Goal: Task Accomplishment & Management: Complete application form

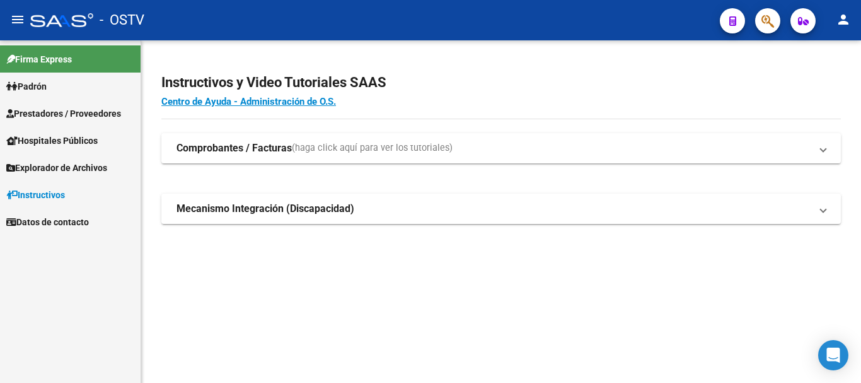
click at [78, 111] on span "Prestadores / Proveedores" at bounding box center [63, 114] width 115 height 14
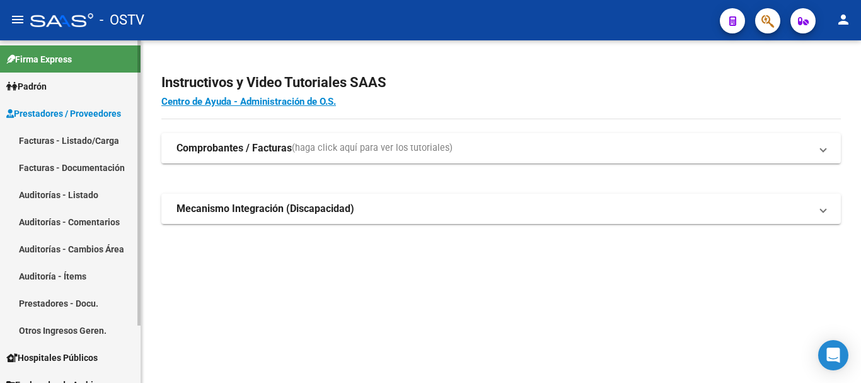
click at [84, 143] on link "Facturas - Listado/Carga" at bounding box center [70, 140] width 141 height 27
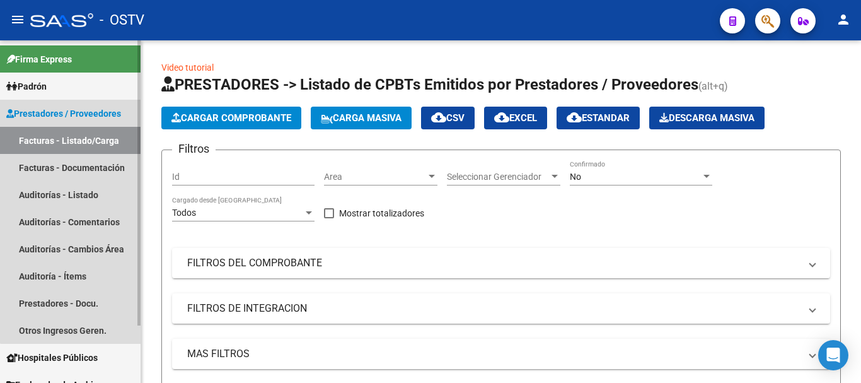
click at [91, 114] on span "Prestadores / Proveedores" at bounding box center [63, 114] width 115 height 14
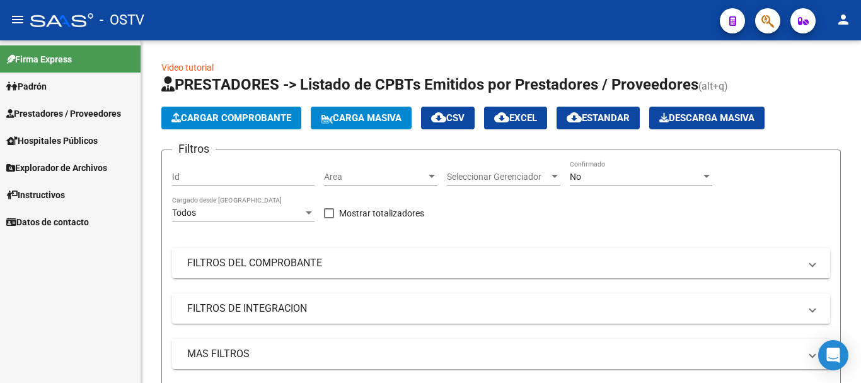
click at [72, 112] on span "Prestadores / Proveedores" at bounding box center [63, 114] width 115 height 14
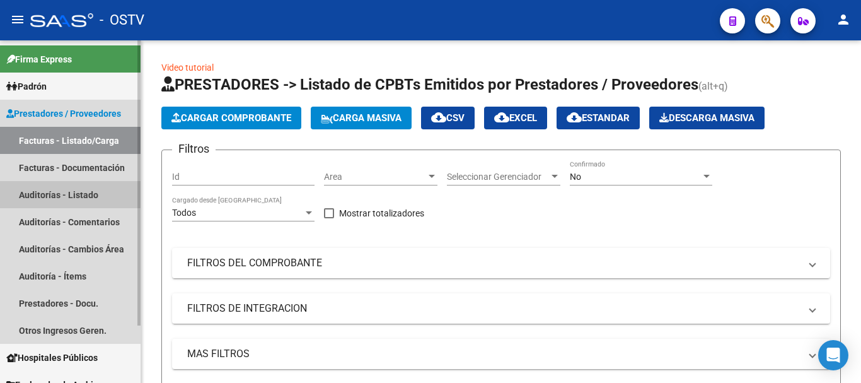
click at [77, 195] on link "Auditorías - Listado" at bounding box center [70, 194] width 141 height 27
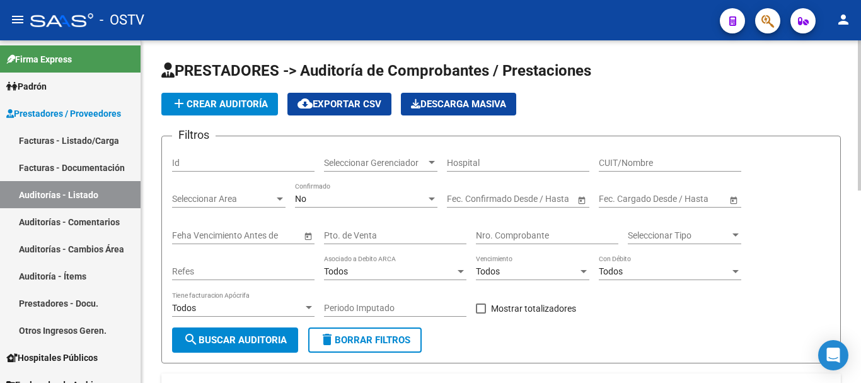
click at [234, 104] on span "add Crear Auditoría" at bounding box center [219, 103] width 96 height 11
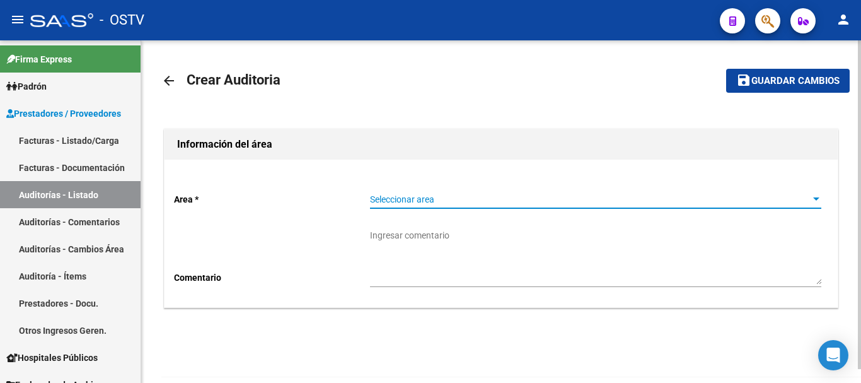
click at [504, 197] on span "Seleccionar area" at bounding box center [590, 199] width 440 height 11
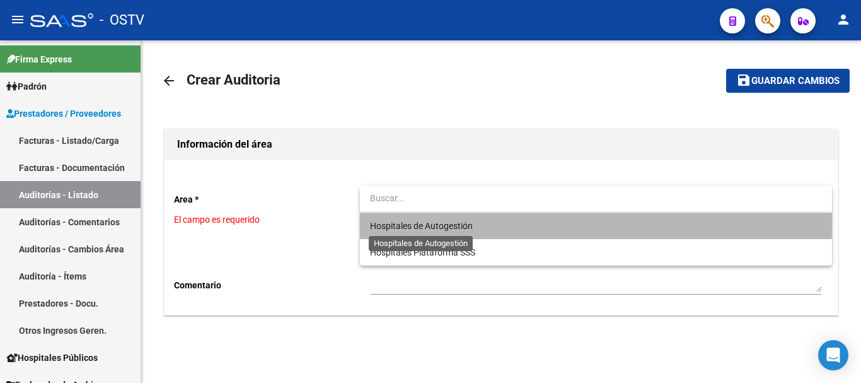
click at [456, 221] on span "Hospitales de Autogestión" at bounding box center [421, 226] width 103 height 10
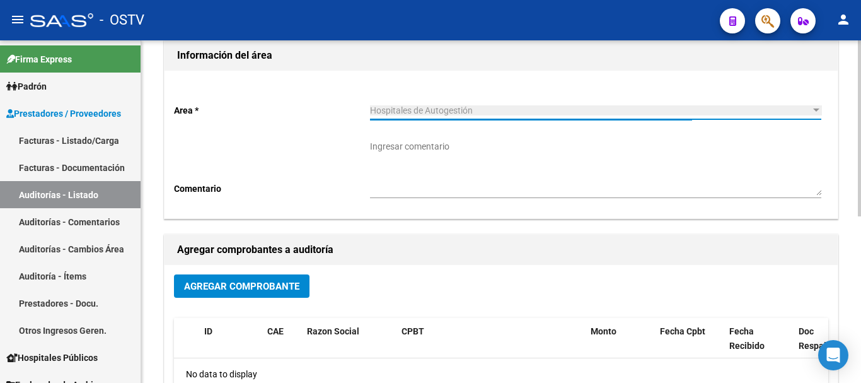
scroll to position [126, 0]
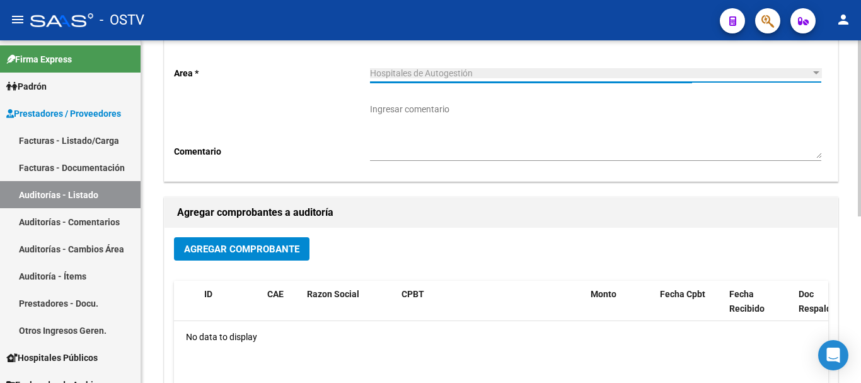
click at [278, 253] on span "Agregar Comprobante" at bounding box center [241, 248] width 115 height 11
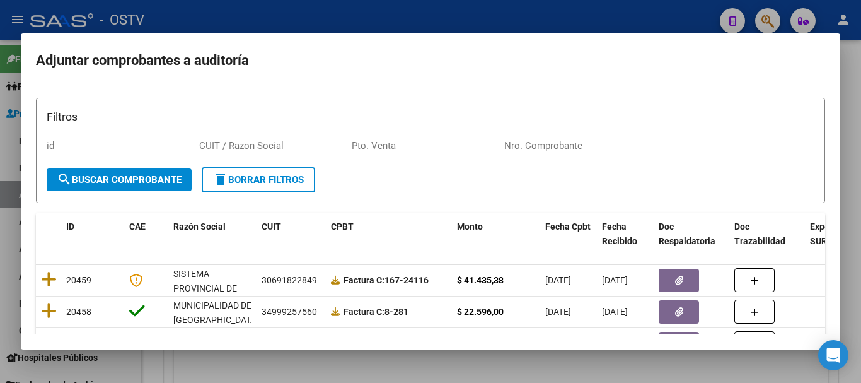
click at [596, 153] on div "Nro. Comprobante" at bounding box center [575, 145] width 142 height 19
paste input "3588"
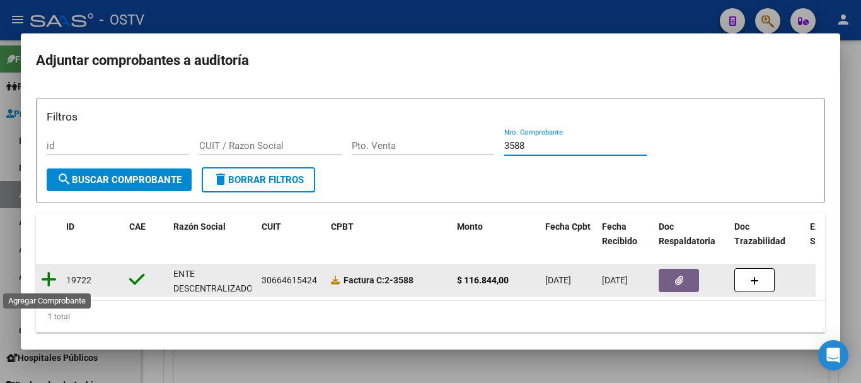
type input "3588"
click at [47, 279] on icon at bounding box center [49, 279] width 16 height 18
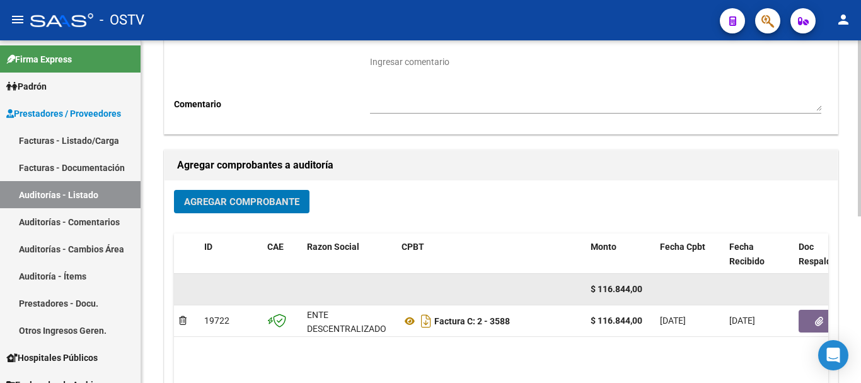
scroll to position [323, 0]
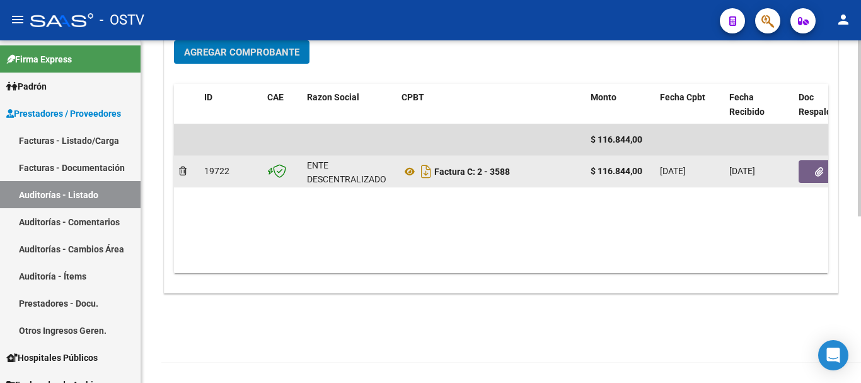
click at [812, 173] on button "button" at bounding box center [819, 171] width 40 height 23
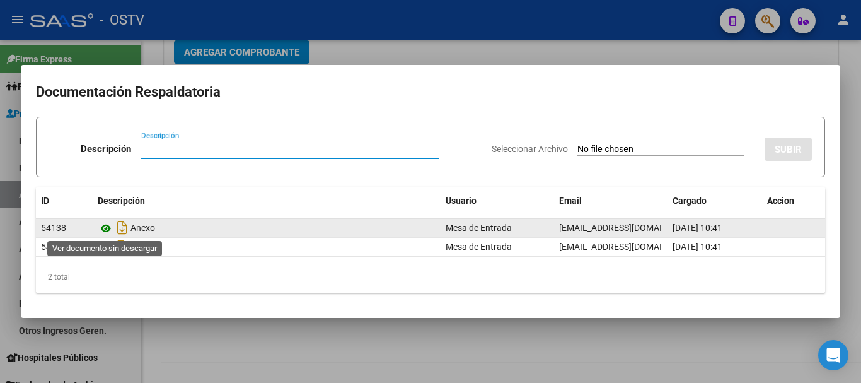
click at [105, 231] on icon at bounding box center [106, 228] width 16 height 15
click at [108, 224] on icon at bounding box center [106, 228] width 16 height 15
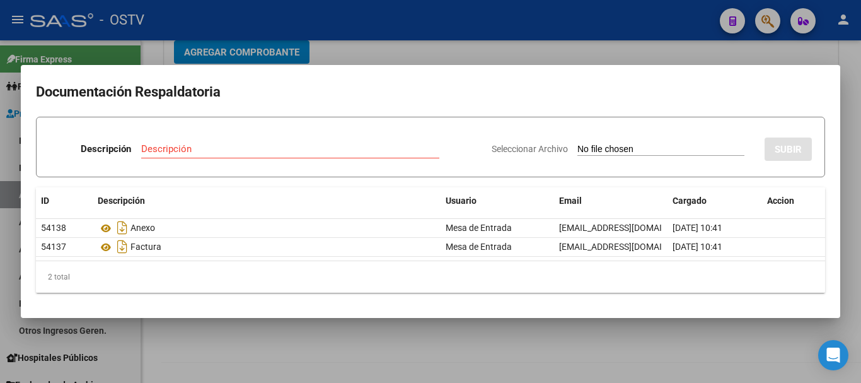
click at [407, 50] on div at bounding box center [430, 191] width 861 height 383
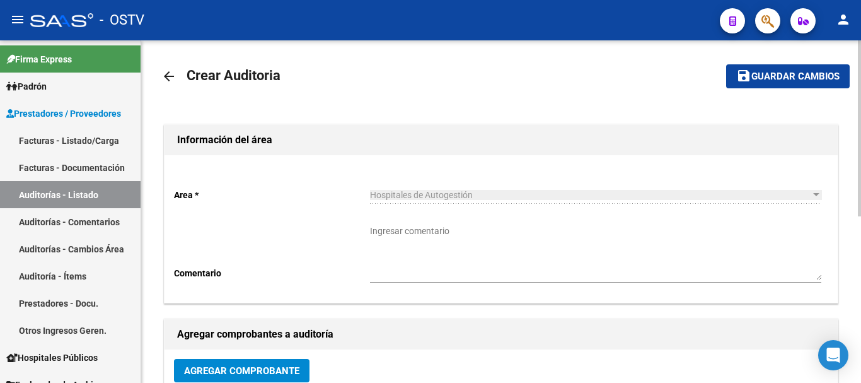
scroll to position [0, 0]
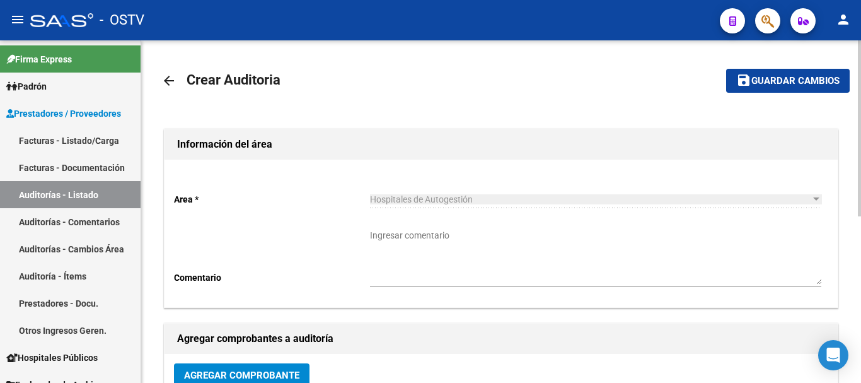
click at [790, 73] on button "save Guardar cambios" at bounding box center [788, 80] width 124 height 23
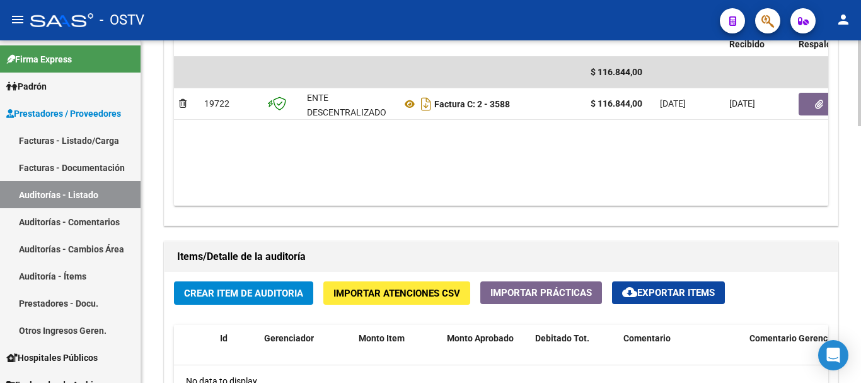
scroll to position [756, 0]
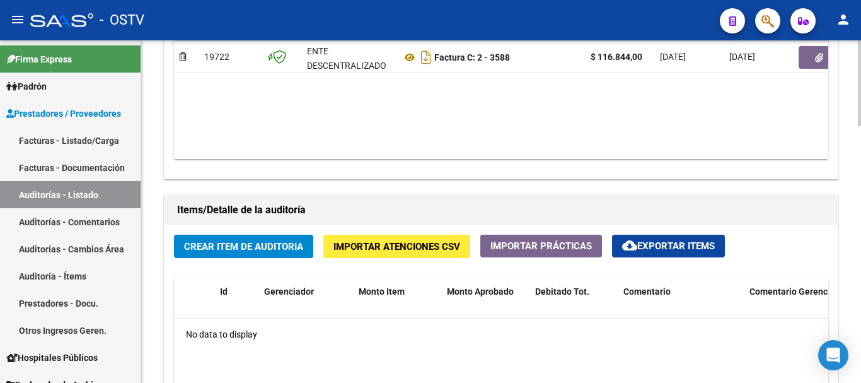
click at [287, 246] on span "Crear Item de Auditoria" at bounding box center [243, 246] width 119 height 11
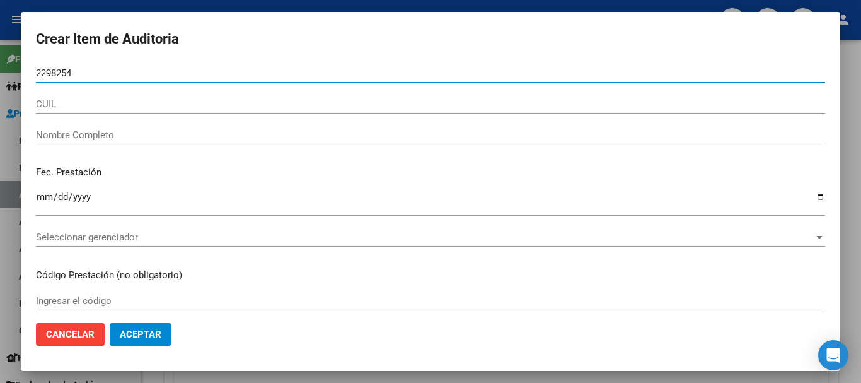
type input "22982548"
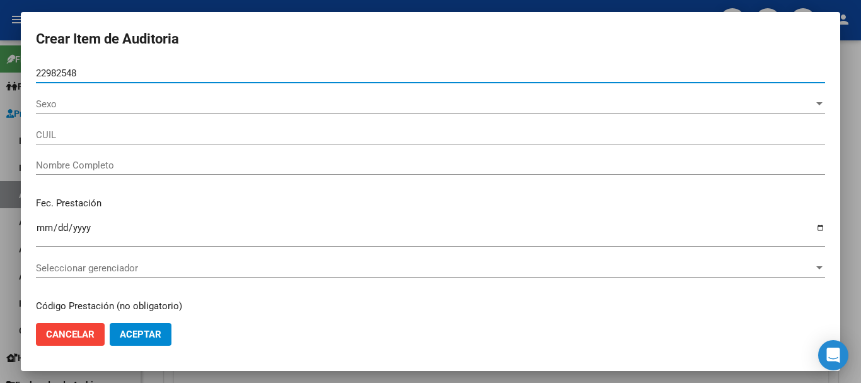
type input "20229825489"
type input "[PERSON_NAME] [PERSON_NAME]"
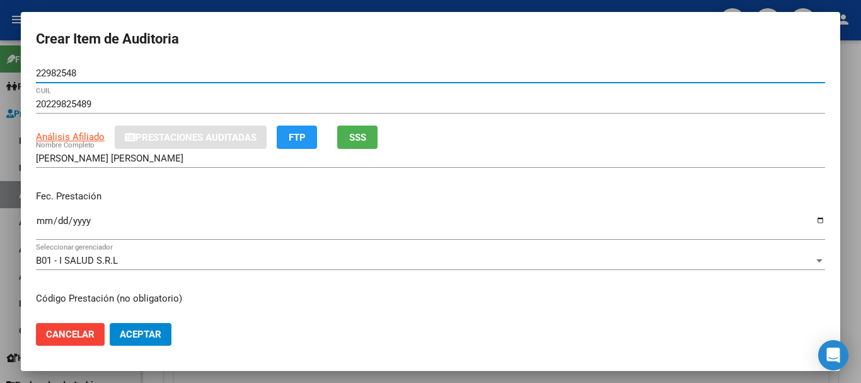
type input "22982548"
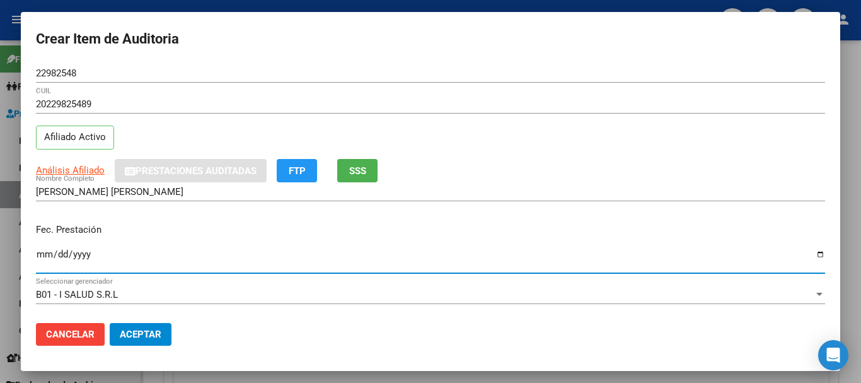
type input "[DATE]"
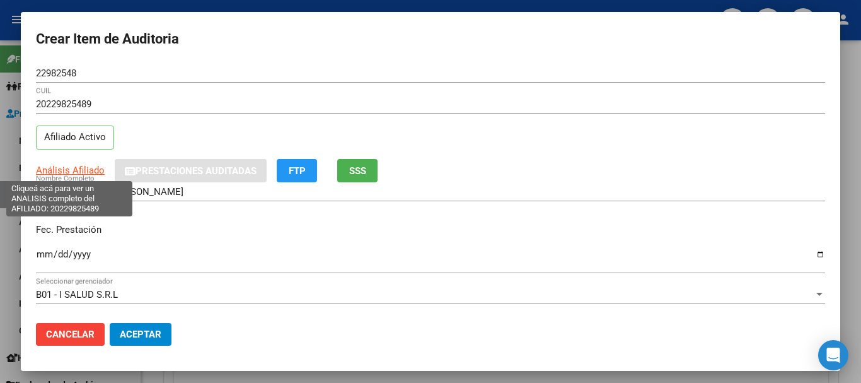
click at [69, 173] on span "Análisis Afiliado" at bounding box center [70, 169] width 69 height 11
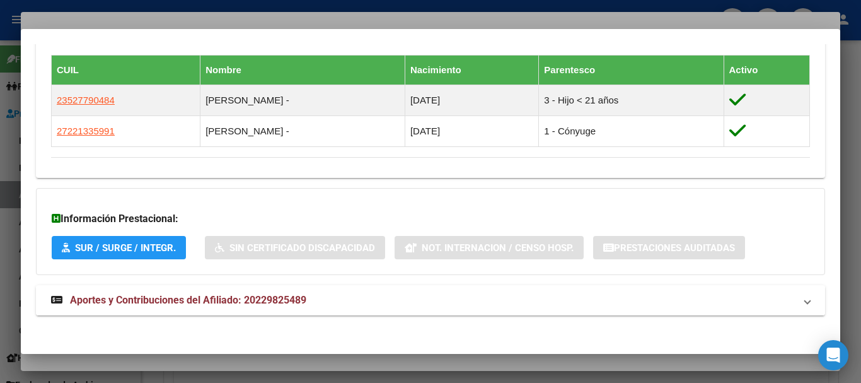
scroll to position [713, 0]
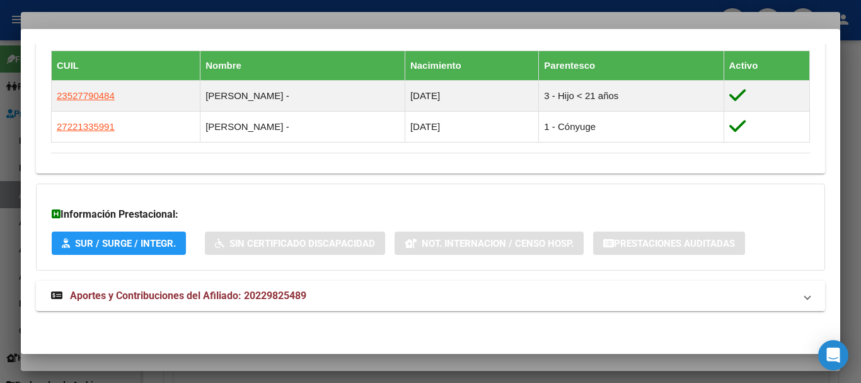
click at [321, 303] on mat-panel-title "Aportes y Contribuciones del Afiliado: 20229825489" at bounding box center [423, 295] width 744 height 15
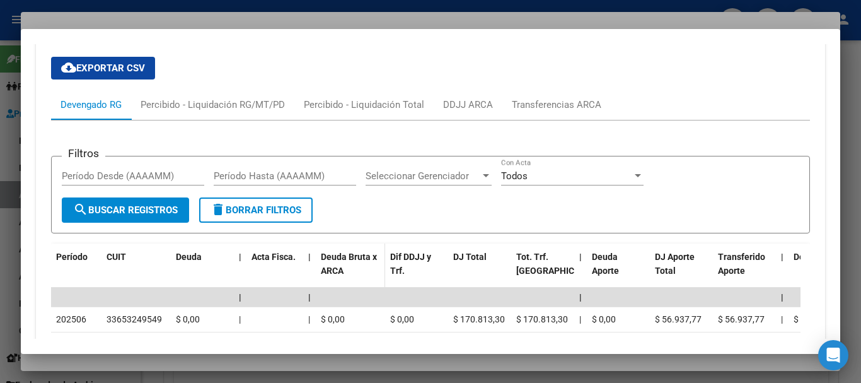
scroll to position [1133, 0]
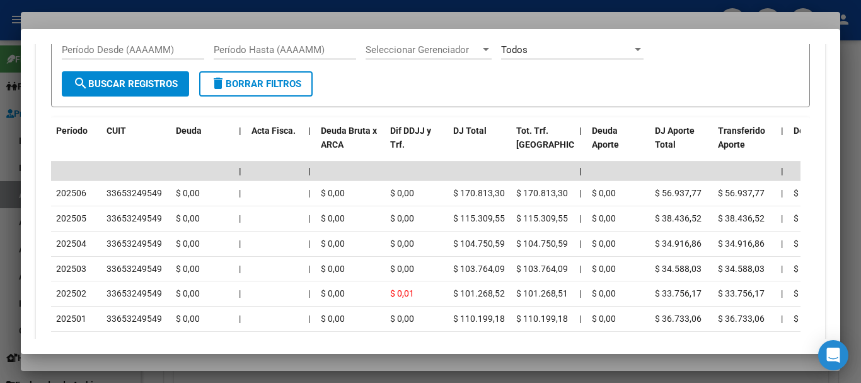
click at [297, 16] on div at bounding box center [430, 191] width 861 height 383
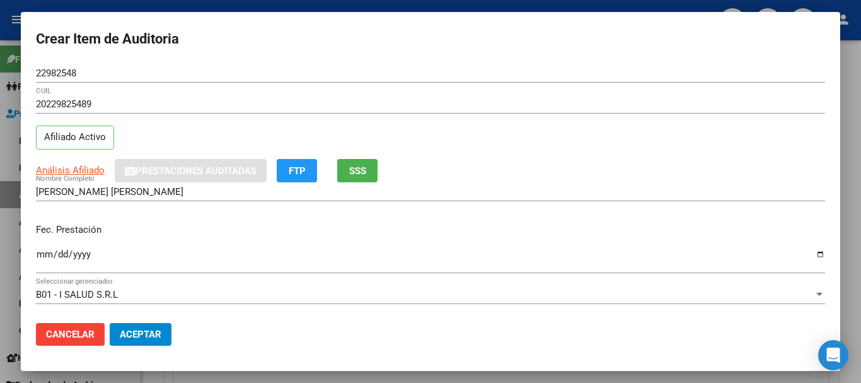
click at [618, 119] on div "20229825489 CUIL" at bounding box center [430, 110] width 789 height 31
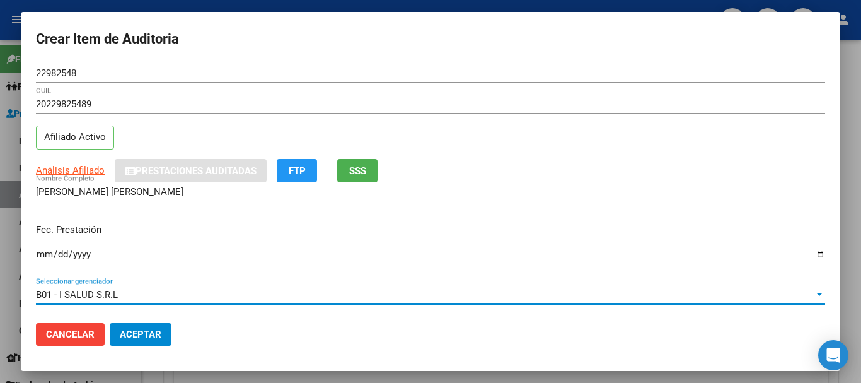
scroll to position [170, 0]
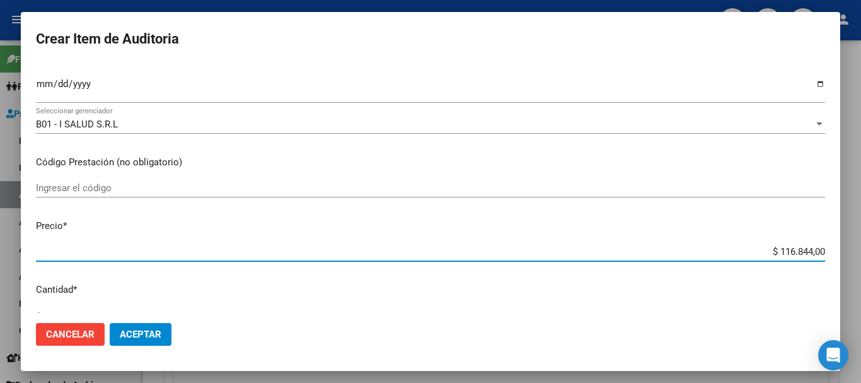
type input "$ 0,01"
type input "$ 0,11"
type input "$ 1,18"
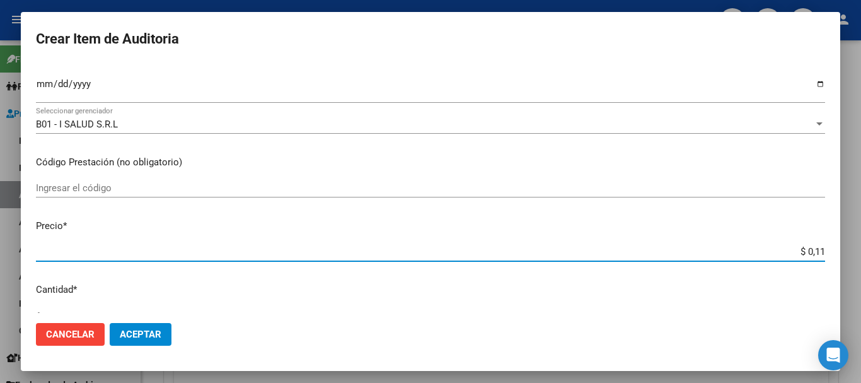
type input "$ 1,18"
type input "$ 11,88"
type input "$ 118,89"
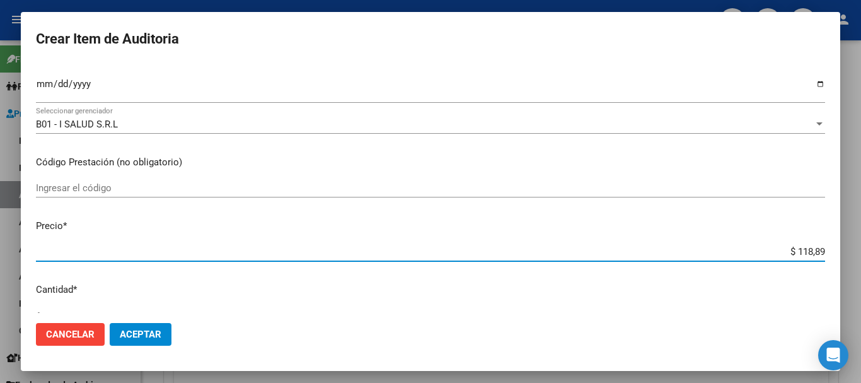
type input "$ 1.188,90"
type input "$ 11.889,00"
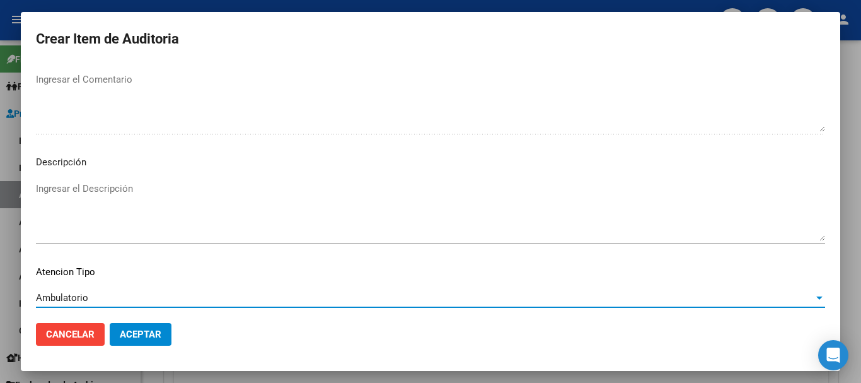
scroll to position [777, 0]
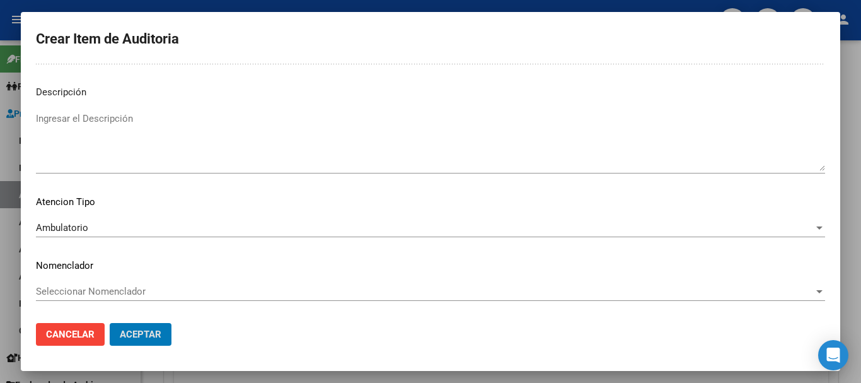
click at [110, 323] on button "Aceptar" at bounding box center [141, 334] width 62 height 23
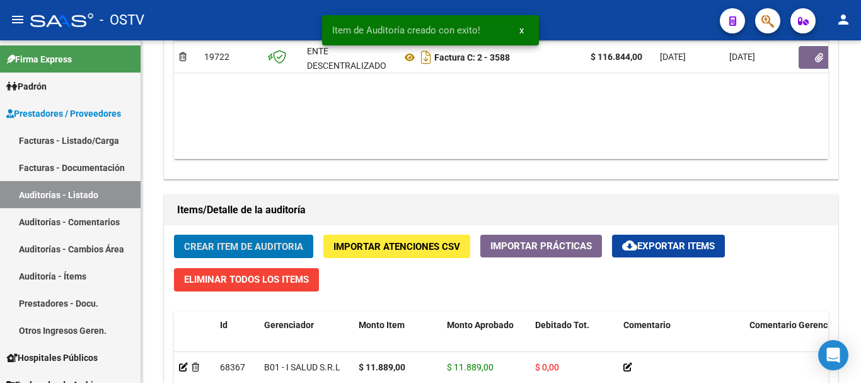
scroll to position [757, 0]
click at [174, 234] on button "Crear Item de Auditoria" at bounding box center [243, 245] width 139 height 23
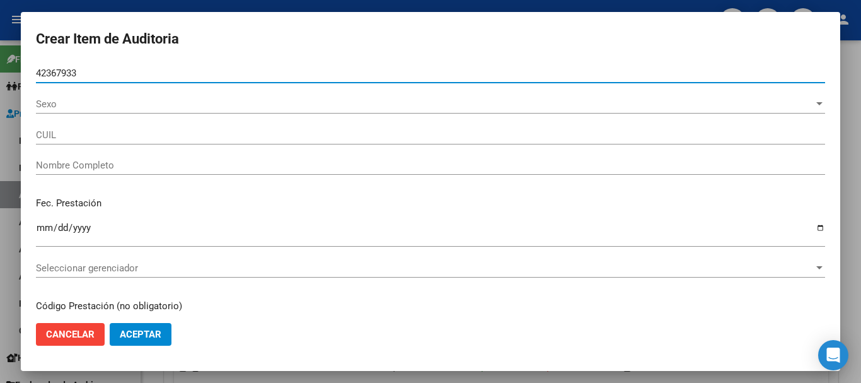
type input "42367933"
type input "20423679337"
type input "[PERSON_NAME]"
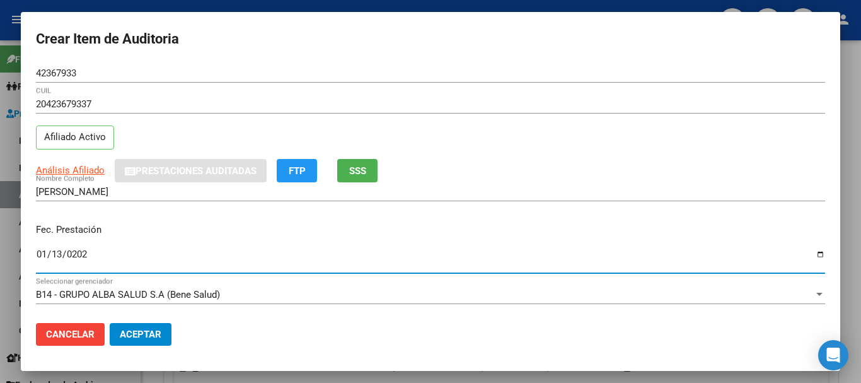
type input "[DATE]"
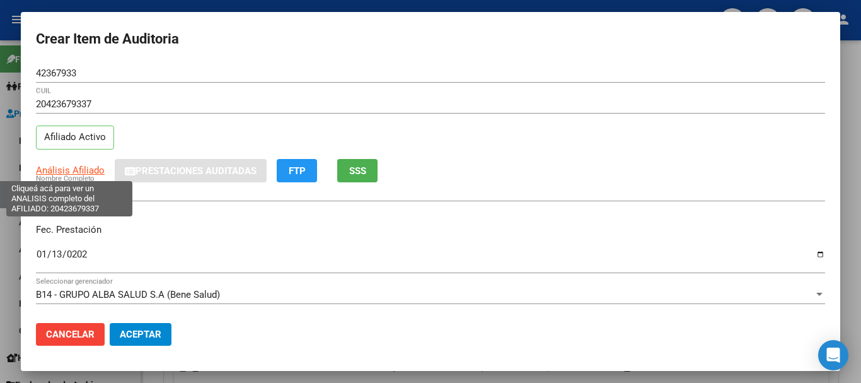
click at [83, 164] on span "Análisis Afiliado" at bounding box center [70, 169] width 69 height 11
type textarea "20423679337"
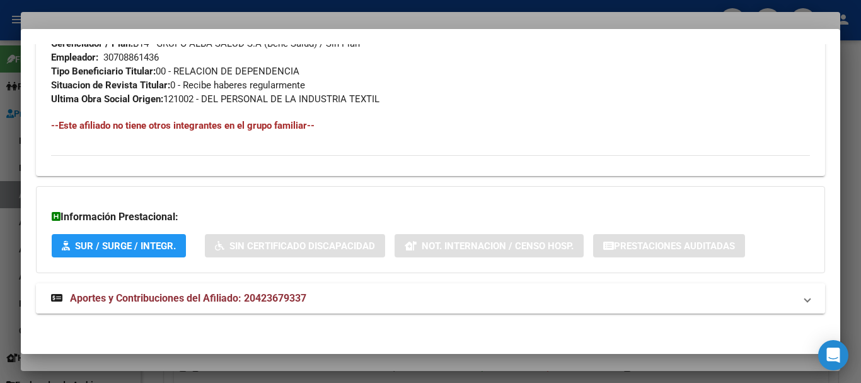
scroll to position [650, 0]
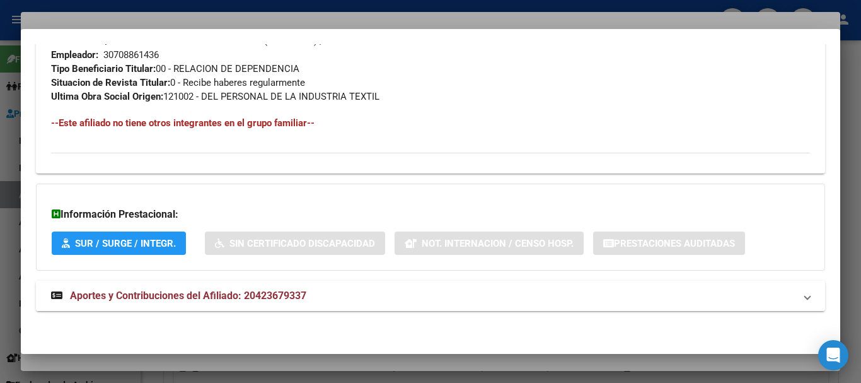
click at [204, 292] on span "Aportes y Contribuciones del Afiliado: 20423679337" at bounding box center [188, 295] width 236 height 12
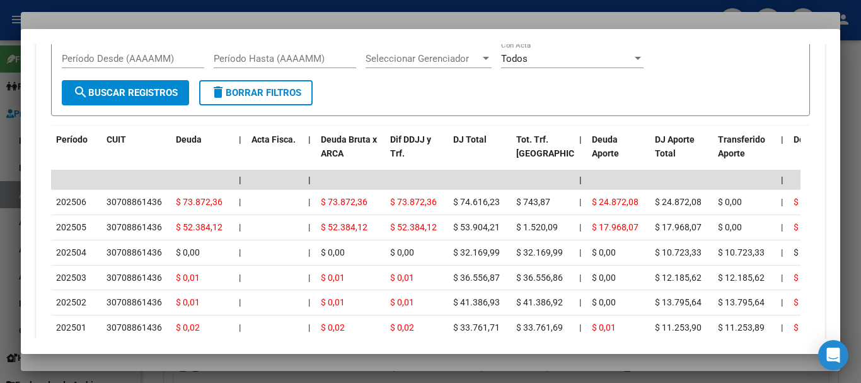
scroll to position [1093, 0]
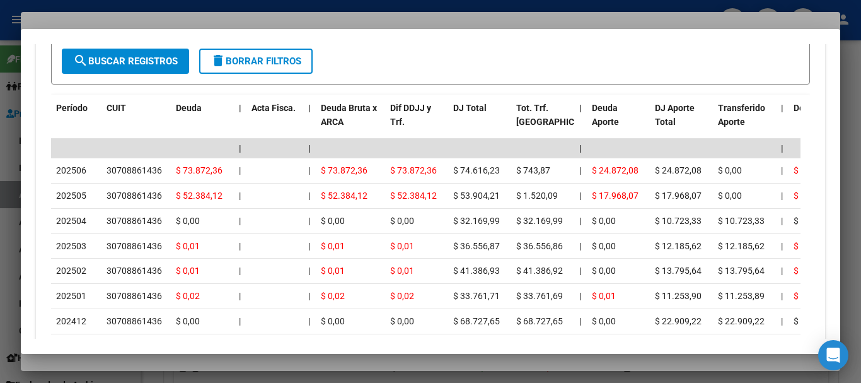
click at [277, 18] on div at bounding box center [430, 191] width 861 height 383
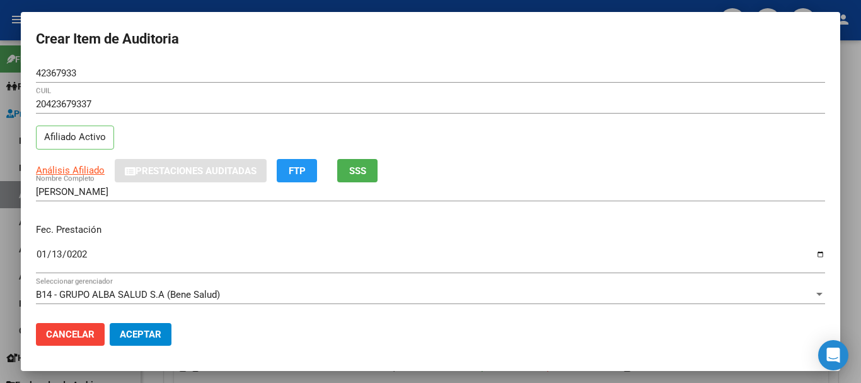
click at [570, 120] on div "20423679337 CUIL" at bounding box center [430, 110] width 789 height 31
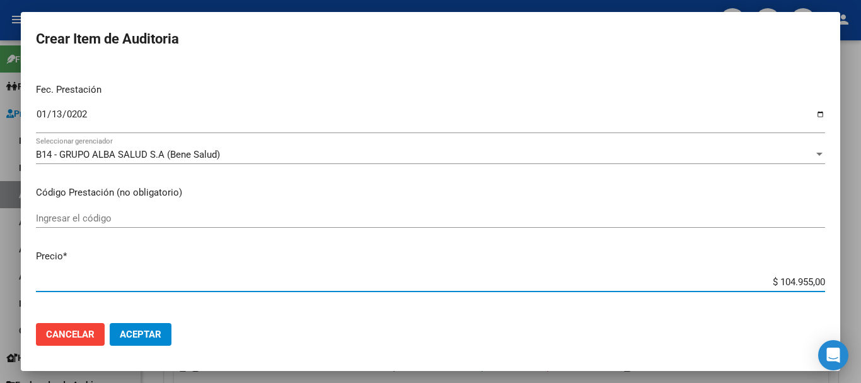
scroll to position [170, 0]
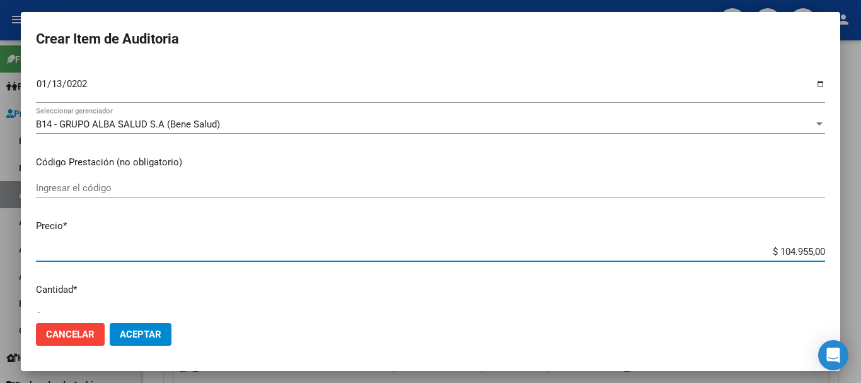
type input "$ 0,01"
type input "$ 0,11"
type input "$ 1,18"
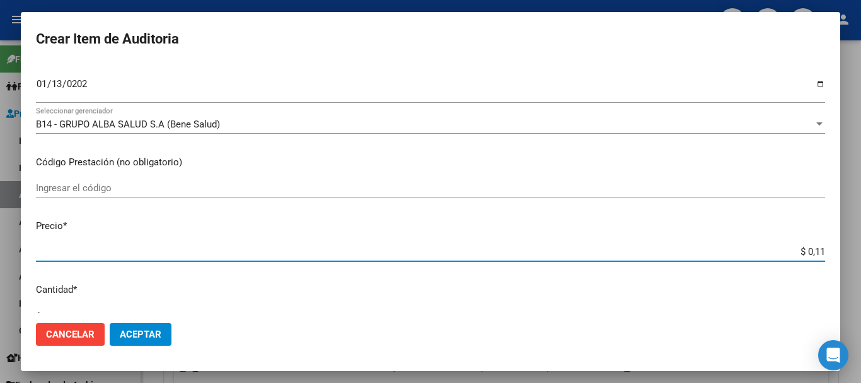
type input "$ 1,18"
type input "$ 11,89"
type input "$ 1,18"
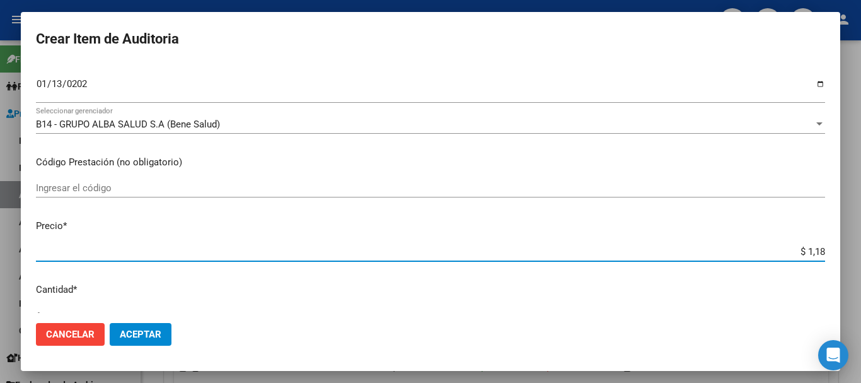
type input "$ 11,88"
type input "$ 118,89"
type input "$ 1.188,90"
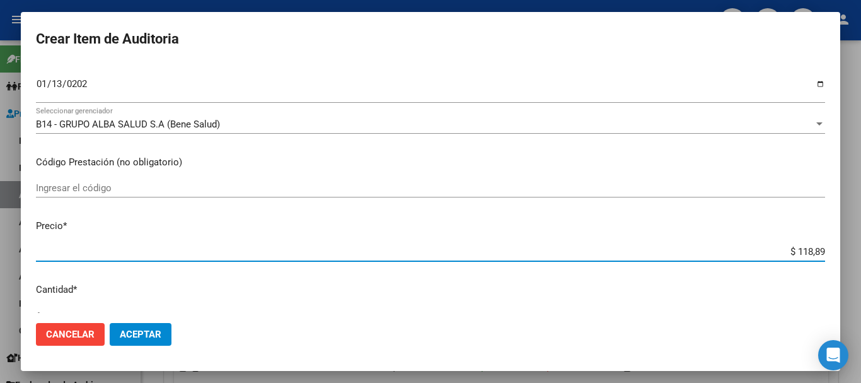
type input "$ 1.188,90"
type input "$ 11.889,00"
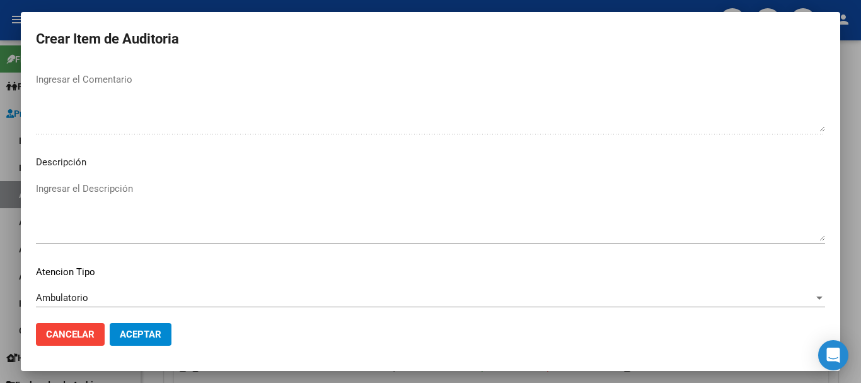
scroll to position [777, 0]
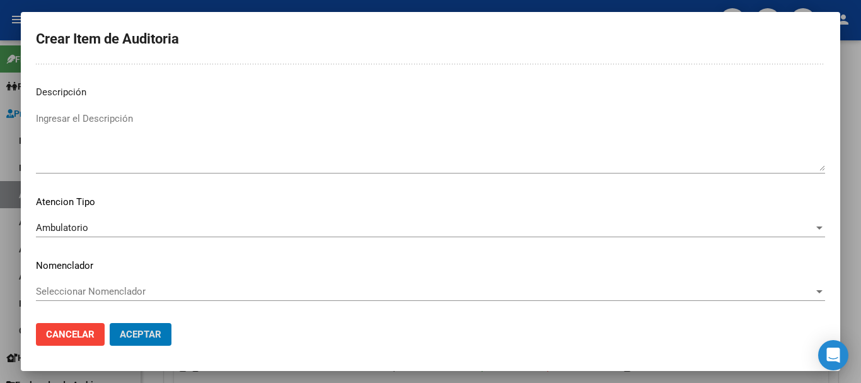
click at [110, 323] on button "Aceptar" at bounding box center [141, 334] width 62 height 23
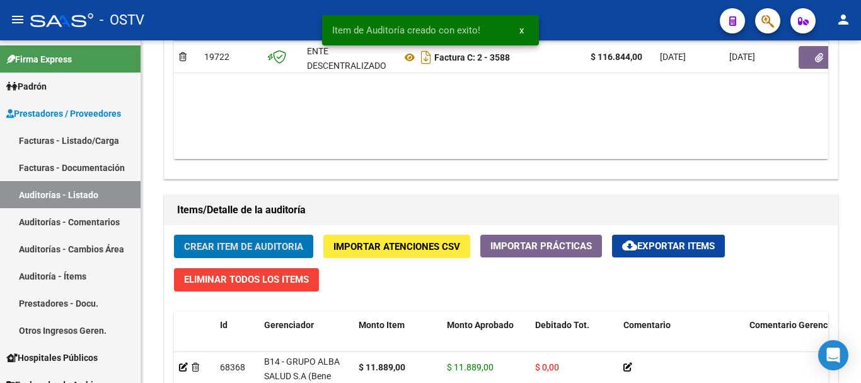
click at [174, 234] on button "Crear Item de Auditoria" at bounding box center [243, 245] width 139 height 23
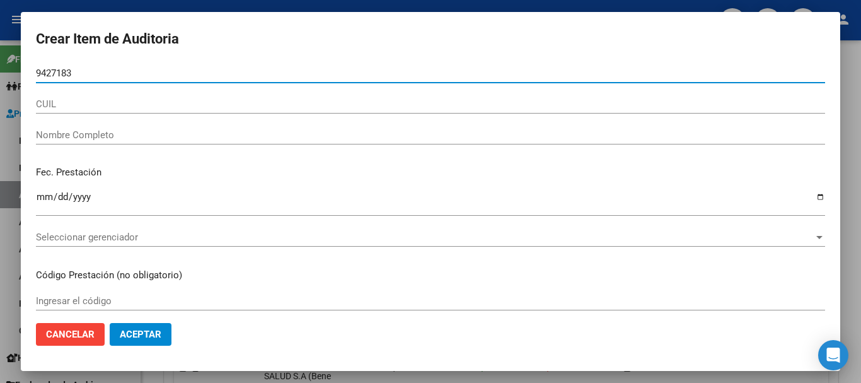
type input "94271837"
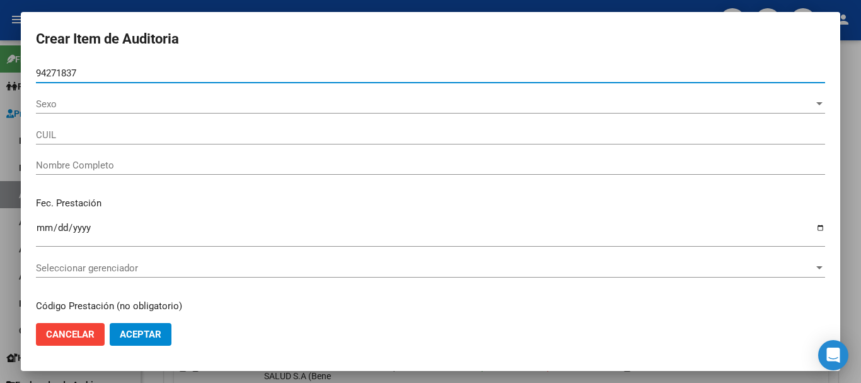
type input "20942718374"
type input "[PERSON_NAME]"
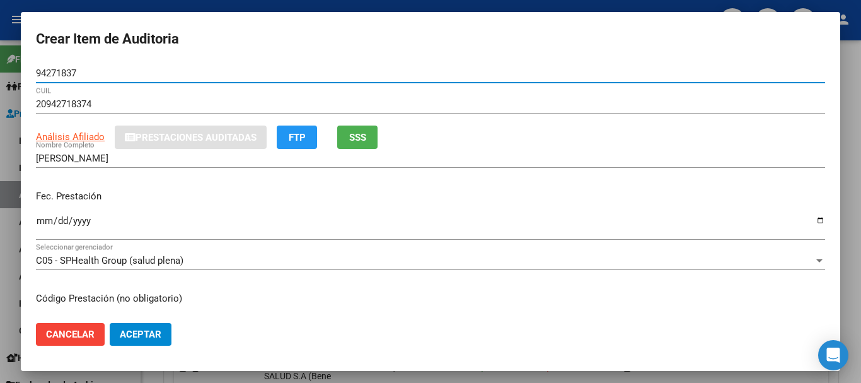
type input "94271837"
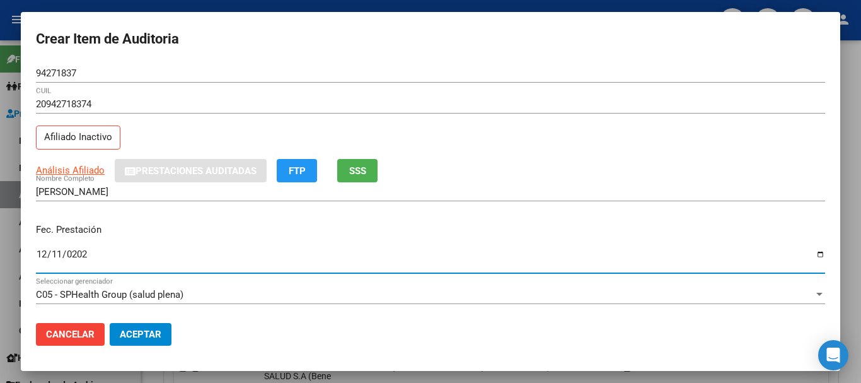
type input "[DATE]"
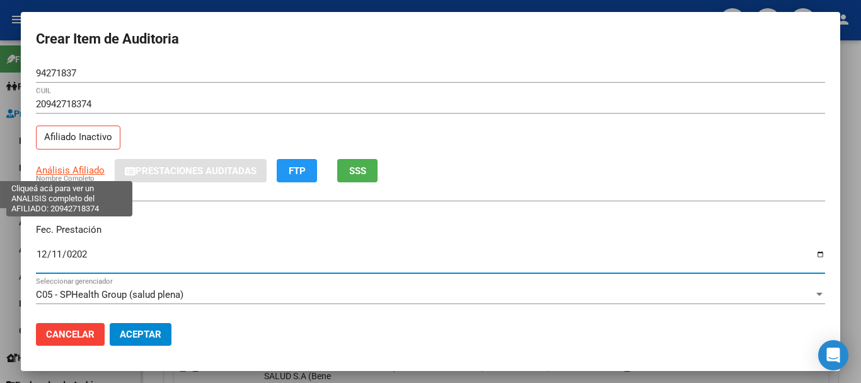
click at [62, 171] on span "Análisis Afiliado" at bounding box center [70, 169] width 69 height 11
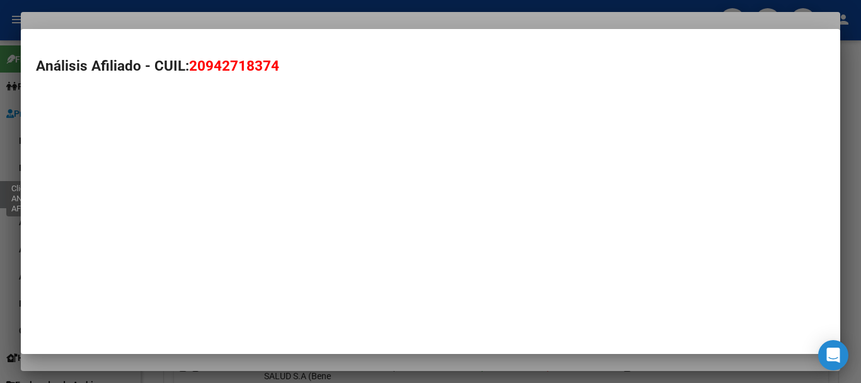
type textarea "20942718374"
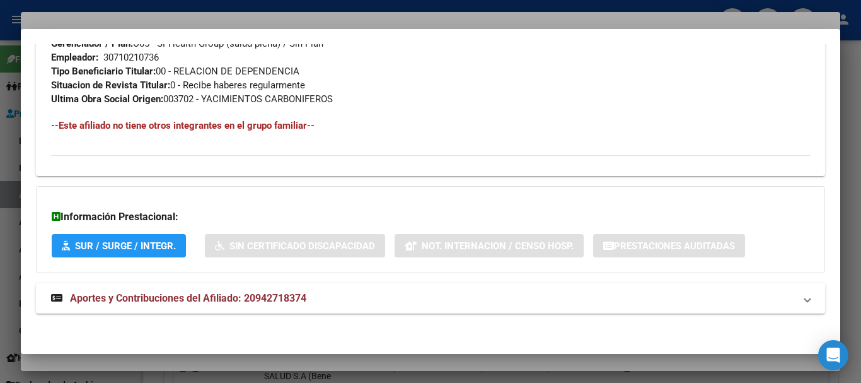
scroll to position [678, 0]
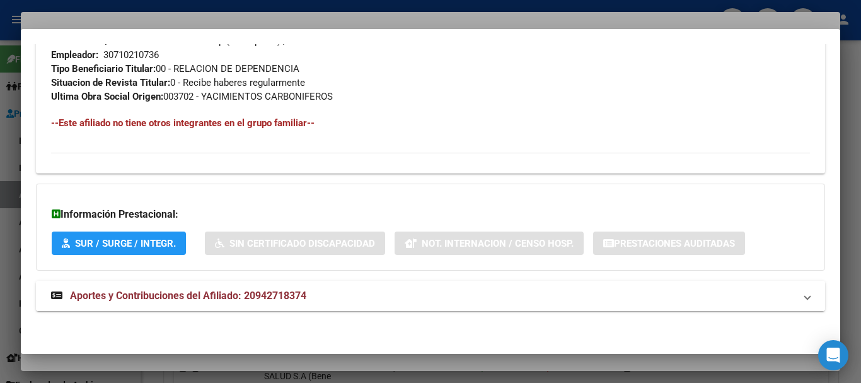
click at [204, 299] on span "Aportes y Contribuciones del Afiliado: 20942718374" at bounding box center [188, 295] width 236 height 12
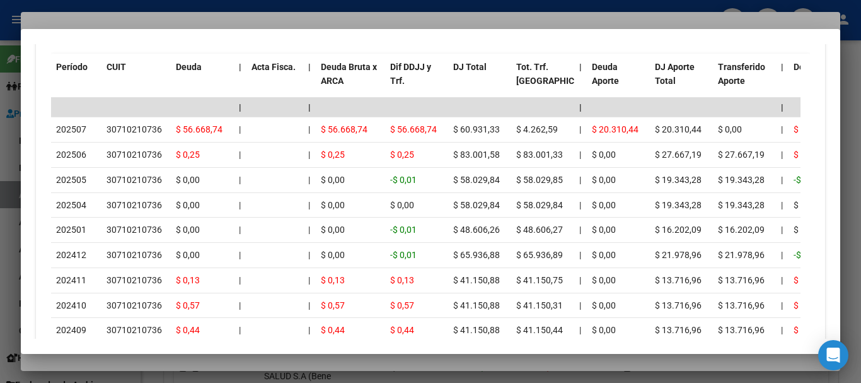
scroll to position [1184, 0]
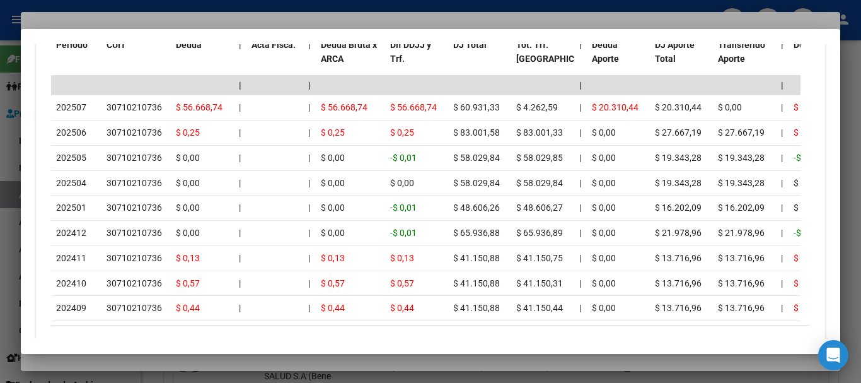
click at [232, 17] on div at bounding box center [430, 191] width 861 height 383
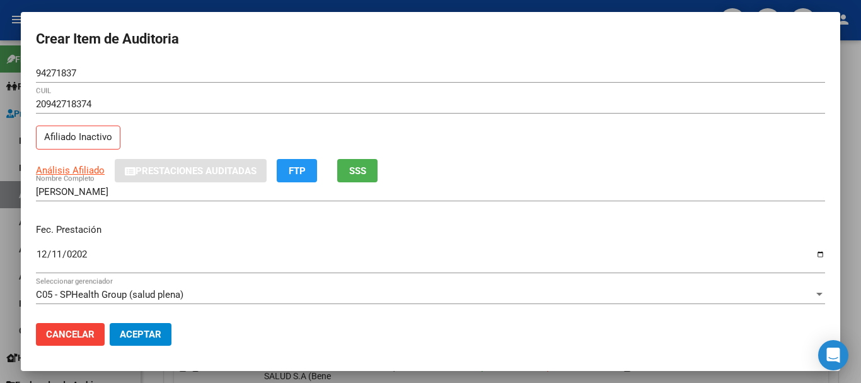
click at [379, 114] on div "20942718374 CUIL" at bounding box center [430, 110] width 789 height 31
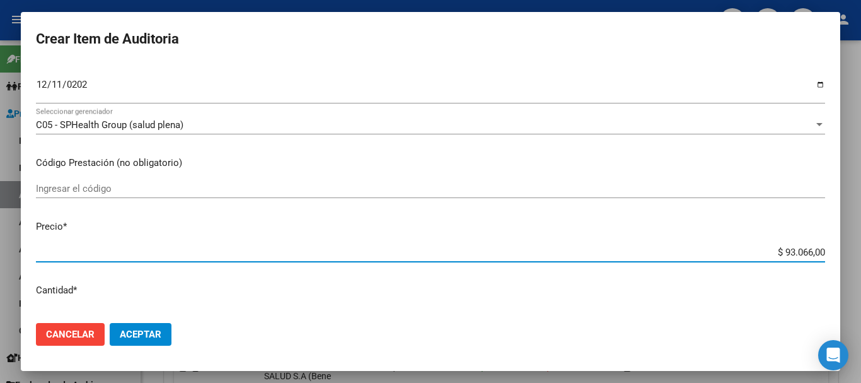
scroll to position [170, 0]
type input "$ 0,01"
type input "$ 0,11"
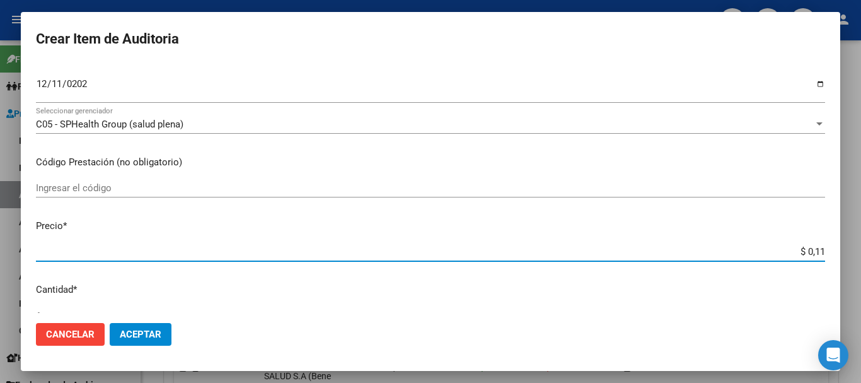
type input "$ 1,18"
type input "$ 11,88"
type input "$ 118,89"
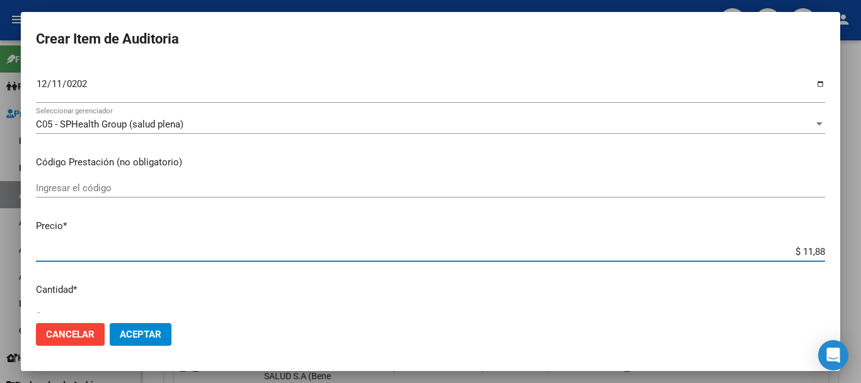
type input "$ 118,89"
type input "$ 1.188,90"
type input "$ 11.889,00"
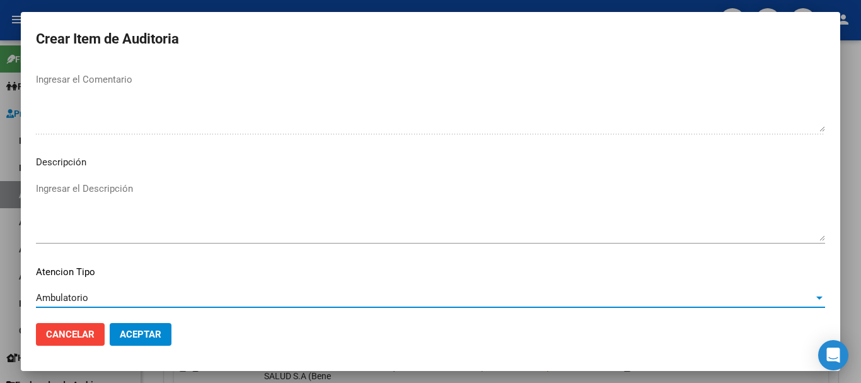
scroll to position [777, 0]
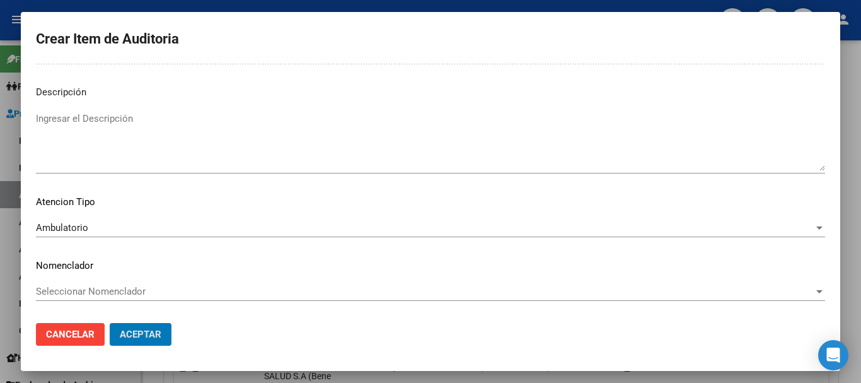
click at [110, 323] on button "Aceptar" at bounding box center [141, 334] width 62 height 23
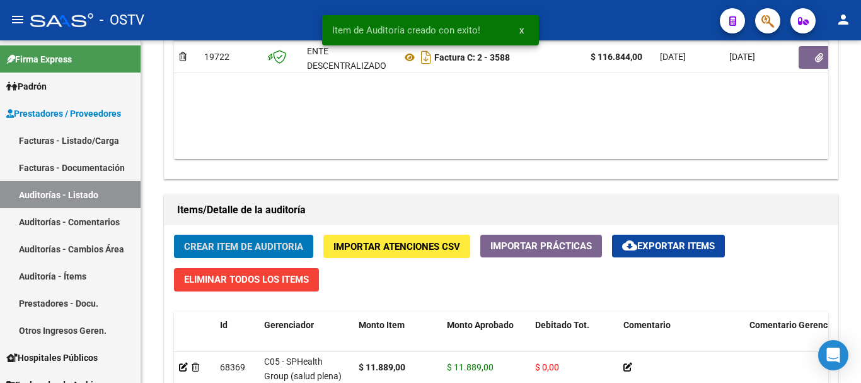
click at [174, 234] on button "Crear Item de Auditoria" at bounding box center [243, 245] width 139 height 23
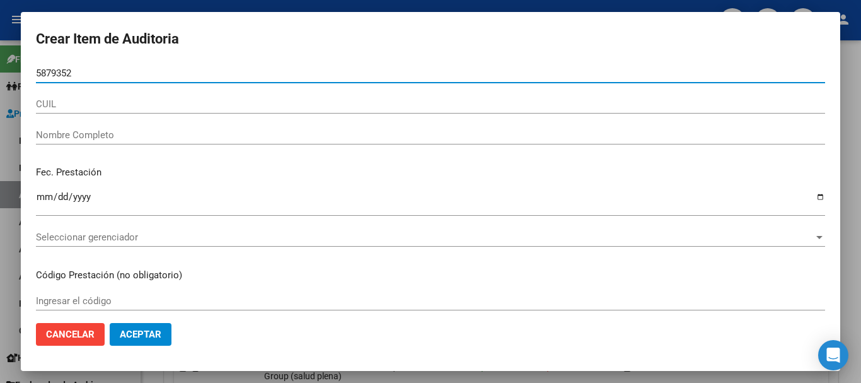
type input "58793520"
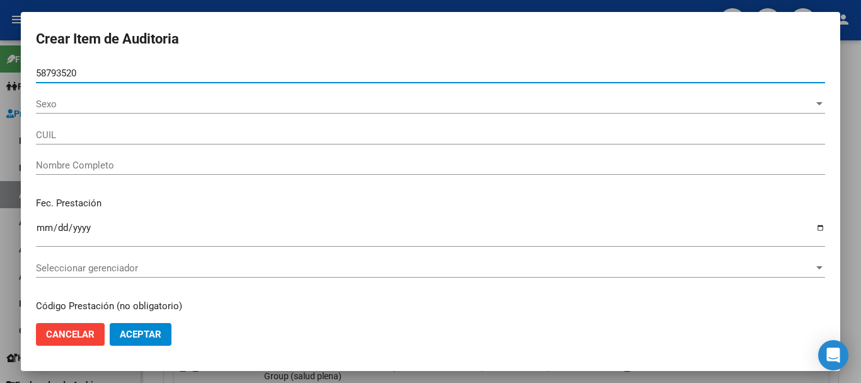
type input "20587935202"
type input "MU�[PERSON_NAME]"
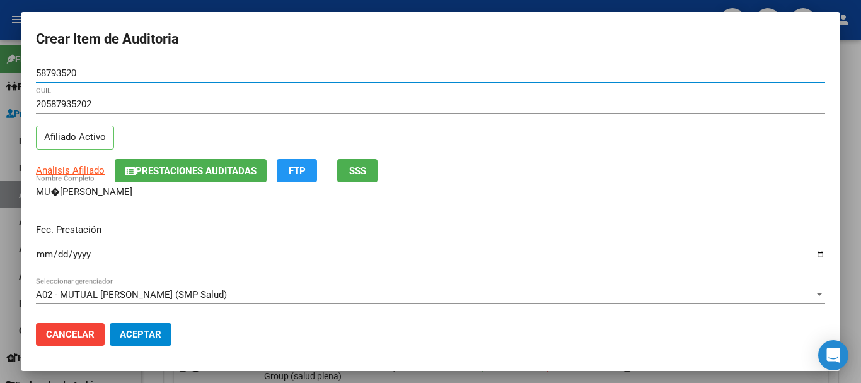
type input "58793520"
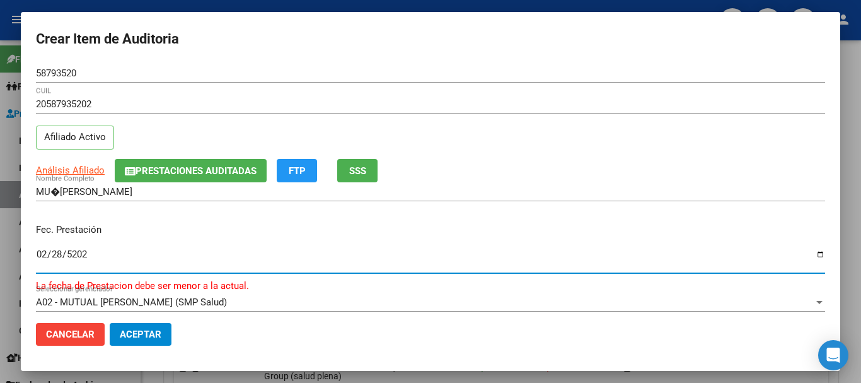
type input "[DATE]"
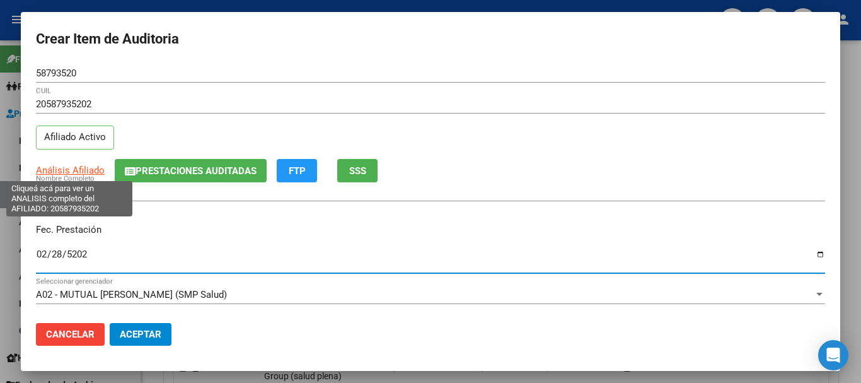
click at [79, 170] on span "Análisis Afiliado" at bounding box center [70, 169] width 69 height 11
type textarea "20587935202"
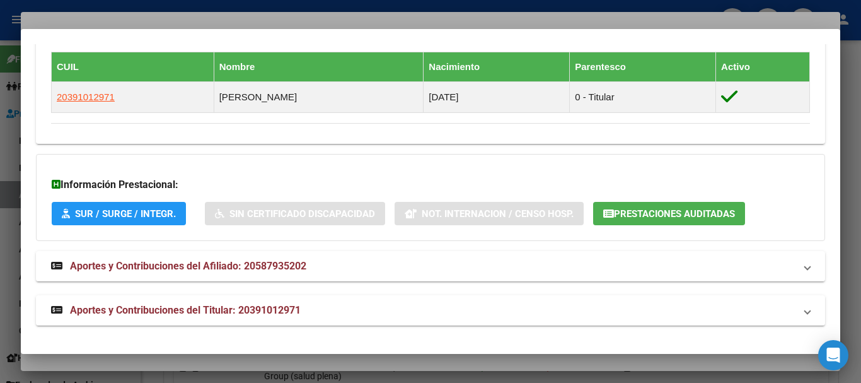
scroll to position [726, 0]
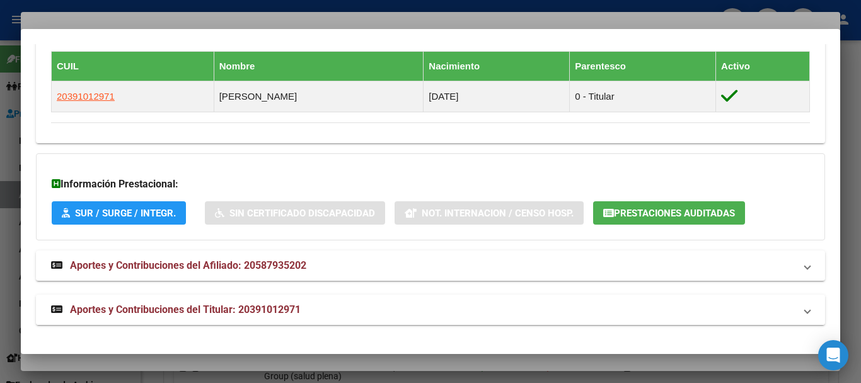
click at [228, 309] on span "Aportes y Contribuciones del Titular: 20391012971" at bounding box center [185, 309] width 231 height 12
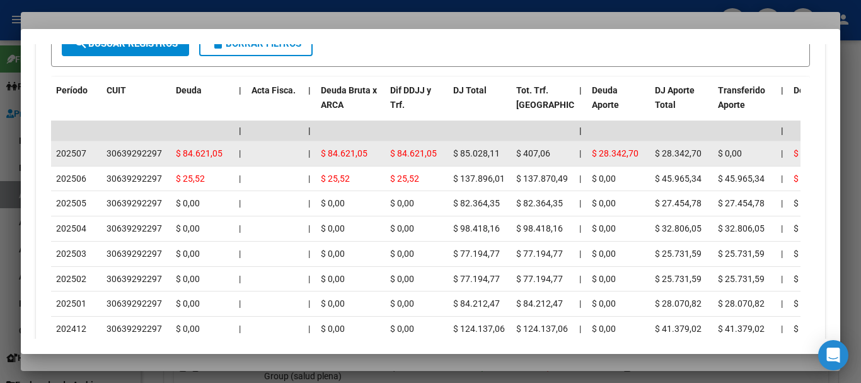
scroll to position [1222, 0]
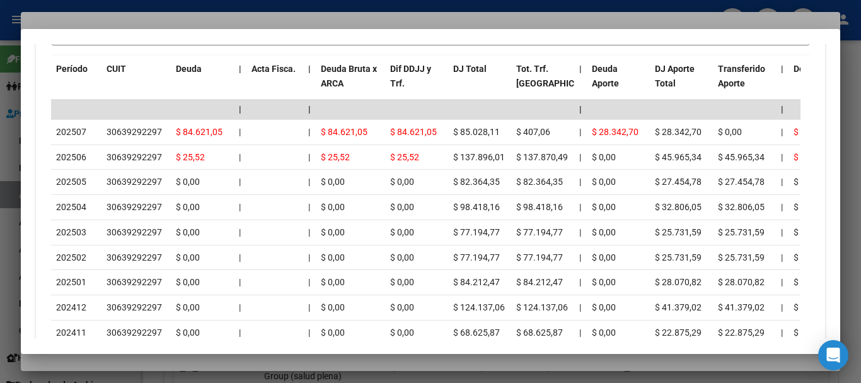
click at [283, 20] on div at bounding box center [430, 191] width 861 height 383
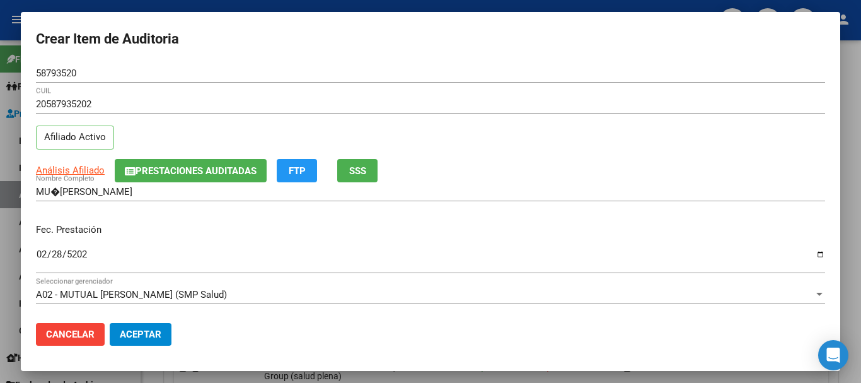
click at [59, 191] on input "MU�[PERSON_NAME]" at bounding box center [430, 191] width 789 height 11
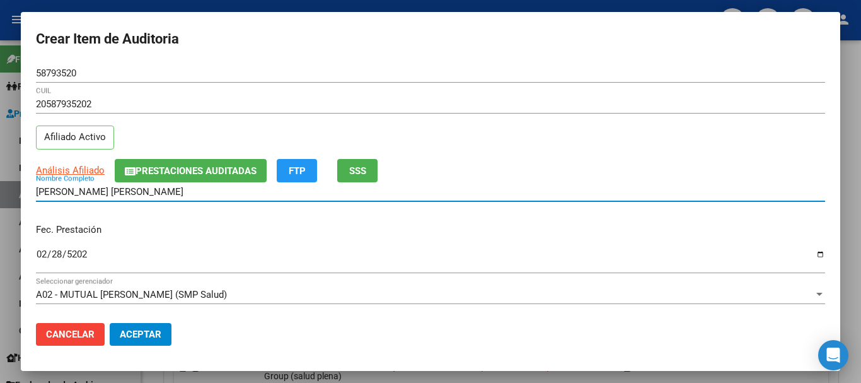
type input "[PERSON_NAME] [PERSON_NAME]"
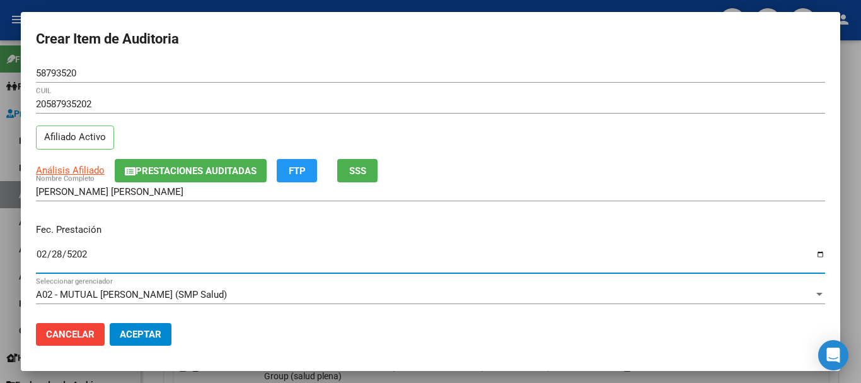
click at [237, 258] on input "[DATE]" at bounding box center [430, 259] width 789 height 20
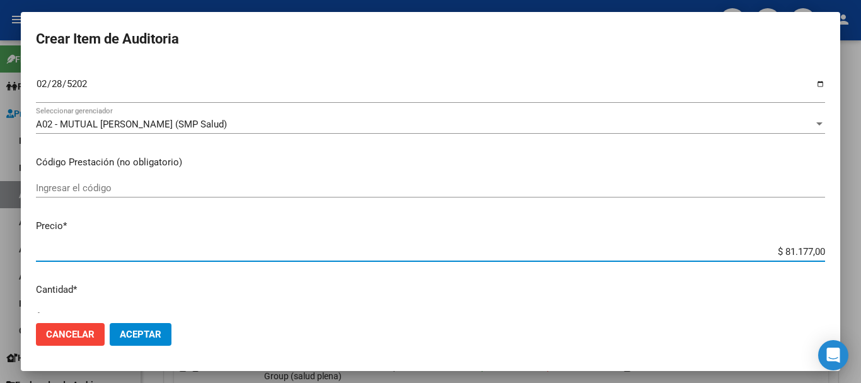
scroll to position [179, 0]
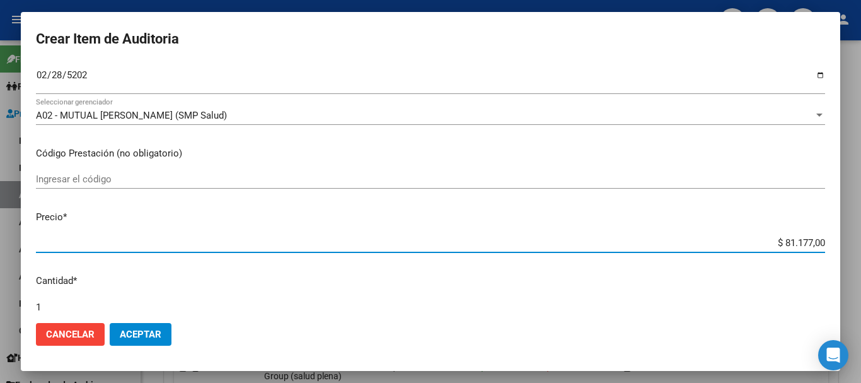
type input "$ 0,01"
type input "$ 0,11"
type input "$ 1,18"
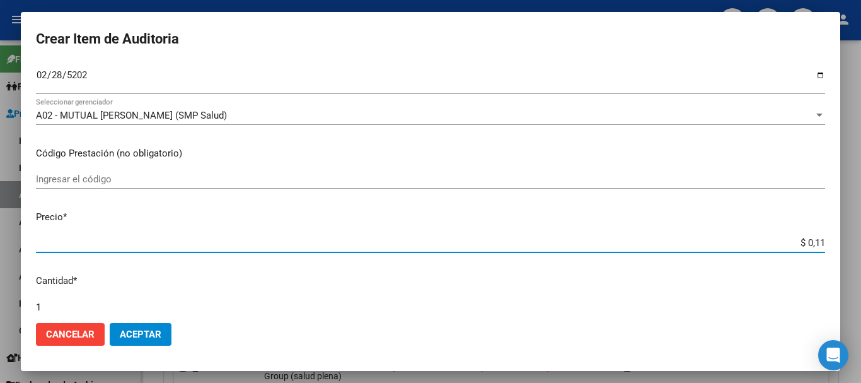
type input "$ 1,18"
type input "$ 11,88"
type input "$ 118,89"
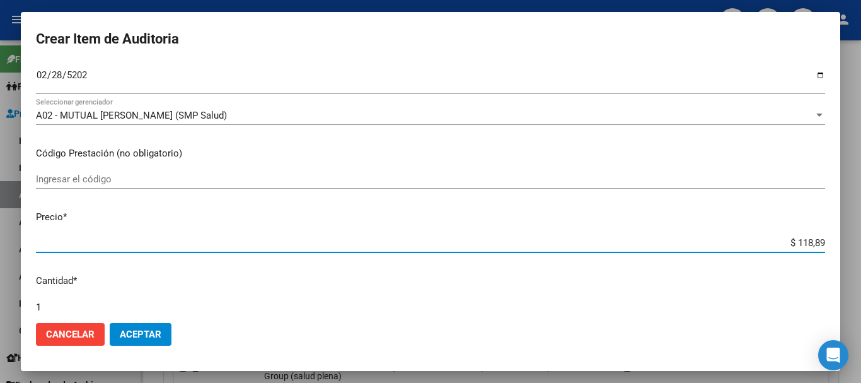
type input "$ 1.188,90"
type input "$ 11.889,00"
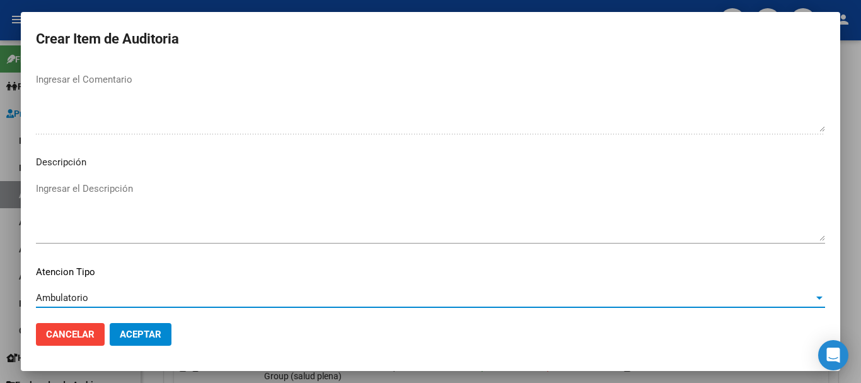
scroll to position [777, 0]
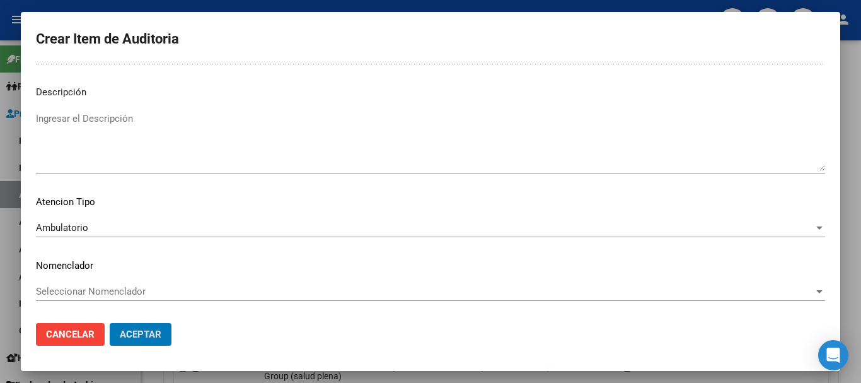
click at [110, 323] on button "Aceptar" at bounding box center [141, 334] width 62 height 23
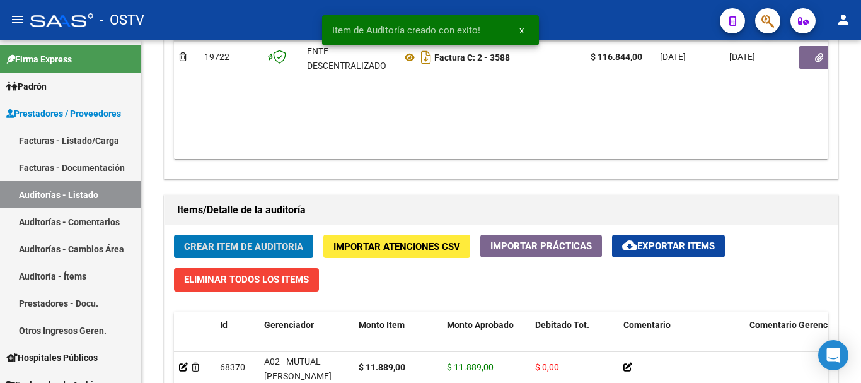
click at [174, 234] on button "Crear Item de Auditoria" at bounding box center [243, 245] width 139 height 23
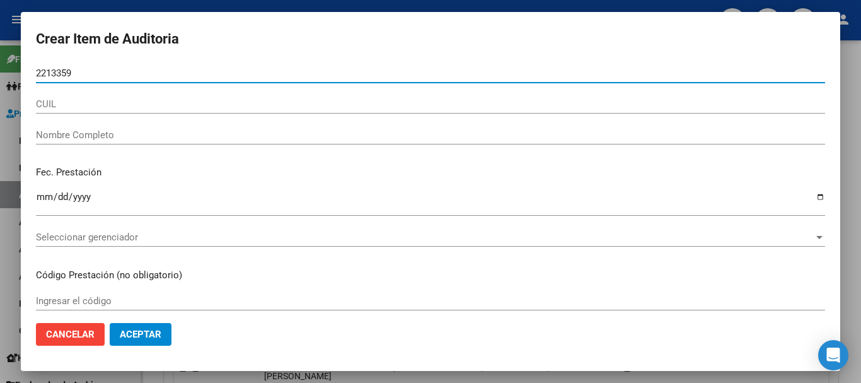
type input "22133599"
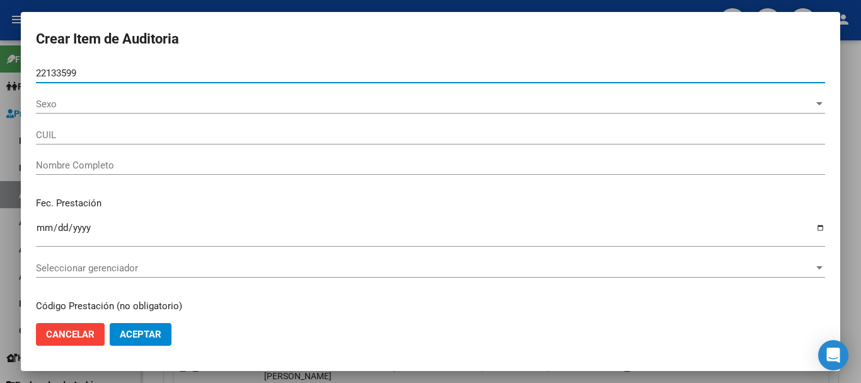
type input "27221335991"
type input "[PERSON_NAME] -"
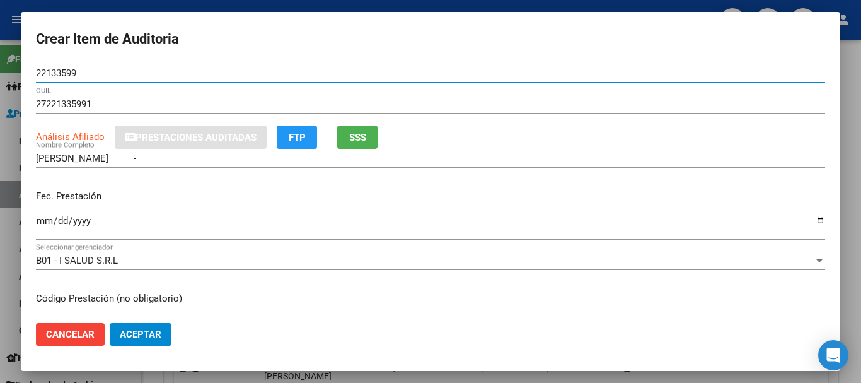
type input "22133599"
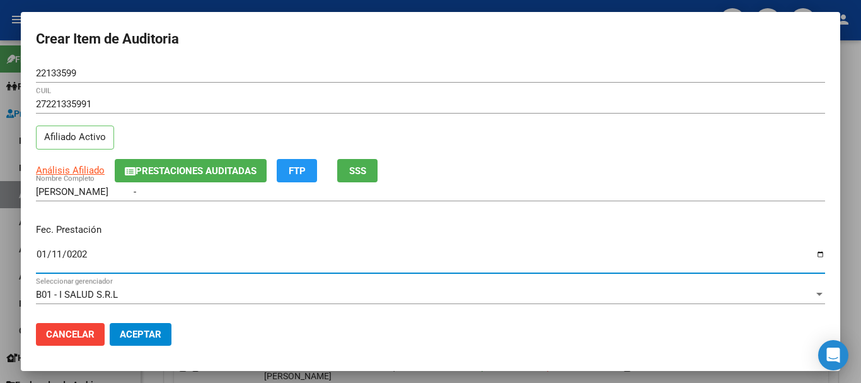
type input "[DATE]"
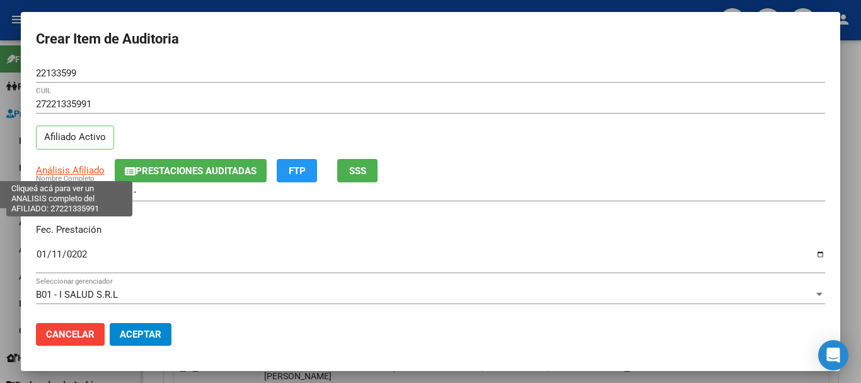
click at [57, 173] on span "Análisis Afiliado" at bounding box center [70, 169] width 69 height 11
type textarea "27221335991"
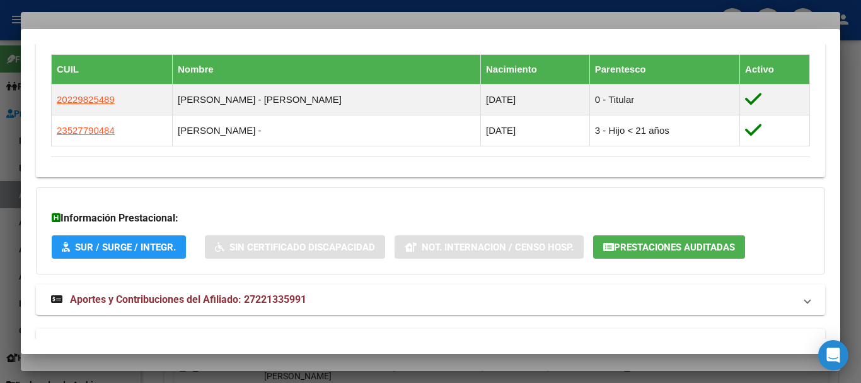
scroll to position [743, 0]
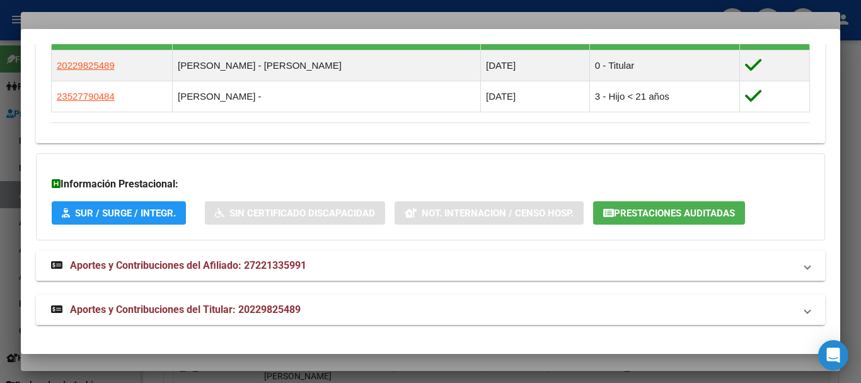
click at [229, 311] on span "Aportes y Contribuciones del Titular: 20229825489" at bounding box center [185, 309] width 231 height 12
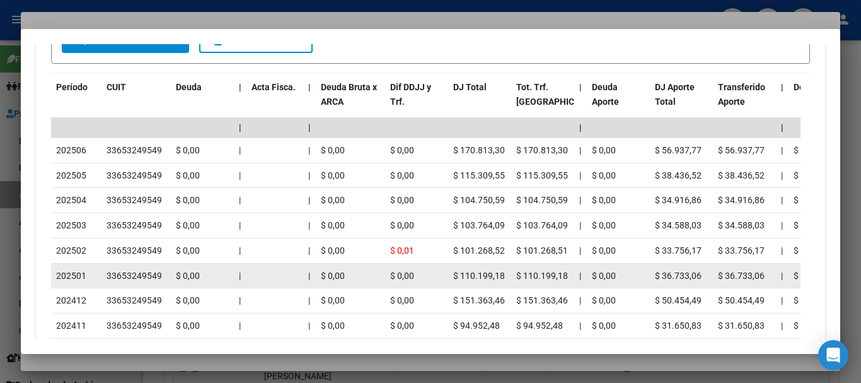
scroll to position [1238, 0]
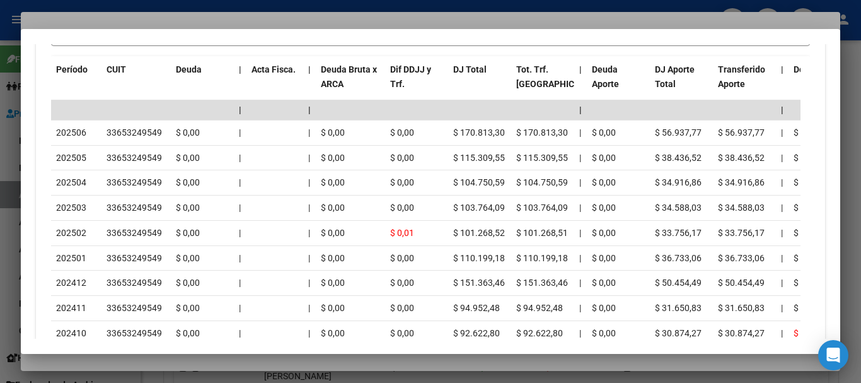
click at [216, 14] on div at bounding box center [430, 191] width 861 height 383
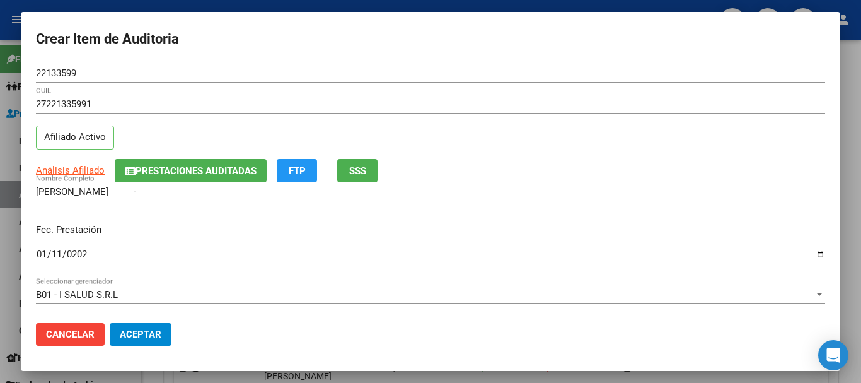
click at [435, 157] on div "27221335991 CUIL Afiliado Activo" at bounding box center [430, 127] width 789 height 64
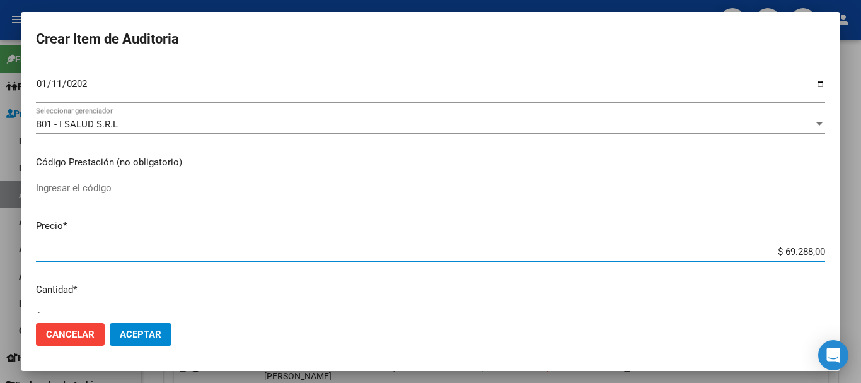
type input "$ 0,01"
type input "$ 0,11"
type input "$ 1,18"
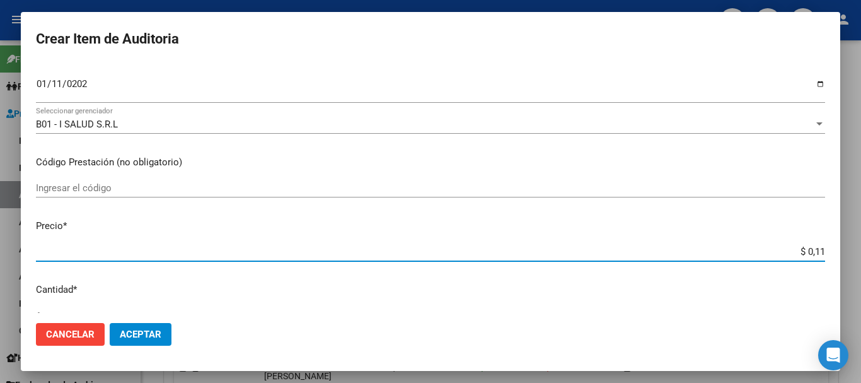
type input "$ 1,18"
type input "$ 11,88"
type input "$ 118,89"
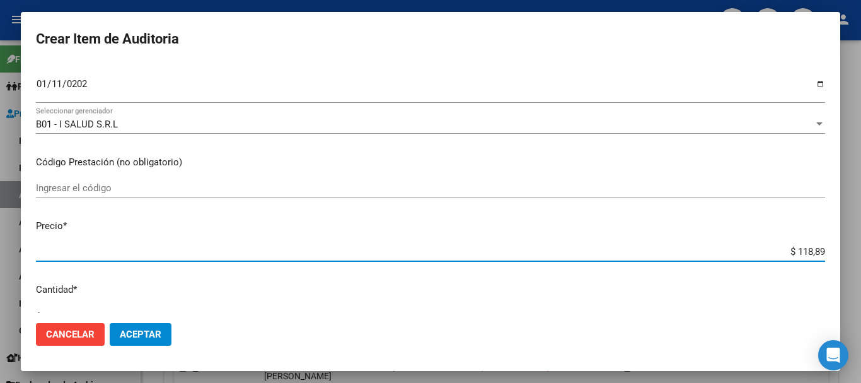
type input "$ 1.188,90"
type input "$ 11.889,00"
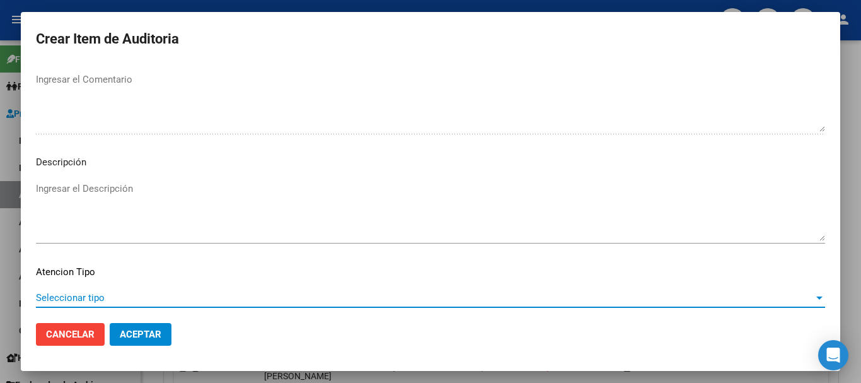
scroll to position [777, 0]
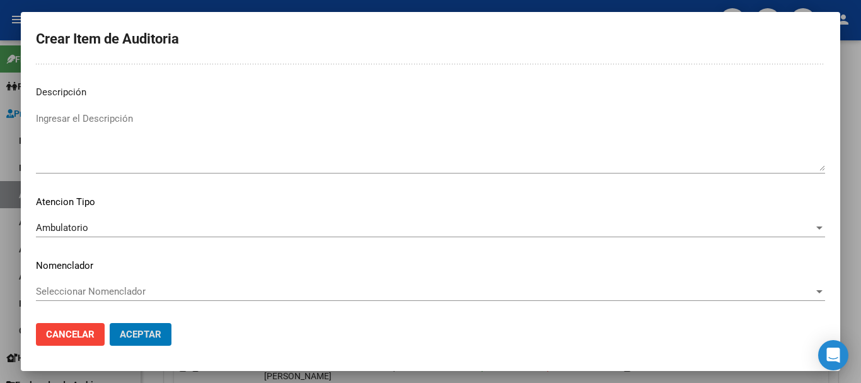
click at [110, 323] on button "Aceptar" at bounding box center [141, 334] width 62 height 23
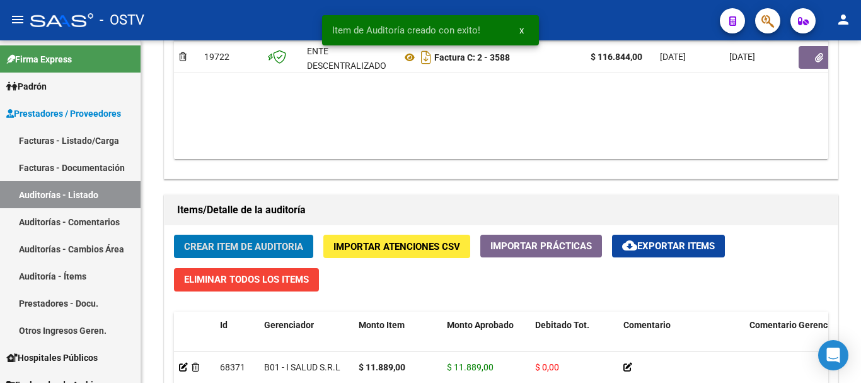
click at [174, 234] on button "Crear Item de Auditoria" at bounding box center [243, 245] width 139 height 23
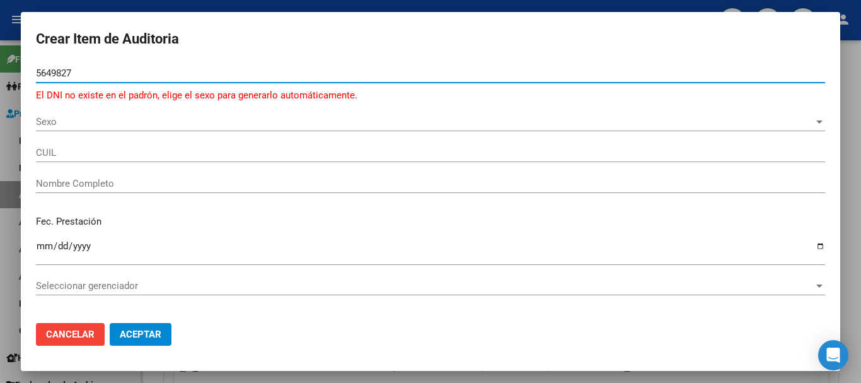
type input "56498278"
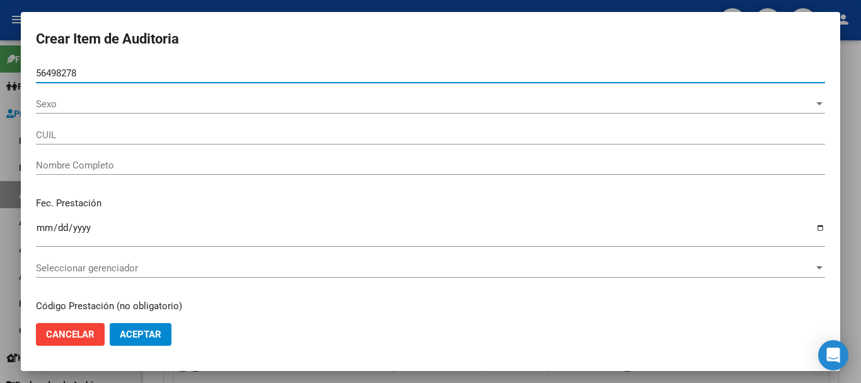
type input "23564982784"
type input "[PERSON_NAME]"
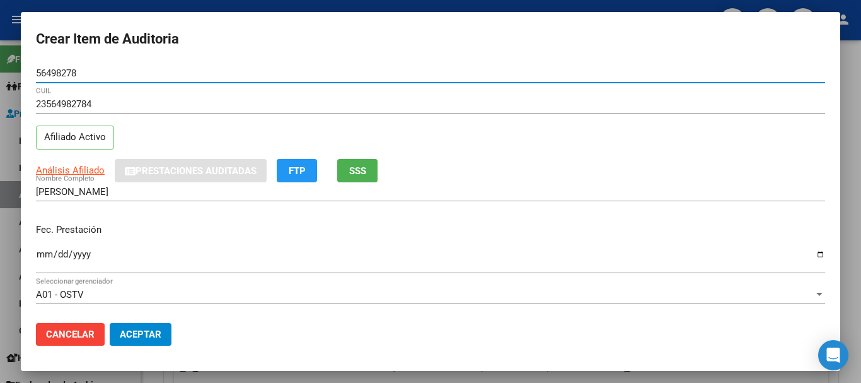
type input "56498278"
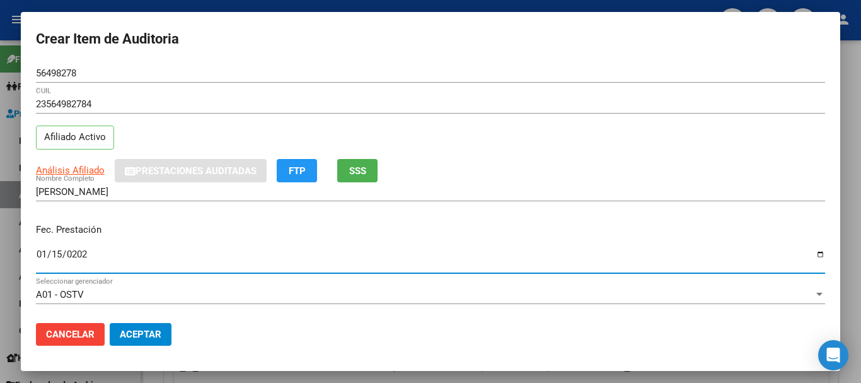
type input "[DATE]"
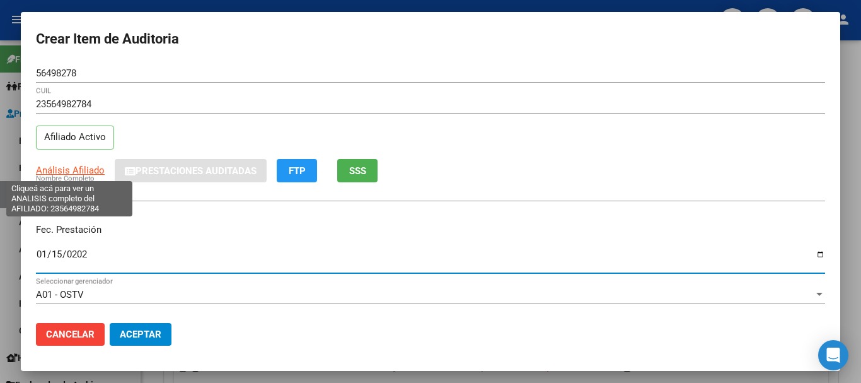
click at [73, 170] on span "Análisis Afiliado" at bounding box center [70, 169] width 69 height 11
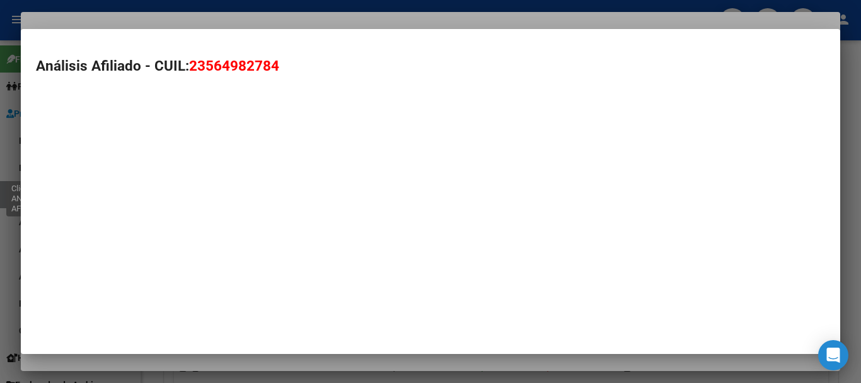
type textarea "23564982784"
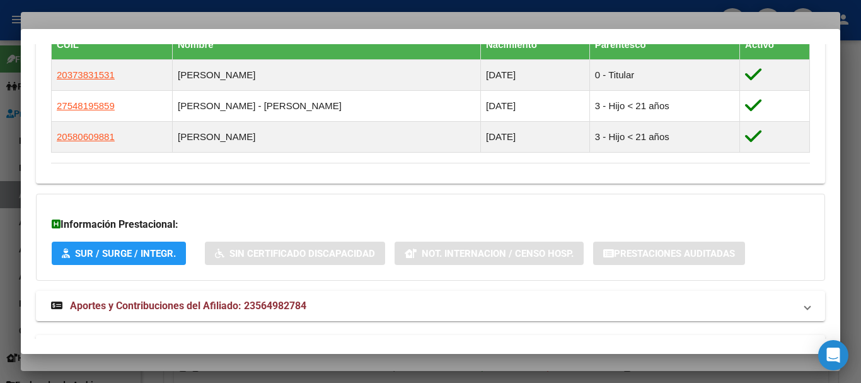
scroll to position [764, 0]
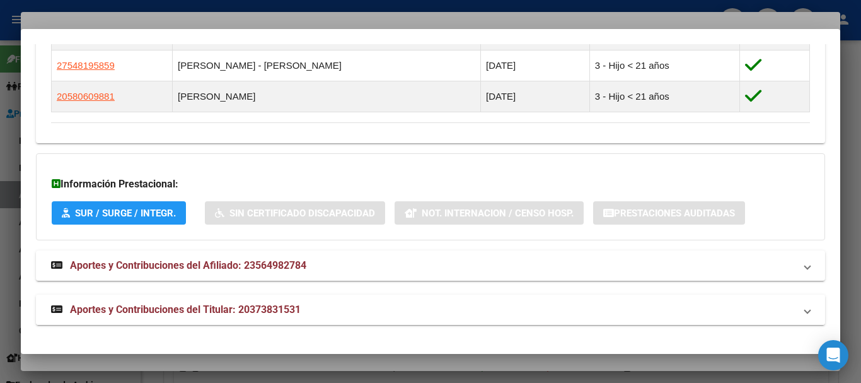
click at [185, 299] on mat-expansion-panel-header "Aportes y Contribuciones del Titular: 20373831531" at bounding box center [430, 309] width 789 height 30
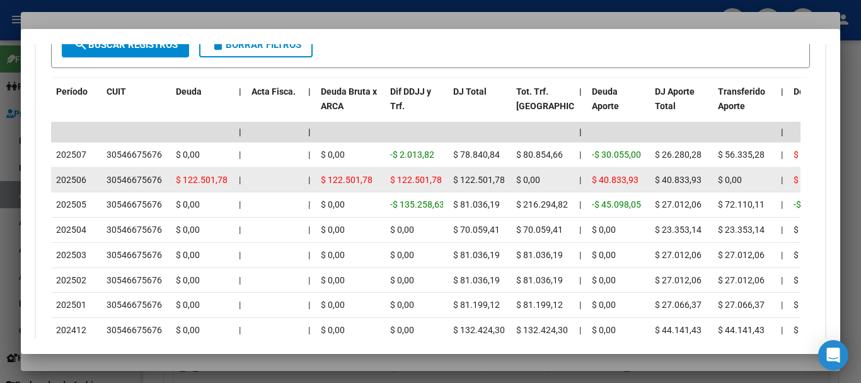
scroll to position [1258, 0]
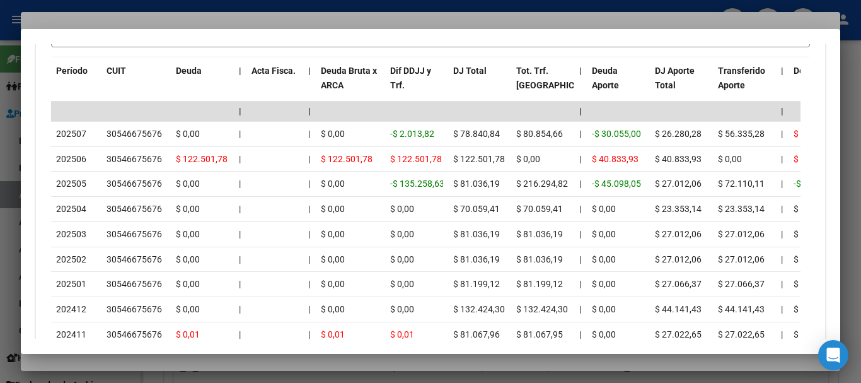
click at [224, 22] on div at bounding box center [430, 191] width 861 height 383
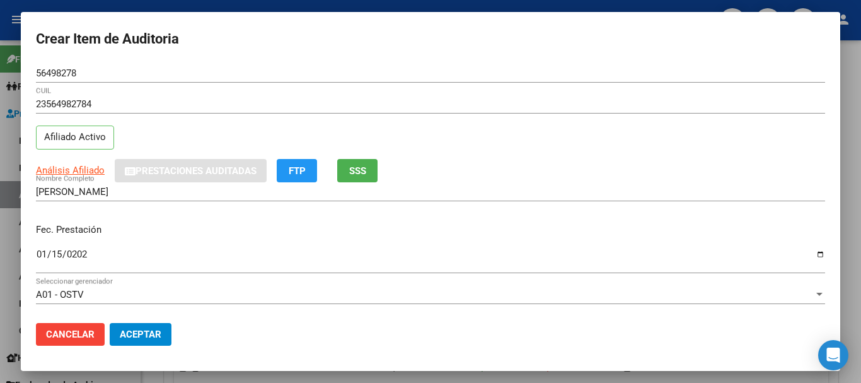
click at [482, 161] on div "Análisis Afiliado Prestaciones Auditadas FTP SSS" at bounding box center [430, 170] width 789 height 23
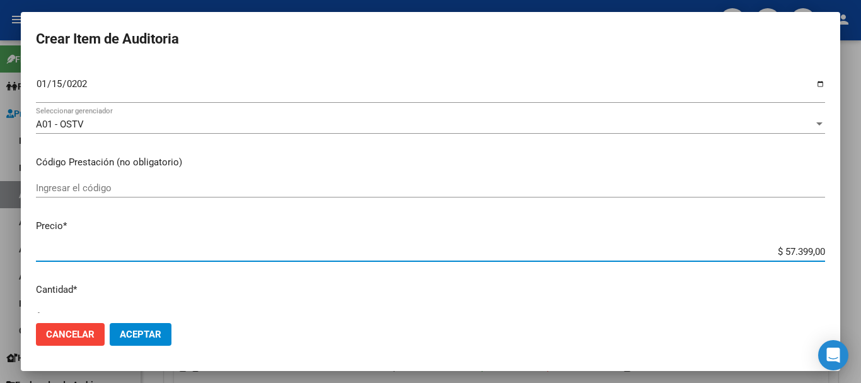
type input "$ 0,01"
type input "$ 0,11"
type input "$ 1,18"
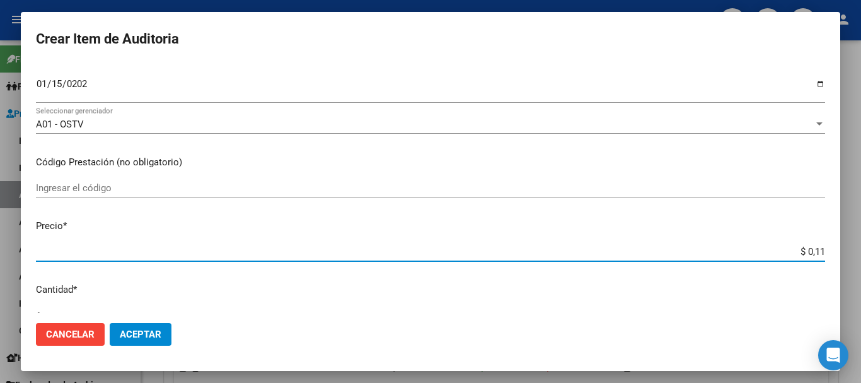
type input "$ 1,18"
type input "$ 11,88"
type input "$ 118,89"
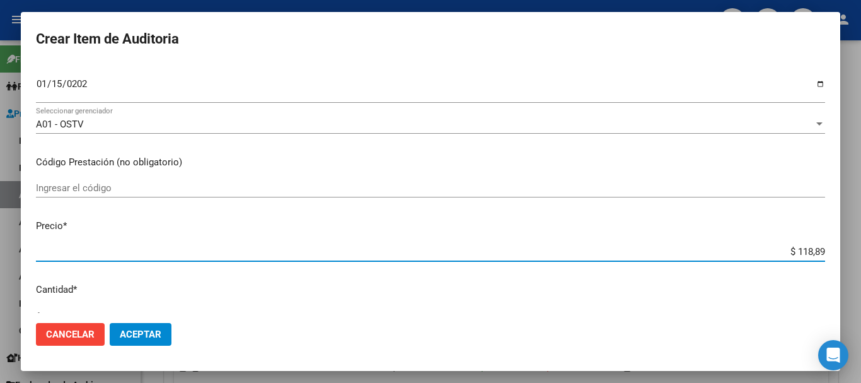
type input "$ 1.188,90"
type input "$ 11.889,00"
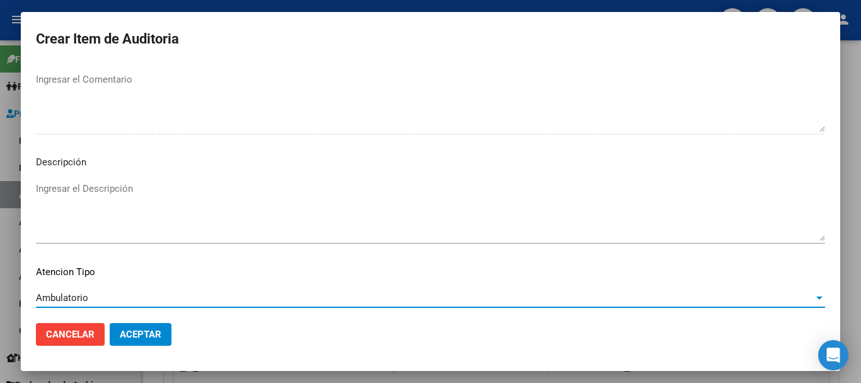
scroll to position [777, 0]
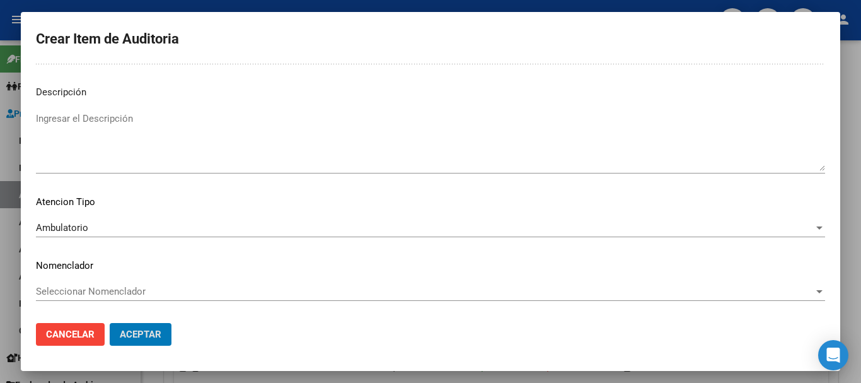
click at [110, 323] on button "Aceptar" at bounding box center [141, 334] width 62 height 23
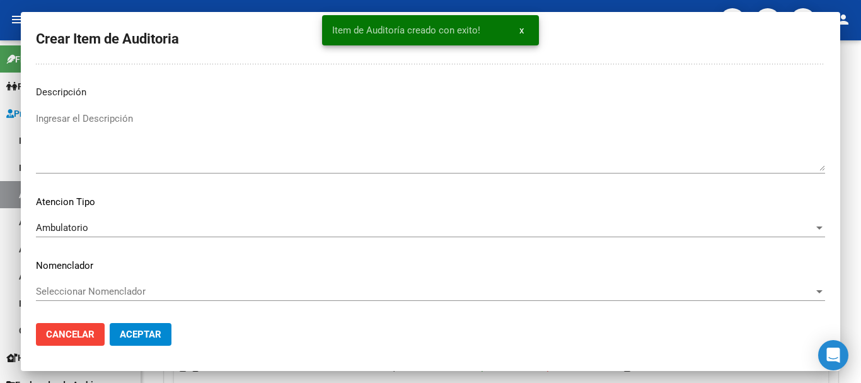
click at [174, 234] on button "Crear Item de Auditoria" at bounding box center [243, 245] width 139 height 23
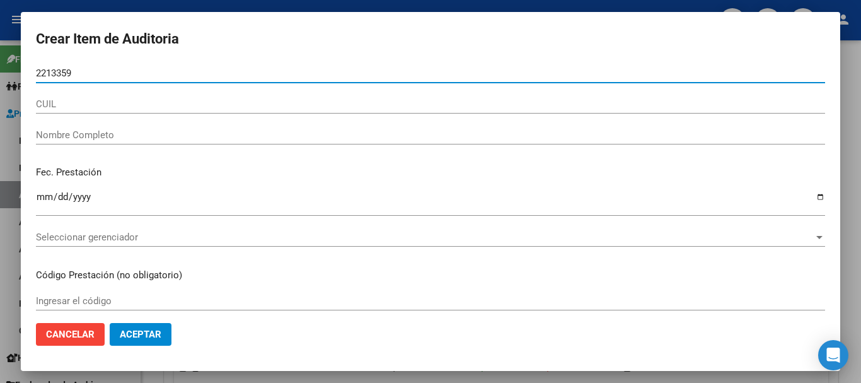
type input "22133599"
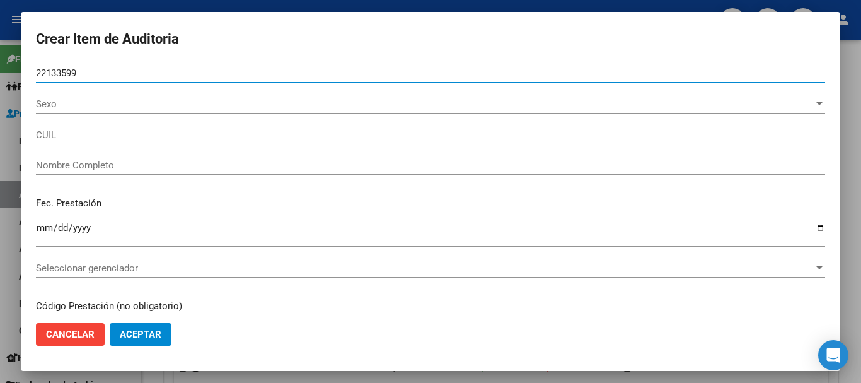
type input "27221335991"
type input "[PERSON_NAME] -"
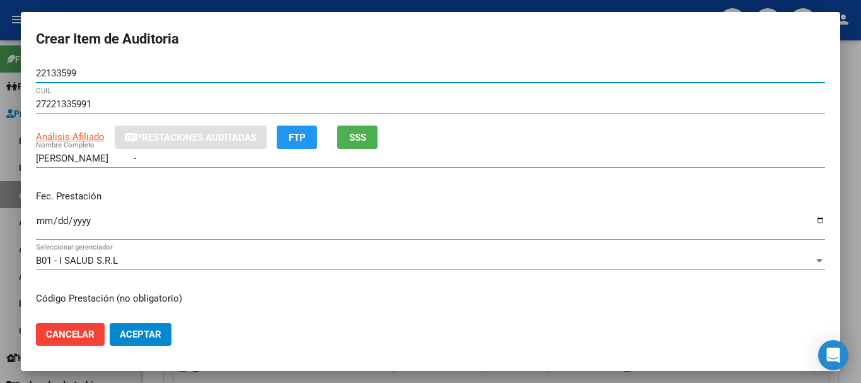
type input "22133599"
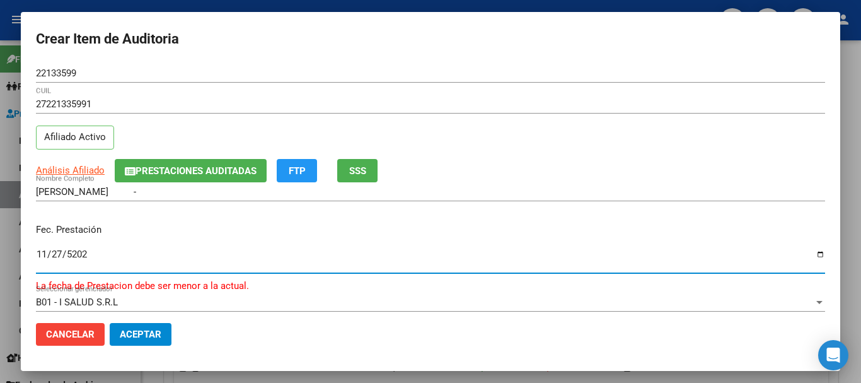
type input "[DATE]"
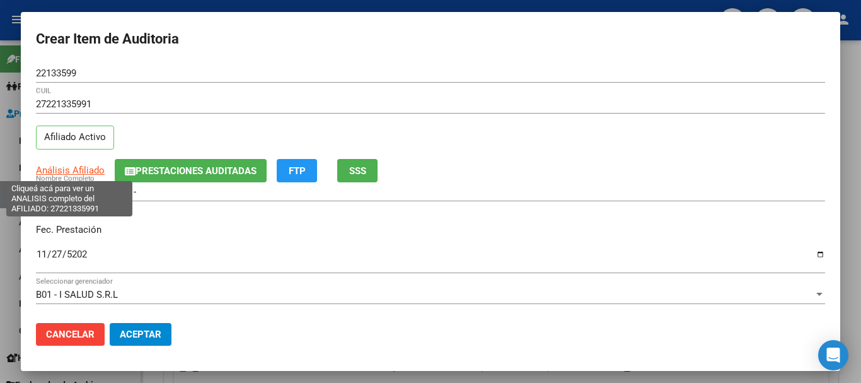
click at [87, 170] on span "Análisis Afiliado" at bounding box center [70, 169] width 69 height 11
type textarea "27221335991"
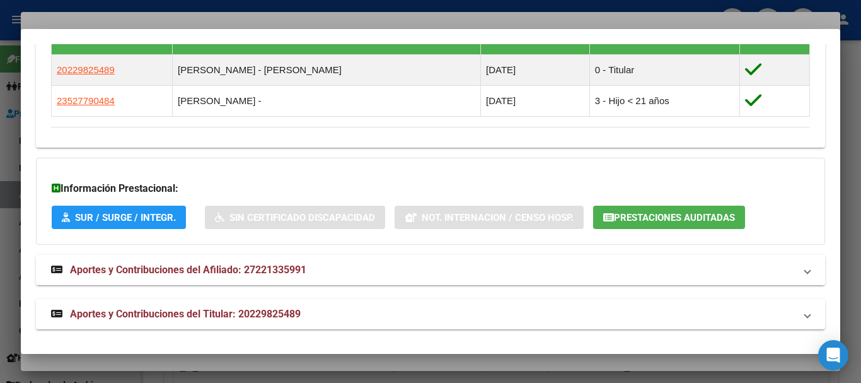
scroll to position [743, 0]
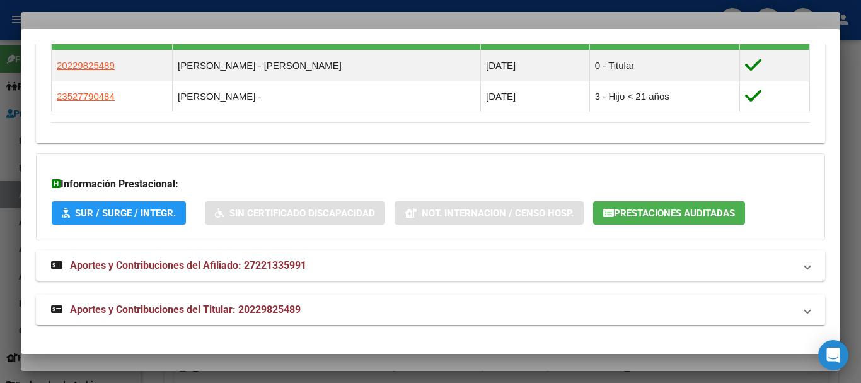
click at [139, 305] on span "Aportes y Contribuciones del Titular: 20229825489" at bounding box center [185, 309] width 231 height 12
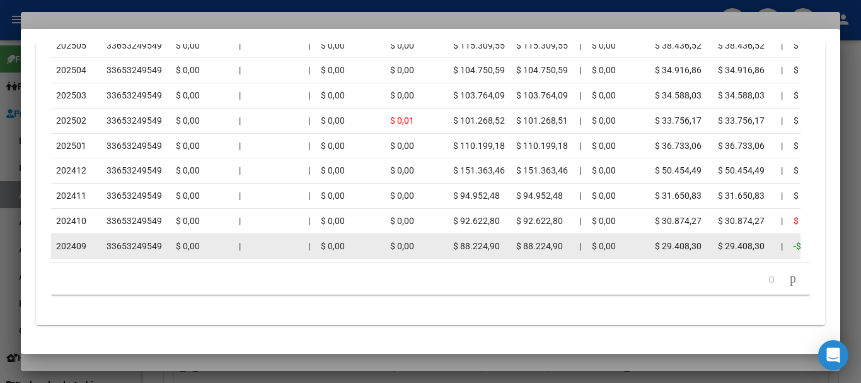
scroll to position [1366, 0]
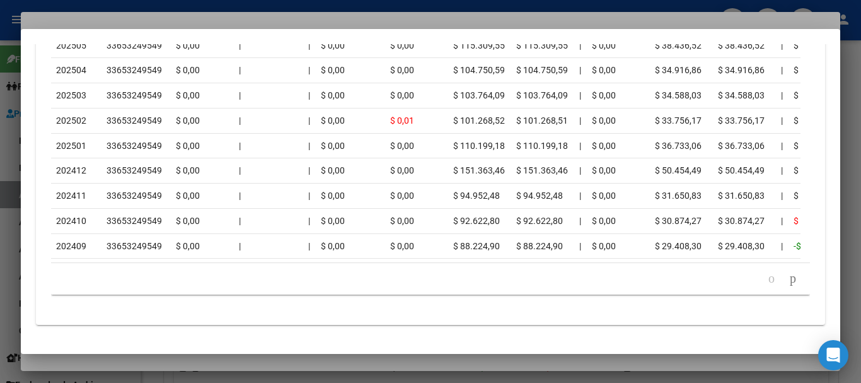
click at [251, 14] on div at bounding box center [430, 191] width 861 height 383
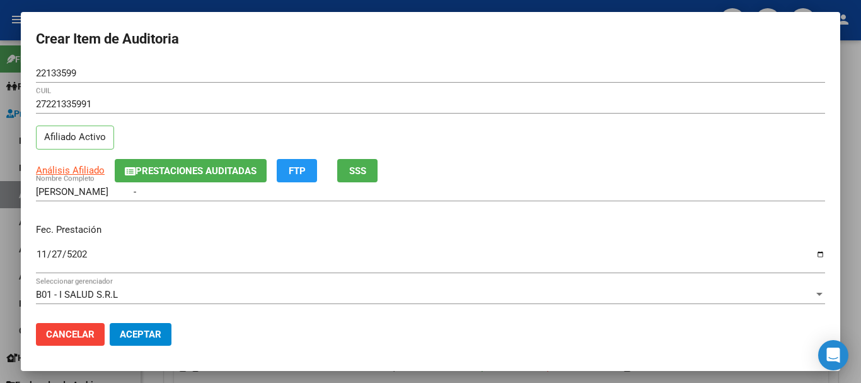
click at [504, 134] on div "27221335991 CUIL Afiliado Activo" at bounding box center [430, 127] width 789 height 64
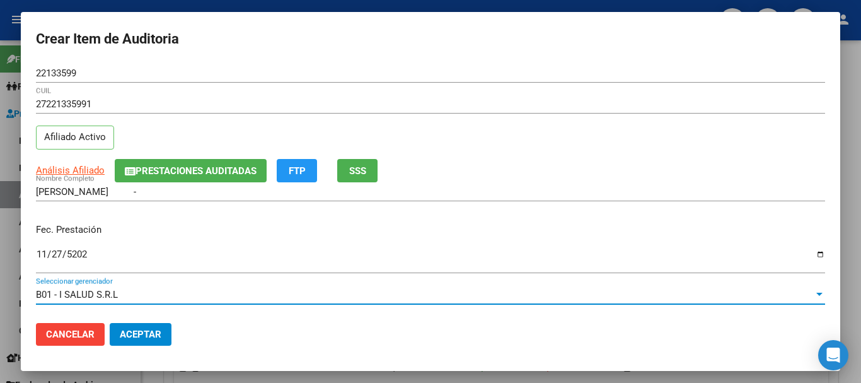
scroll to position [170, 0]
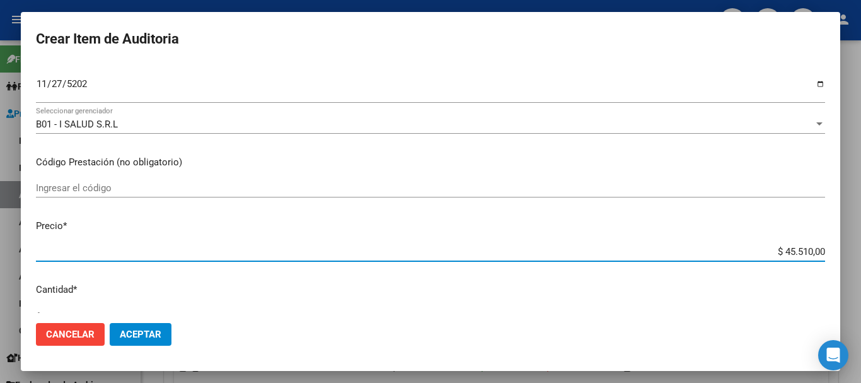
type input "$ 0,07"
type input "$ 0,72"
type input "$ 7,24"
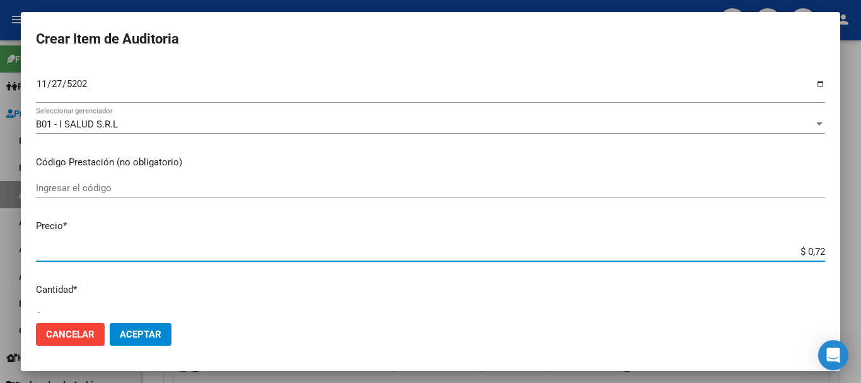
type input "$ 7,24"
type input "$ 72,44"
type input "$ 724,40"
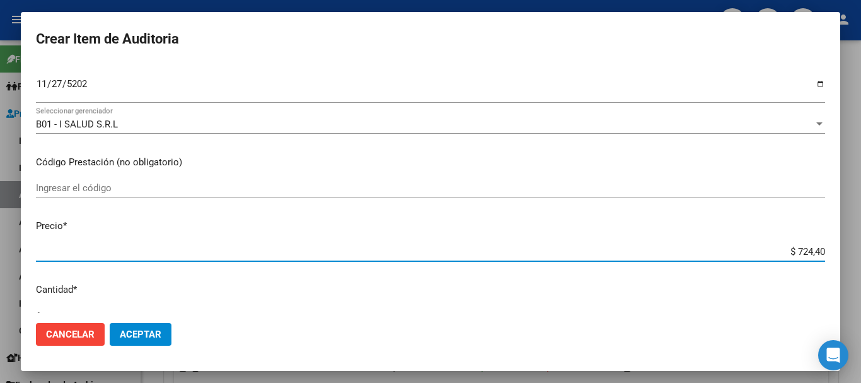
type input "$ 7.244,00"
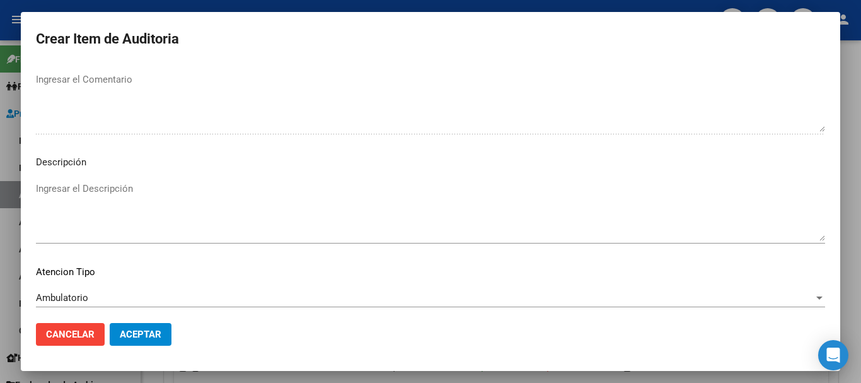
scroll to position [777, 0]
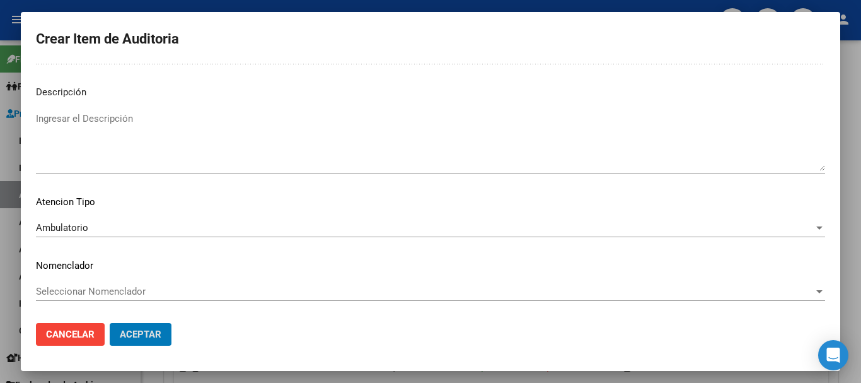
click at [110, 323] on button "Aceptar" at bounding box center [141, 334] width 62 height 23
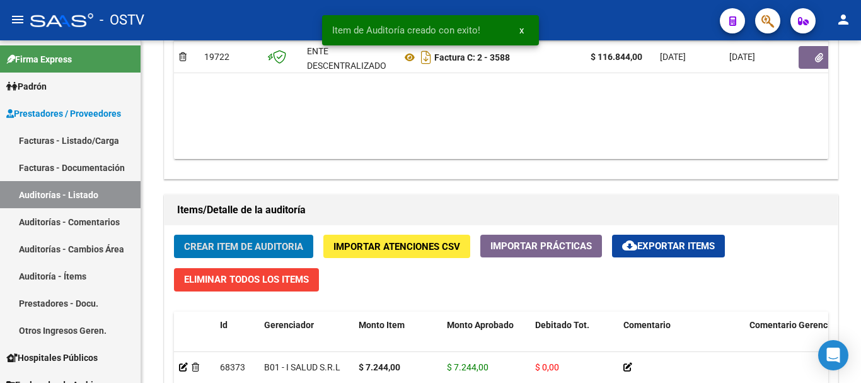
click at [174, 234] on button "Crear Item de Auditoria" at bounding box center [243, 245] width 139 height 23
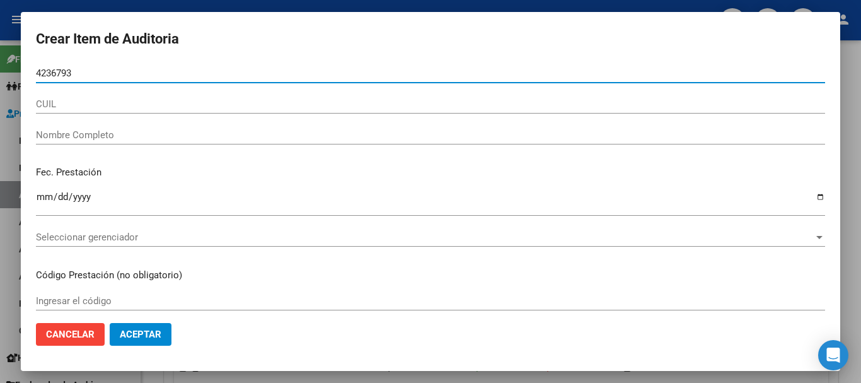
type input "42367933"
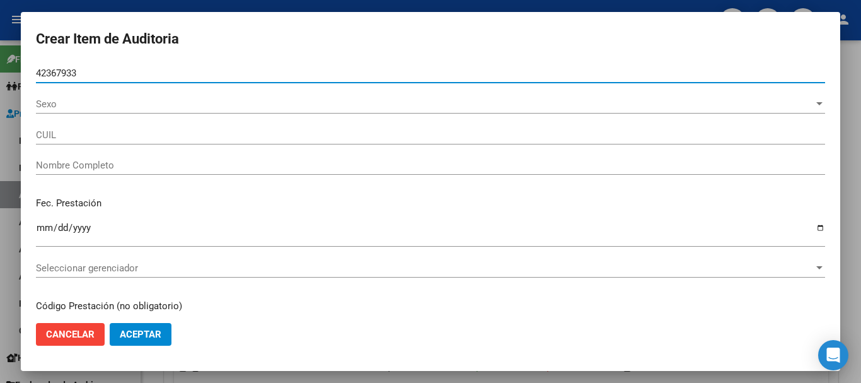
type input "20423679337"
type input "[PERSON_NAME]"
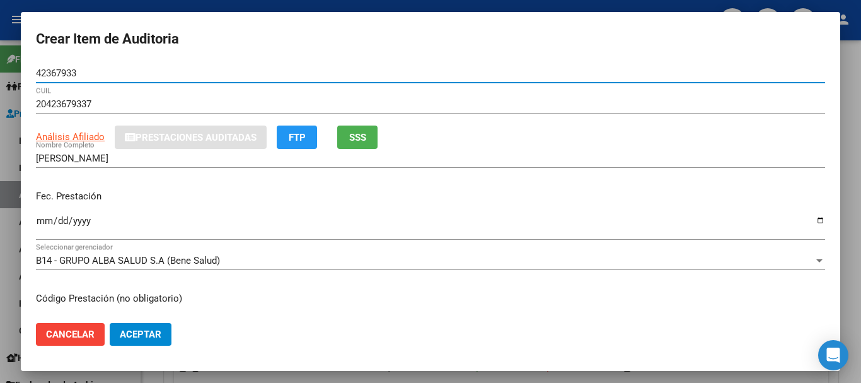
type input "42367933"
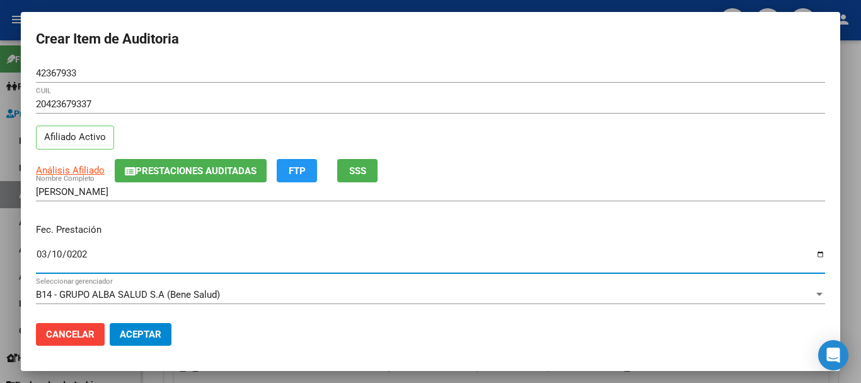
type input "[DATE]"
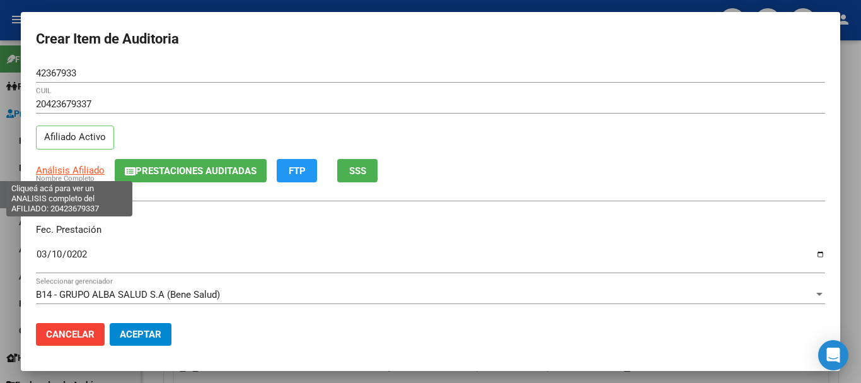
click at [71, 171] on span "Análisis Afiliado" at bounding box center [70, 169] width 69 height 11
type textarea "20423679337"
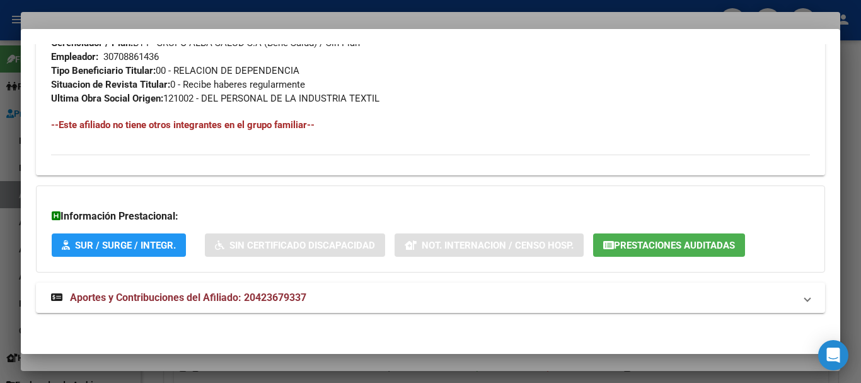
scroll to position [650, 0]
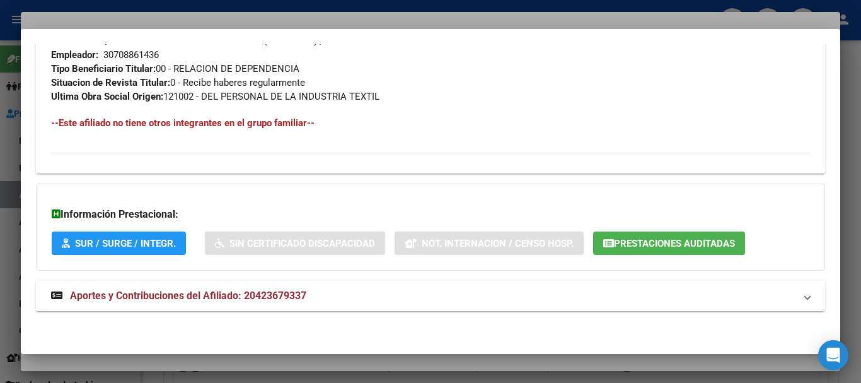
click at [234, 299] on span "Aportes y Contribuciones del Afiliado: 20423679337" at bounding box center [188, 295] width 236 height 12
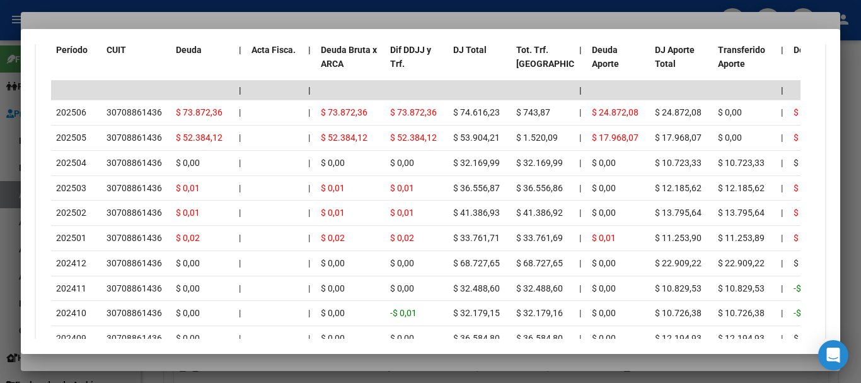
scroll to position [1175, 0]
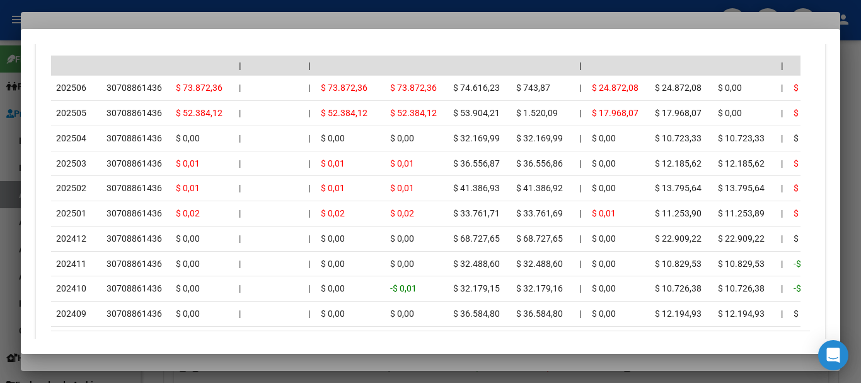
click at [183, 22] on div at bounding box center [430, 191] width 861 height 383
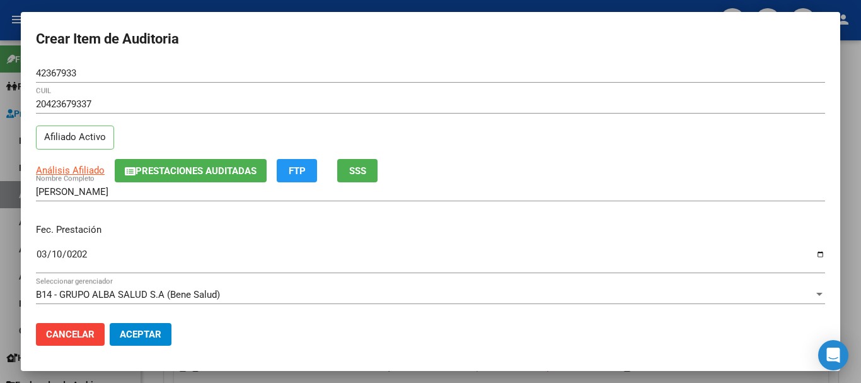
click at [527, 129] on div "20423679337 CUIL Afiliado Activo" at bounding box center [430, 127] width 789 height 64
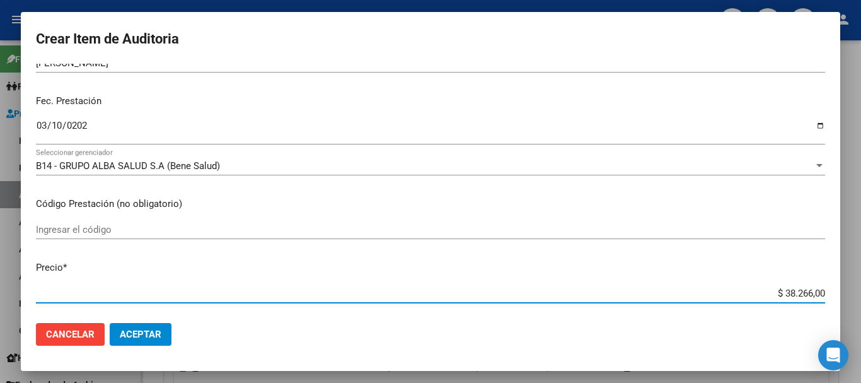
scroll to position [107, 0]
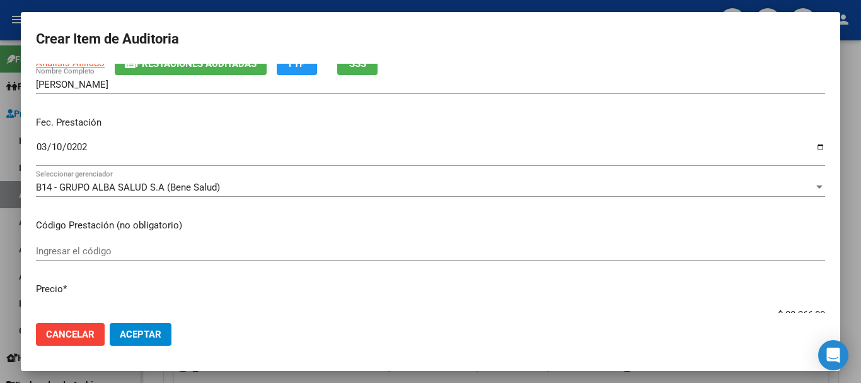
type input "$ 0,07"
type input "$ 0,72"
type input "$ 7,24"
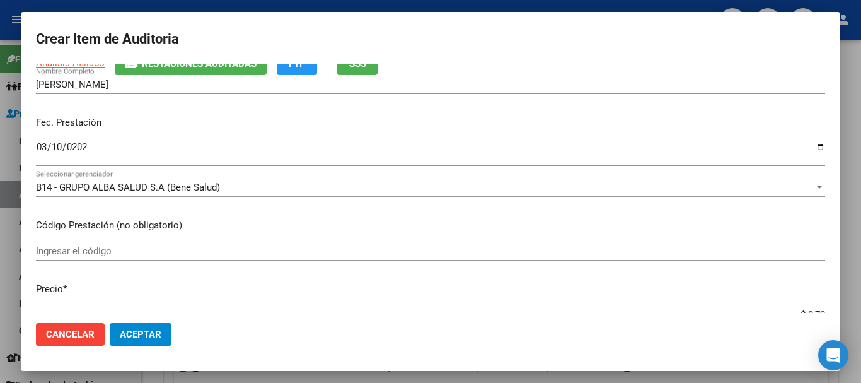
type input "$ 7,24"
type input "$ 72,44"
type input "$ 724,40"
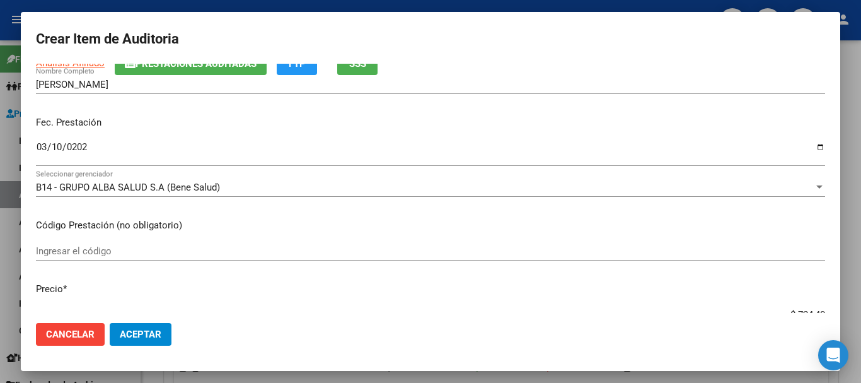
type input "$ 7.244,00"
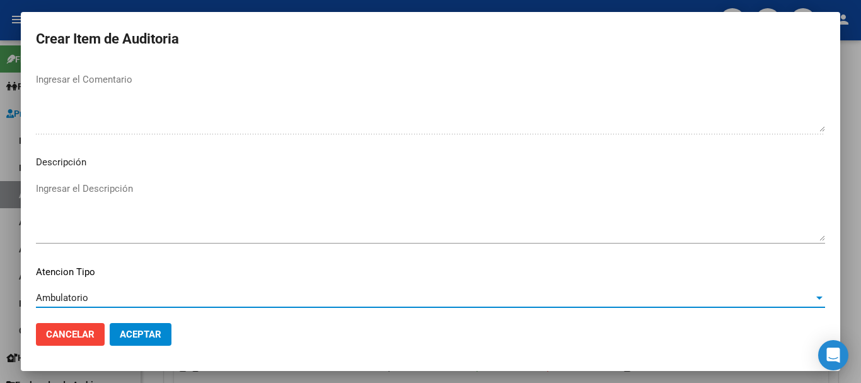
scroll to position [777, 0]
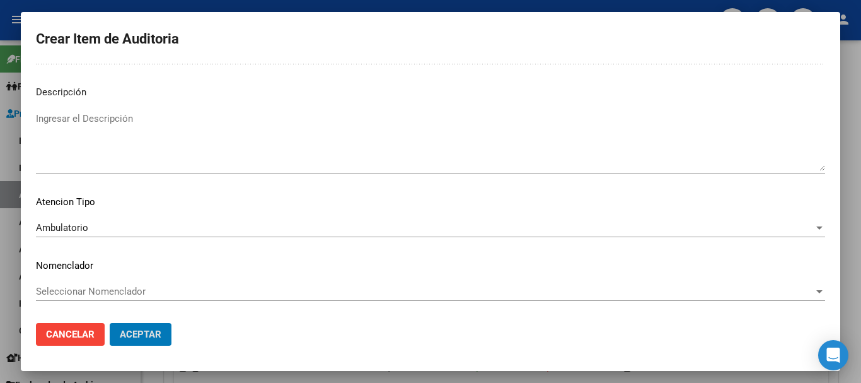
click at [110, 323] on button "Aceptar" at bounding box center [141, 334] width 62 height 23
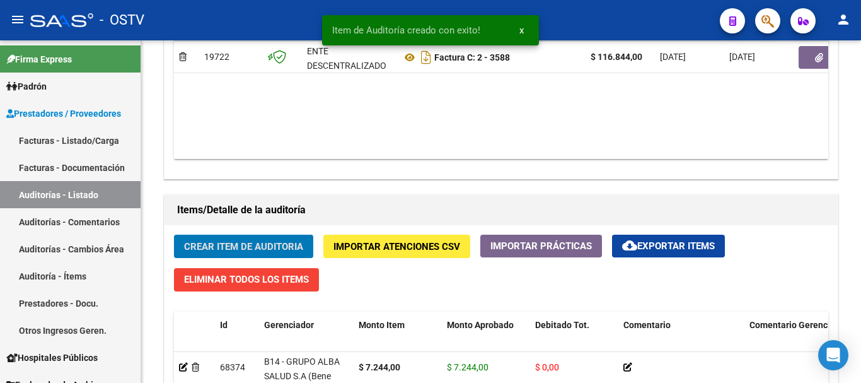
click at [174, 234] on button "Crear Item de Auditoria" at bounding box center [243, 245] width 139 height 23
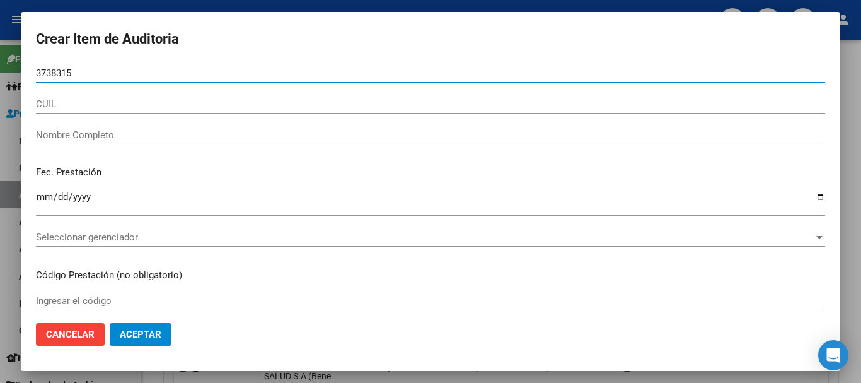
type input "37383153"
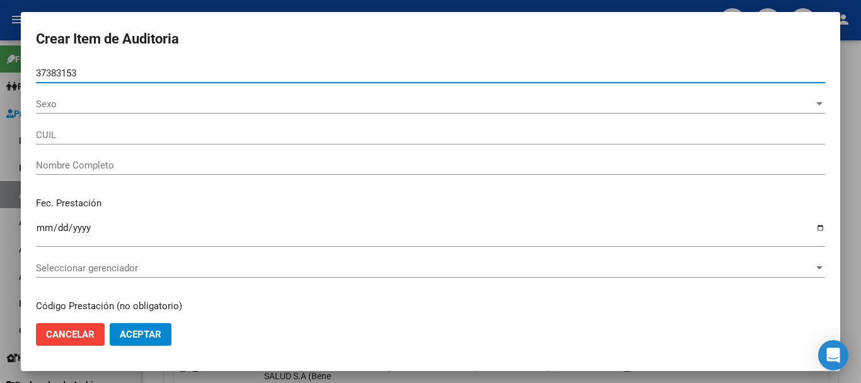
type input "20373831531"
type input "[PERSON_NAME]"
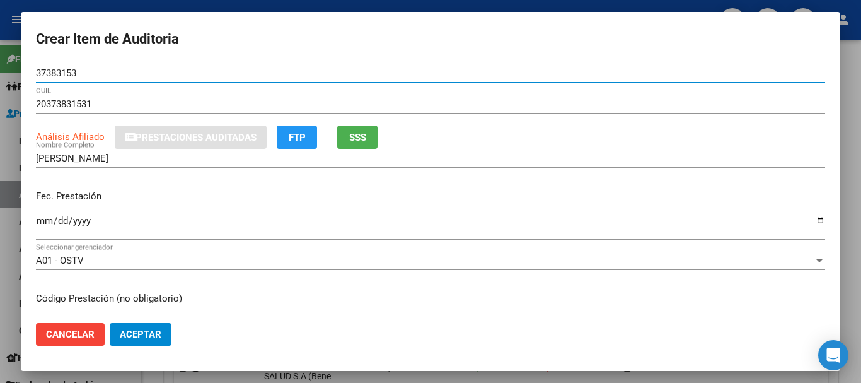
type input "37383153"
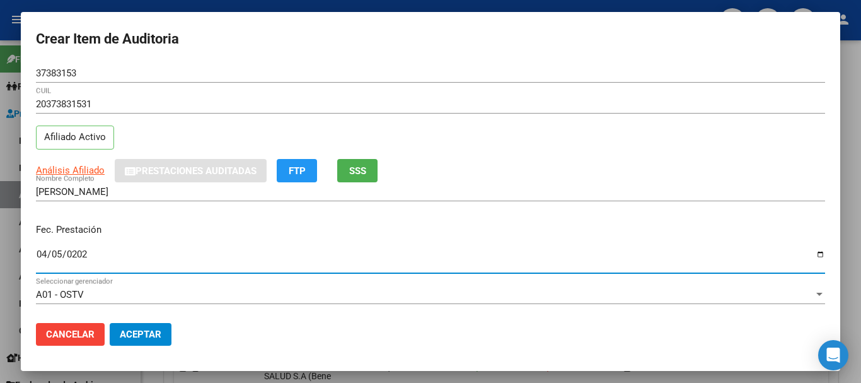
type input "[DATE]"
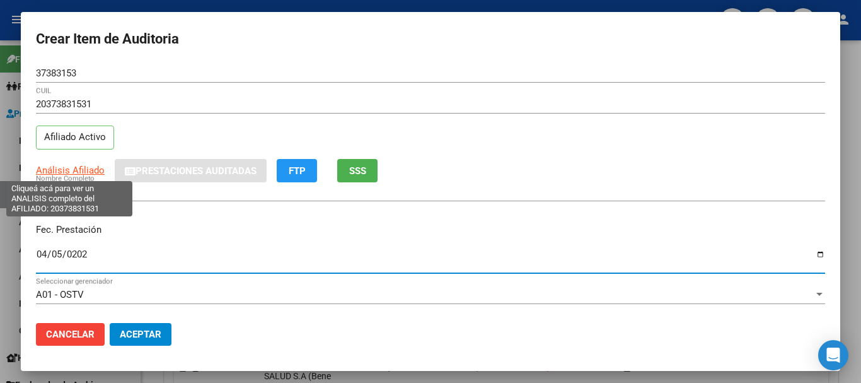
click at [62, 170] on span "Análisis Afiliado" at bounding box center [70, 169] width 69 height 11
type textarea "20373831531"
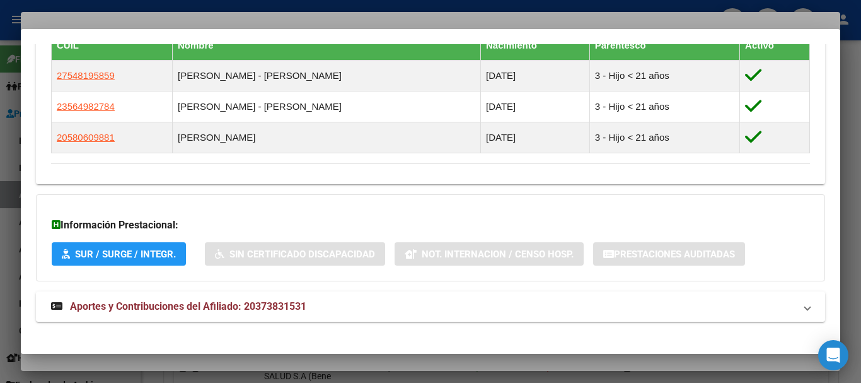
scroll to position [730, 0]
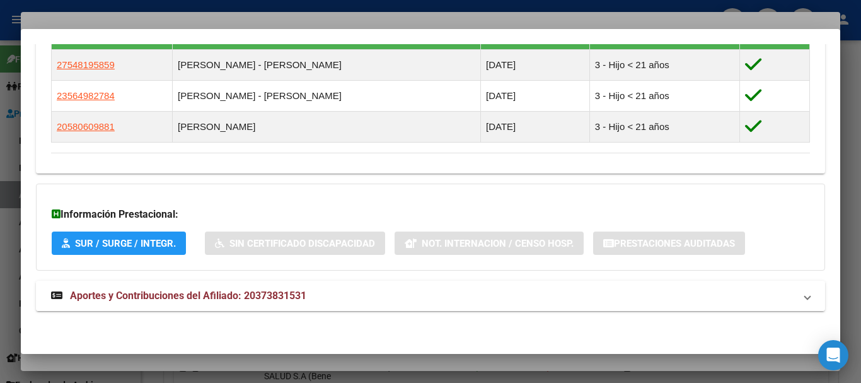
click at [189, 298] on span "Aportes y Contribuciones del Afiliado: 20373831531" at bounding box center [188, 295] width 236 height 12
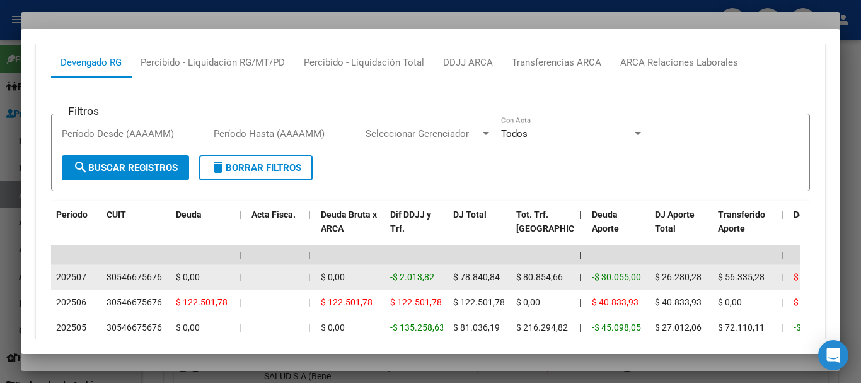
scroll to position [1192, 0]
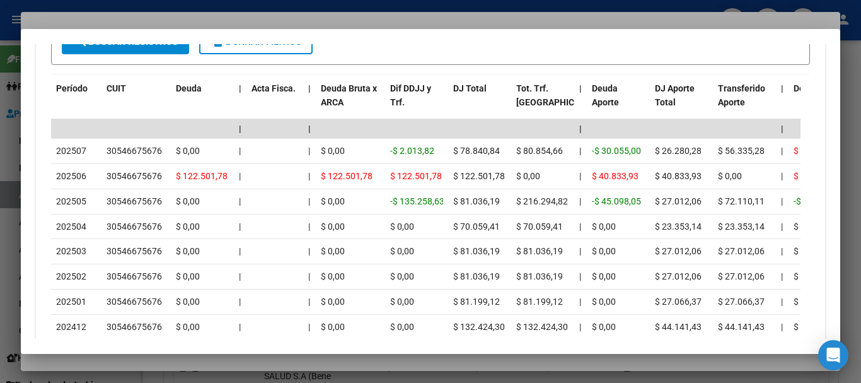
drag, startPoint x: 186, startPoint y: 12, endPoint x: 421, endPoint y: 92, distance: 248.3
click at [187, 11] on div at bounding box center [430, 191] width 861 height 383
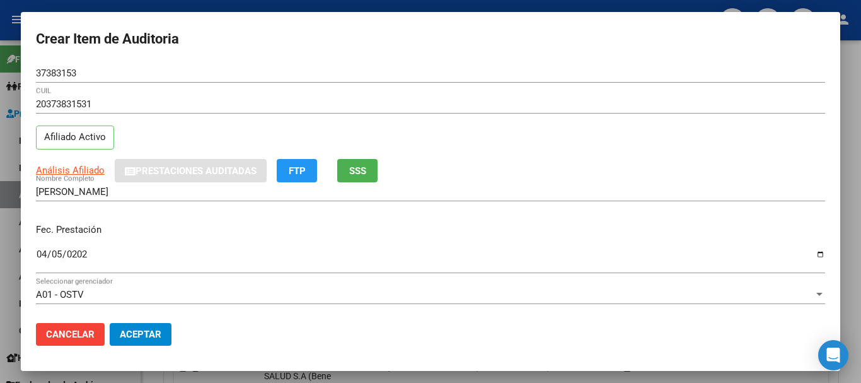
click at [451, 107] on input "20373831531" at bounding box center [430, 103] width 789 height 11
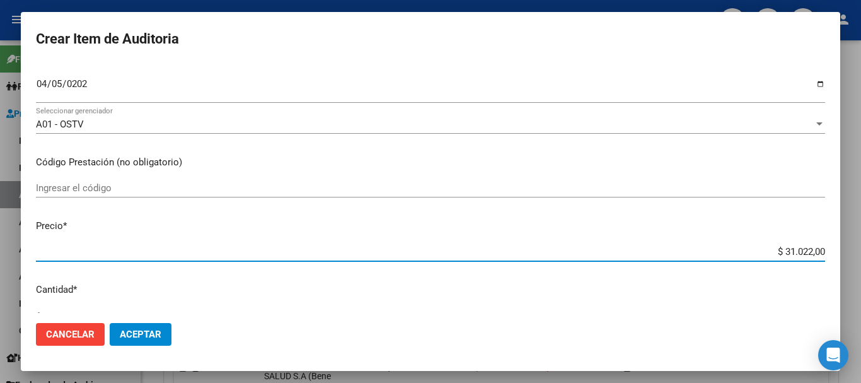
type input "$ 0,01"
type input "$ 0,11"
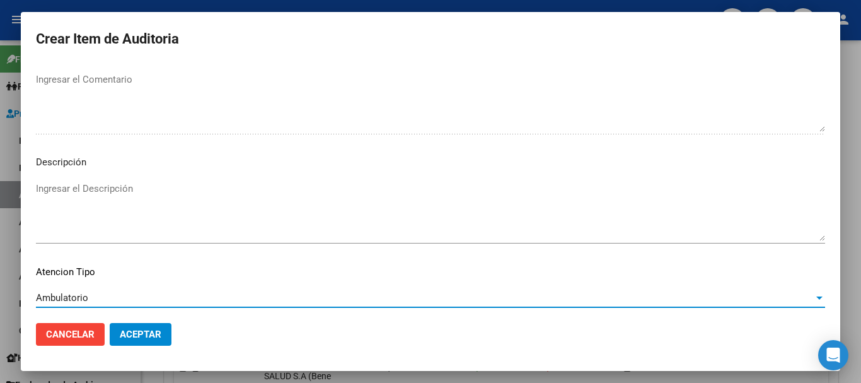
scroll to position [777, 0]
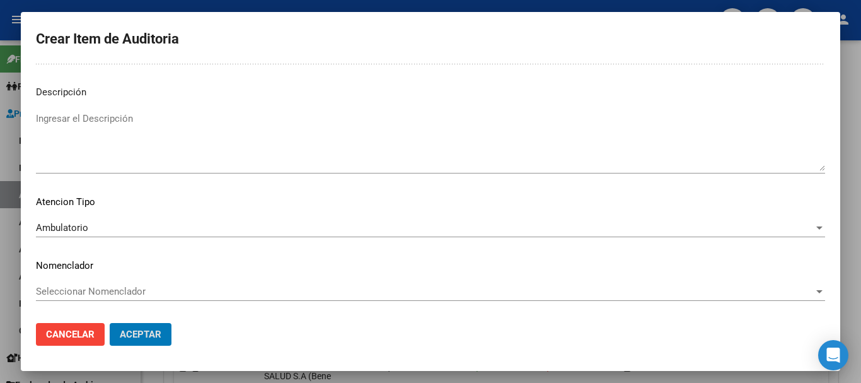
click at [110, 323] on button "Aceptar" at bounding box center [141, 334] width 62 height 23
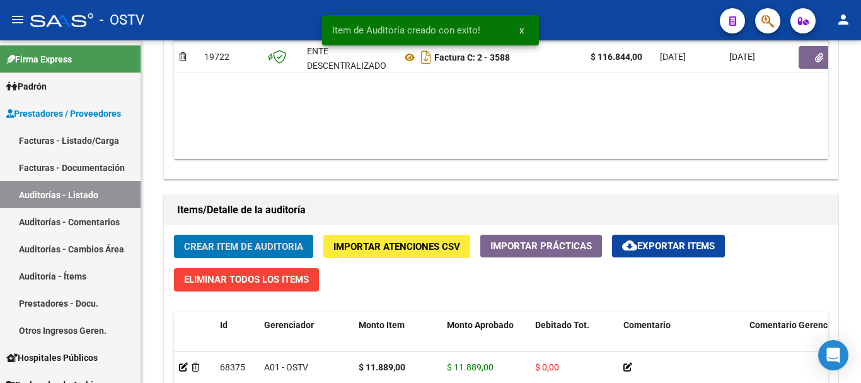
click at [174, 234] on button "Crear Item de Auditoria" at bounding box center [243, 245] width 139 height 23
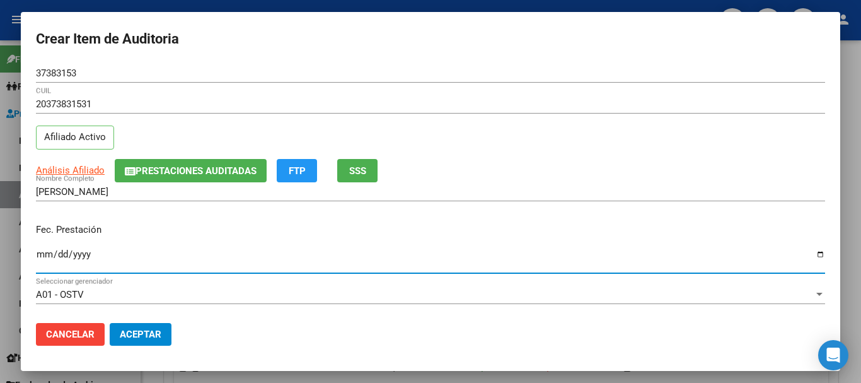
click at [161, 170] on span "Prestaciones Auditadas" at bounding box center [196, 170] width 121 height 11
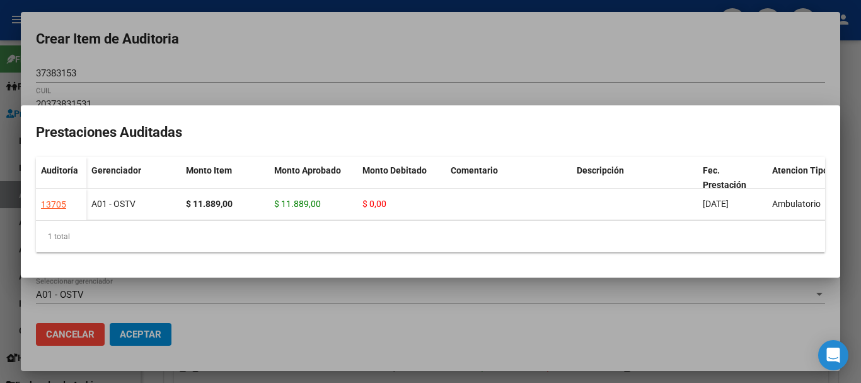
click at [278, 57] on div at bounding box center [430, 191] width 861 height 383
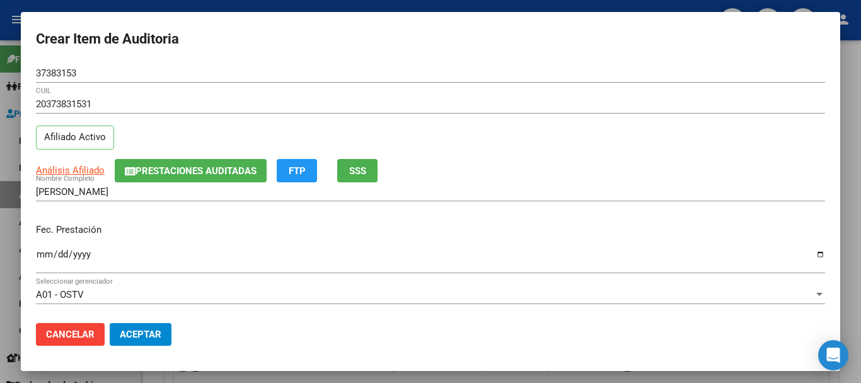
click at [515, 171] on div "Análisis Afiliado Prestaciones Auditadas FTP SSS" at bounding box center [430, 170] width 789 height 23
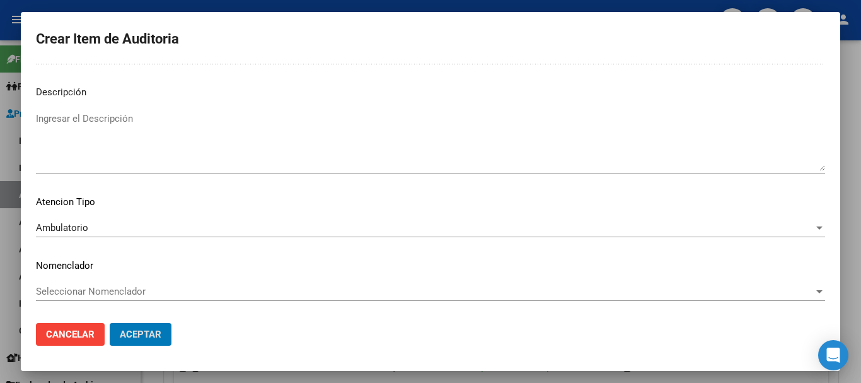
click at [110, 323] on button "Aceptar" at bounding box center [141, 334] width 62 height 23
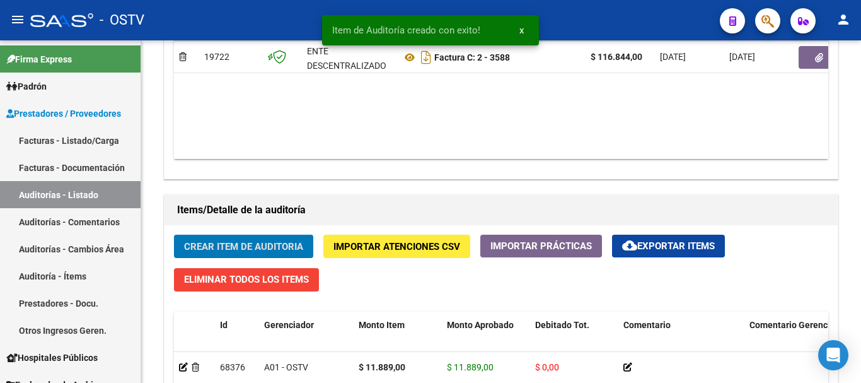
click at [174, 234] on button "Crear Item de Auditoria" at bounding box center [243, 245] width 139 height 23
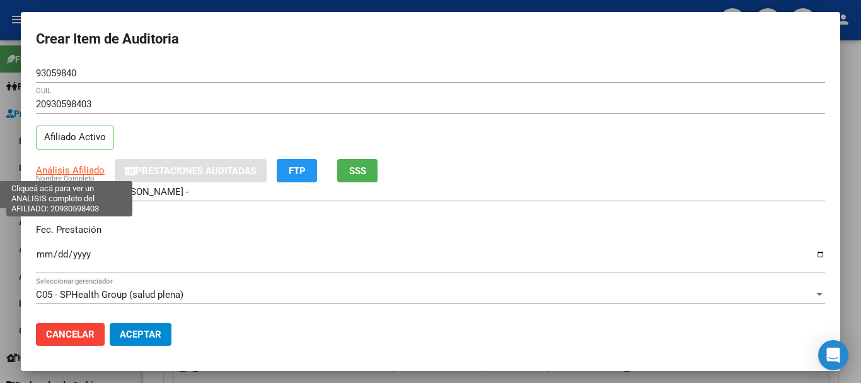
click at [61, 169] on span "Análisis Afiliado" at bounding box center [70, 169] width 69 height 11
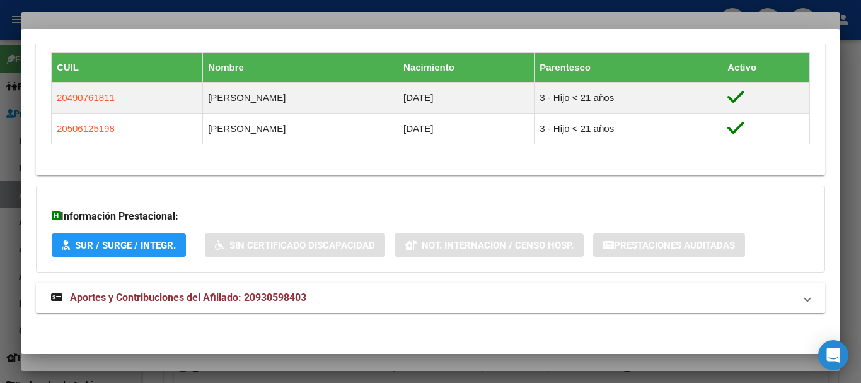
scroll to position [713, 0]
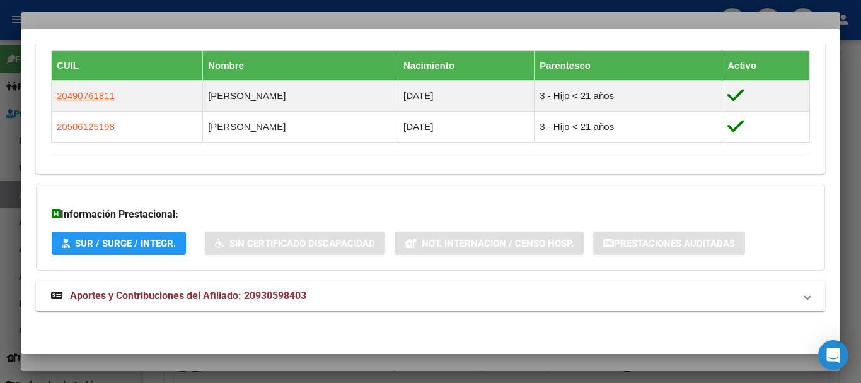
click at [211, 299] on span "Aportes y Contribuciones del Afiliado: 20930598403" at bounding box center [188, 295] width 236 height 12
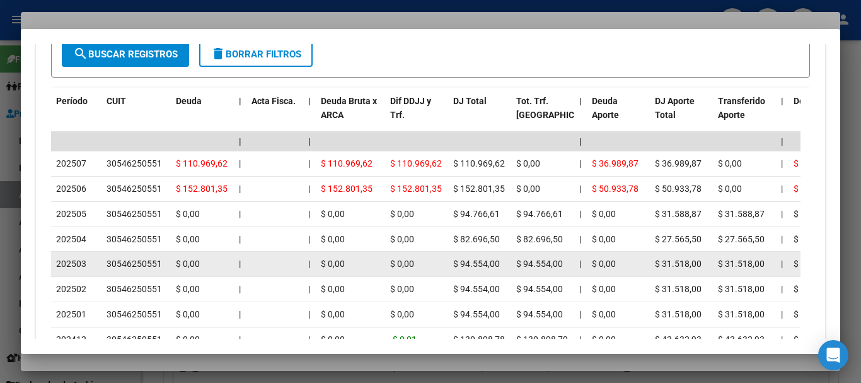
scroll to position [1176, 0]
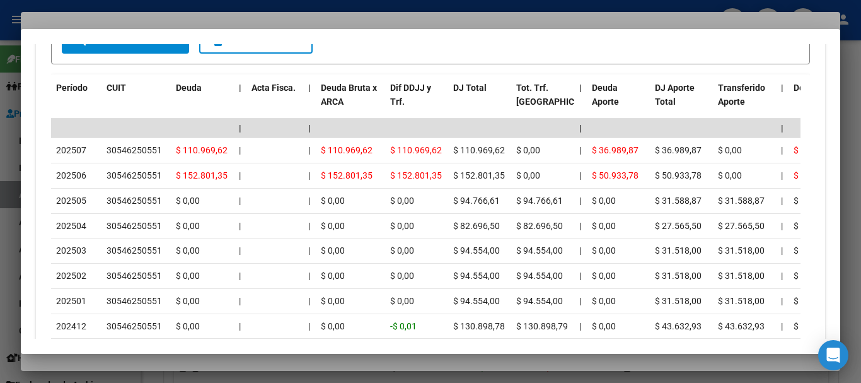
click at [261, 16] on div at bounding box center [430, 191] width 861 height 383
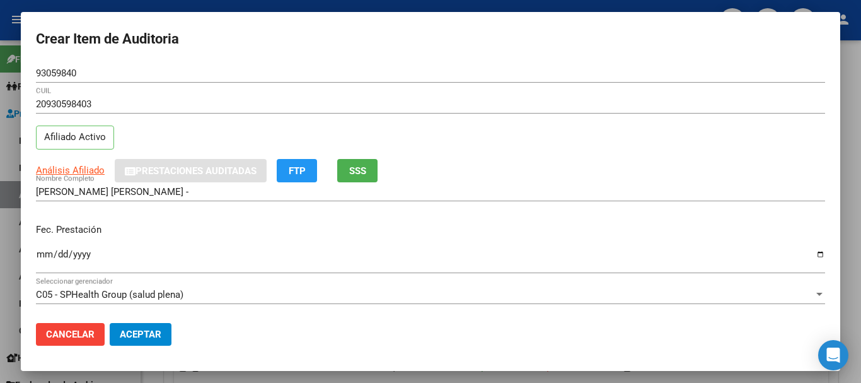
click at [480, 84] on div "93059840 Nro Documento" at bounding box center [430, 79] width 789 height 31
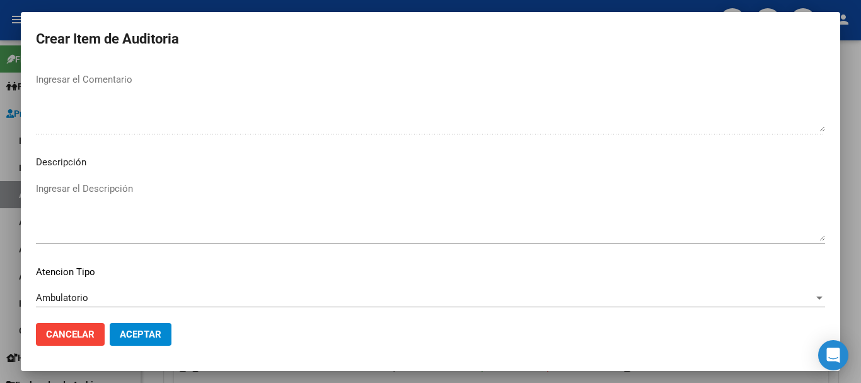
scroll to position [777, 0]
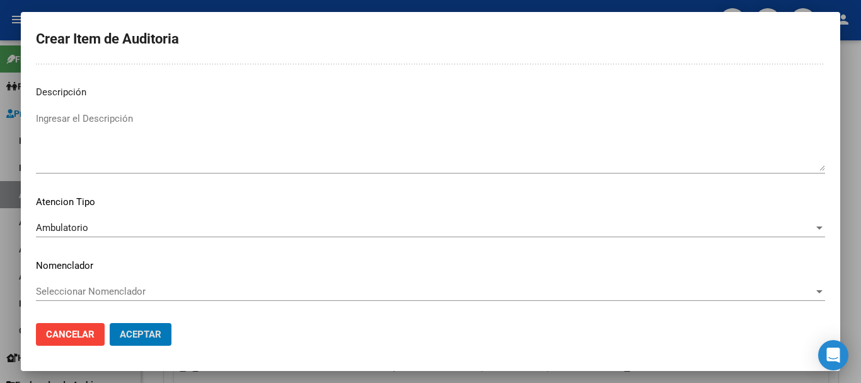
click at [110, 323] on button "Aceptar" at bounding box center [141, 334] width 62 height 23
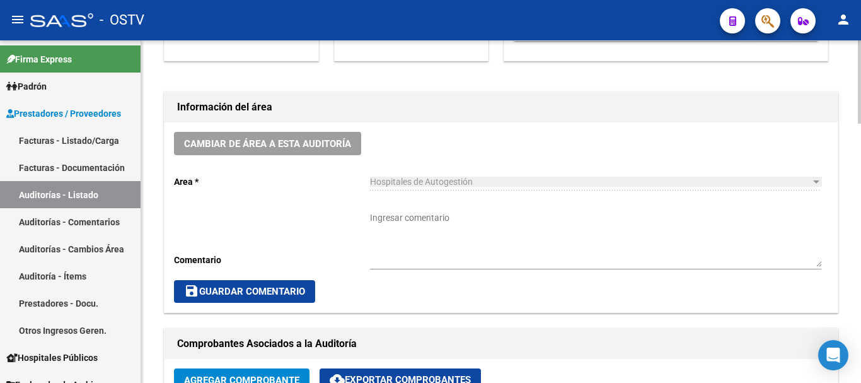
scroll to position [316, 0]
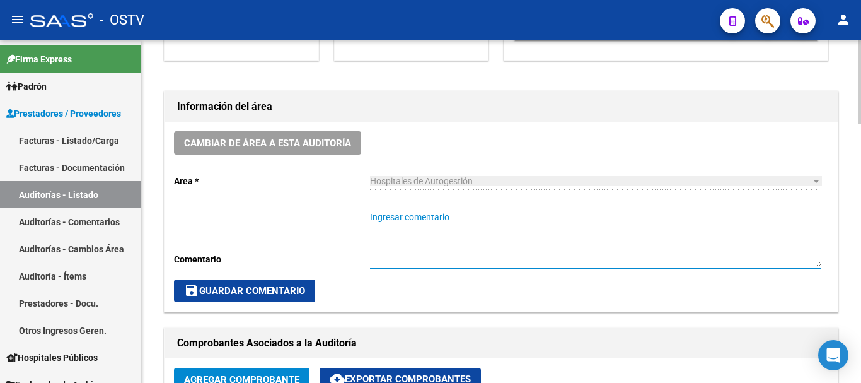
click at [563, 228] on textarea "Ingresar comentario" at bounding box center [595, 238] width 451 height 55
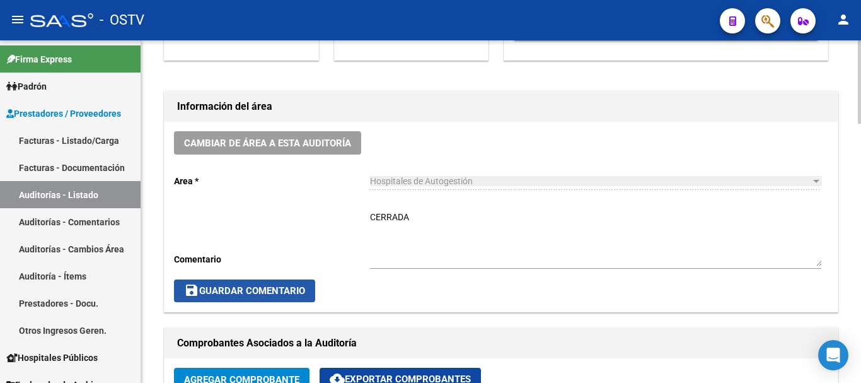
click at [247, 282] on button "save Guardar Comentario" at bounding box center [244, 290] width 141 height 23
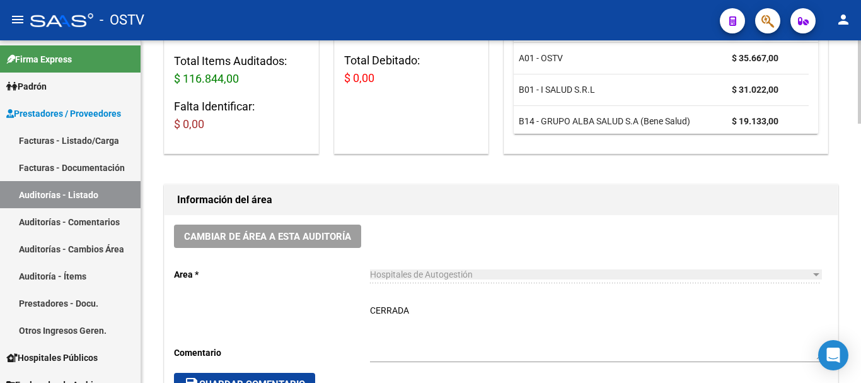
scroll to position [252, 0]
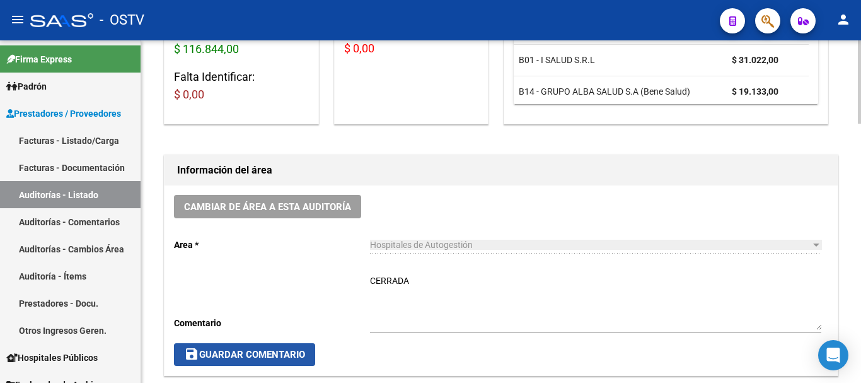
click at [282, 357] on span "save Guardar Comentario" at bounding box center [244, 354] width 121 height 11
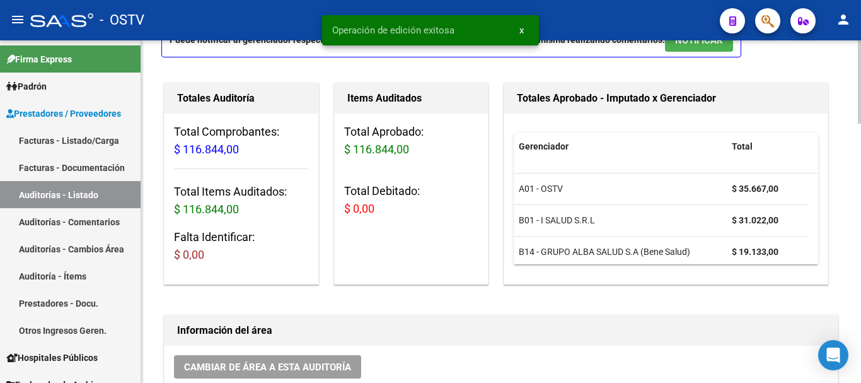
scroll to position [0, 0]
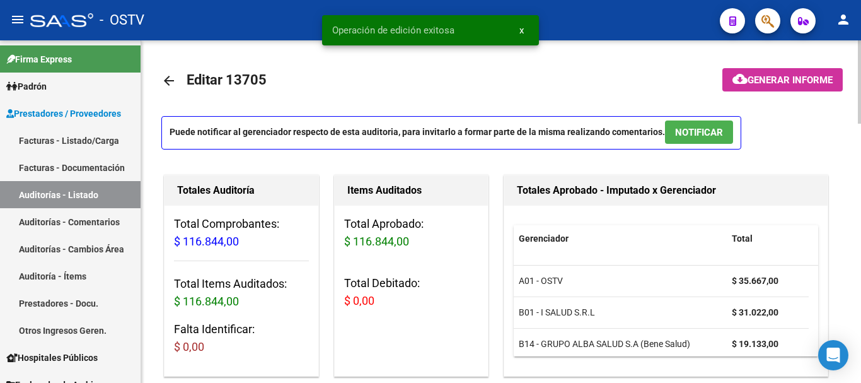
click at [175, 82] on mat-icon "arrow_back" at bounding box center [168, 80] width 15 height 15
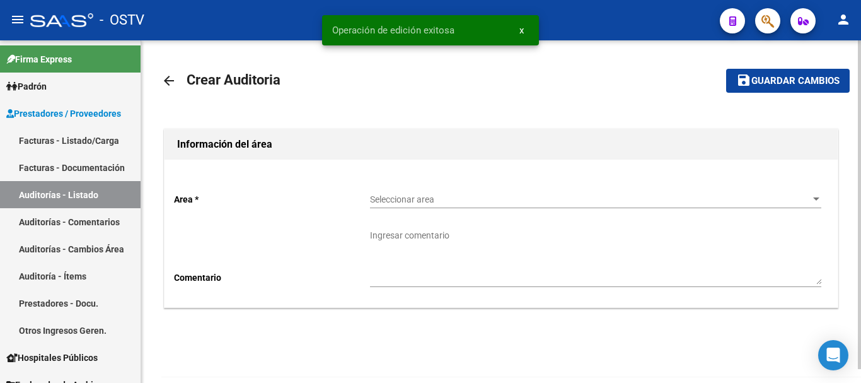
click at [421, 203] on span "Seleccionar area" at bounding box center [590, 199] width 440 height 11
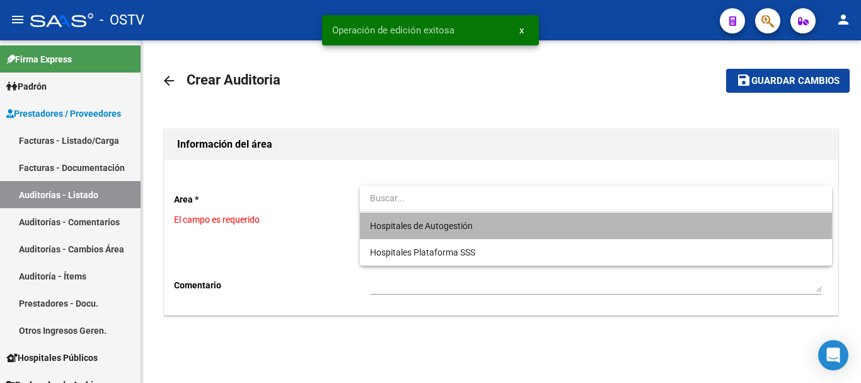
click at [420, 219] on span "Hospitales de Autogestión" at bounding box center [595, 225] width 451 height 26
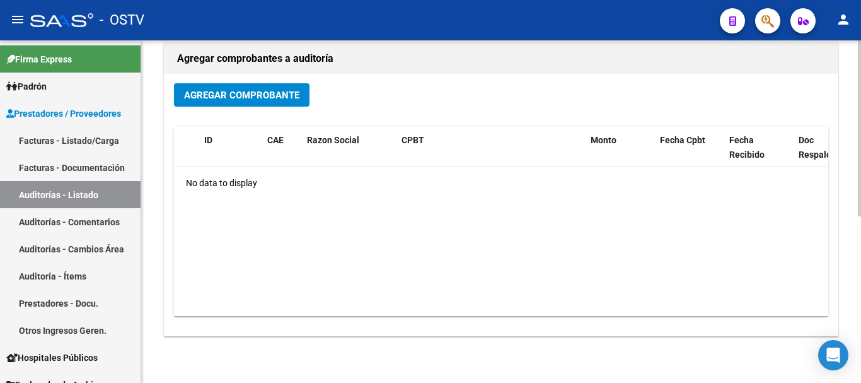
scroll to position [197, 0]
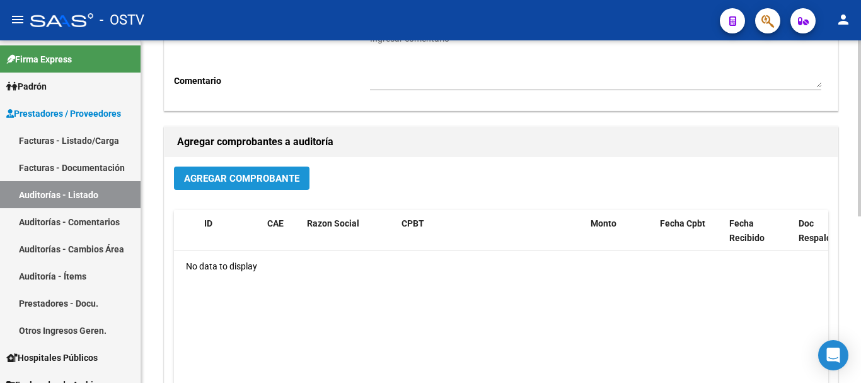
click at [280, 176] on span "Agregar Comprobante" at bounding box center [241, 178] width 115 height 11
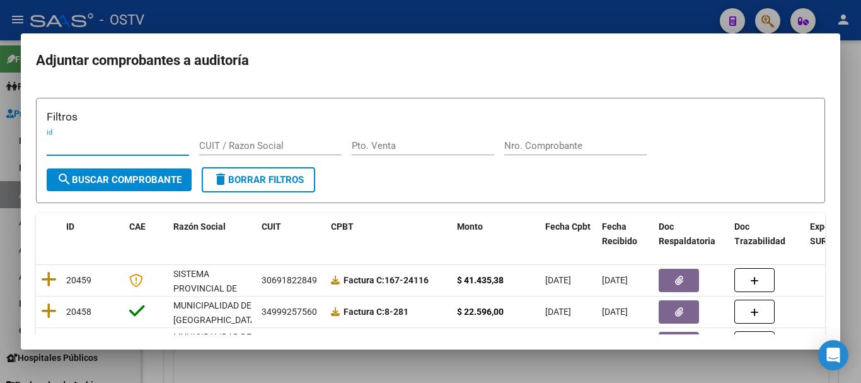
click at [567, 132] on div "Filtros id CUIT / Razon Social Pto. Venta Nro. Comprobante" at bounding box center [431, 137] width 768 height 59
click at [566, 141] on input "Nro. Comprobante" at bounding box center [575, 145] width 142 height 11
paste input "3589"
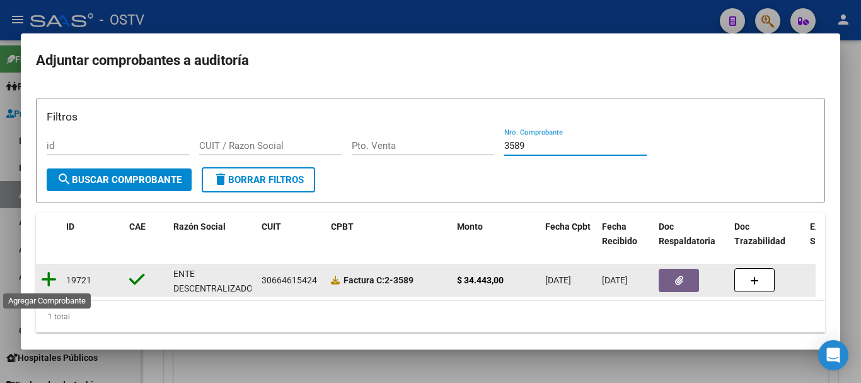
click at [46, 279] on icon at bounding box center [49, 279] width 16 height 18
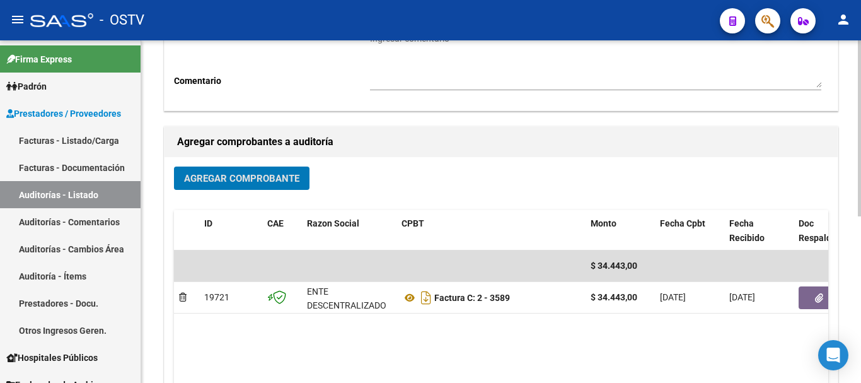
scroll to position [260, 0]
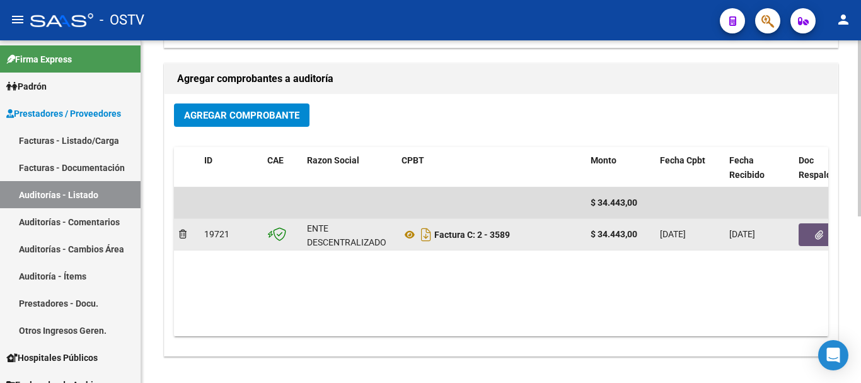
click at [809, 234] on button "button" at bounding box center [819, 234] width 40 height 23
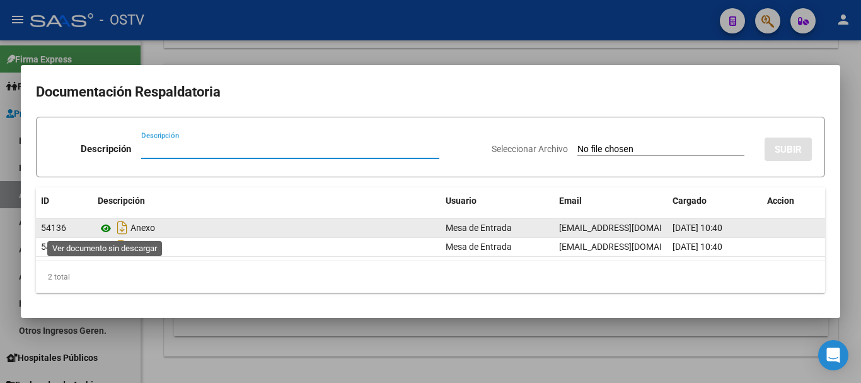
click at [107, 229] on icon at bounding box center [106, 228] width 16 height 15
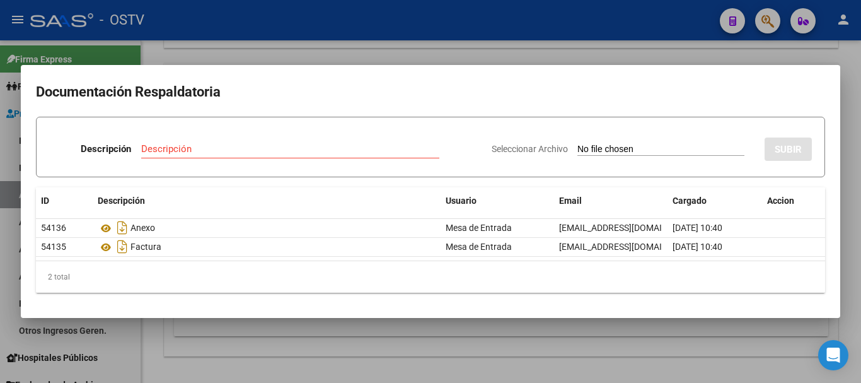
click at [644, 57] on div at bounding box center [430, 191] width 861 height 383
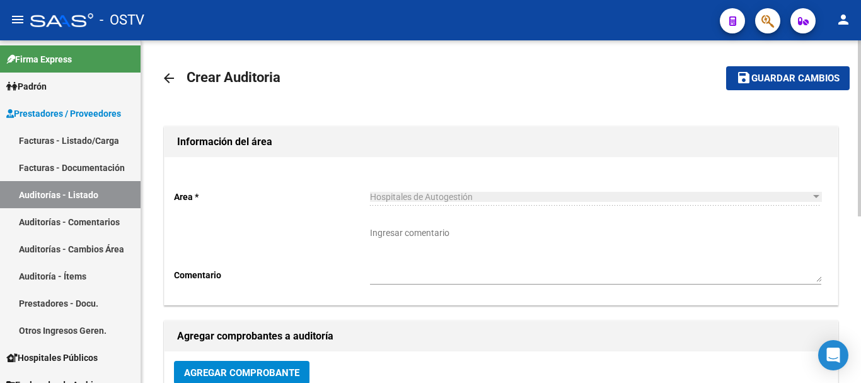
scroll to position [0, 0]
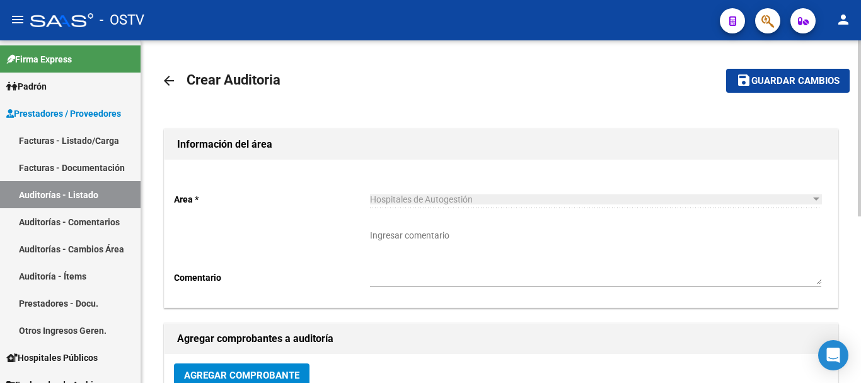
click at [771, 83] on span "Guardar cambios" at bounding box center [795, 81] width 88 height 11
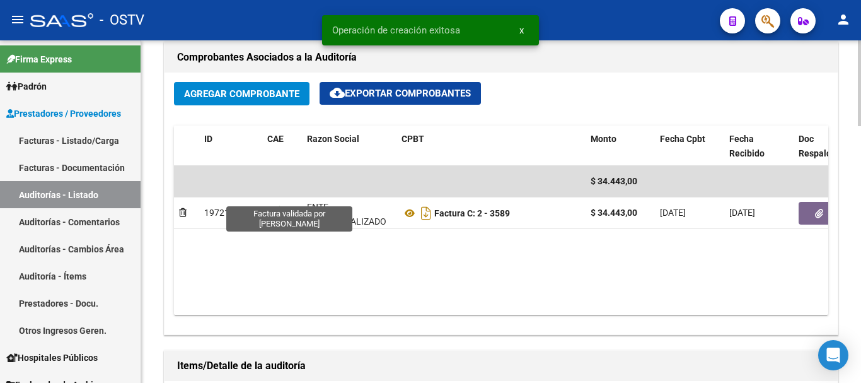
scroll to position [630, 0]
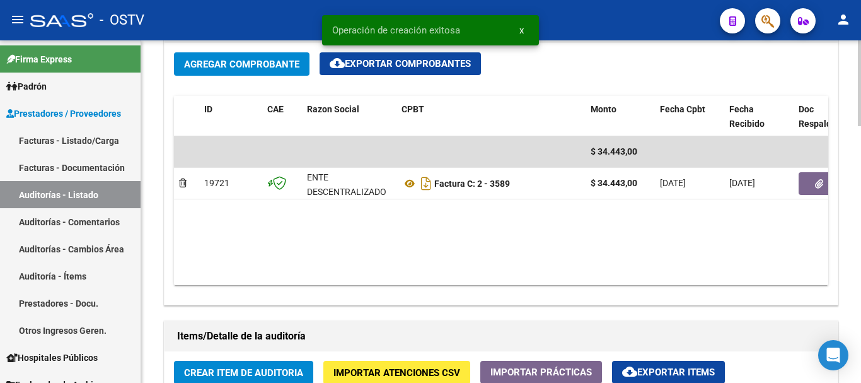
click at [239, 376] on span "Crear Item de Auditoria" at bounding box center [243, 372] width 119 height 11
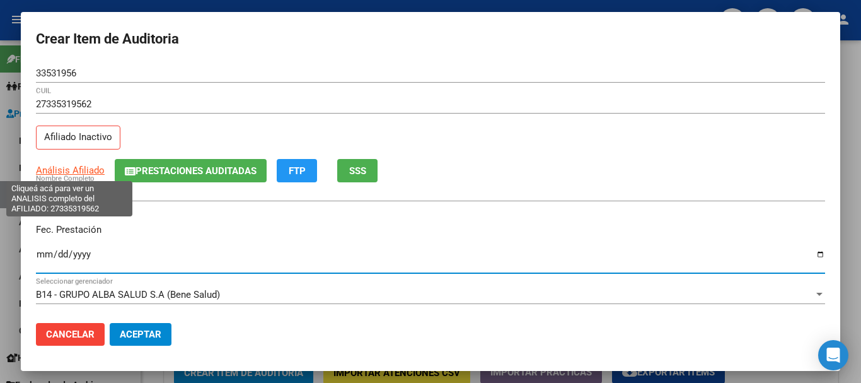
click at [43, 166] on span "Análisis Afiliado" at bounding box center [70, 169] width 69 height 11
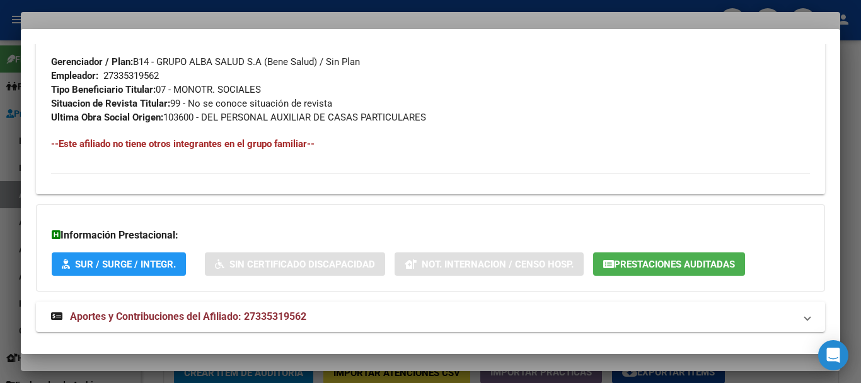
scroll to position [678, 0]
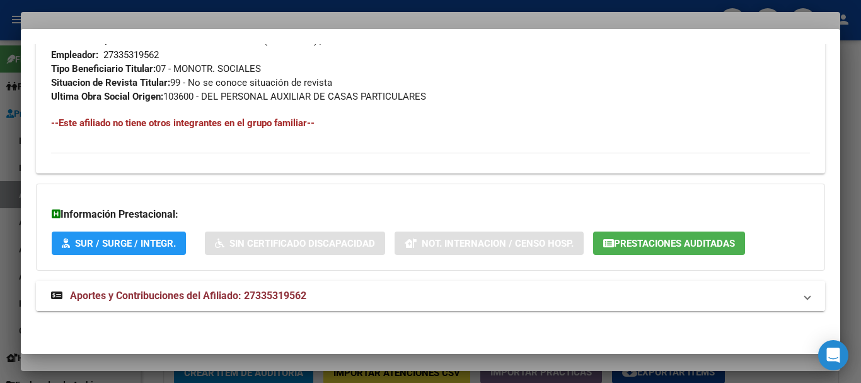
click at [314, 280] on mat-expansion-panel-header "Aportes y Contribuciones del Afiliado: 27335319562" at bounding box center [430, 295] width 789 height 30
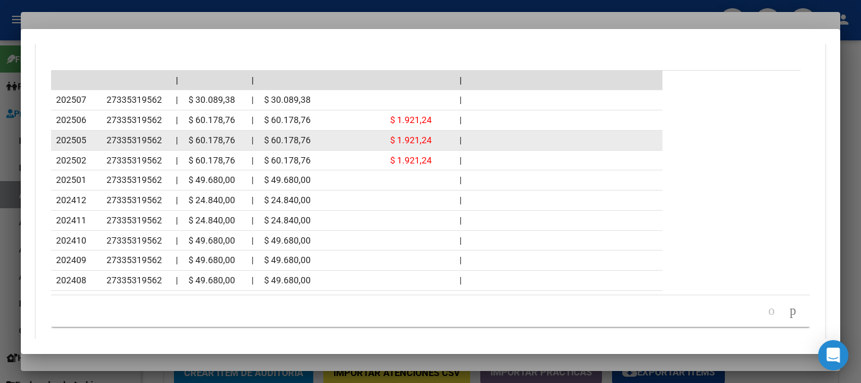
scroll to position [1212, 0]
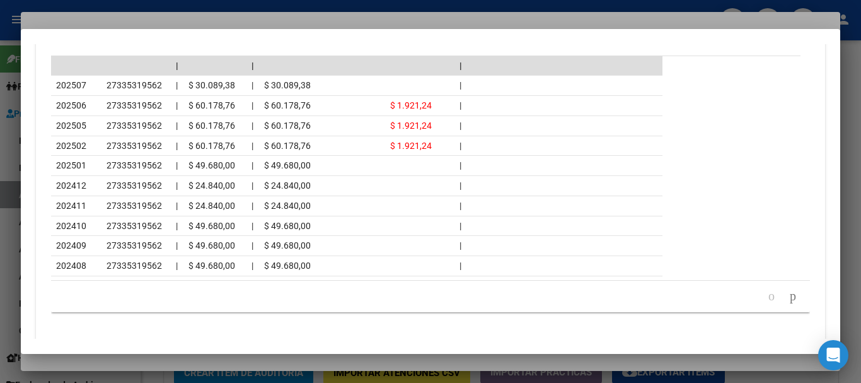
click at [194, 16] on div at bounding box center [430, 191] width 861 height 383
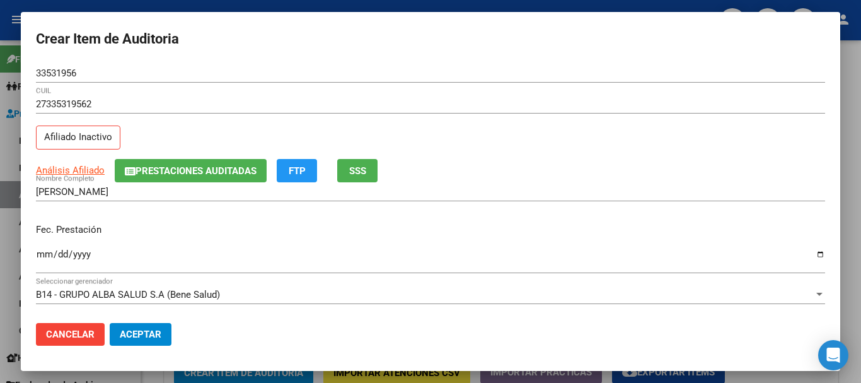
click at [423, 90] on div "33531956 Nro Documento" at bounding box center [430, 79] width 789 height 31
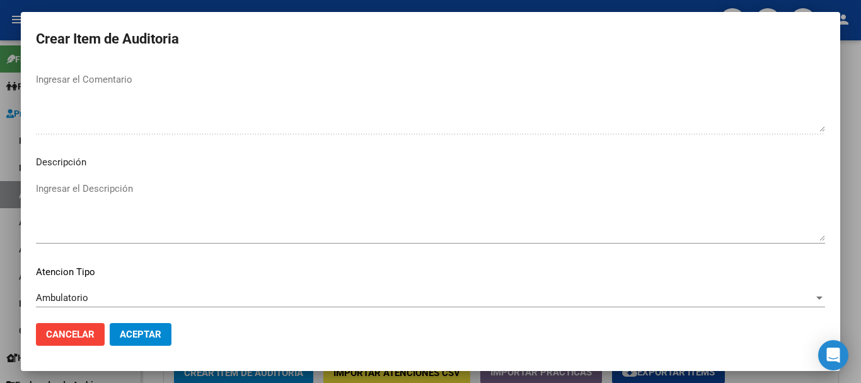
scroll to position [777, 0]
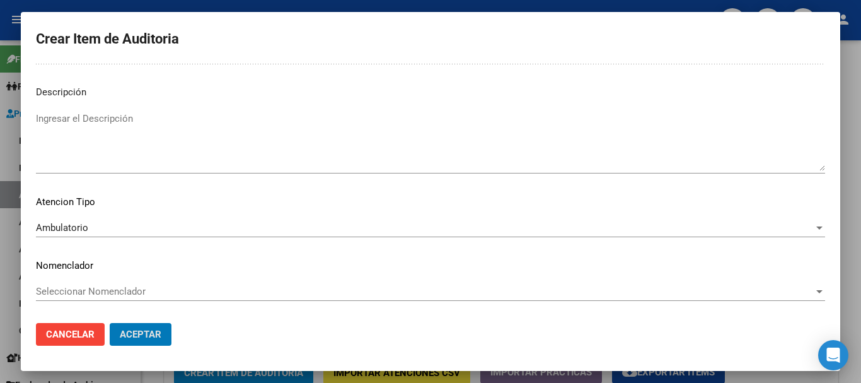
click at [110, 323] on button "Aceptar" at bounding box center [141, 334] width 62 height 23
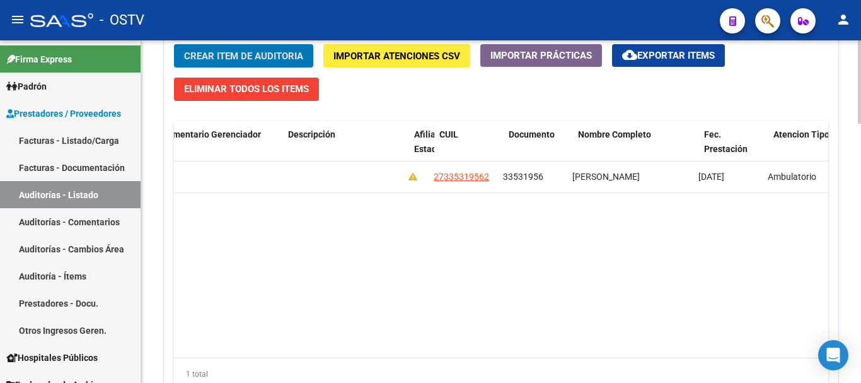
scroll to position [0, 0]
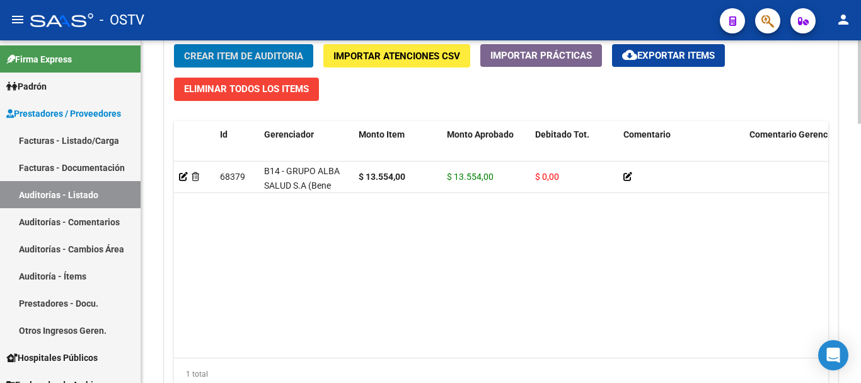
click at [174, 44] on button "Crear Item de Auditoria" at bounding box center [243, 55] width 139 height 23
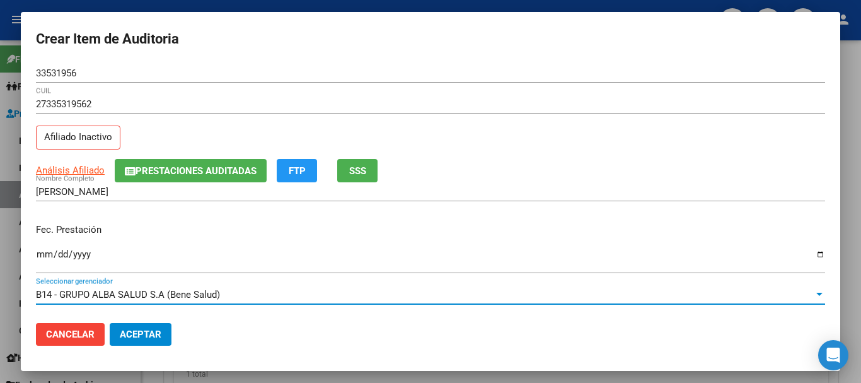
click at [142, 169] on span "Prestaciones Auditadas" at bounding box center [196, 170] width 121 height 11
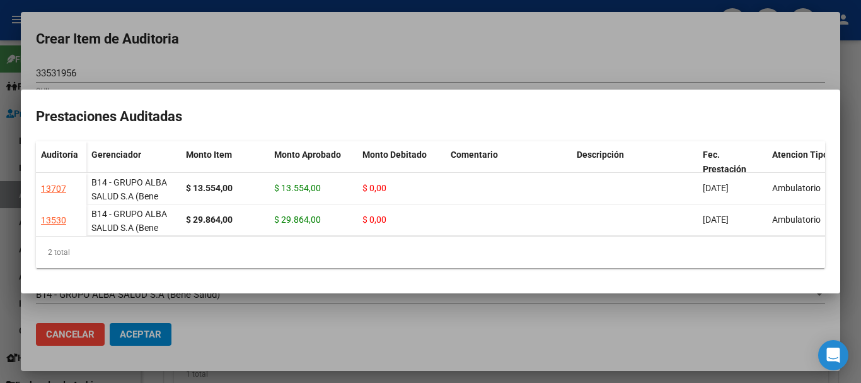
click at [257, 72] on div at bounding box center [430, 191] width 861 height 383
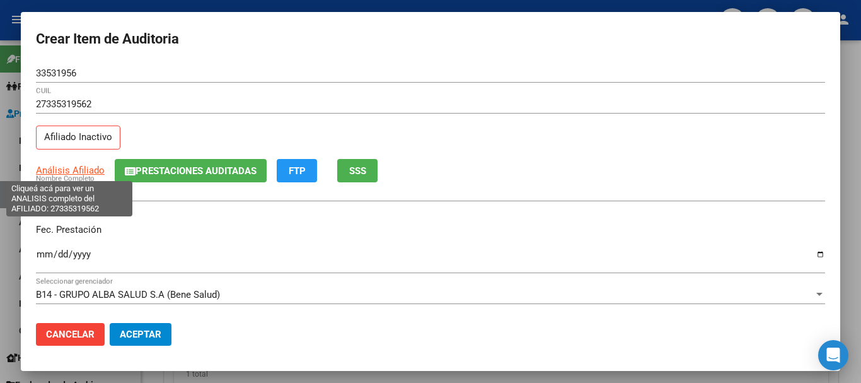
click at [58, 172] on span "Análisis Afiliado" at bounding box center [70, 169] width 69 height 11
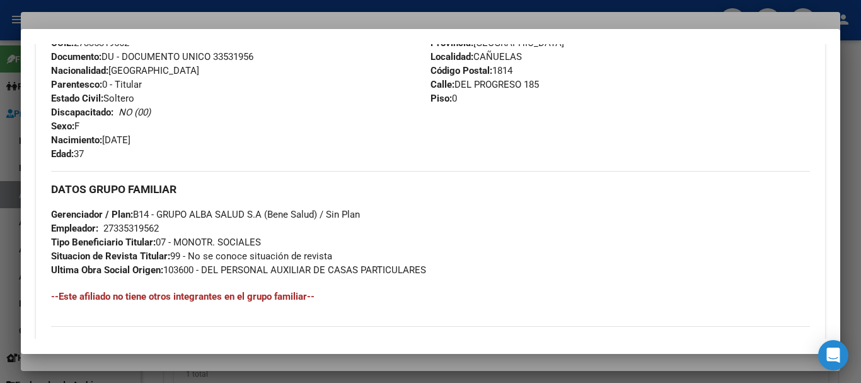
scroll to position [678, 0]
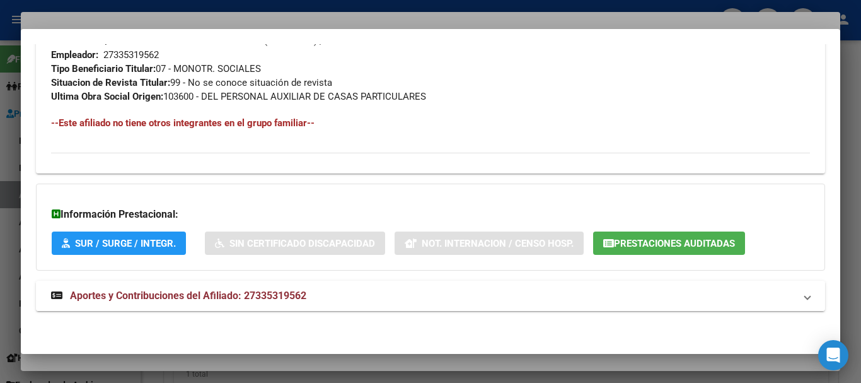
click at [280, 291] on span "Aportes y Contribuciones del Afiliado: 27335319562" at bounding box center [188, 295] width 236 height 12
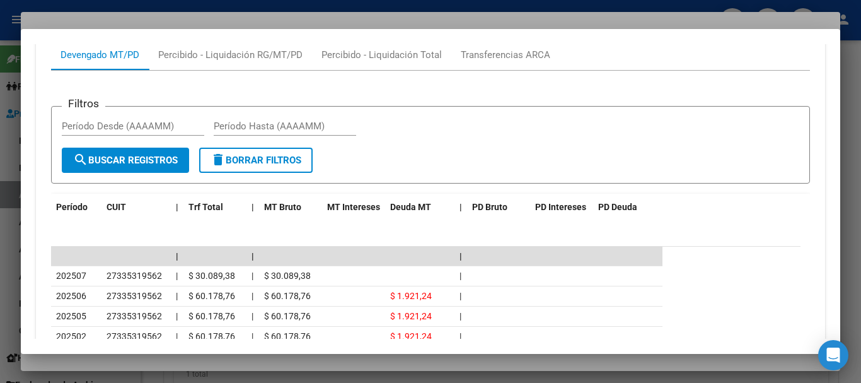
scroll to position [1066, 0]
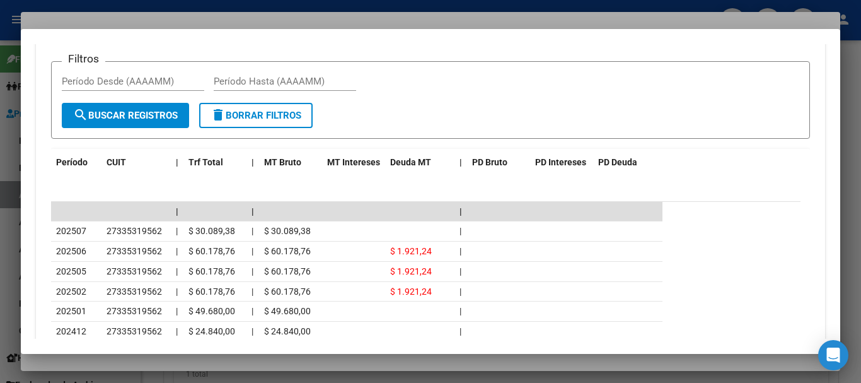
click at [231, 23] on div at bounding box center [430, 191] width 861 height 383
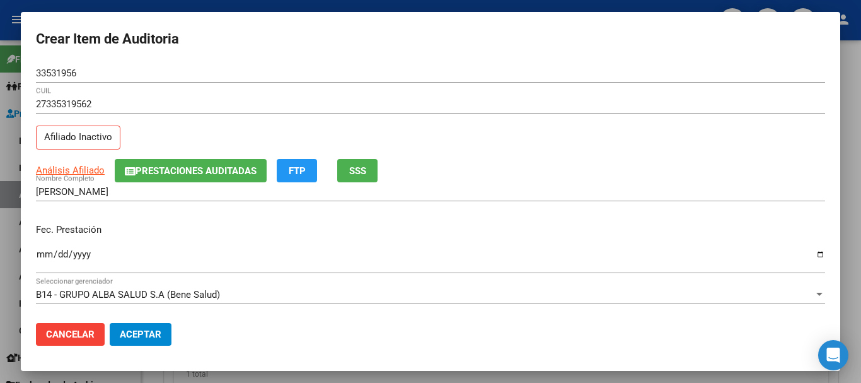
click at [487, 229] on p "Fec. Prestación" at bounding box center [430, 229] width 789 height 14
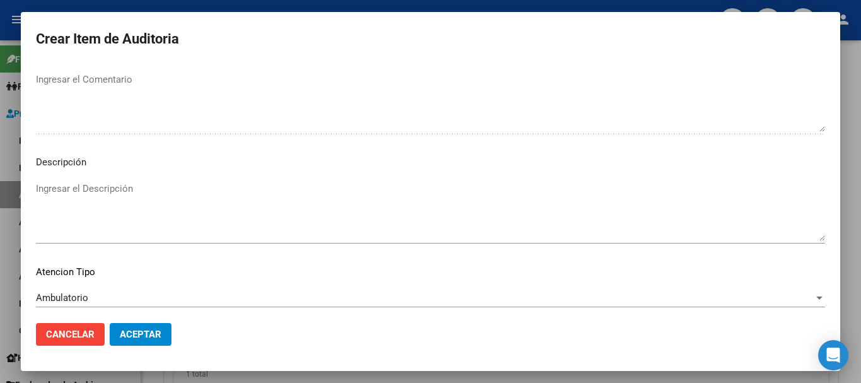
scroll to position [777, 0]
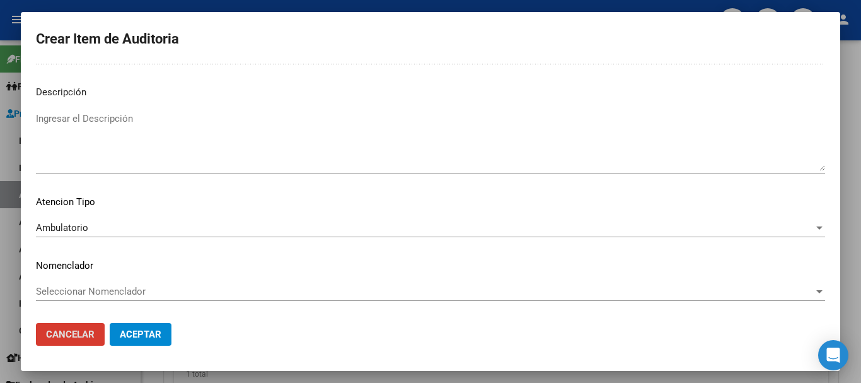
click at [110, 323] on button "Aceptar" at bounding box center [141, 334] width 62 height 23
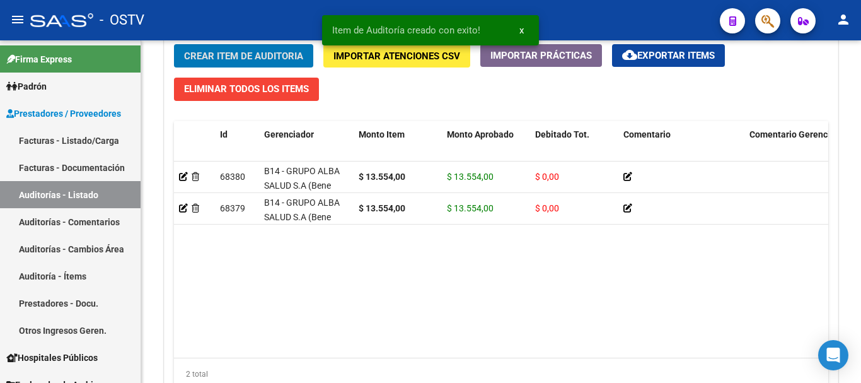
click at [174, 44] on button "Crear Item de Auditoria" at bounding box center [243, 55] width 139 height 23
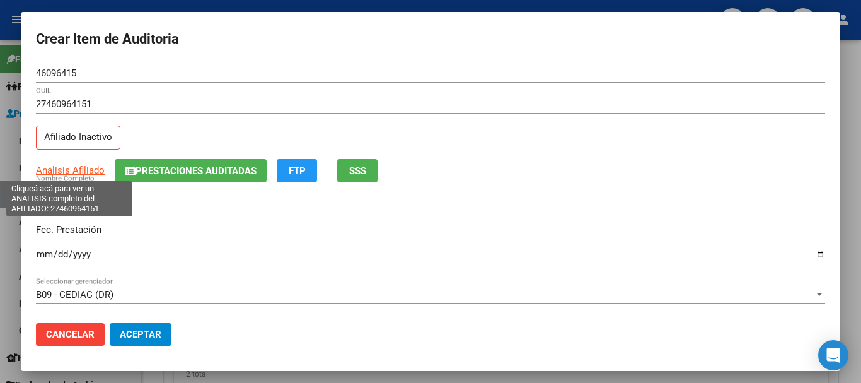
click at [92, 166] on span "Análisis Afiliado" at bounding box center [70, 169] width 69 height 11
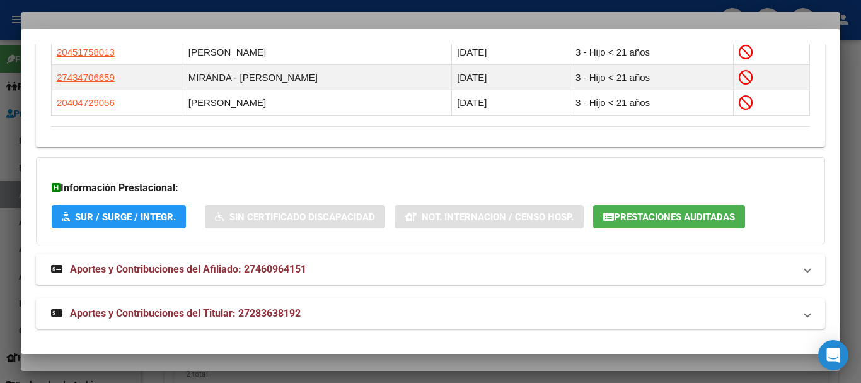
scroll to position [824, 0]
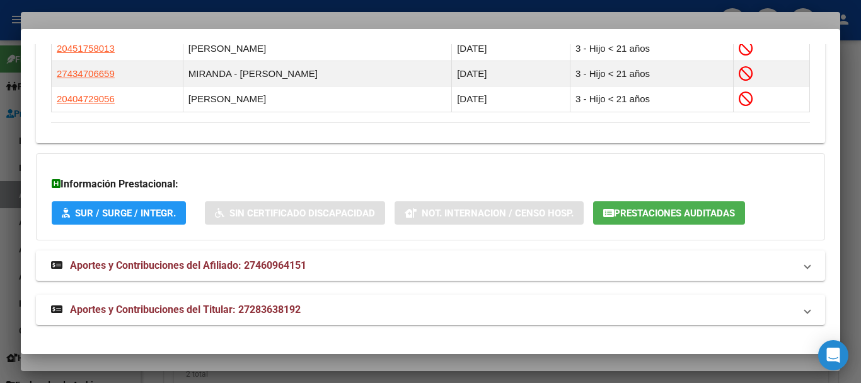
click at [159, 301] on mat-expansion-panel-header "Aportes y Contribuciones del Titular: 27283638192" at bounding box center [430, 309] width 789 height 30
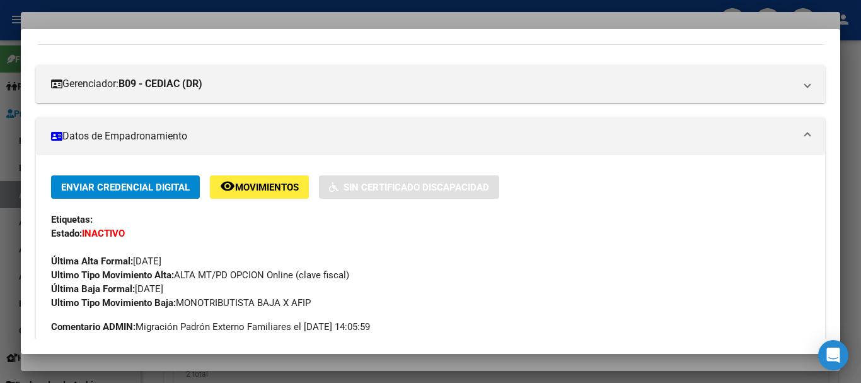
scroll to position [0, 0]
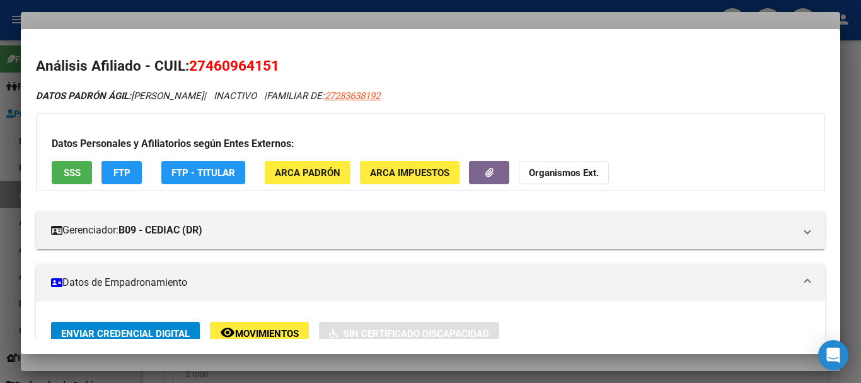
click at [583, 167] on strong "Organismos Ext." at bounding box center [564, 172] width 70 height 11
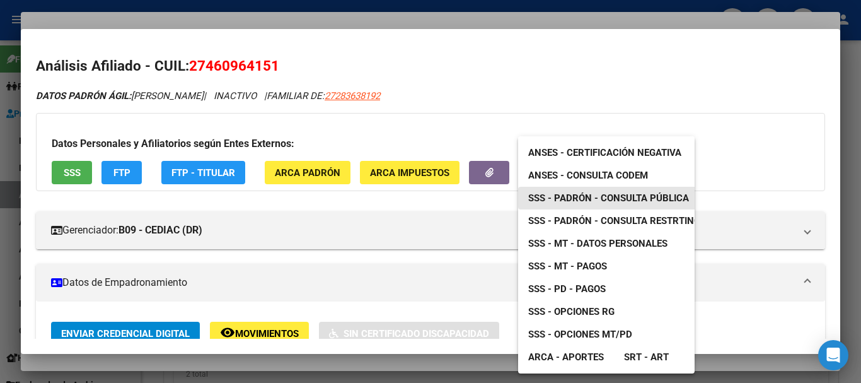
click at [624, 195] on span "SSS - Padrón - Consulta Pública" at bounding box center [608, 197] width 161 height 11
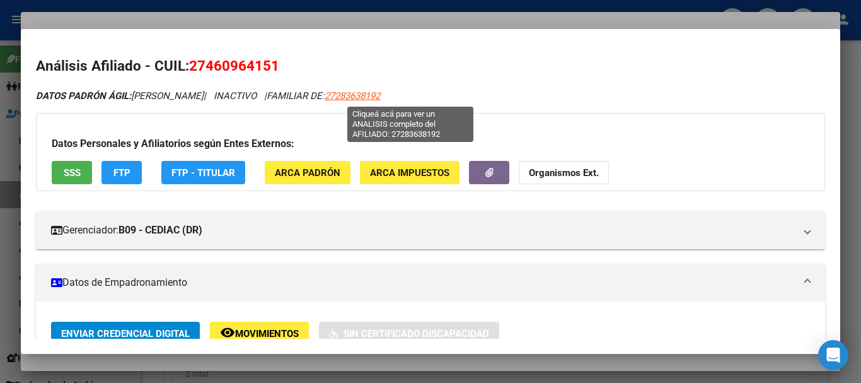
click at [380, 95] on span "27283638192" at bounding box center [352, 95] width 55 height 11
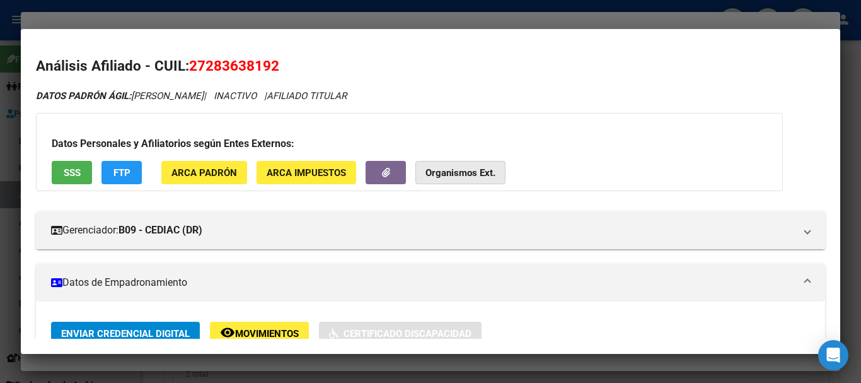
click at [472, 175] on strong "Organismos Ext." at bounding box center [460, 172] width 70 height 11
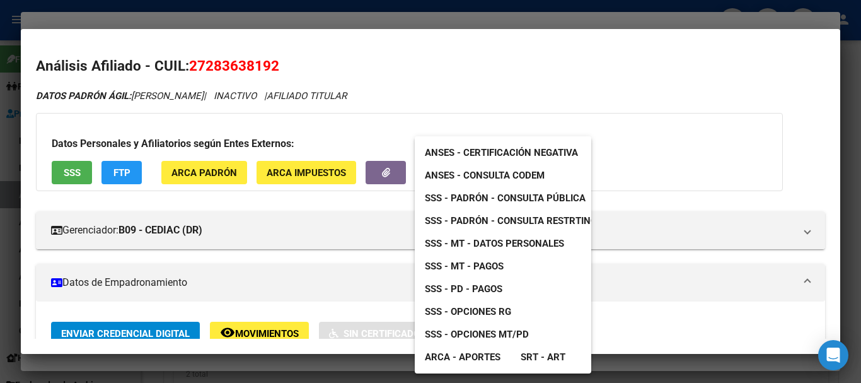
click at [476, 245] on span "SSS - MT - Datos Personales" at bounding box center [494, 243] width 139 height 11
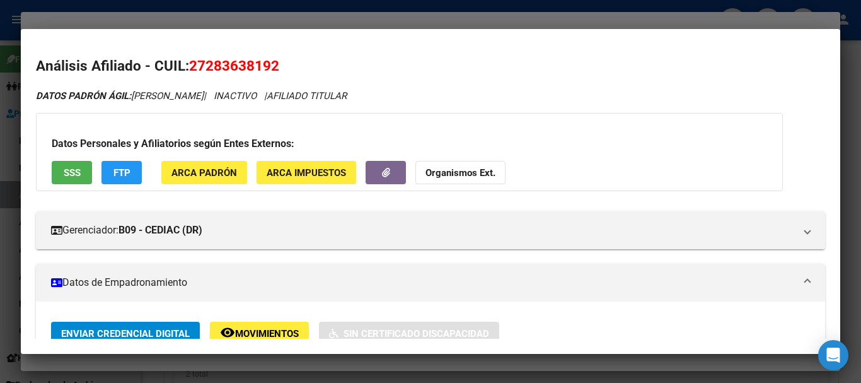
click at [289, 21] on div at bounding box center [430, 191] width 861 height 383
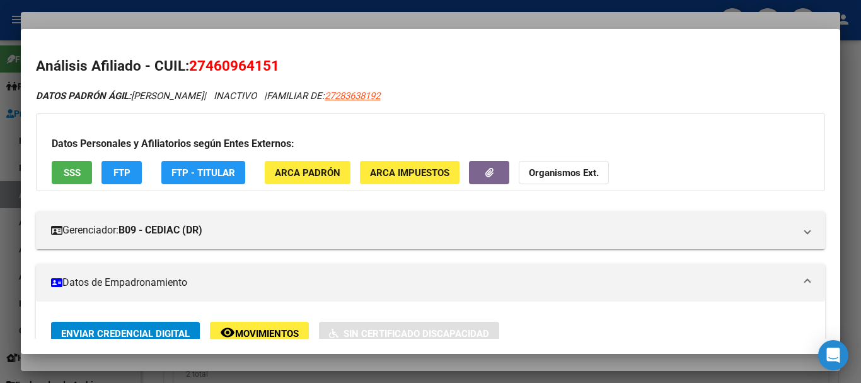
click at [348, 23] on div at bounding box center [430, 191] width 861 height 383
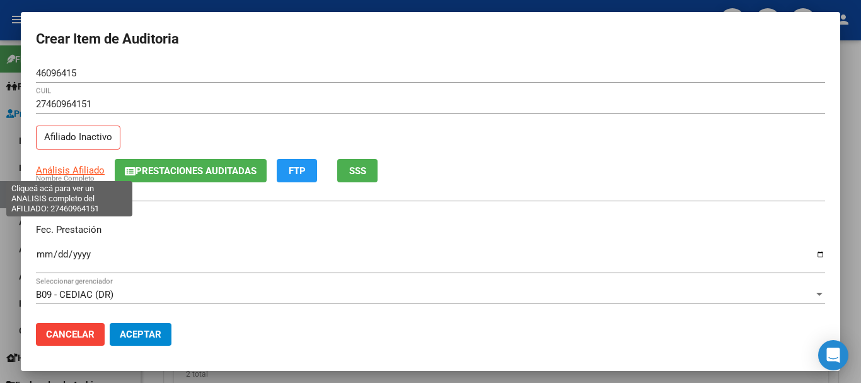
click at [89, 171] on span "Análisis Afiliado" at bounding box center [70, 169] width 69 height 11
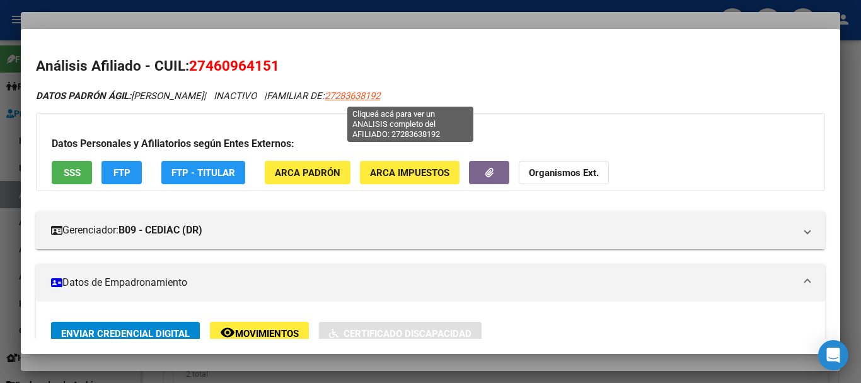
click at [380, 92] on span "27283638192" at bounding box center [352, 95] width 55 height 11
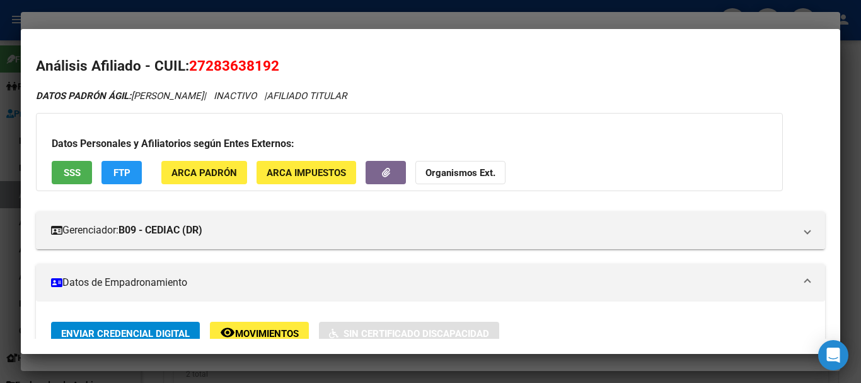
click at [413, 19] on div at bounding box center [430, 191] width 861 height 383
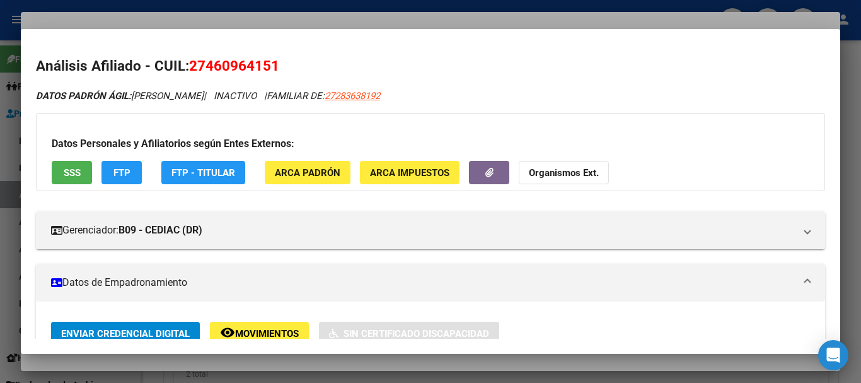
click at [518, 26] on div at bounding box center [430, 191] width 861 height 383
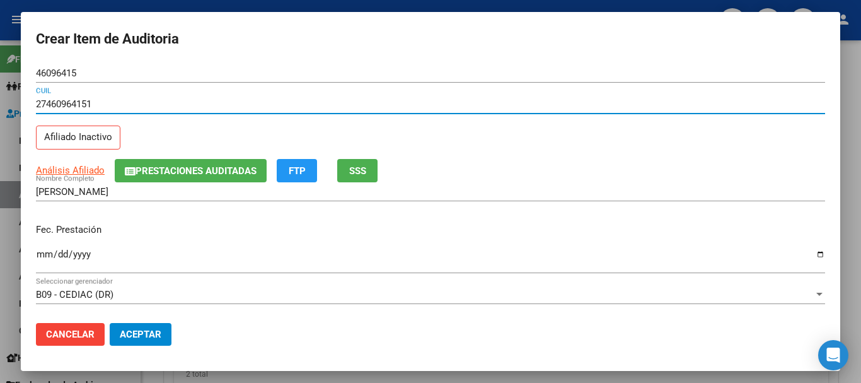
click at [584, 106] on input "27460964151" at bounding box center [430, 103] width 789 height 11
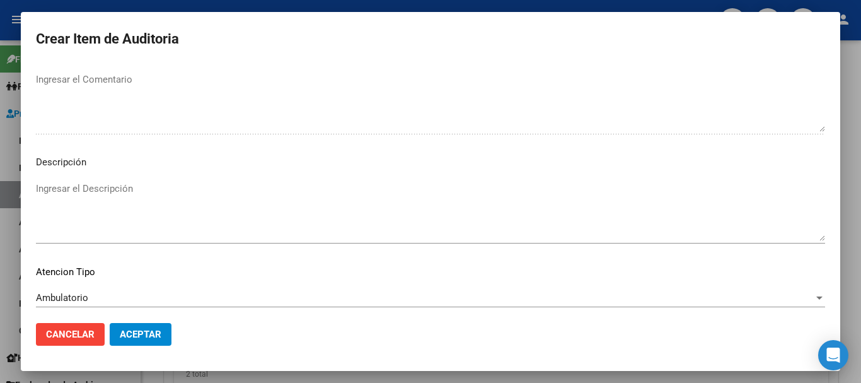
scroll to position [777, 0]
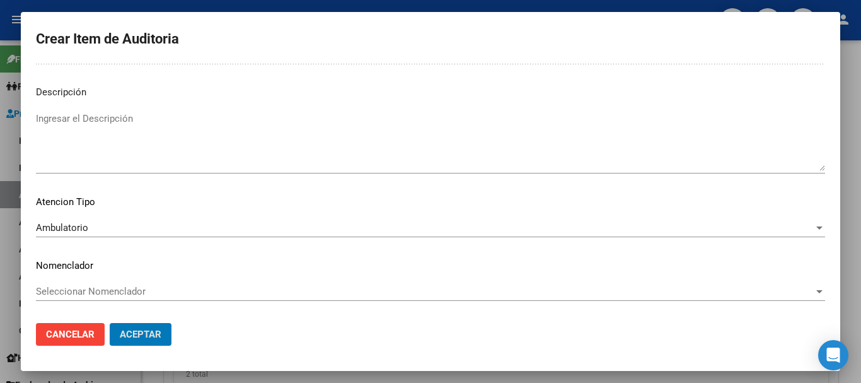
click at [110, 323] on button "Aceptar" at bounding box center [141, 334] width 62 height 23
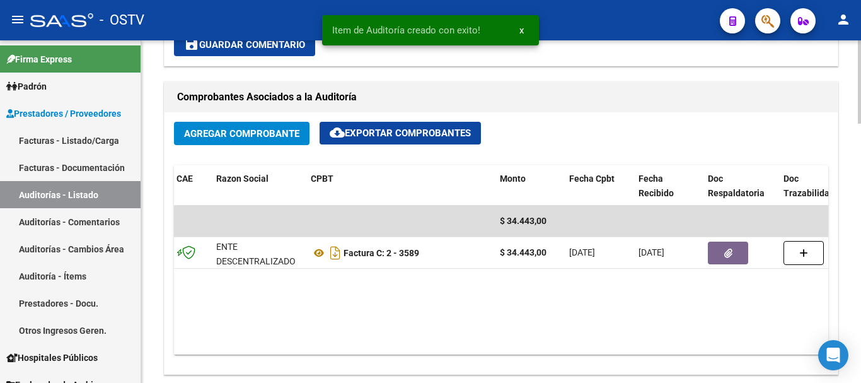
scroll to position [380, 0]
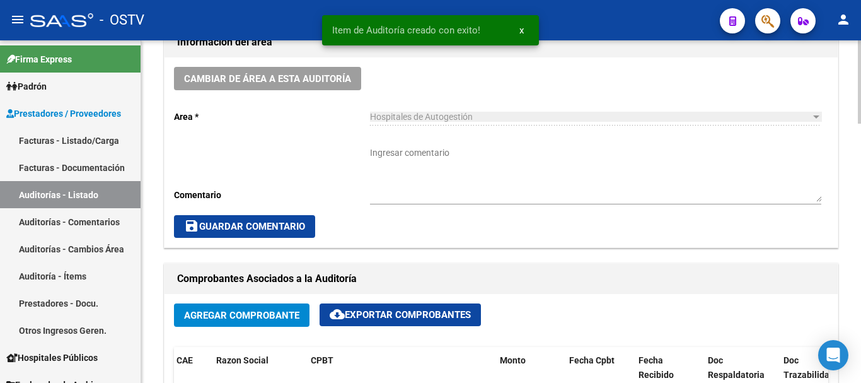
click at [489, 175] on textarea "Ingresar comentario" at bounding box center [595, 173] width 451 height 55
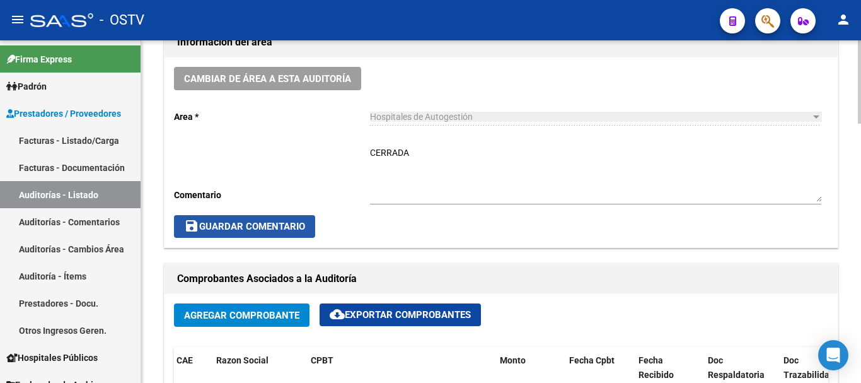
click at [244, 226] on span "save Guardar Comentario" at bounding box center [244, 226] width 121 height 11
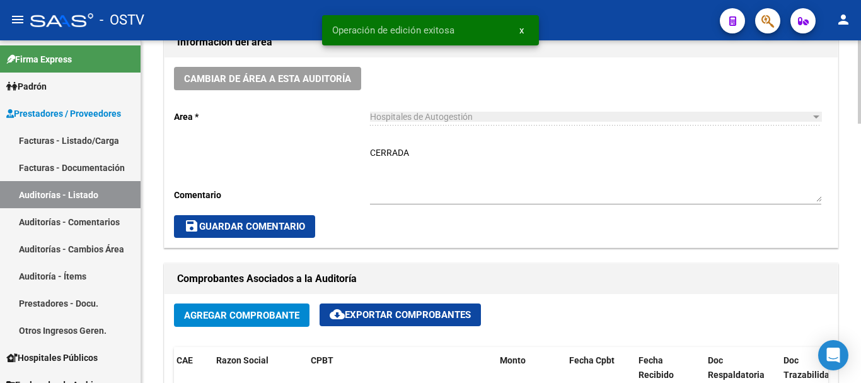
scroll to position [0, 0]
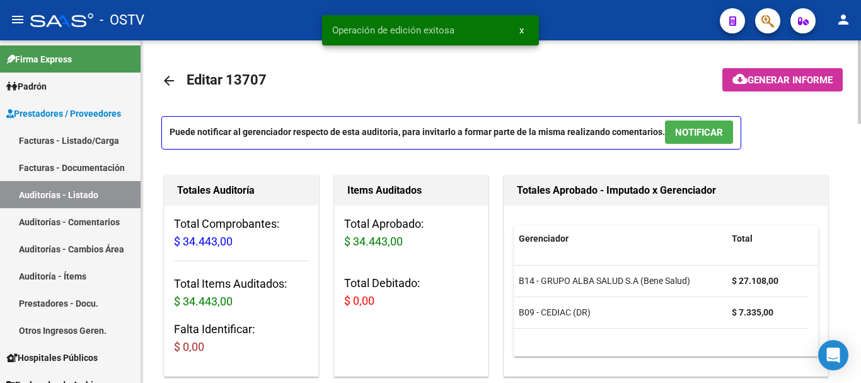
click at [173, 79] on mat-icon "arrow_back" at bounding box center [168, 80] width 15 height 15
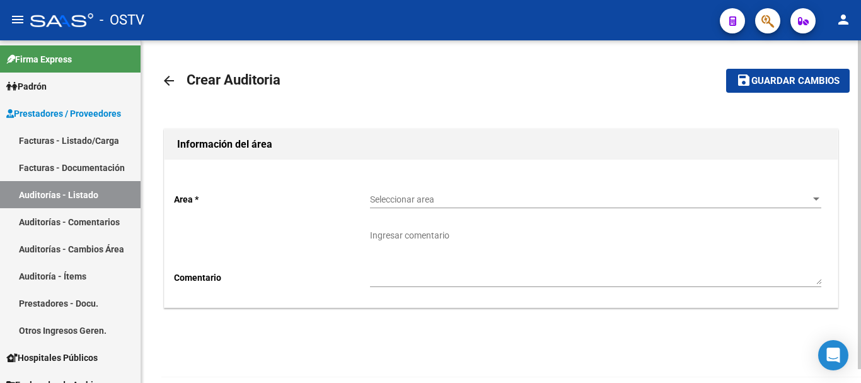
click at [465, 203] on span "Seleccionar area" at bounding box center [590, 199] width 440 height 11
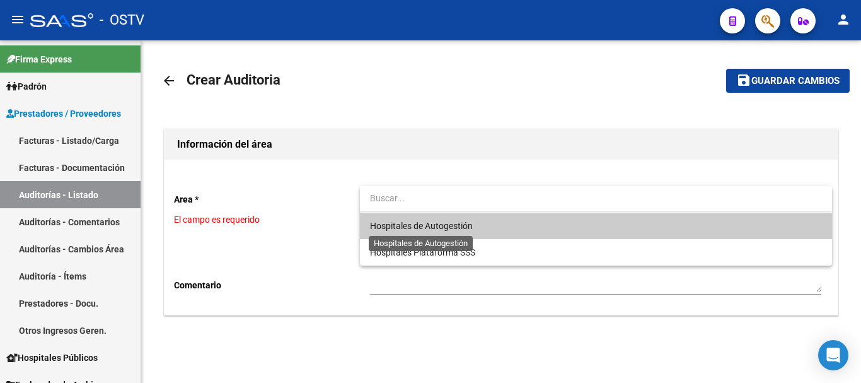
click at [401, 228] on span "Hospitales de Autogestión" at bounding box center [421, 226] width 103 height 10
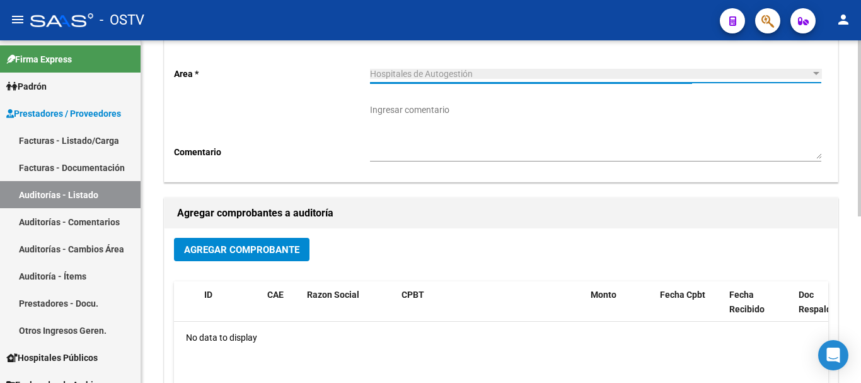
scroll to position [126, 0]
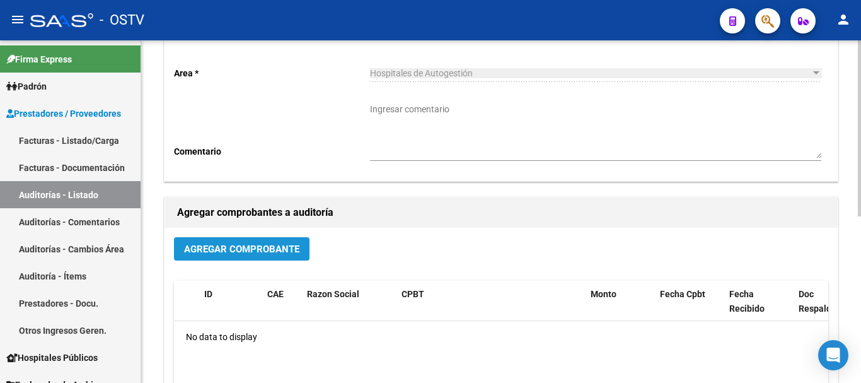
click at [273, 252] on span "Agregar Comprobante" at bounding box center [241, 248] width 115 height 11
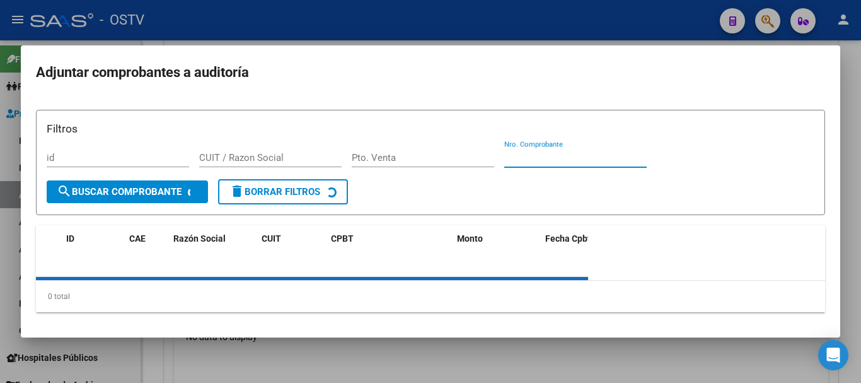
click at [572, 153] on input "Nro. Comprobante" at bounding box center [575, 157] width 142 height 11
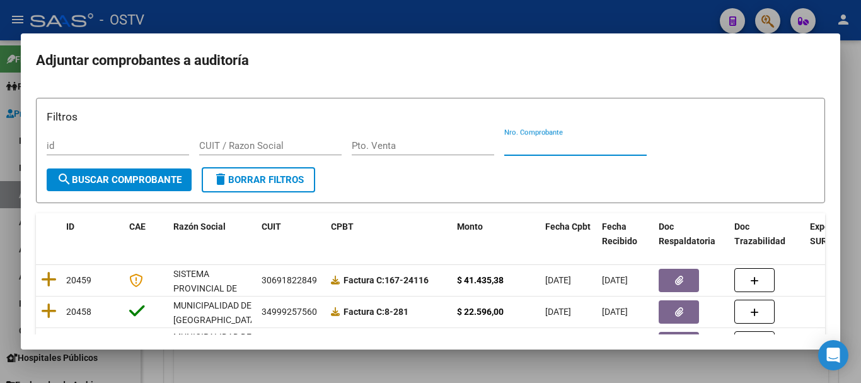
paste input "3590"
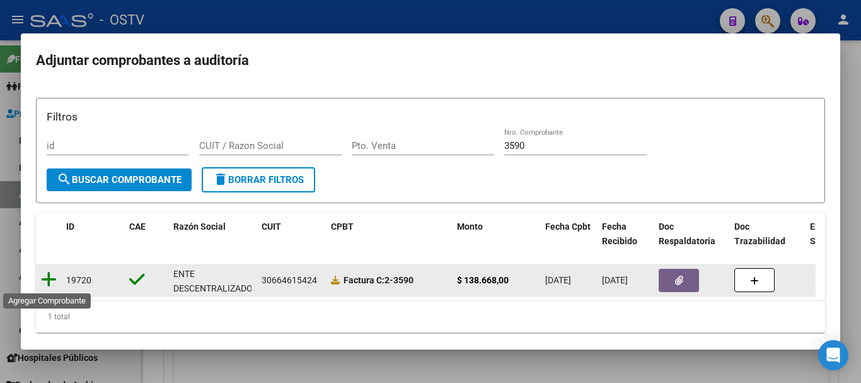
click at [49, 284] on icon at bounding box center [49, 279] width 16 height 18
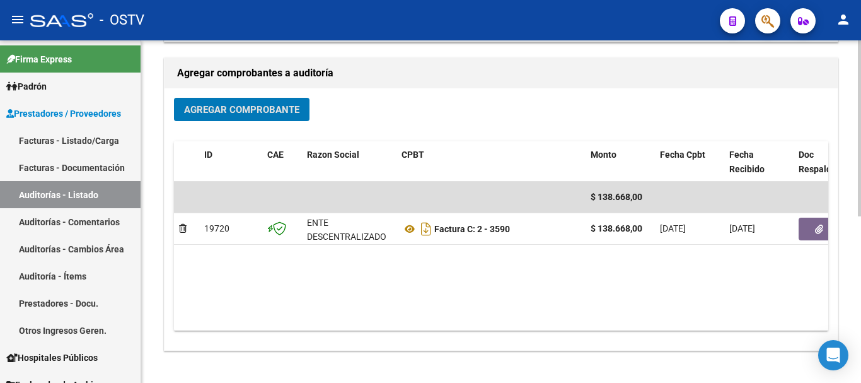
scroll to position [315, 0]
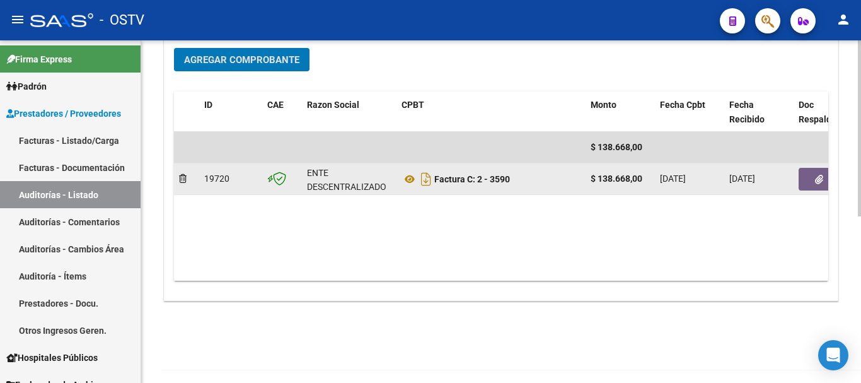
click at [818, 185] on button "button" at bounding box center [819, 179] width 40 height 23
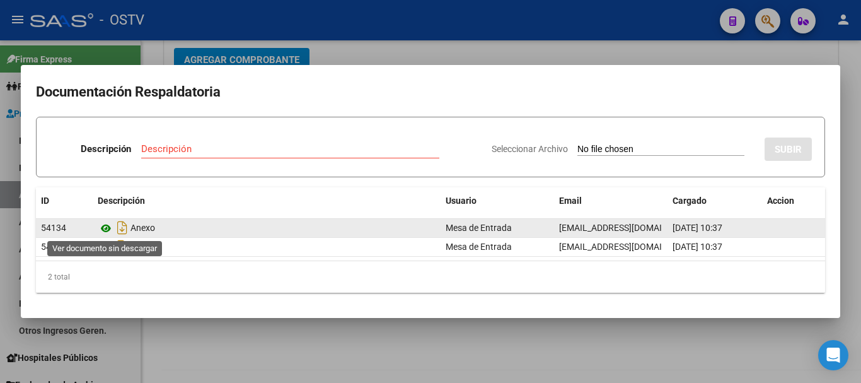
click at [103, 231] on icon at bounding box center [106, 228] width 16 height 15
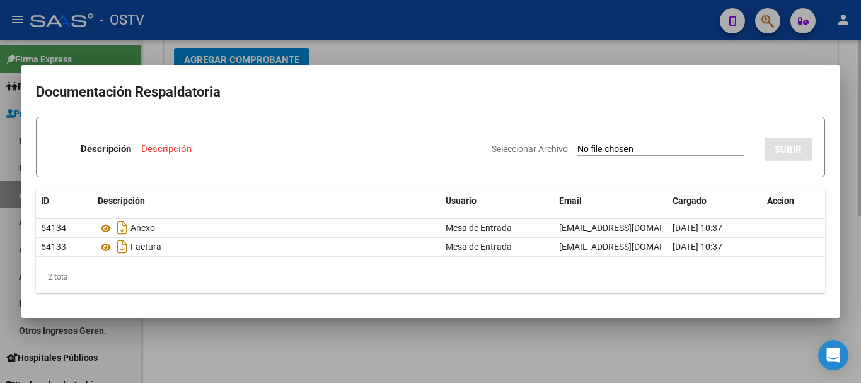
click at [345, 48] on div at bounding box center [430, 191] width 861 height 383
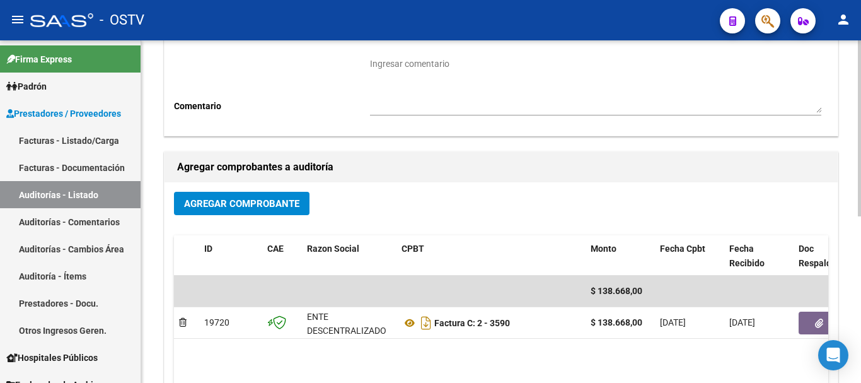
scroll to position [0, 0]
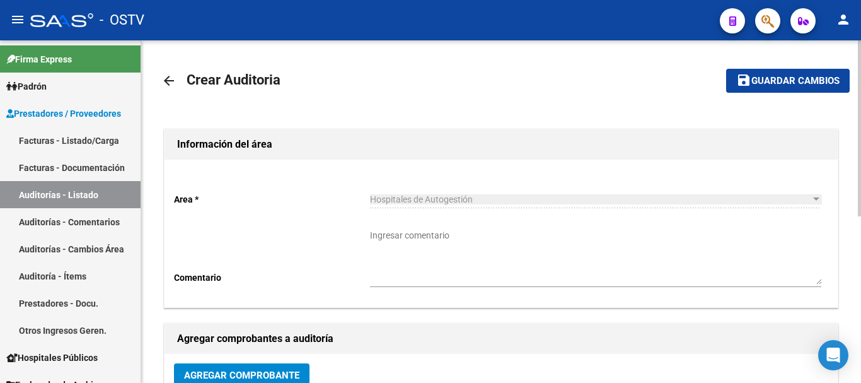
click at [799, 81] on span "Guardar cambios" at bounding box center [795, 81] width 88 height 11
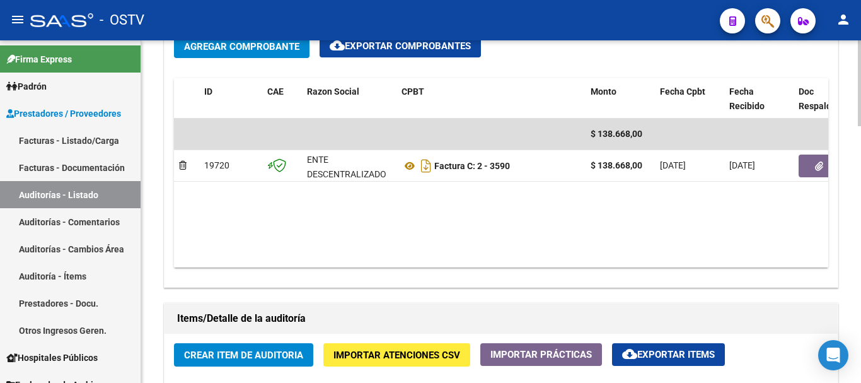
scroll to position [693, 0]
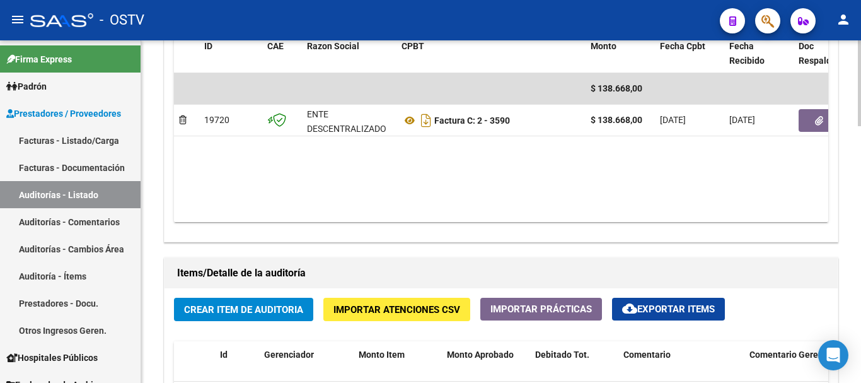
click at [257, 310] on span "Crear Item de Auditoria" at bounding box center [243, 309] width 119 height 11
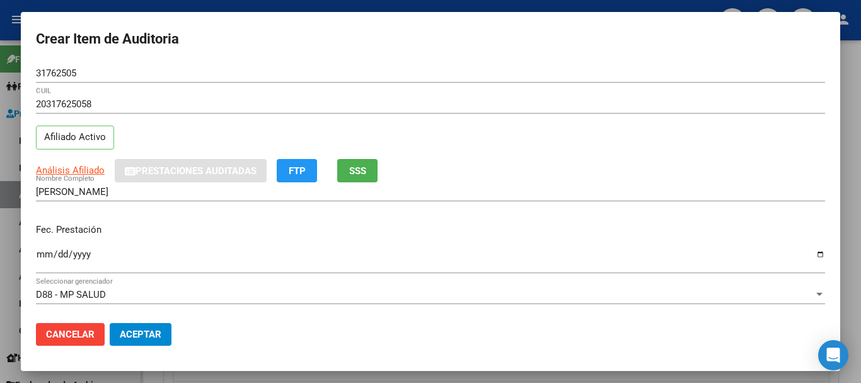
click at [60, 163] on app-link-go-to "Análisis Afiliado" at bounding box center [70, 170] width 69 height 14
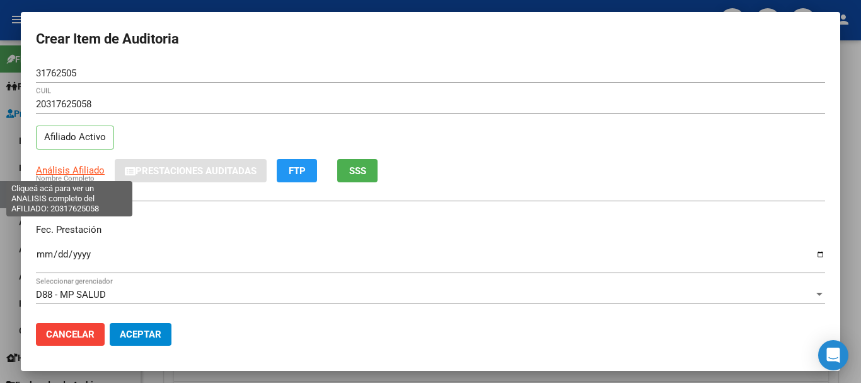
click at [72, 168] on span "Análisis Afiliado" at bounding box center [70, 169] width 69 height 11
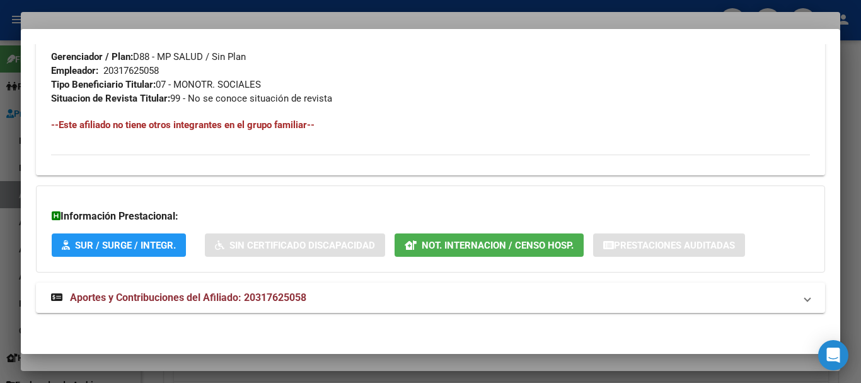
scroll to position [636, 0]
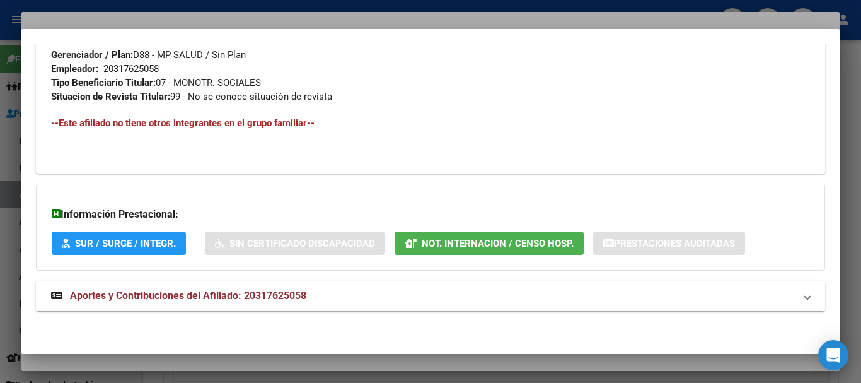
click at [192, 299] on span "Aportes y Contribuciones del Afiliado: 20317625058" at bounding box center [188, 295] width 236 height 12
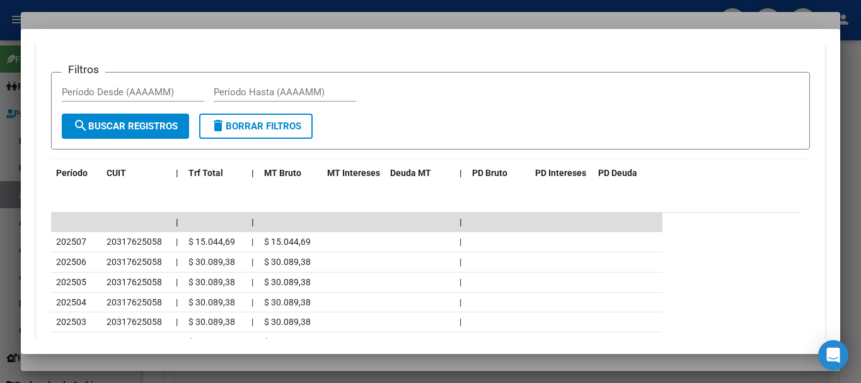
scroll to position [1077, 0]
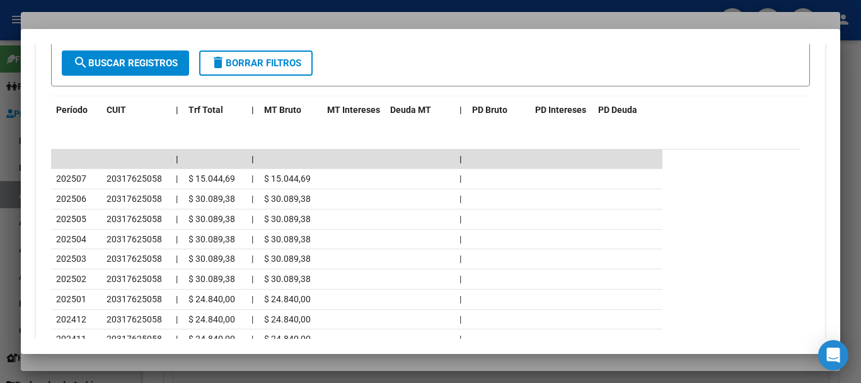
click at [205, 11] on div at bounding box center [430, 191] width 861 height 383
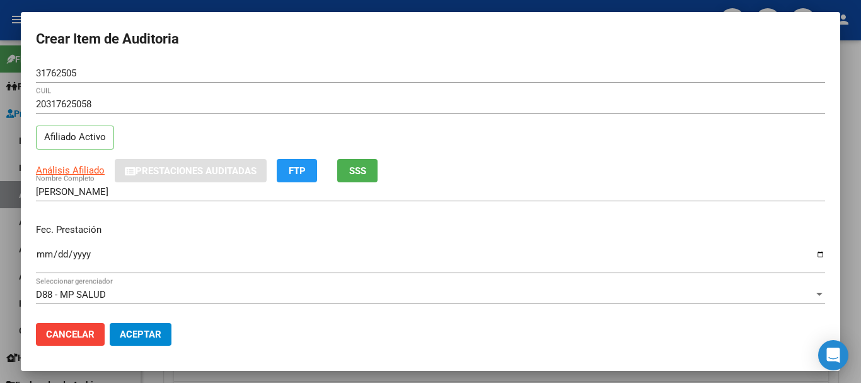
click at [503, 82] on div "31762505 Nro Documento" at bounding box center [430, 73] width 789 height 19
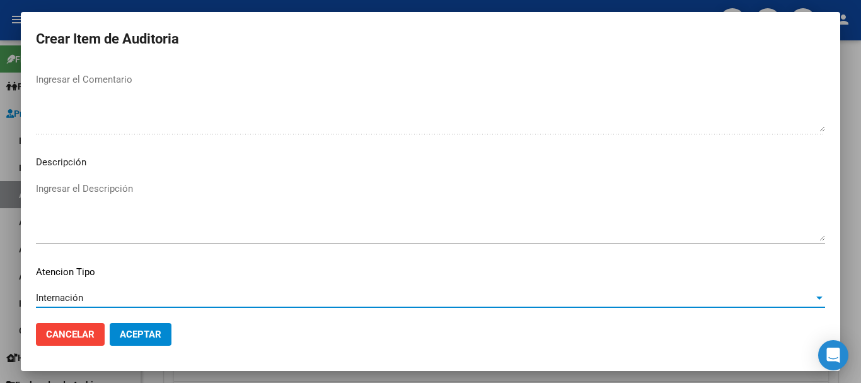
scroll to position [777, 0]
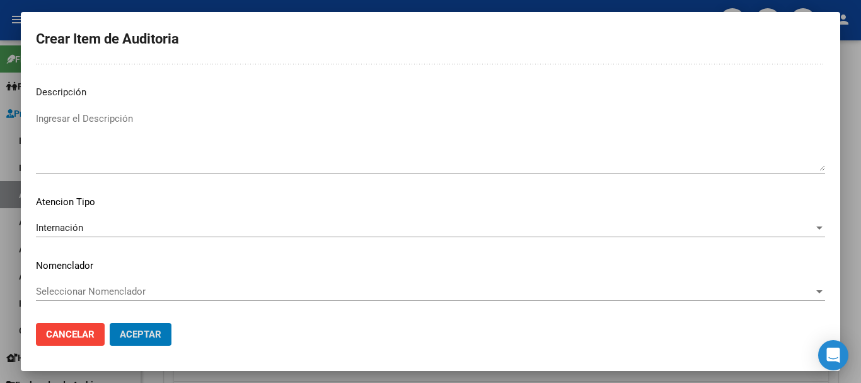
click at [110, 323] on button "Aceptar" at bounding box center [141, 334] width 62 height 23
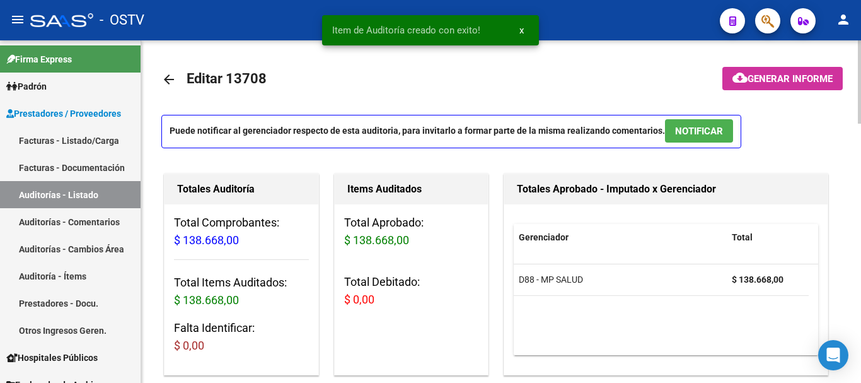
scroll to position [0, 0]
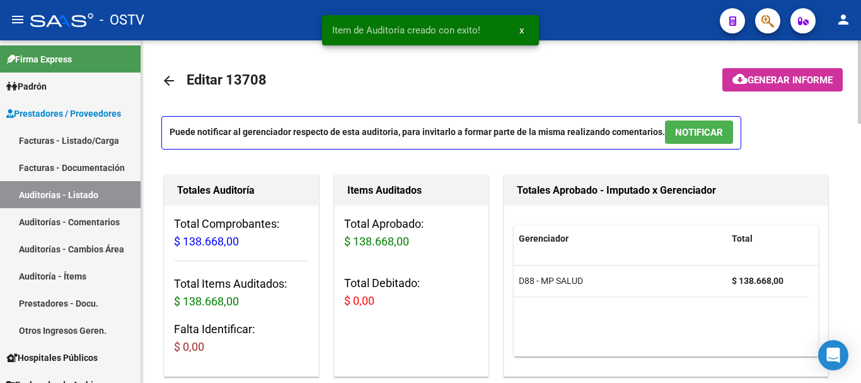
click at [685, 134] on span "NOTIFICAR" at bounding box center [699, 132] width 48 height 11
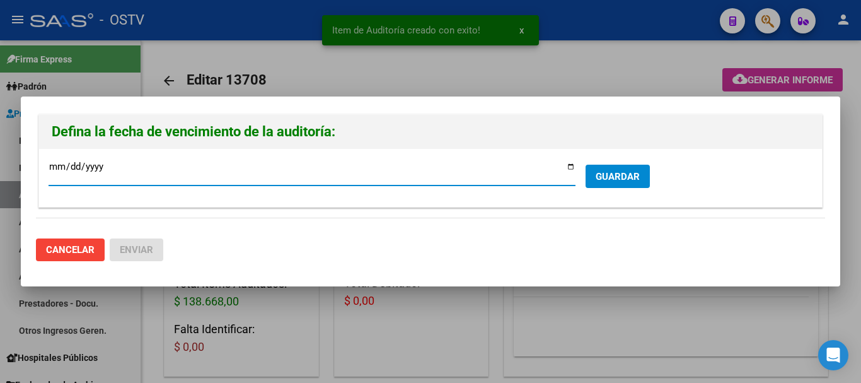
click at [625, 180] on span "GUARDAR" at bounding box center [618, 176] width 44 height 11
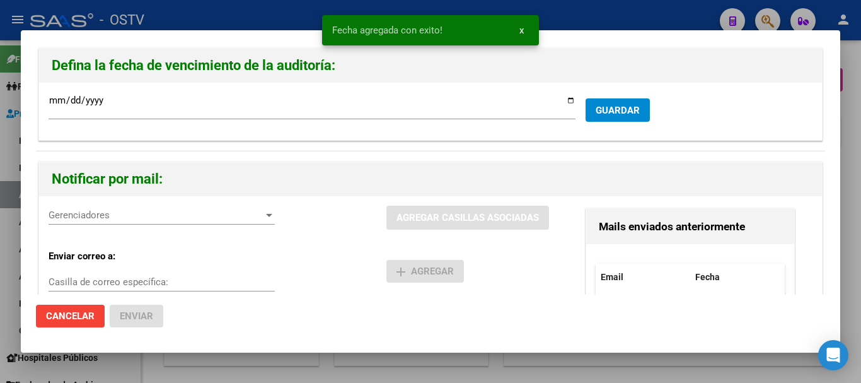
click at [154, 214] on span "Gerenciadores" at bounding box center [156, 214] width 215 height 11
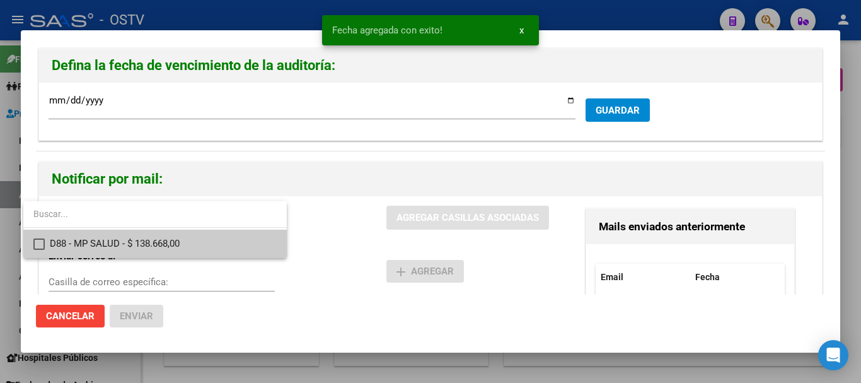
click at [159, 233] on span "D88 - MP SALUD - $ 138.668,00" at bounding box center [163, 243] width 227 height 28
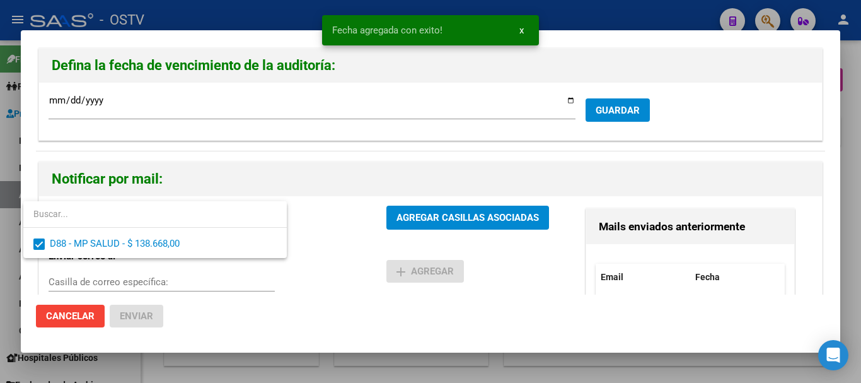
click at [436, 219] on div at bounding box center [430, 191] width 861 height 383
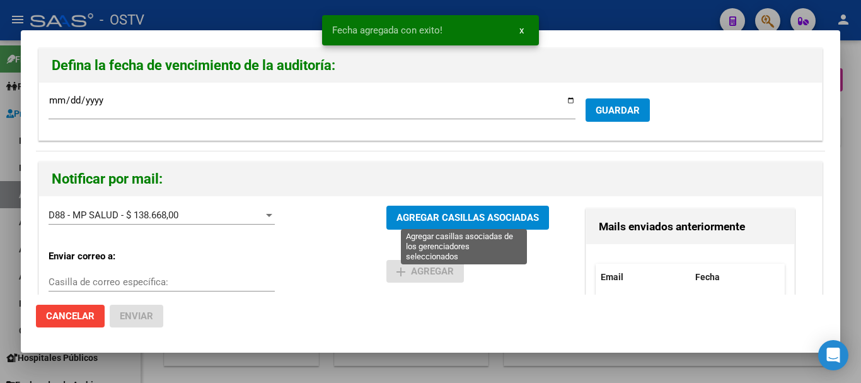
click at [456, 212] on span "AGREGAR CASILLAS ASOCIADAS" at bounding box center [467, 217] width 142 height 11
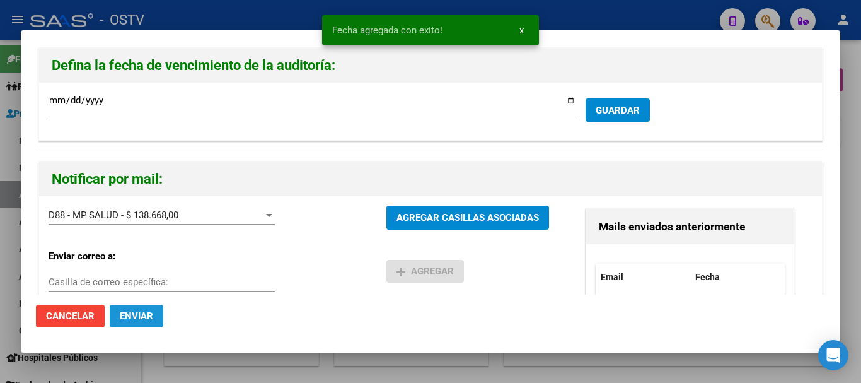
click at [130, 315] on span "Enviar" at bounding box center [136, 315] width 33 height 11
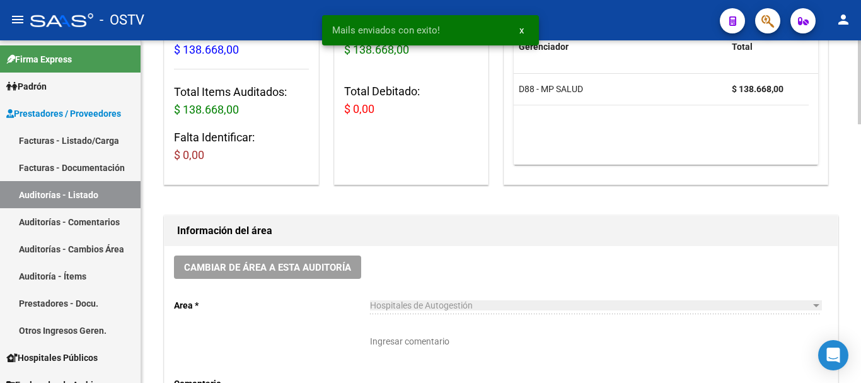
scroll to position [315, 0]
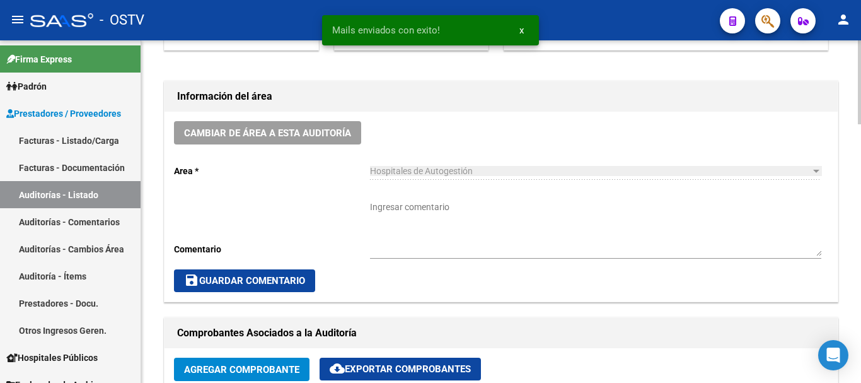
click at [445, 246] on textarea "Ingresar comentario" at bounding box center [595, 227] width 451 height 55
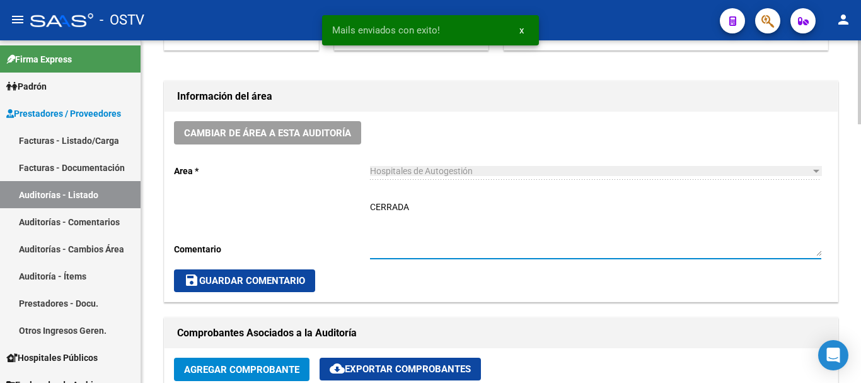
click at [280, 277] on span "save Guardar Comentario" at bounding box center [244, 280] width 121 height 11
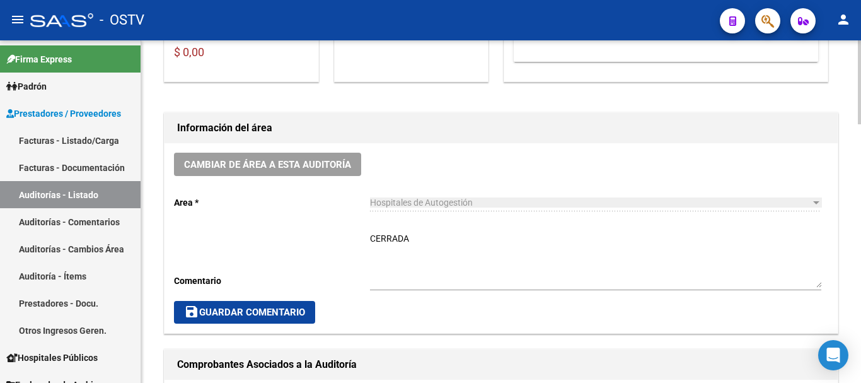
scroll to position [441, 0]
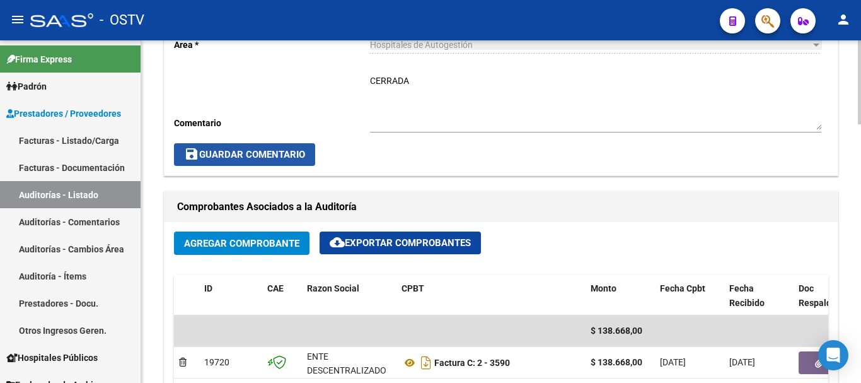
click at [268, 151] on span "save Guardar Comentario" at bounding box center [244, 154] width 121 height 11
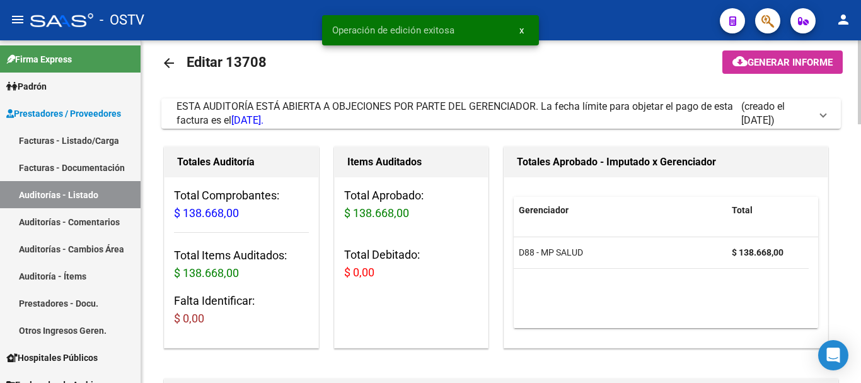
scroll to position [0, 0]
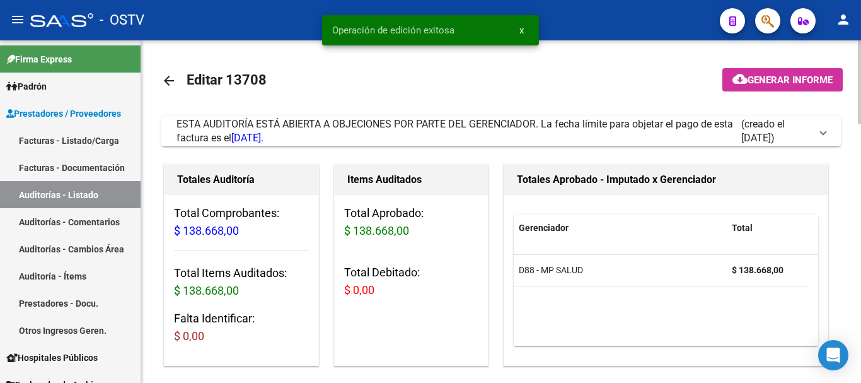
click at [177, 81] on link "arrow_back" at bounding box center [173, 81] width 25 height 30
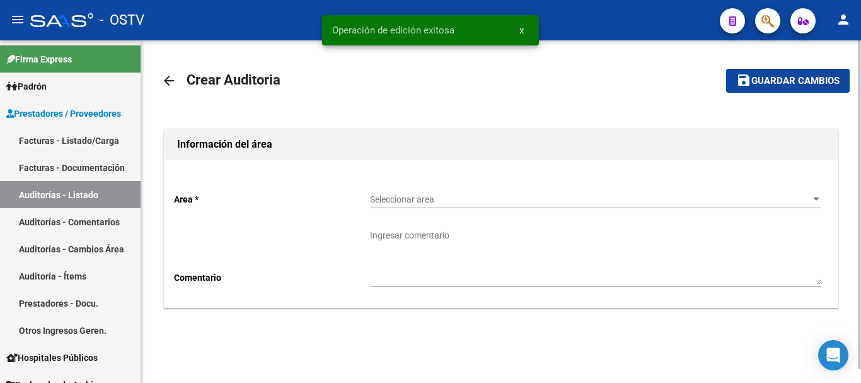
click at [429, 197] on span "Seleccionar area" at bounding box center [590, 199] width 440 height 11
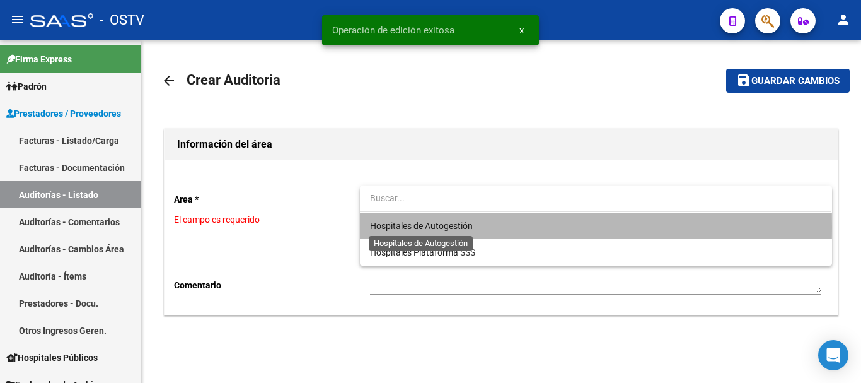
click at [434, 227] on span "Hospitales de Autogestión" at bounding box center [421, 226] width 103 height 10
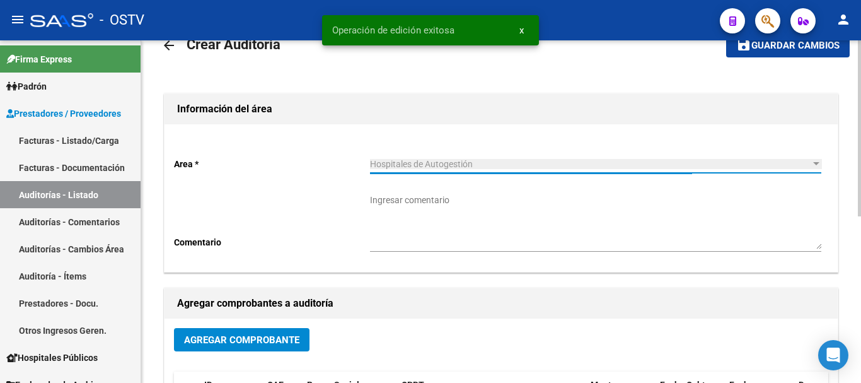
scroll to position [126, 0]
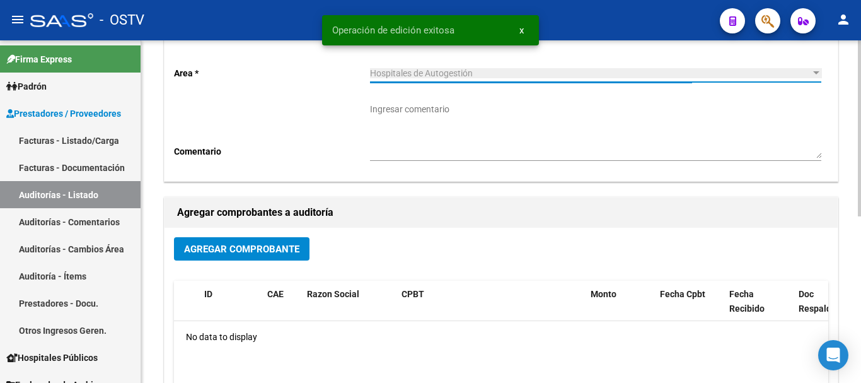
click at [252, 250] on span "Agregar Comprobante" at bounding box center [241, 248] width 115 height 11
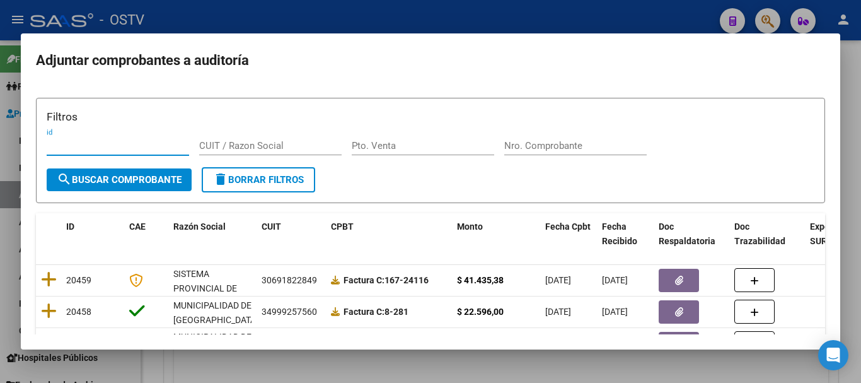
click at [529, 144] on input "Nro. Comprobante" at bounding box center [575, 145] width 142 height 11
paste input "1611"
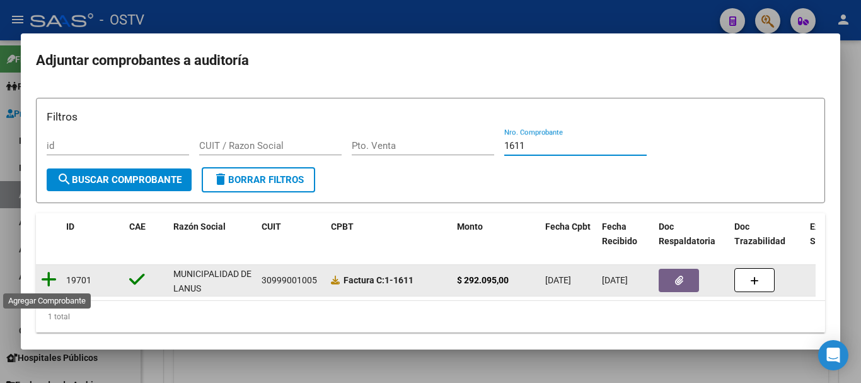
click at [48, 281] on icon at bounding box center [49, 279] width 16 height 18
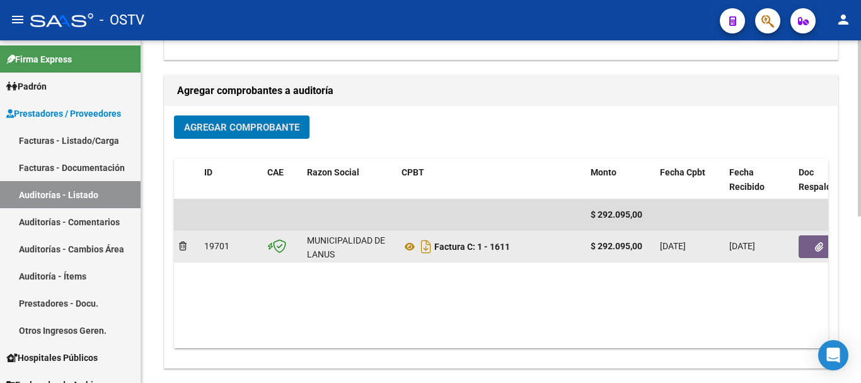
scroll to position [252, 0]
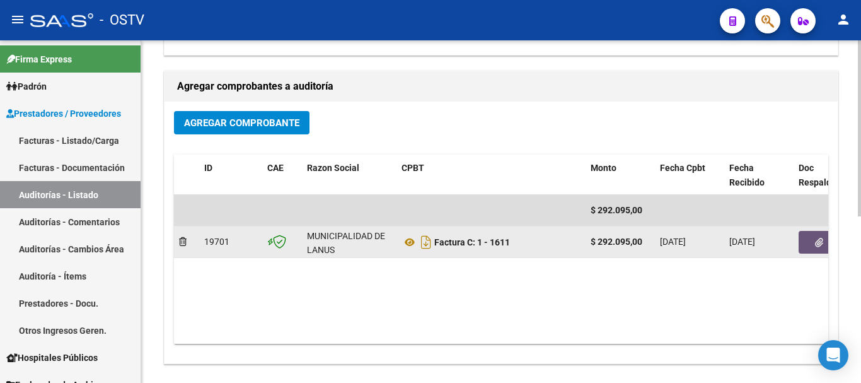
click at [827, 245] on button "button" at bounding box center [819, 242] width 40 height 23
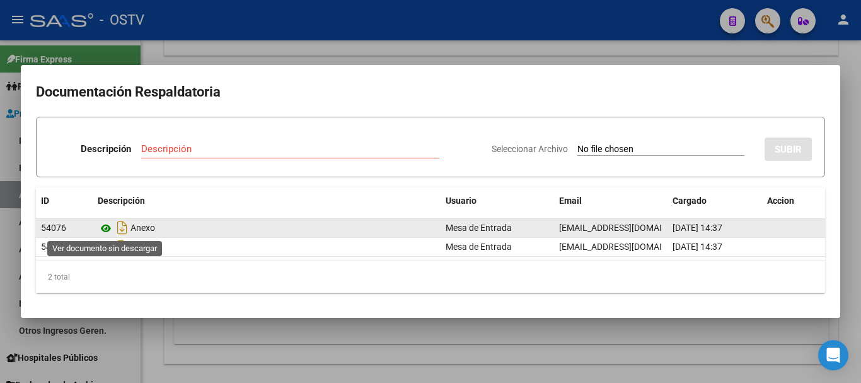
click at [107, 226] on icon at bounding box center [106, 228] width 16 height 15
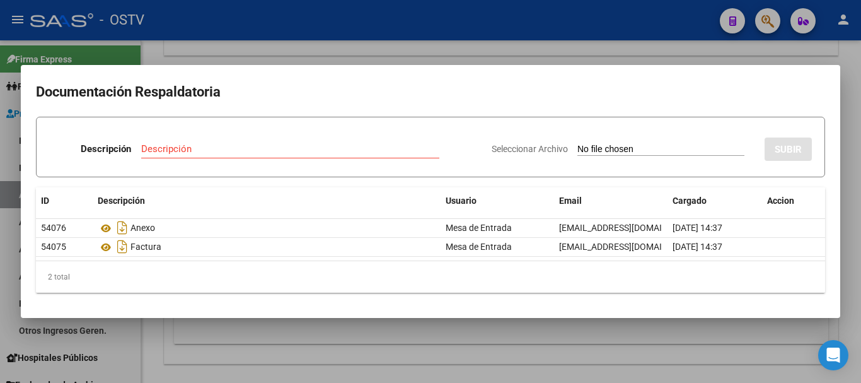
click at [484, 48] on div at bounding box center [430, 191] width 861 height 383
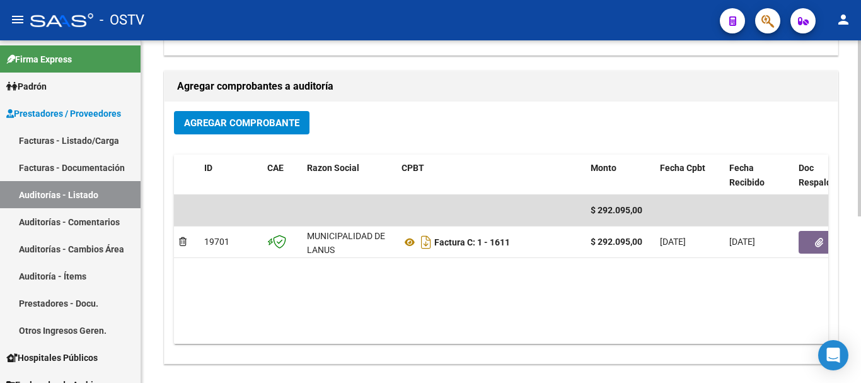
scroll to position [0, 0]
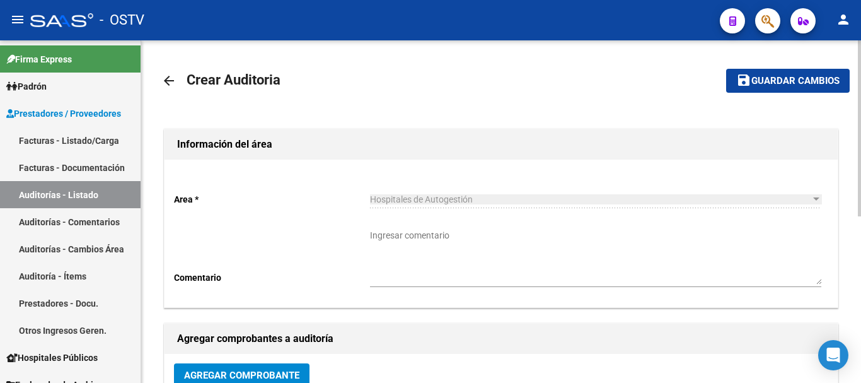
click at [802, 83] on span "Guardar cambios" at bounding box center [795, 81] width 88 height 11
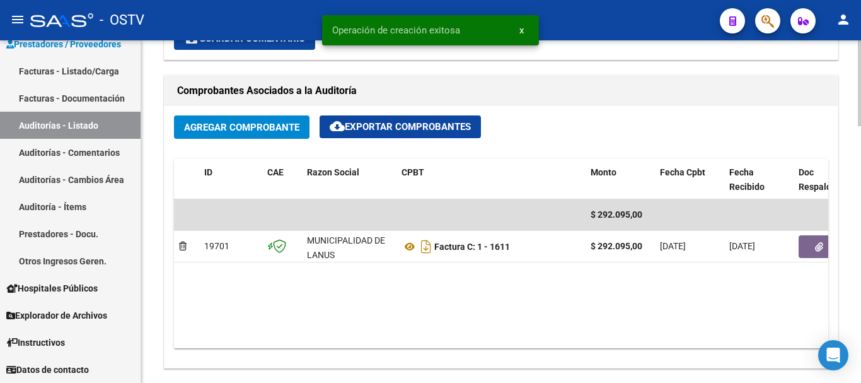
scroll to position [756, 0]
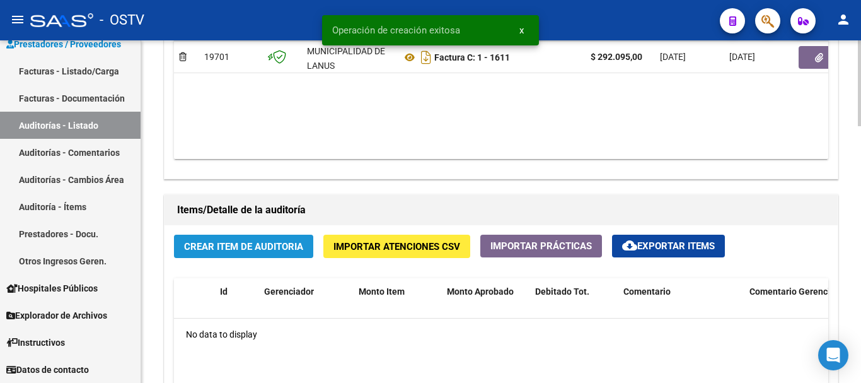
click at [265, 246] on span "Crear Item de Auditoria" at bounding box center [243, 246] width 119 height 11
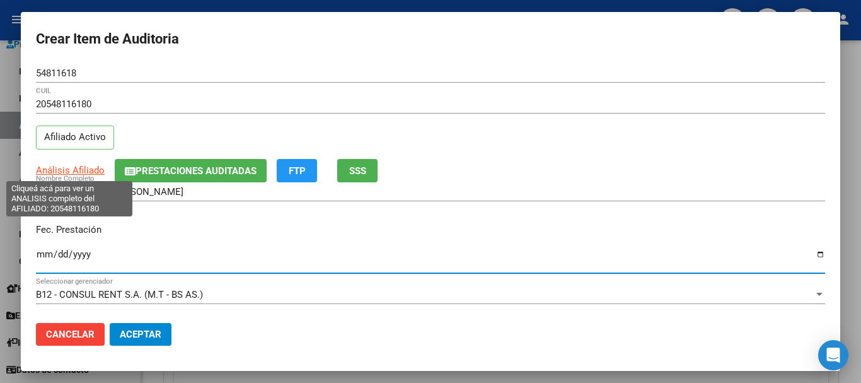
click at [82, 168] on span "Análisis Afiliado" at bounding box center [70, 169] width 69 height 11
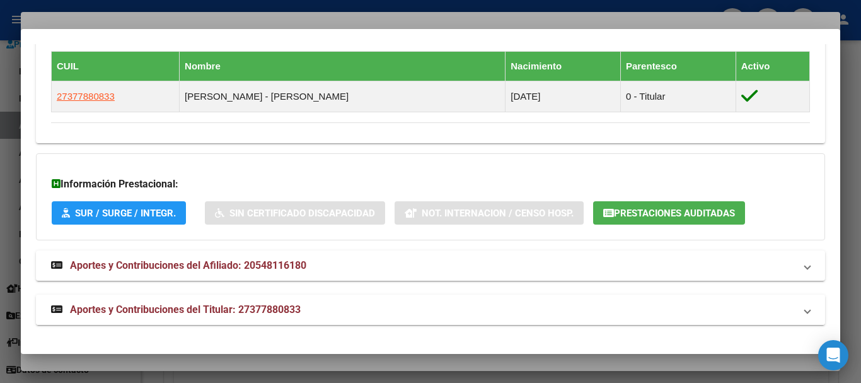
click at [242, 308] on span "Aportes y Contribuciones del Titular: 27377880833" at bounding box center [185, 309] width 231 height 12
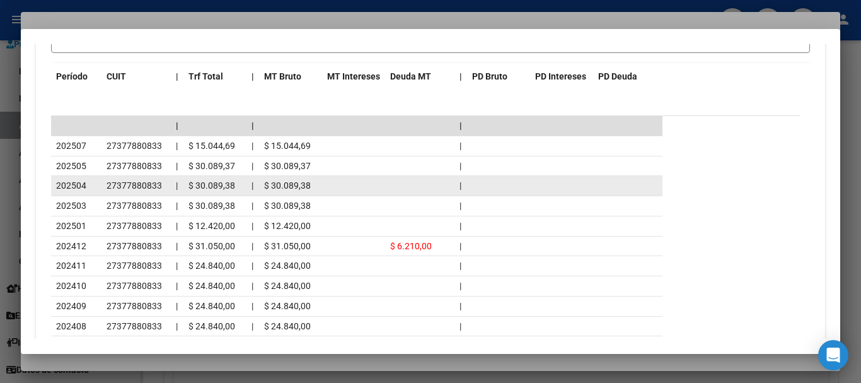
scroll to position [1292, 0]
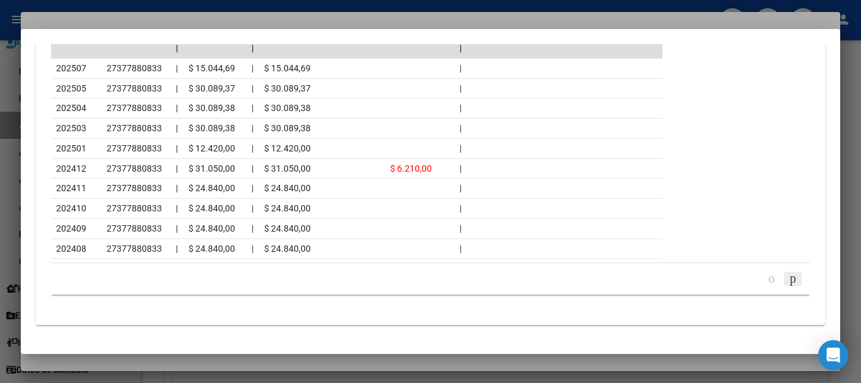
click at [788, 280] on icon "go to next page" at bounding box center [793, 277] width 10 height 15
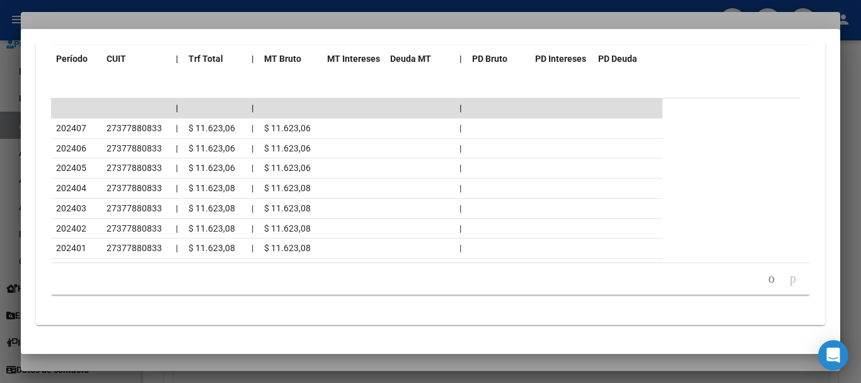
click at [160, 20] on div at bounding box center [430, 191] width 861 height 383
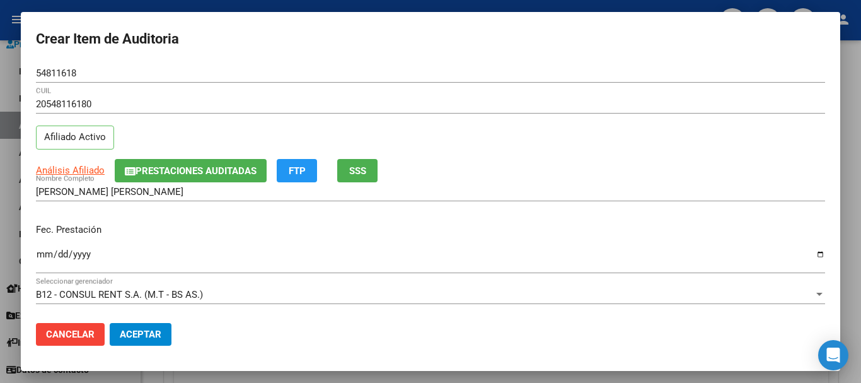
click at [354, 87] on div "54811618 Nro Documento" at bounding box center [430, 79] width 789 height 31
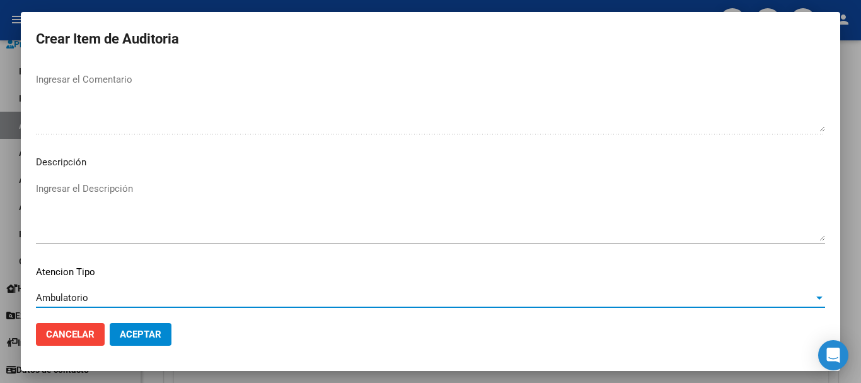
scroll to position [777, 0]
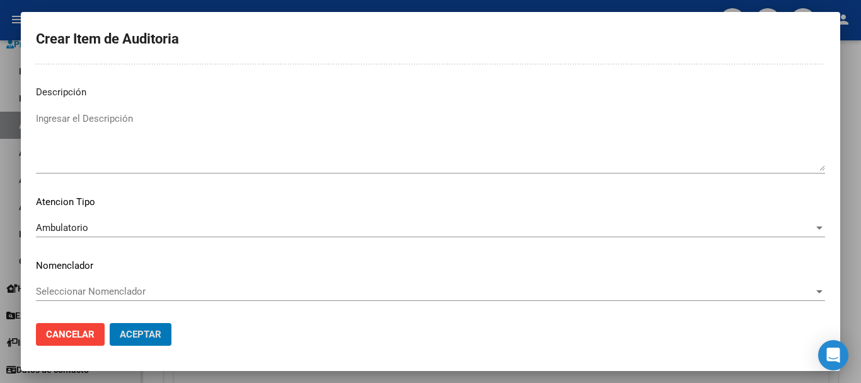
click at [110, 323] on button "Aceptar" at bounding box center [141, 334] width 62 height 23
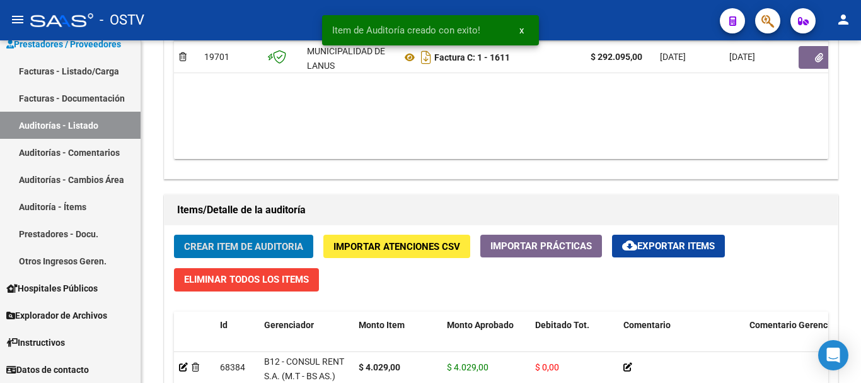
click at [174, 234] on button "Crear Item de Auditoria" at bounding box center [243, 245] width 139 height 23
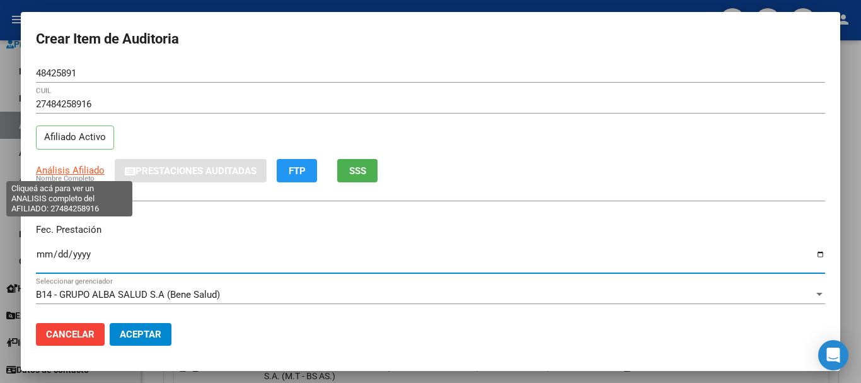
click at [51, 170] on span "Análisis Afiliado" at bounding box center [70, 169] width 69 height 11
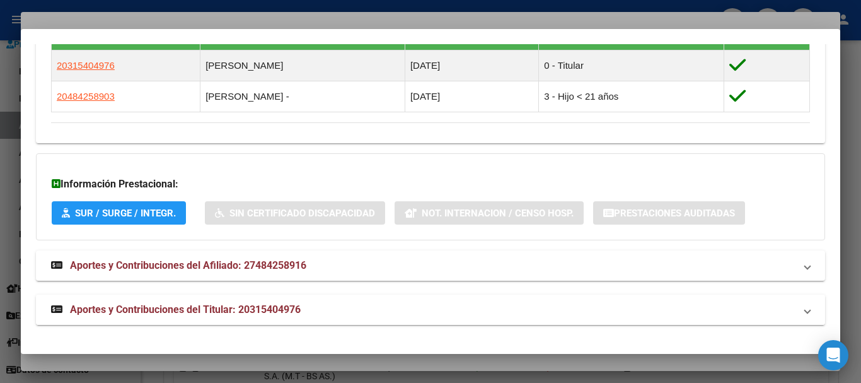
click at [208, 314] on span "Aportes y Contribuciones del Titular: 20315404976" at bounding box center [185, 309] width 231 height 12
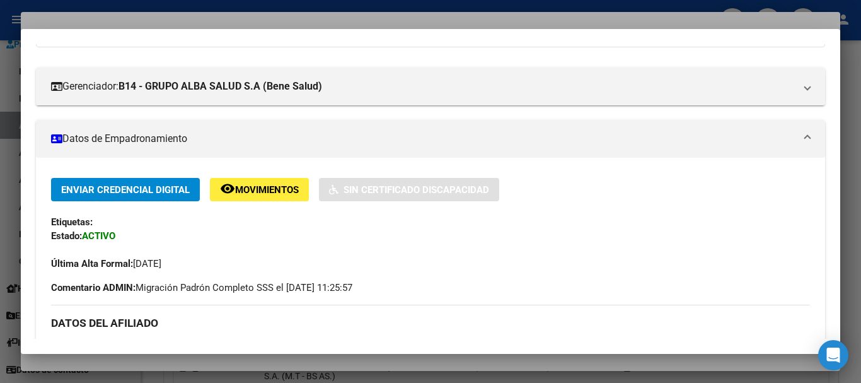
scroll to position [0, 0]
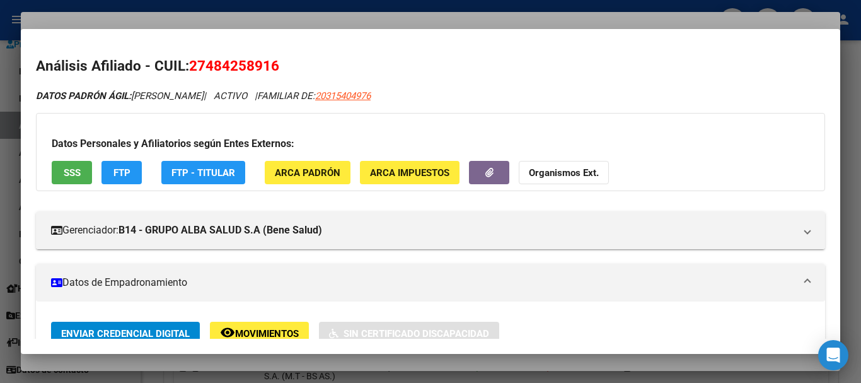
click at [590, 178] on strong "Organismos Ext." at bounding box center [564, 172] width 70 height 11
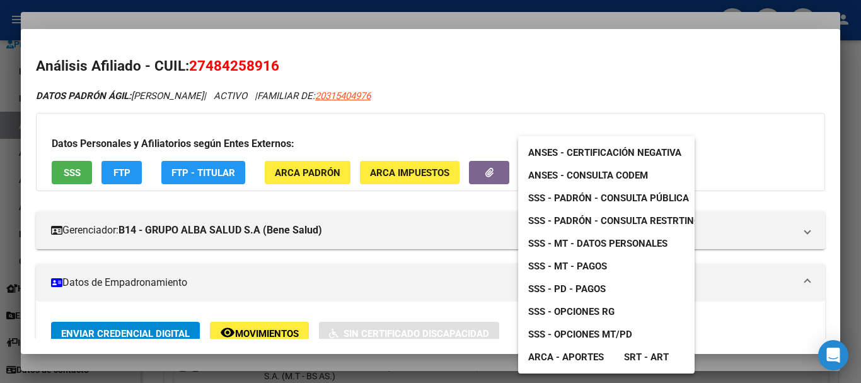
click at [623, 200] on span "SSS - Padrón - Consulta Pública" at bounding box center [608, 197] width 161 height 11
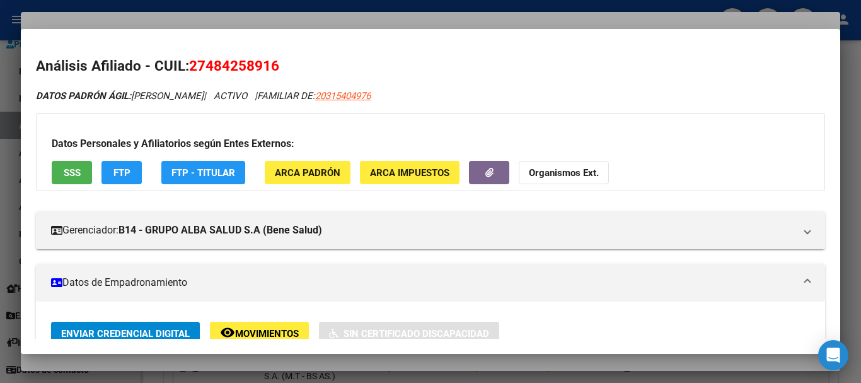
click at [282, 15] on div at bounding box center [430, 191] width 861 height 383
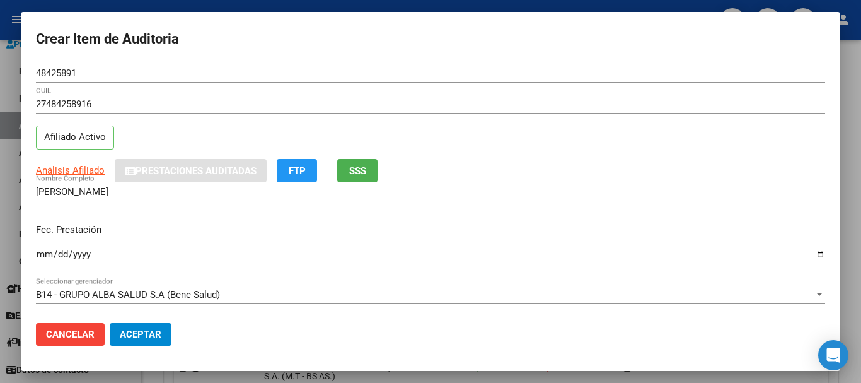
click at [225, 36] on h2 "Crear Item de Auditoria" at bounding box center [430, 39] width 789 height 24
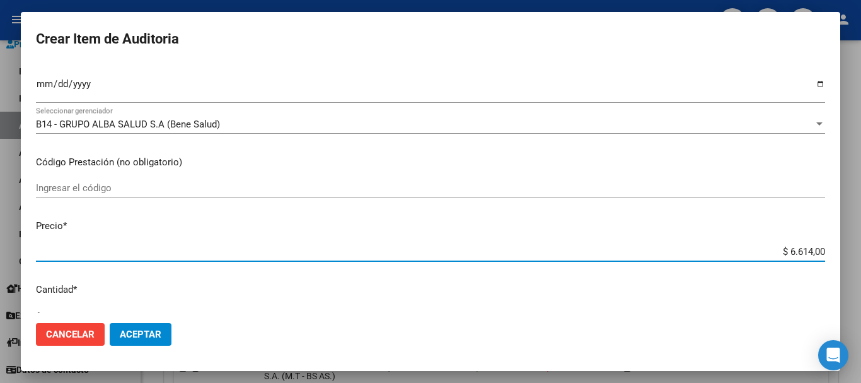
scroll to position [425, 0]
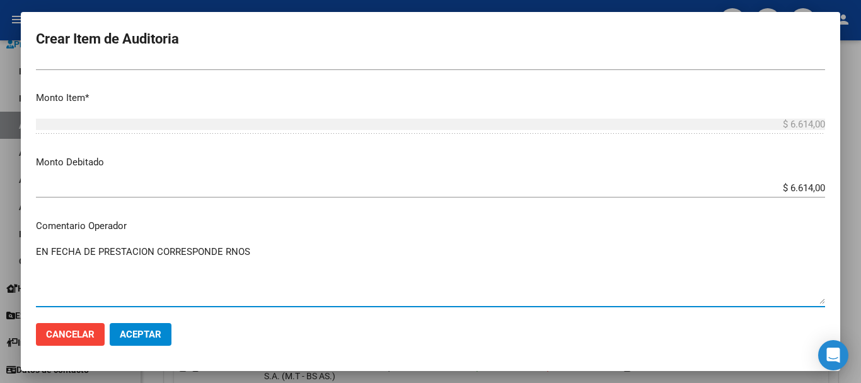
paste textarea "1-2190-3"
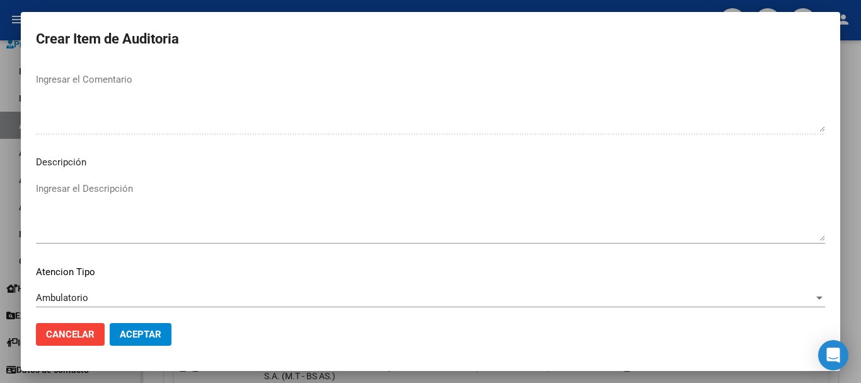
scroll to position [777, 0]
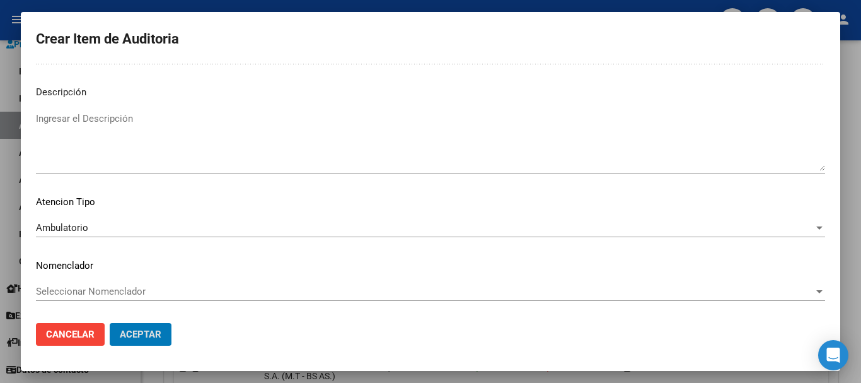
click at [110, 323] on button "Aceptar" at bounding box center [141, 334] width 62 height 23
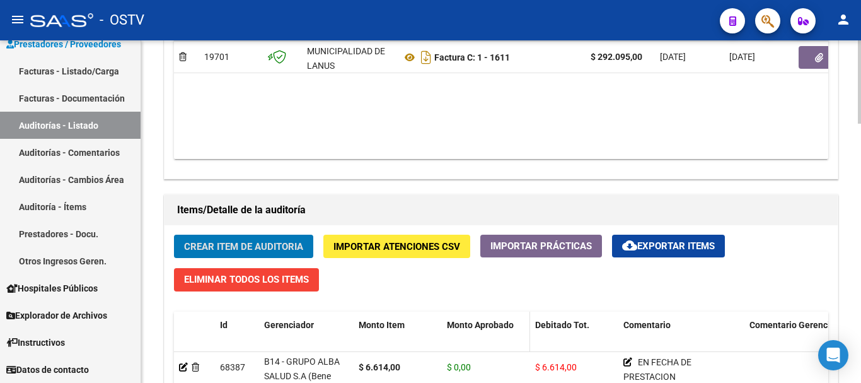
click at [174, 234] on button "Crear Item de Auditoria" at bounding box center [243, 245] width 139 height 23
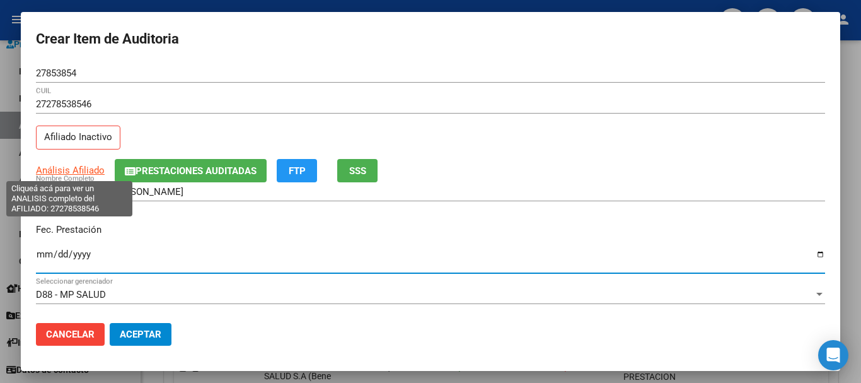
click at [82, 171] on span "Análisis Afiliado" at bounding box center [70, 169] width 69 height 11
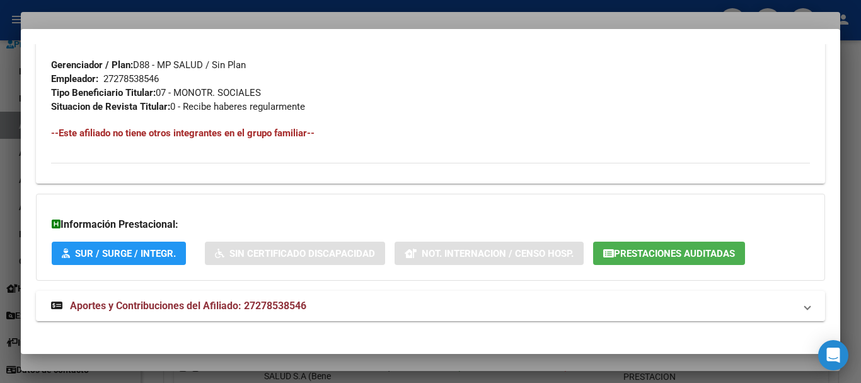
scroll to position [664, 0]
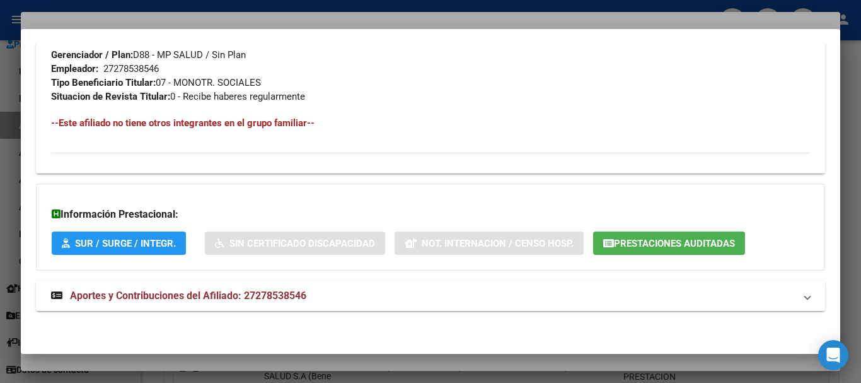
click at [134, 295] on span "Aportes y Contribuciones del Afiliado: 27278538546" at bounding box center [188, 295] width 236 height 12
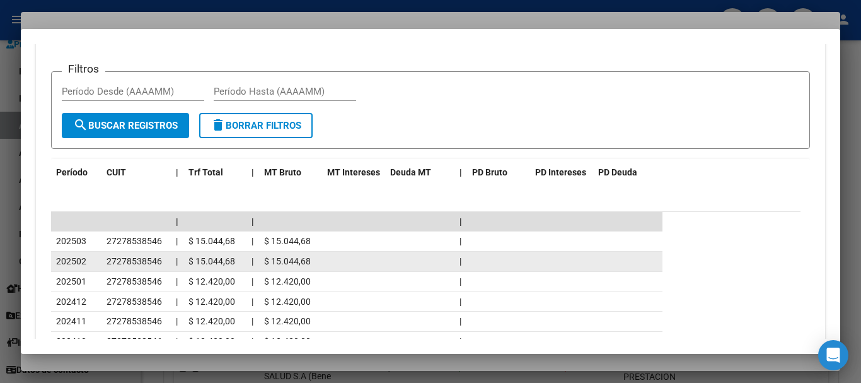
scroll to position [1136, 0]
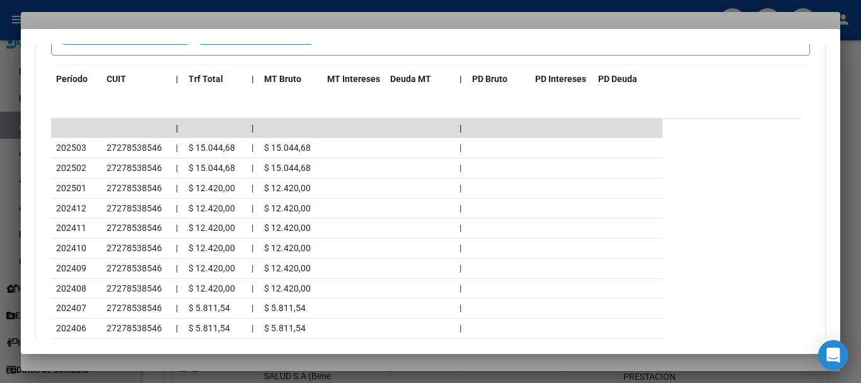
click at [159, 24] on div at bounding box center [430, 191] width 861 height 383
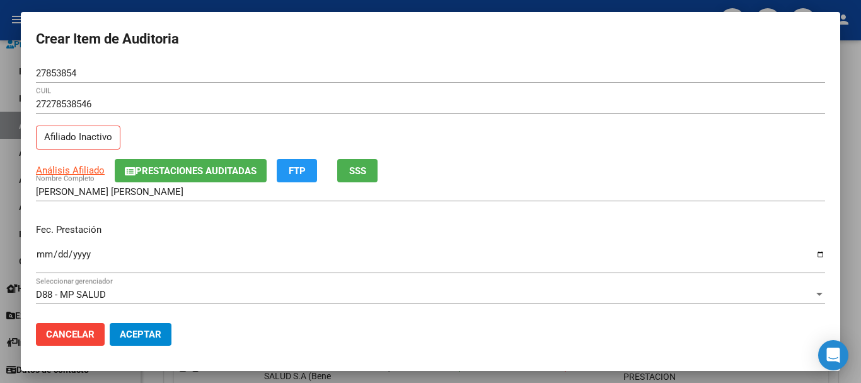
click at [477, 71] on input "27853854" at bounding box center [430, 72] width 789 height 11
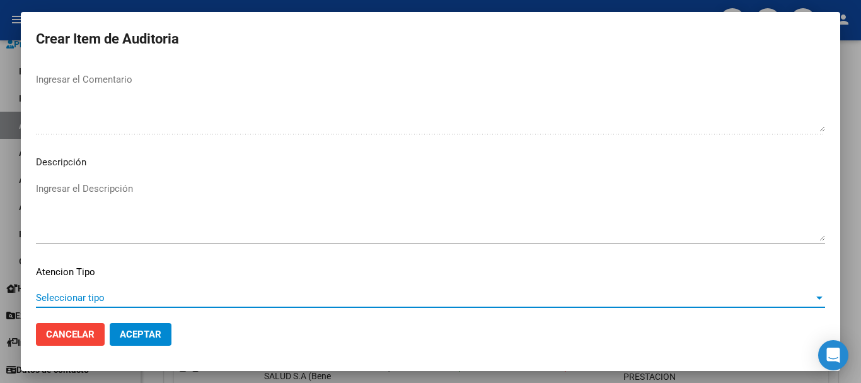
scroll to position [777, 0]
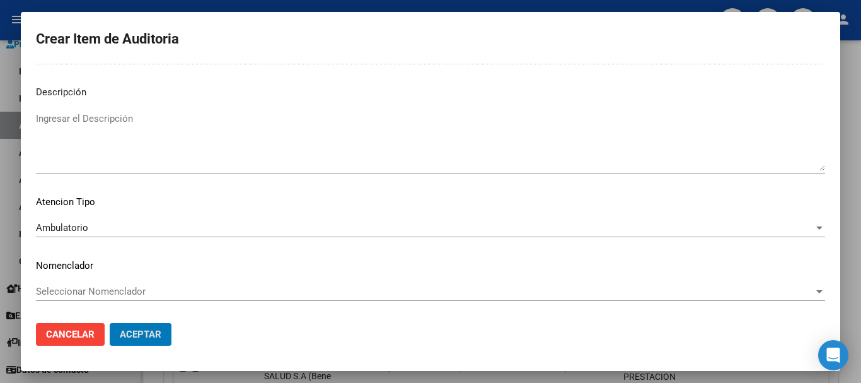
click at [110, 323] on button "Aceptar" at bounding box center [141, 334] width 62 height 23
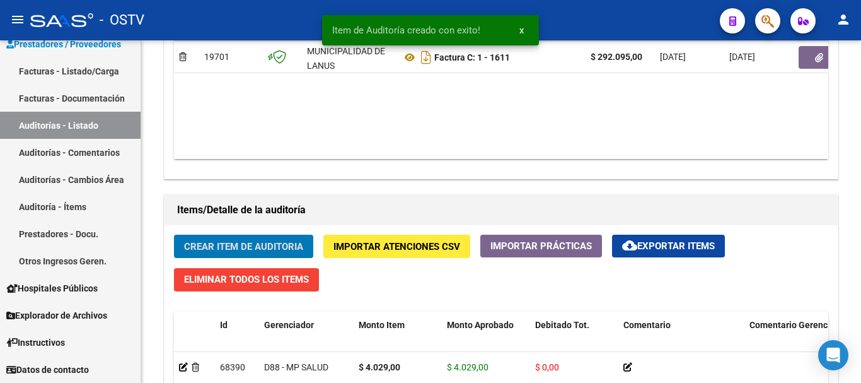
click at [174, 234] on button "Crear Item de Auditoria" at bounding box center [243, 245] width 139 height 23
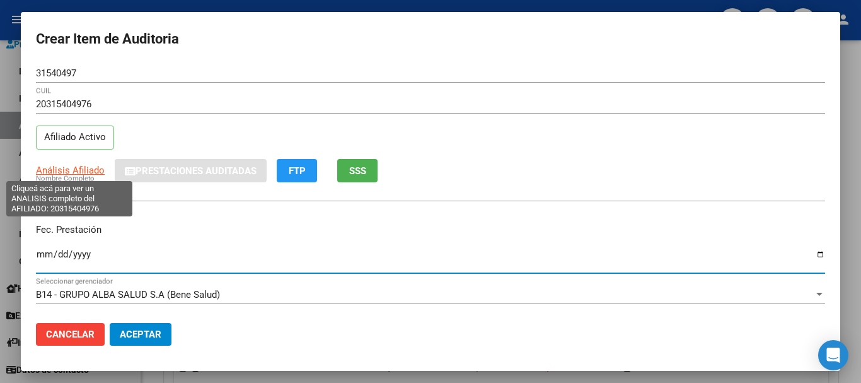
click at [67, 166] on span "Análisis Afiliado" at bounding box center [70, 169] width 69 height 11
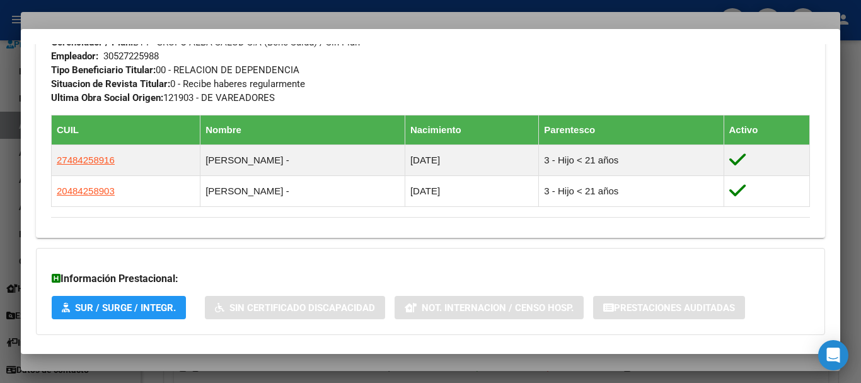
scroll to position [713, 0]
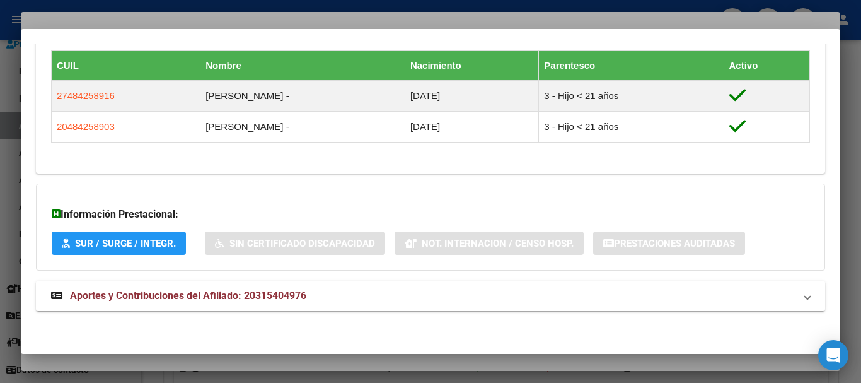
click at [335, 291] on mat-panel-title "Aportes y Contribuciones del Afiliado: 20315404976" at bounding box center [423, 295] width 744 height 15
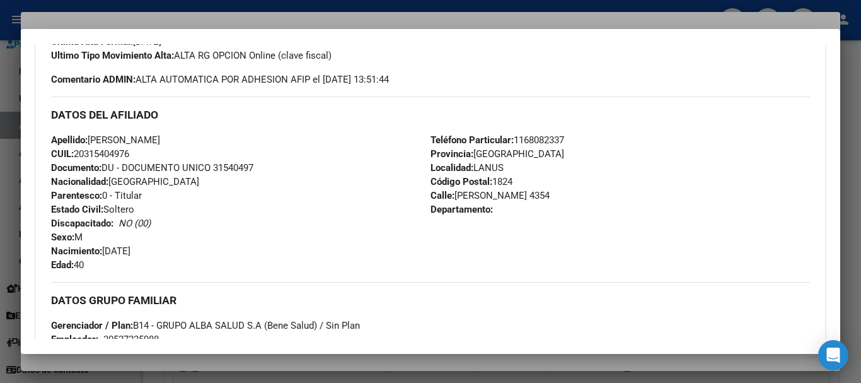
scroll to position [0, 0]
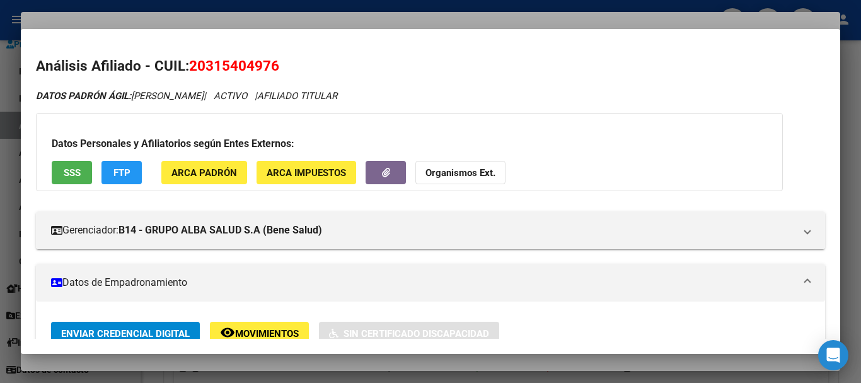
click at [459, 169] on strong "Organismos Ext." at bounding box center [460, 172] width 70 height 11
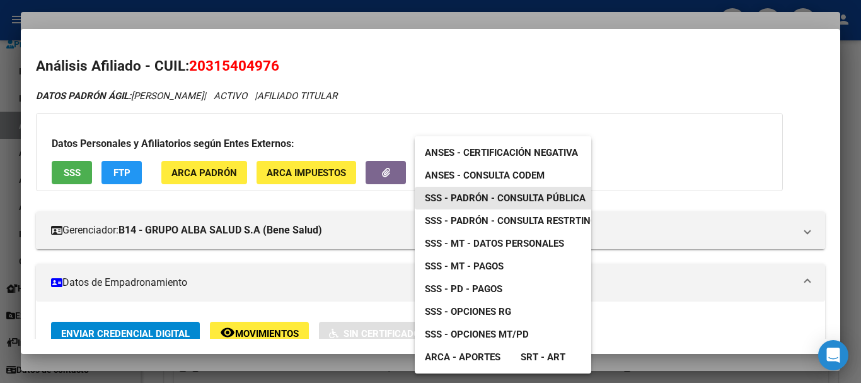
click at [522, 198] on span "SSS - Padrón - Consulta Pública" at bounding box center [505, 197] width 161 height 11
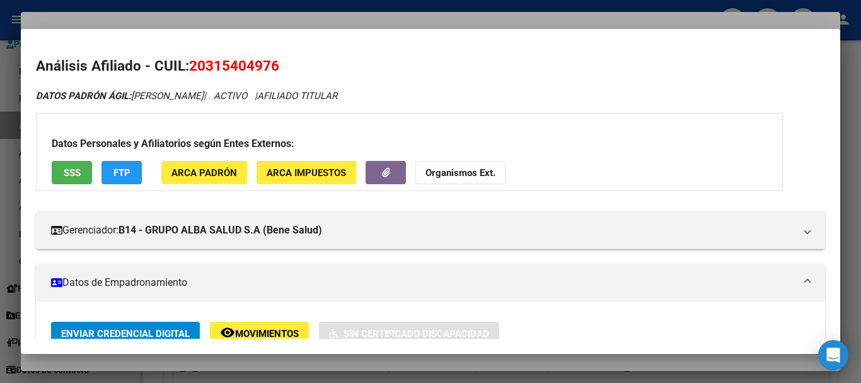
click at [241, 20] on div at bounding box center [430, 191] width 861 height 383
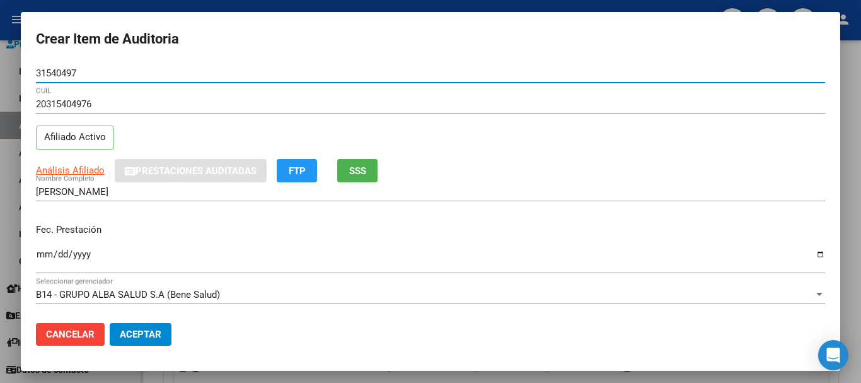
click at [409, 74] on input "31540497" at bounding box center [430, 72] width 789 height 11
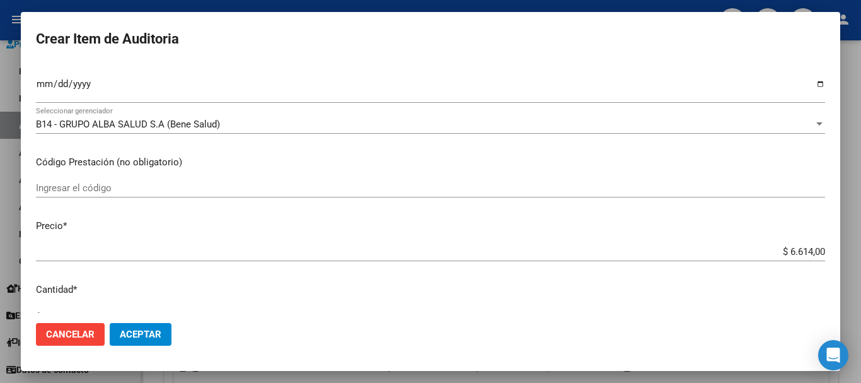
scroll to position [425, 0]
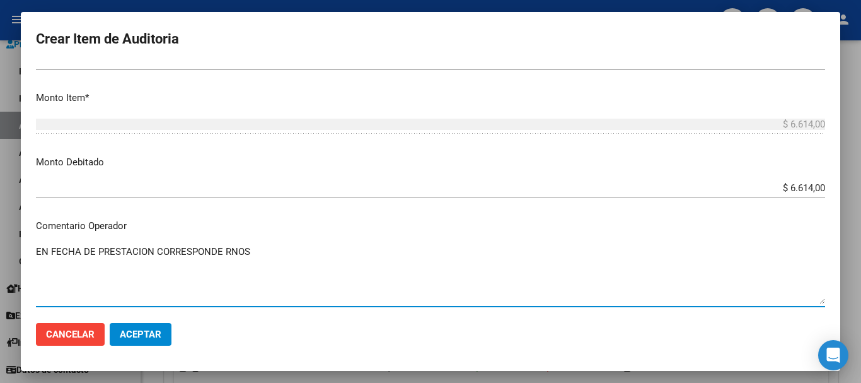
paste textarea "1-2190-3"
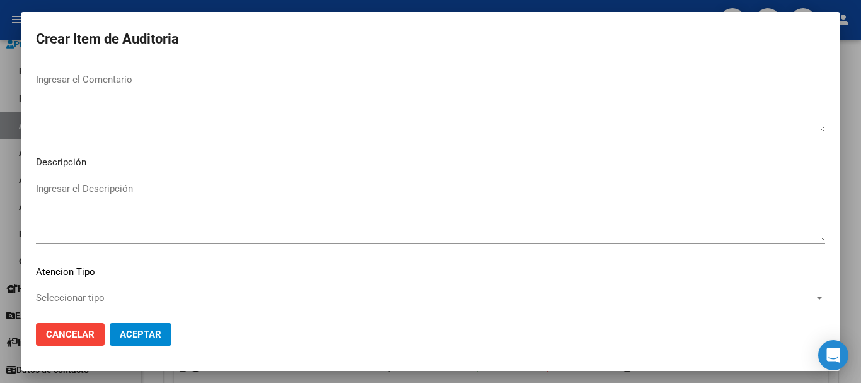
scroll to position [777, 0]
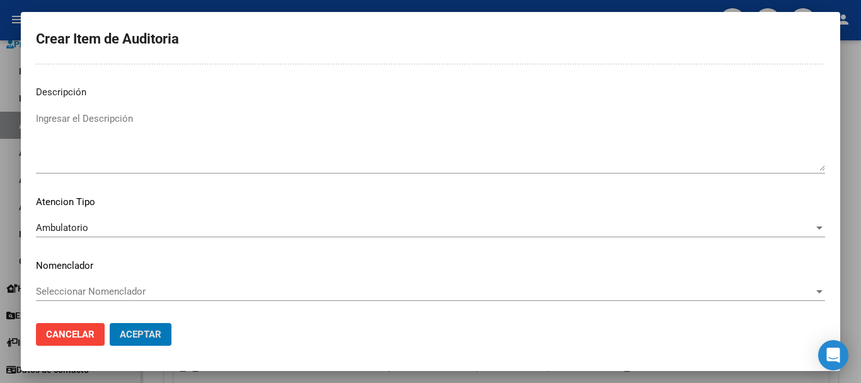
click at [110, 323] on button "Aceptar" at bounding box center [141, 334] width 62 height 23
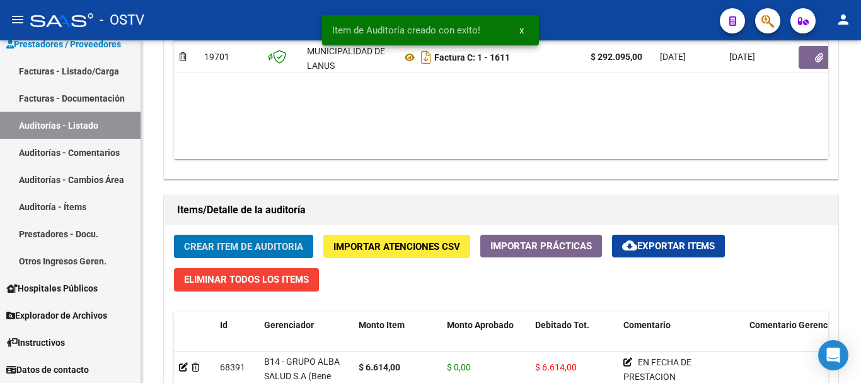
click at [174, 234] on button "Crear Item de Auditoria" at bounding box center [243, 245] width 139 height 23
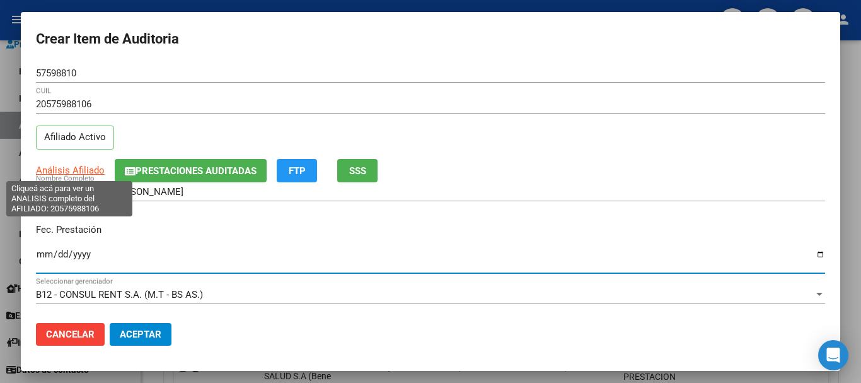
click at [71, 173] on span "Análisis Afiliado" at bounding box center [70, 169] width 69 height 11
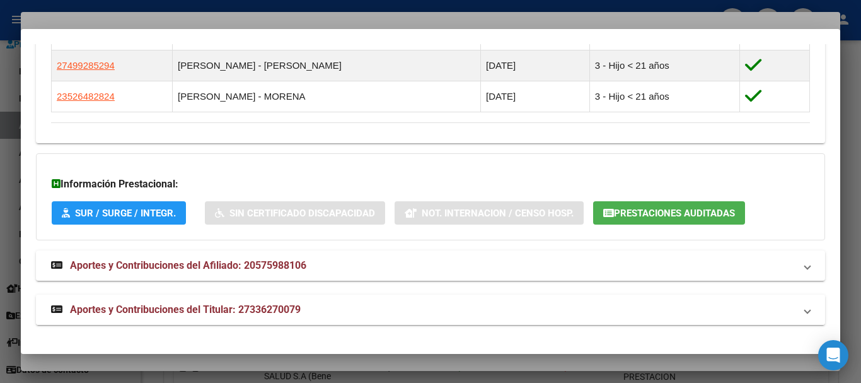
click at [262, 313] on span "Aportes y Contribuciones del Titular: 27336270079" at bounding box center [185, 309] width 231 height 12
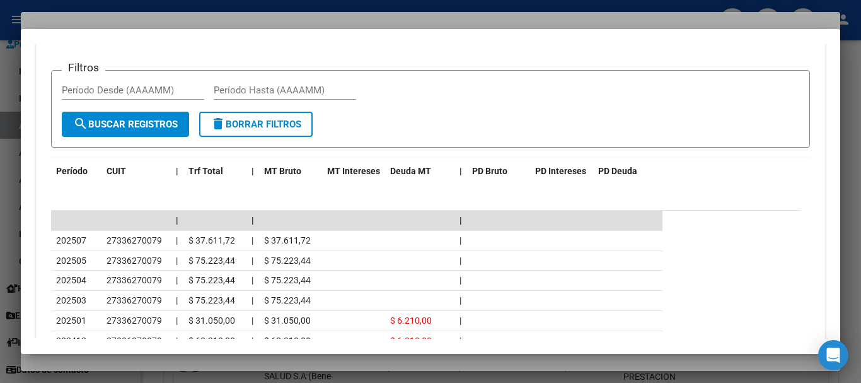
scroll to position [1353, 0]
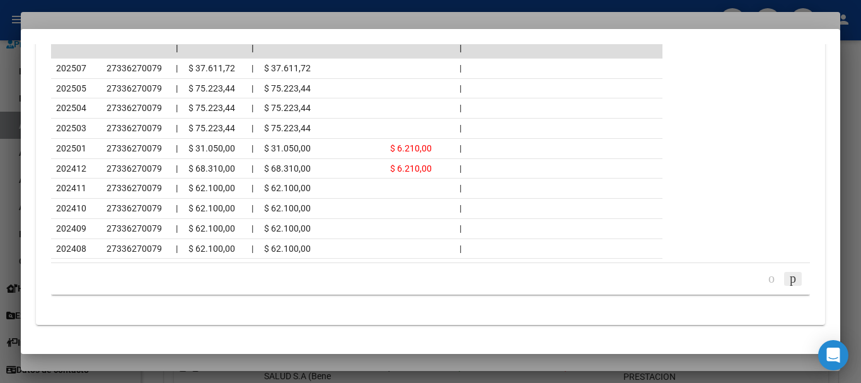
click at [788, 280] on icon "go to next page" at bounding box center [793, 277] width 10 height 15
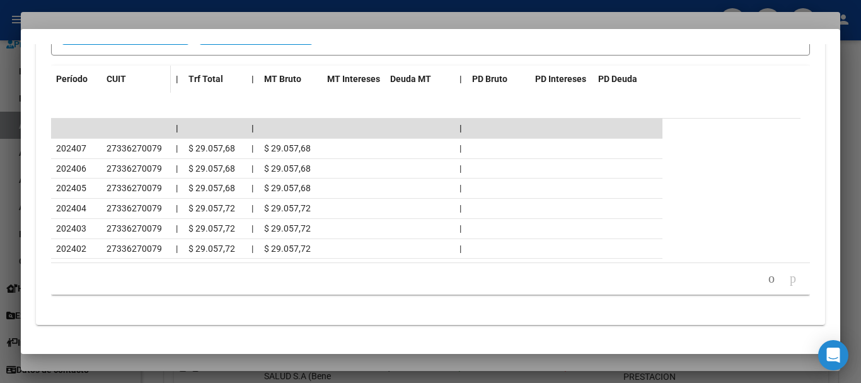
scroll to position [1305, 0]
click at [147, 21] on div at bounding box center [430, 191] width 861 height 383
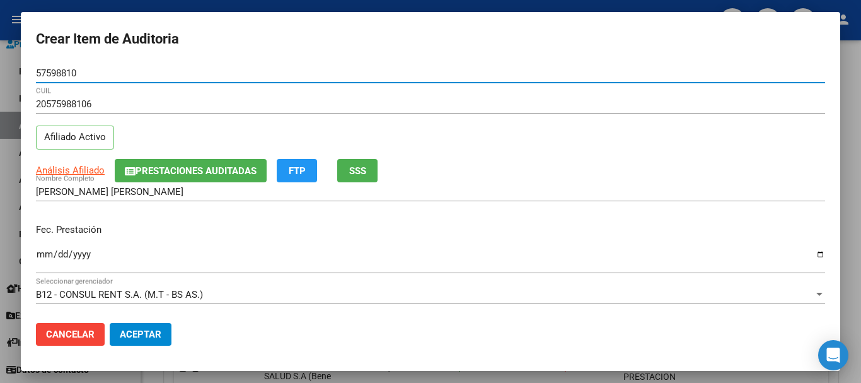
click at [369, 74] on input "57598810" at bounding box center [430, 72] width 789 height 11
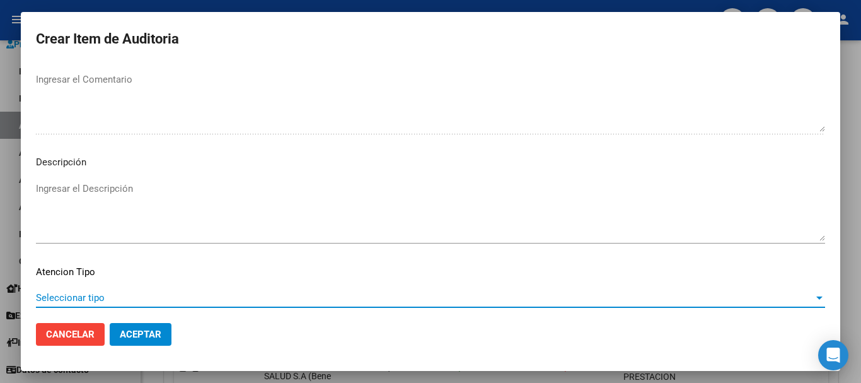
scroll to position [777, 0]
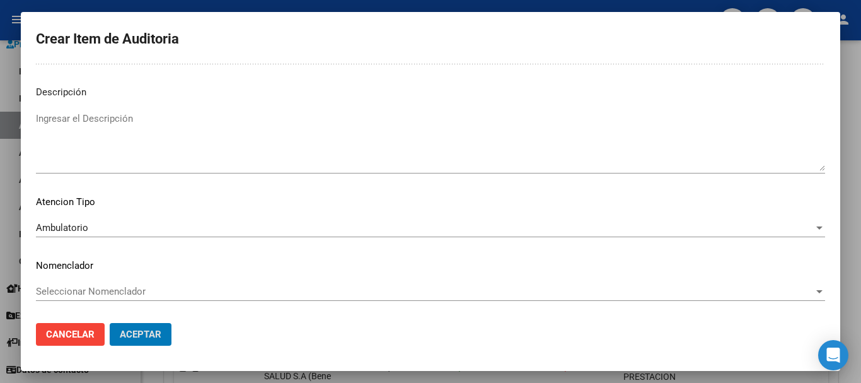
click at [110, 323] on button "Aceptar" at bounding box center [141, 334] width 62 height 23
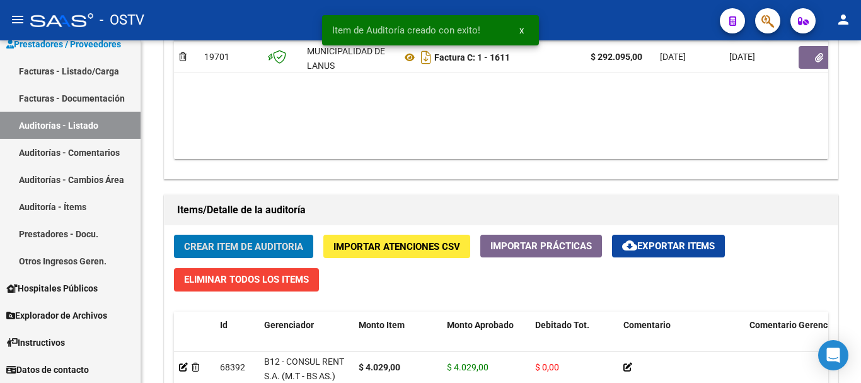
click at [174, 234] on button "Crear Item de Auditoria" at bounding box center [243, 245] width 139 height 23
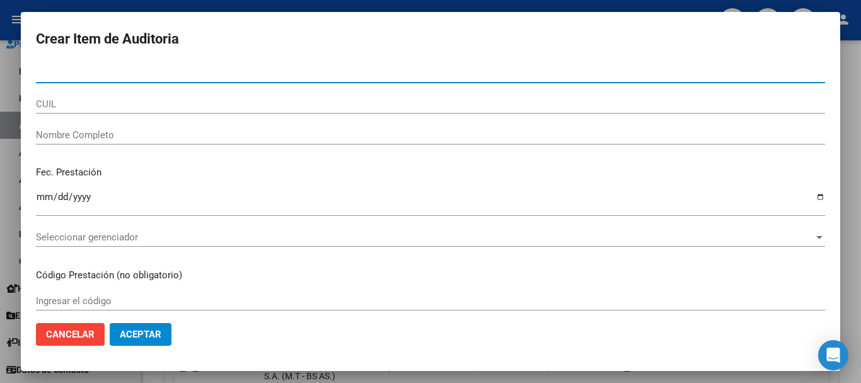
paste input "57598810"
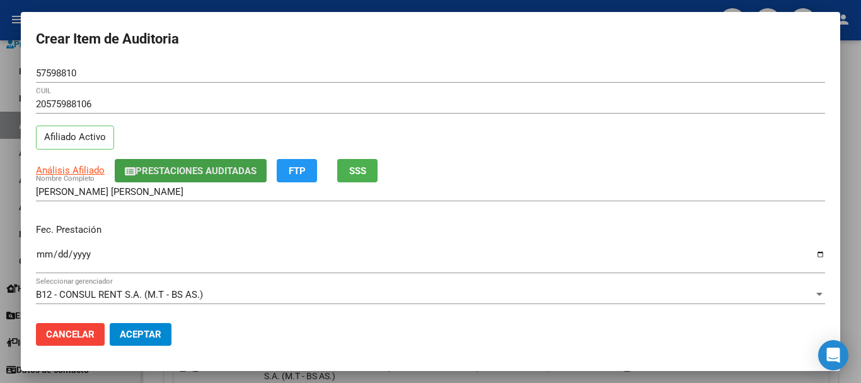
click at [204, 170] on span "Prestaciones Auditadas" at bounding box center [196, 170] width 121 height 11
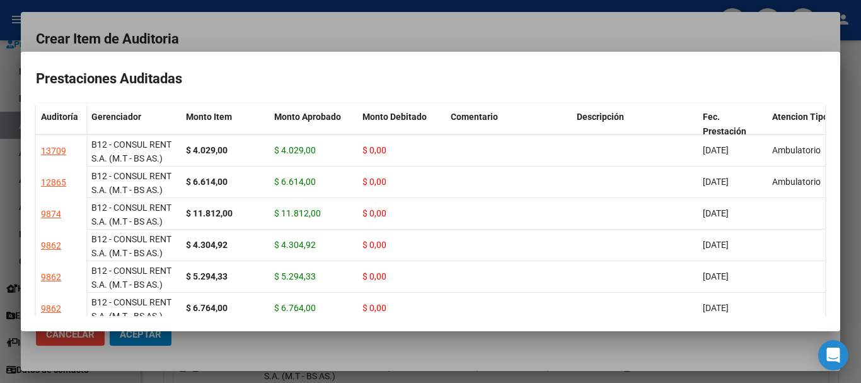
click at [281, 48] on div at bounding box center [430, 191] width 861 height 383
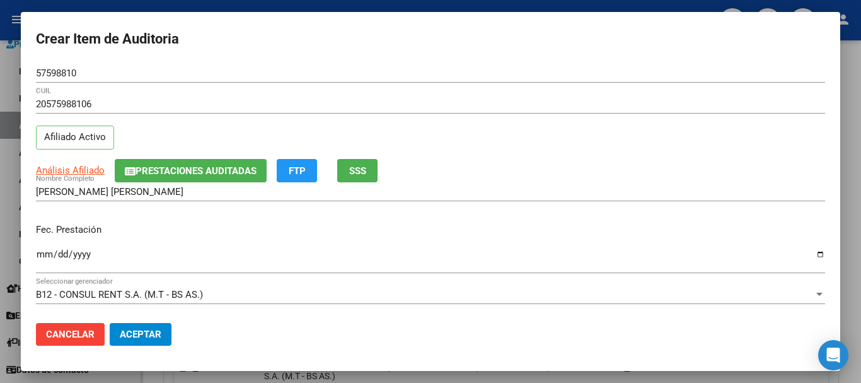
click at [456, 159] on div "Análisis Afiliado Prestaciones Auditadas FTP SSS" at bounding box center [430, 170] width 789 height 23
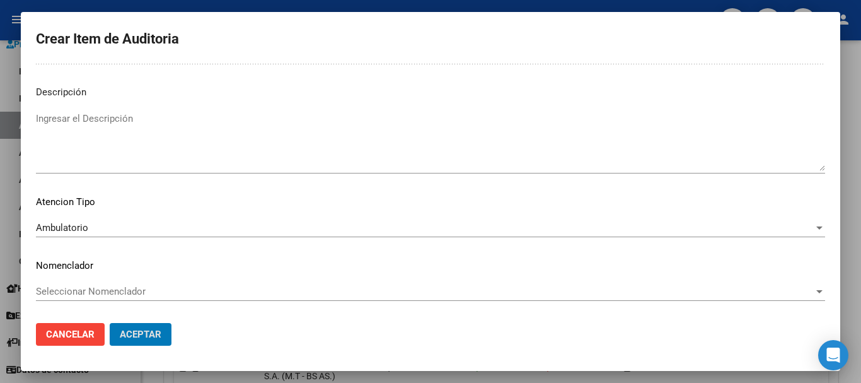
click at [110, 323] on button "Aceptar" at bounding box center [141, 334] width 62 height 23
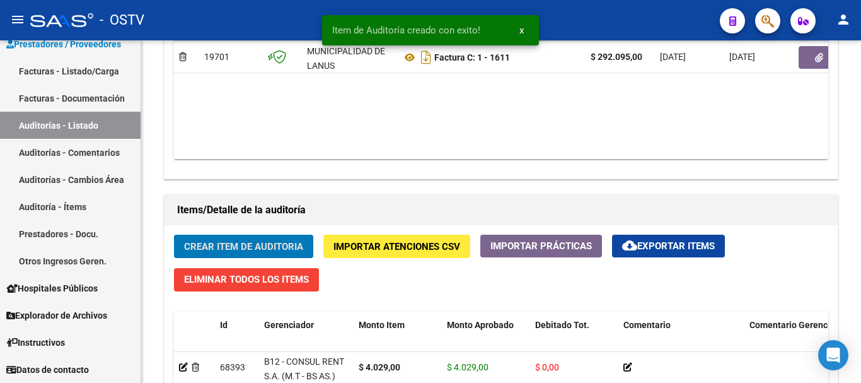
click at [174, 234] on button "Crear Item de Auditoria" at bounding box center [243, 245] width 139 height 23
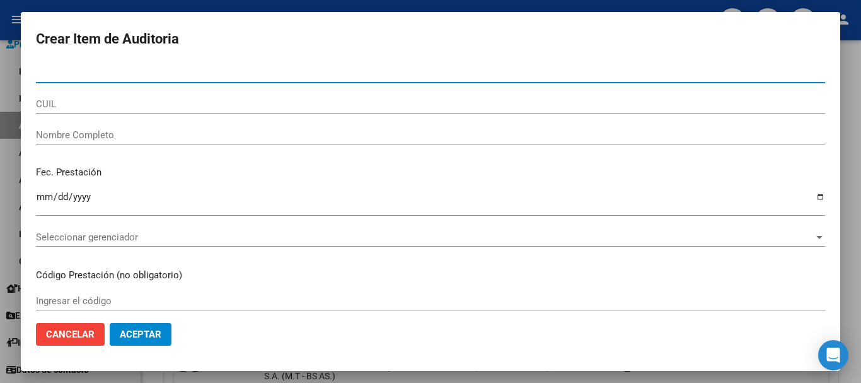
paste input "48869896"
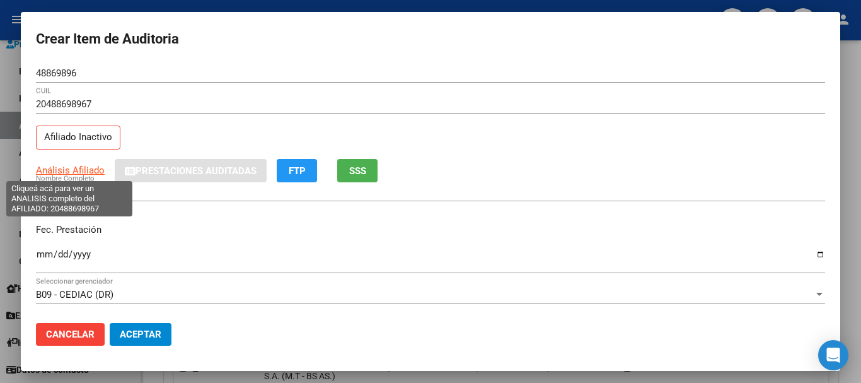
click at [40, 169] on span "Análisis Afiliado" at bounding box center [70, 169] width 69 height 11
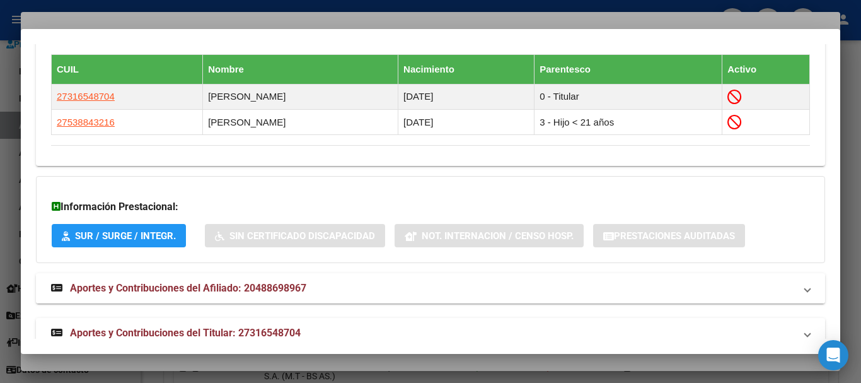
scroll to position [774, 0]
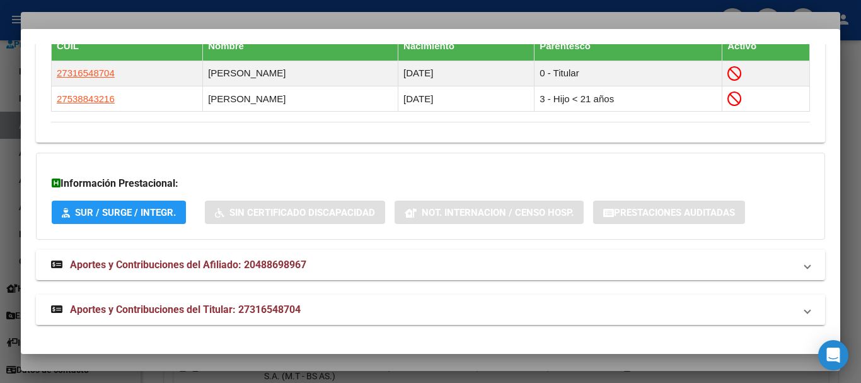
click at [267, 307] on span "Aportes y Contribuciones del Titular: 27316548704" at bounding box center [185, 309] width 231 height 12
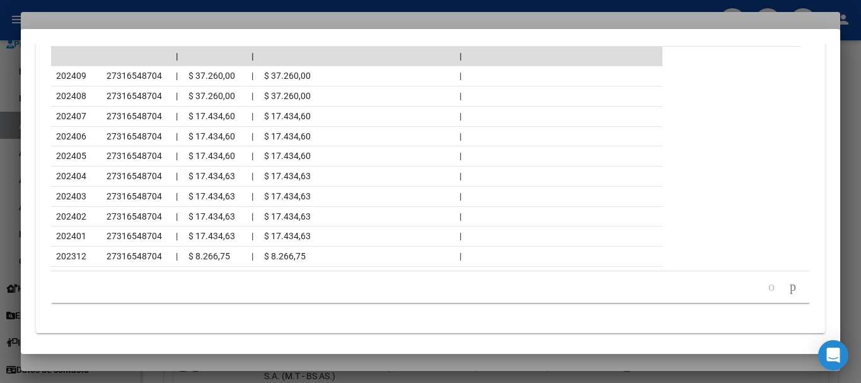
scroll to position [1340, 0]
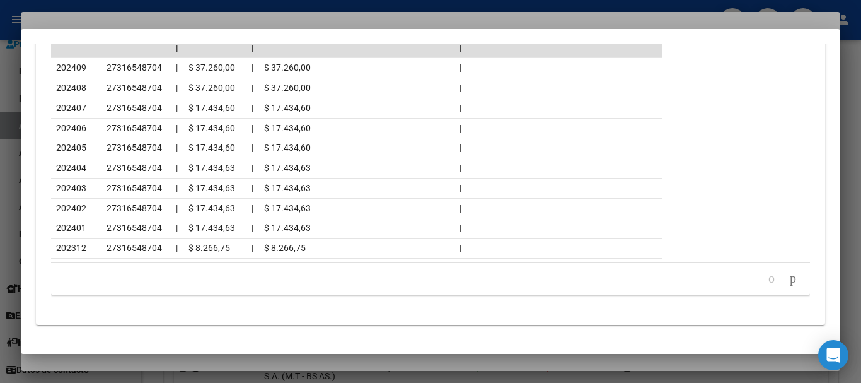
click at [152, 20] on div at bounding box center [430, 191] width 861 height 383
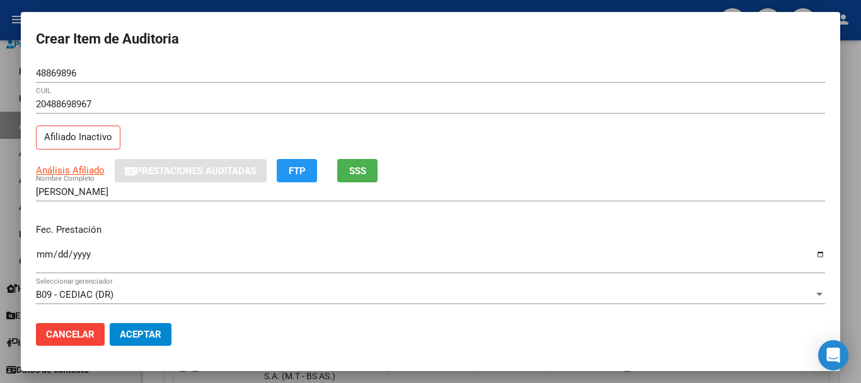
click at [393, 120] on div "20488698967 CUIL" at bounding box center [430, 110] width 789 height 31
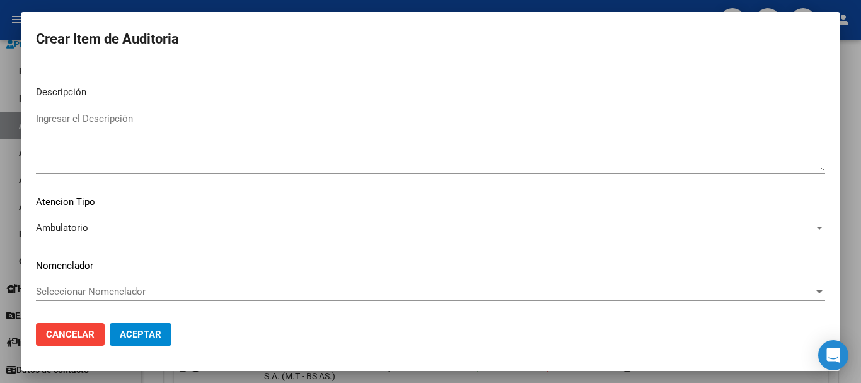
scroll to position [0, 0]
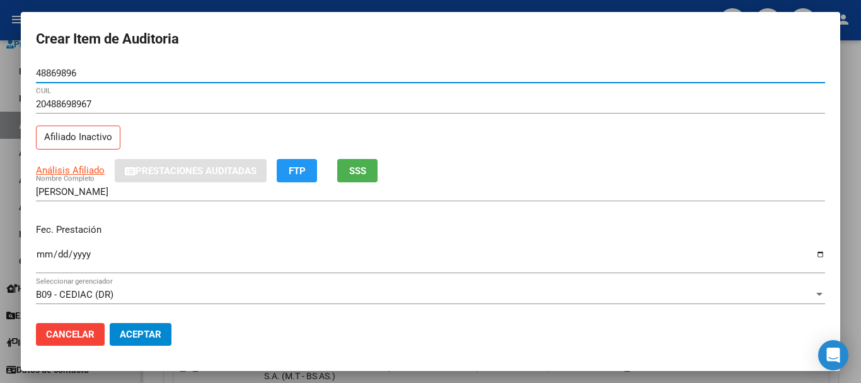
click at [110, 323] on button "Aceptar" at bounding box center [141, 334] width 62 height 23
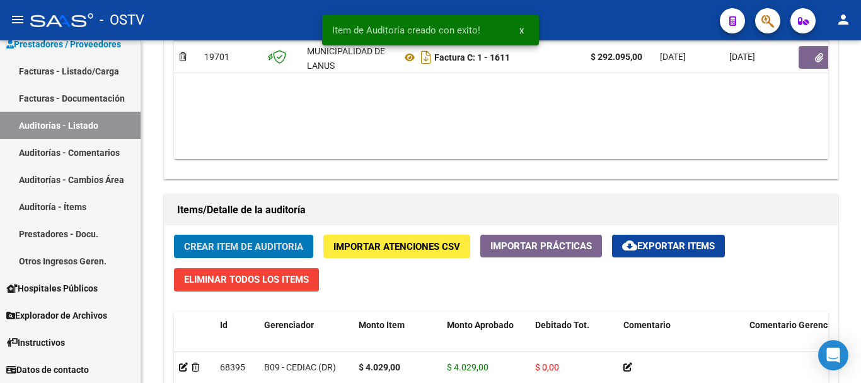
click at [174, 234] on button "Crear Item de Auditoria" at bounding box center [243, 245] width 139 height 23
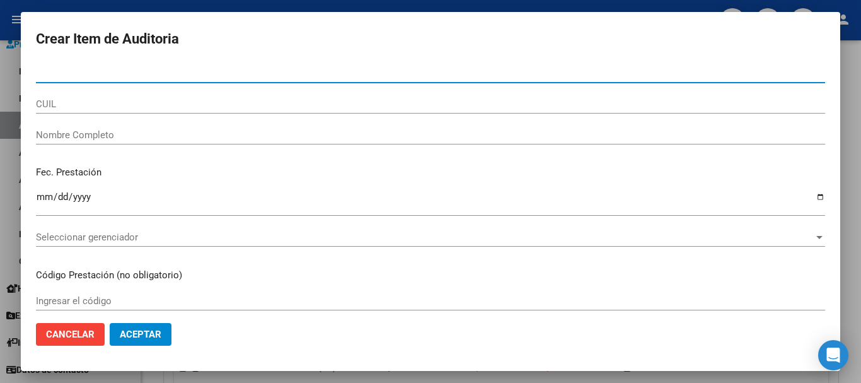
paste input "95308993"
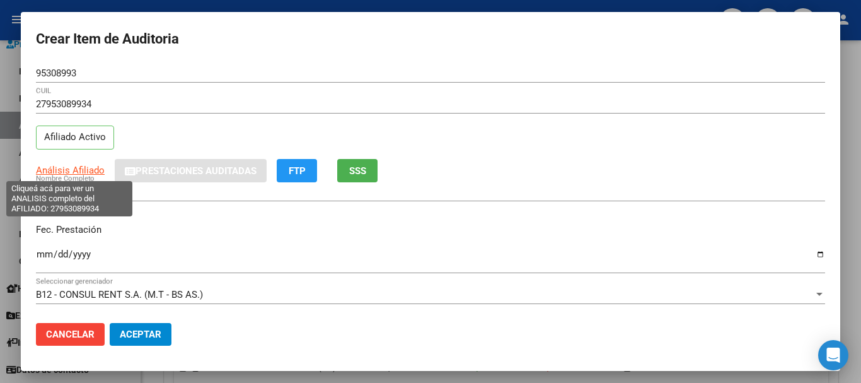
click at [76, 171] on span "Análisis Afiliado" at bounding box center [70, 169] width 69 height 11
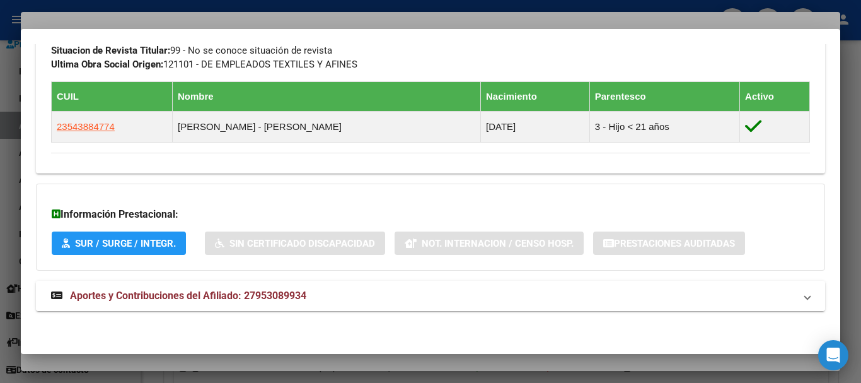
click at [244, 286] on mat-expansion-panel-header "Aportes y Contribuciones del Afiliado: 27953089934" at bounding box center [430, 295] width 789 height 30
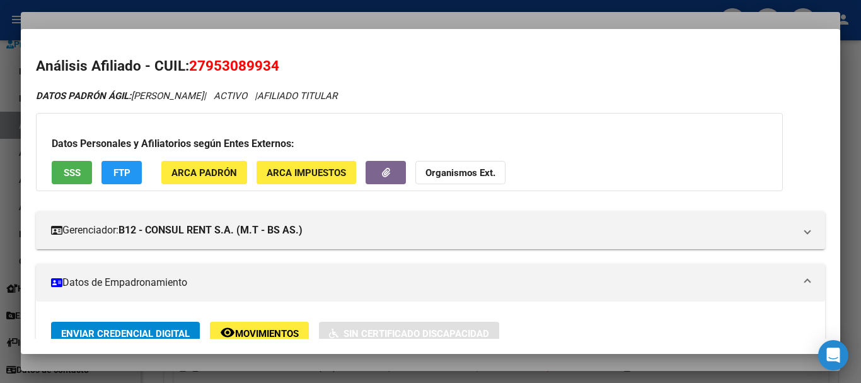
click at [461, 167] on strong "Organismos Ext." at bounding box center [460, 172] width 70 height 11
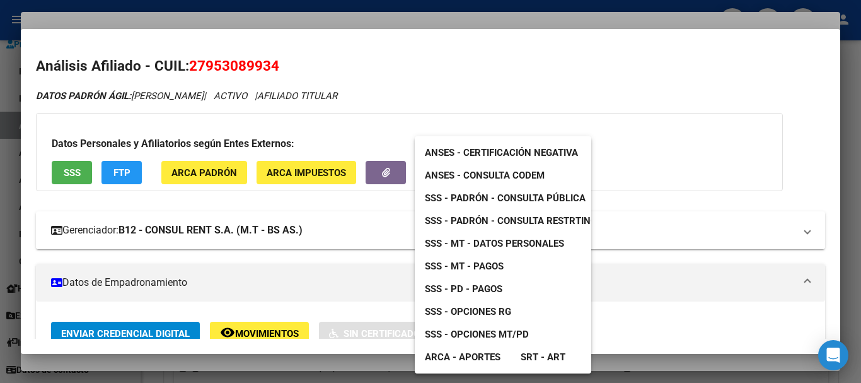
click at [519, 249] on link "SSS - MT - Datos Personales" at bounding box center [494, 243] width 159 height 23
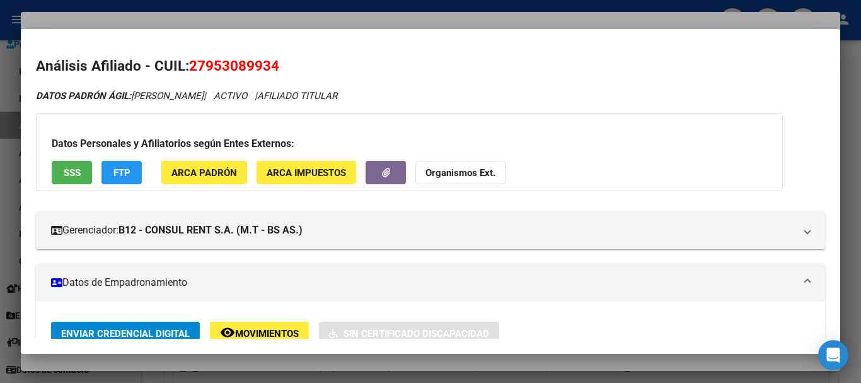
click at [428, 25] on div at bounding box center [430, 191] width 861 height 383
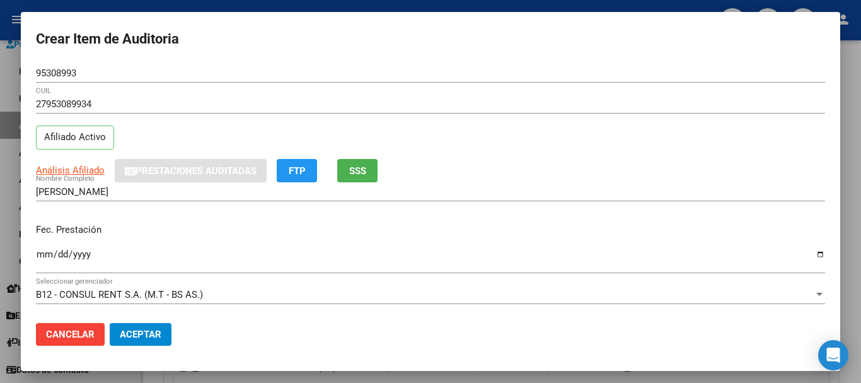
click at [620, 89] on div "95308993 Nro Documento" at bounding box center [430, 79] width 789 height 31
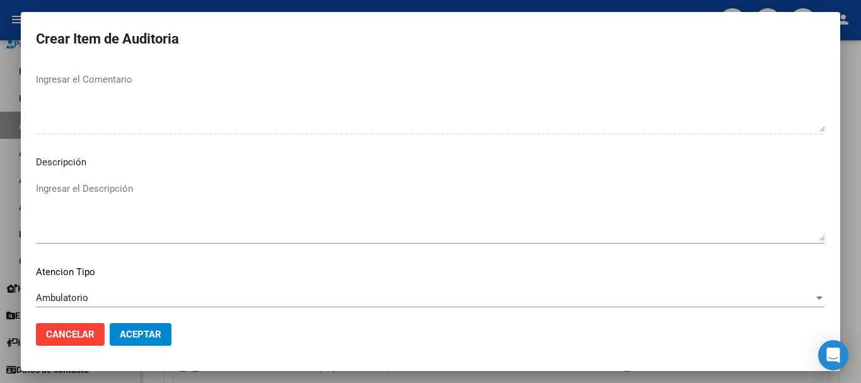
scroll to position [777, 0]
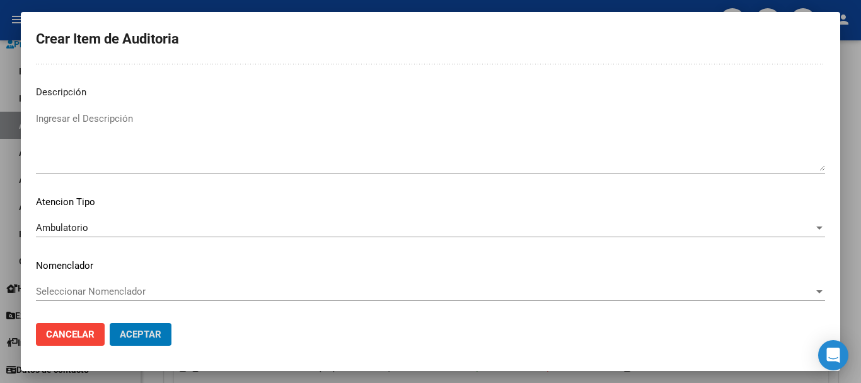
click at [110, 323] on button "Aceptar" at bounding box center [141, 334] width 62 height 23
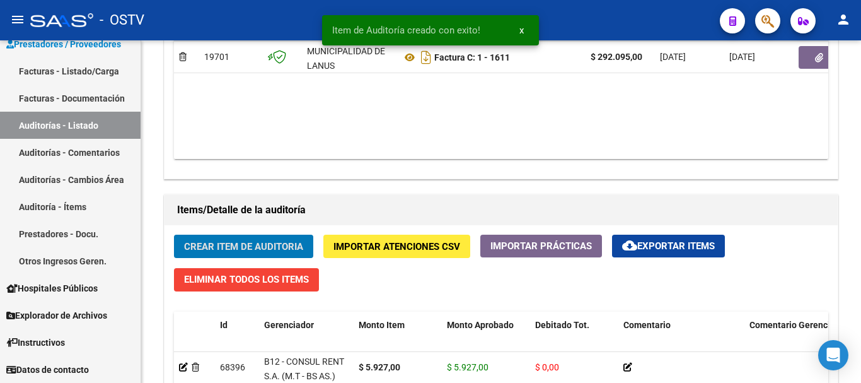
click at [174, 234] on button "Crear Item de Auditoria" at bounding box center [243, 245] width 139 height 23
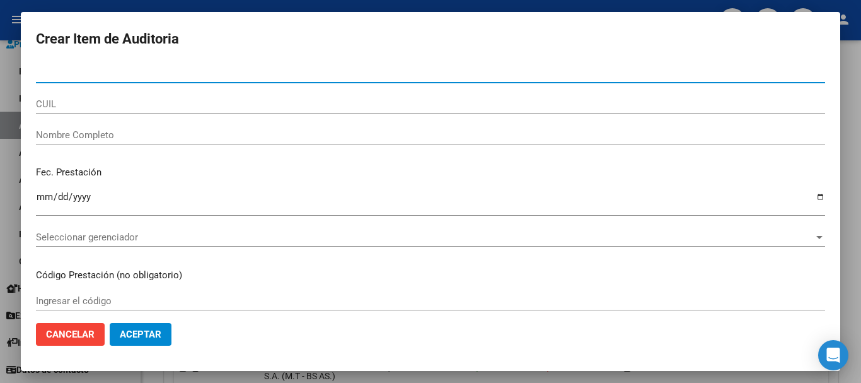
paste input "95308993"
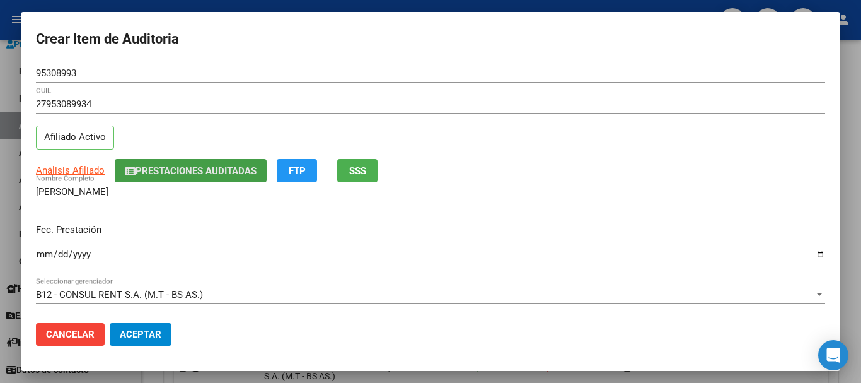
click at [205, 168] on span "Prestaciones Auditadas" at bounding box center [196, 170] width 121 height 11
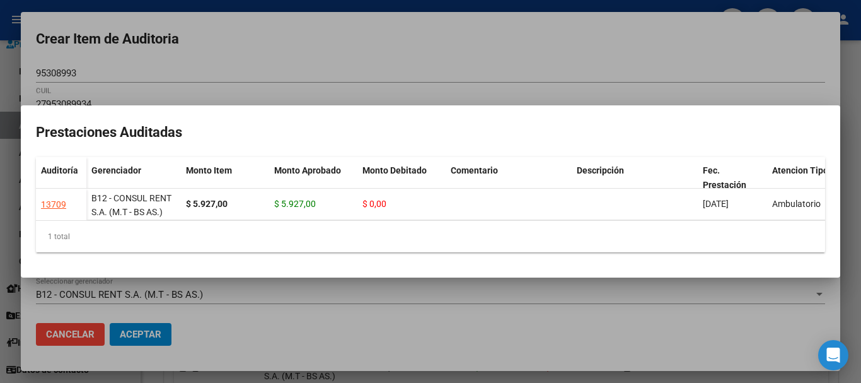
click at [309, 59] on div at bounding box center [430, 191] width 861 height 383
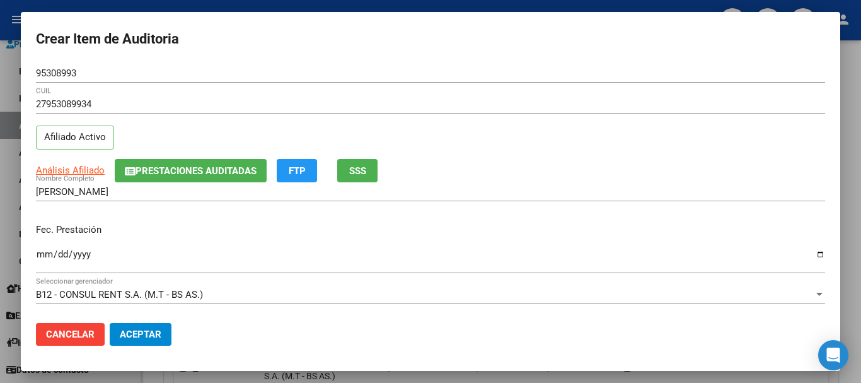
click at [679, 115] on div "27953089934 CUIL" at bounding box center [430, 110] width 789 height 31
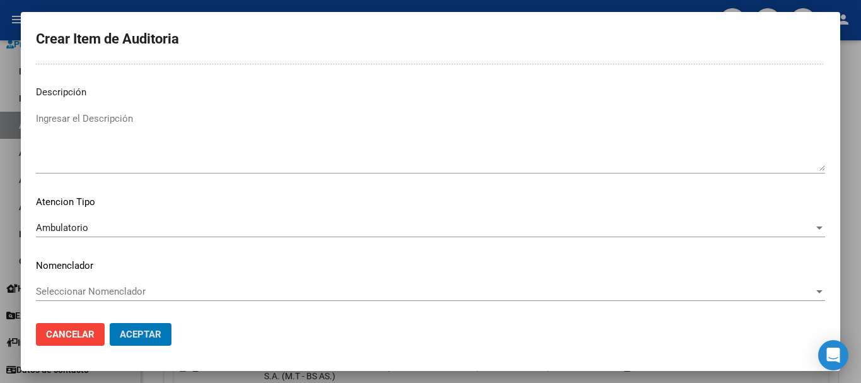
click at [110, 323] on button "Aceptar" at bounding box center [141, 334] width 62 height 23
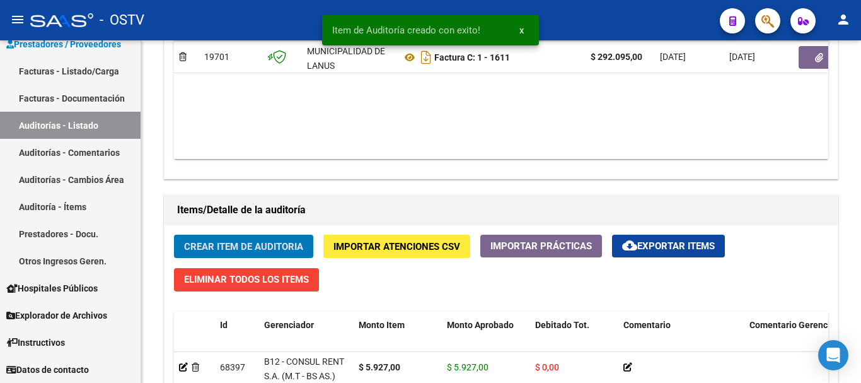
click at [174, 234] on button "Crear Item de Auditoria" at bounding box center [243, 245] width 139 height 23
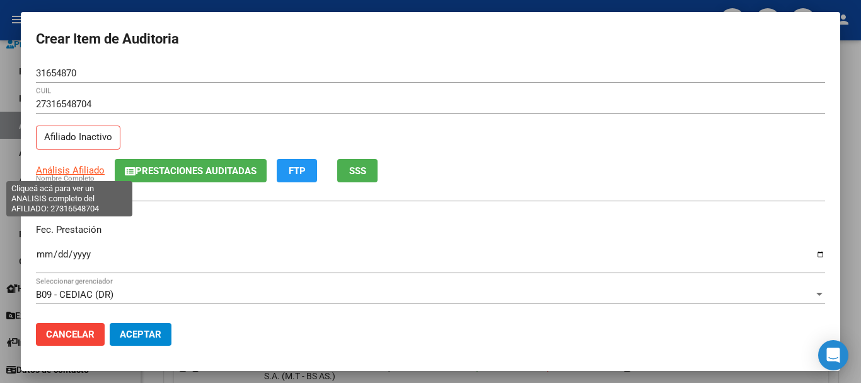
click at [69, 171] on span "Análisis Afiliado" at bounding box center [70, 169] width 69 height 11
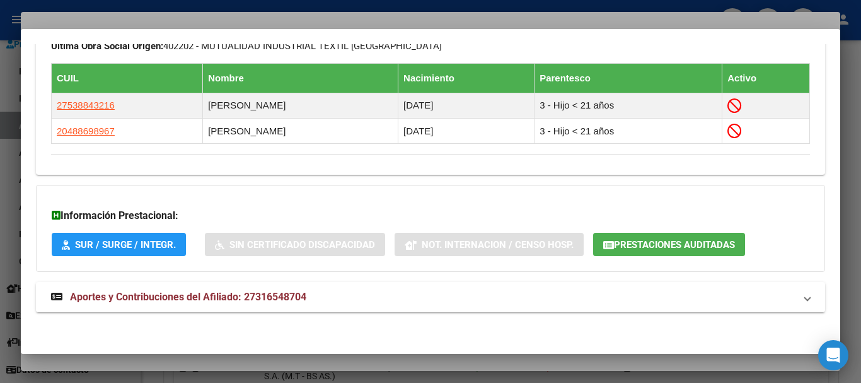
scroll to position [730, 0]
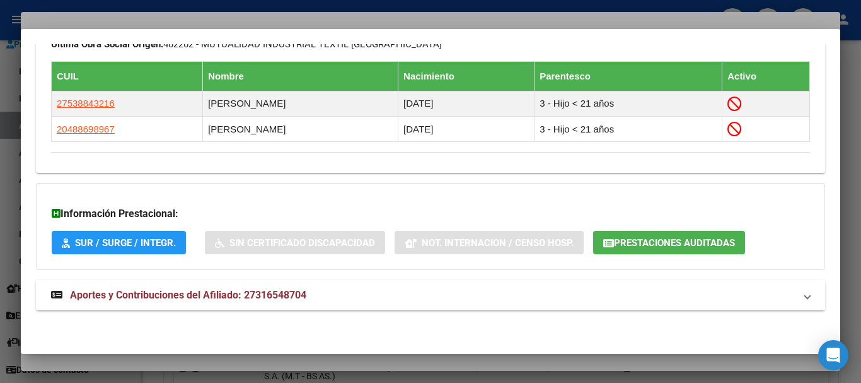
click at [224, 300] on strong "Aportes y Contribuciones del Afiliado: 27316548704" at bounding box center [178, 294] width 255 height 15
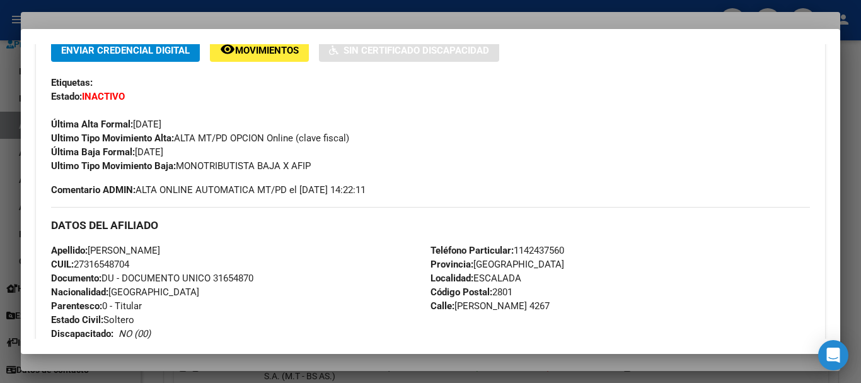
scroll to position [0, 0]
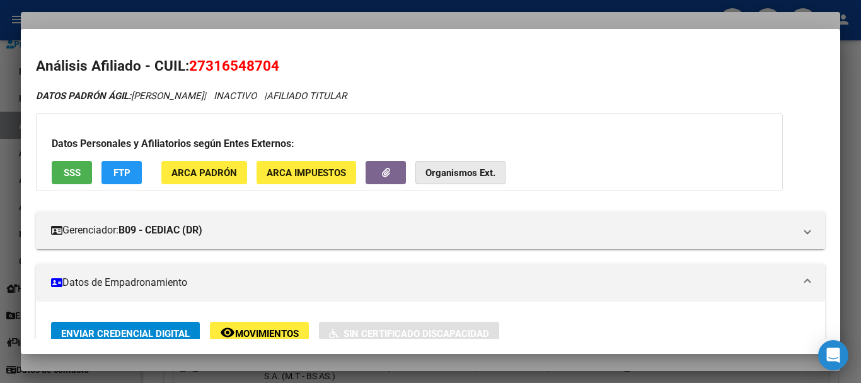
click at [475, 170] on strong "Organismos Ext." at bounding box center [460, 172] width 70 height 11
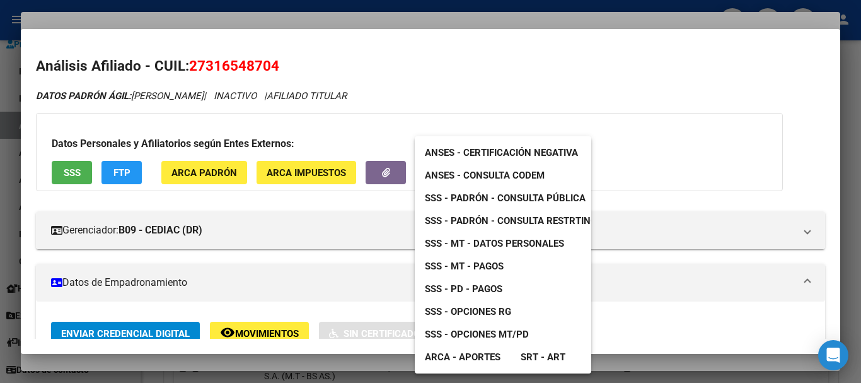
click at [517, 239] on span "SSS - MT - Datos Personales" at bounding box center [494, 243] width 139 height 11
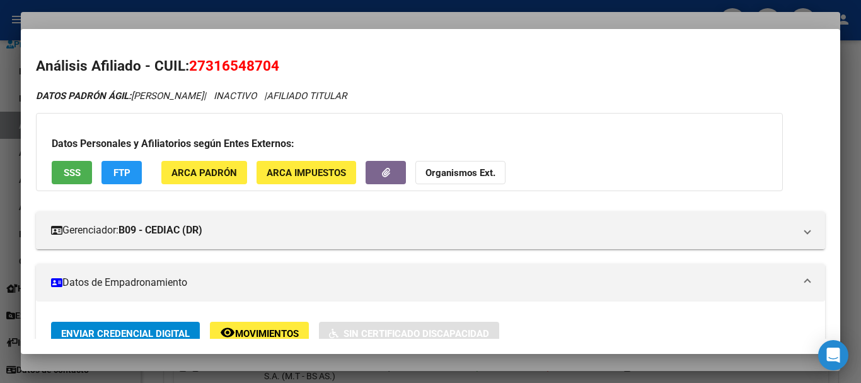
click at [275, 18] on div at bounding box center [430, 191] width 861 height 383
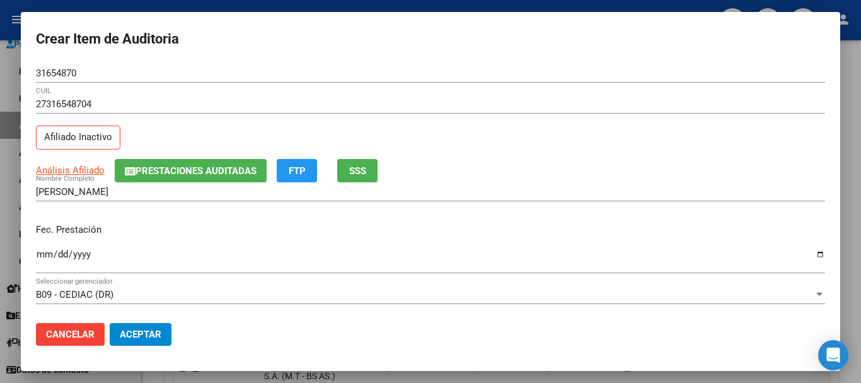
click at [468, 160] on div "Análisis Afiliado Prestaciones Auditadas FTP SSS" at bounding box center [430, 170] width 789 height 23
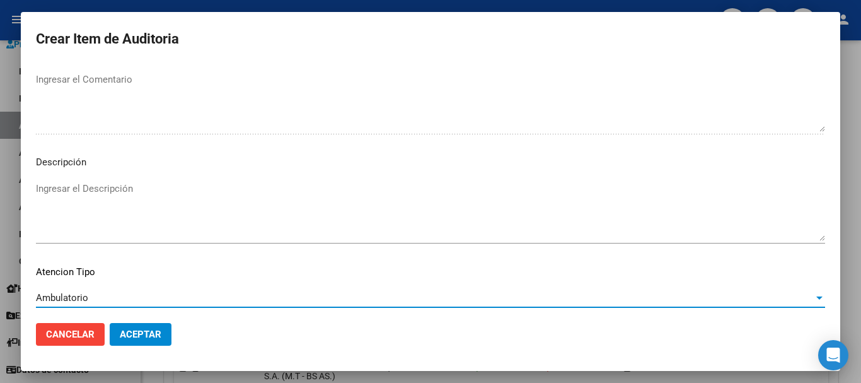
scroll to position [777, 0]
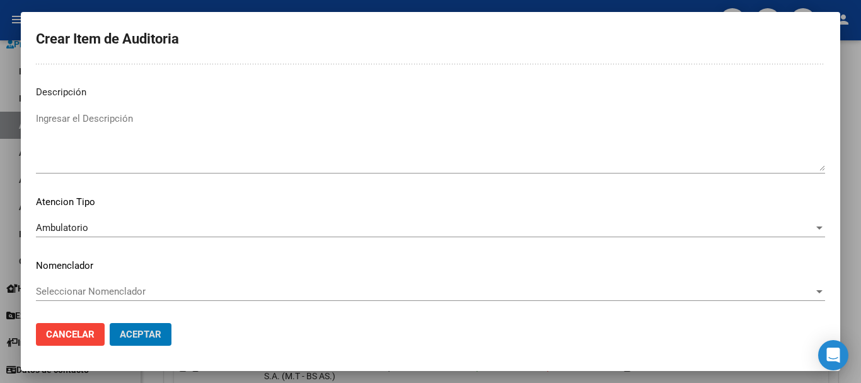
click at [110, 323] on button "Aceptar" at bounding box center [141, 334] width 62 height 23
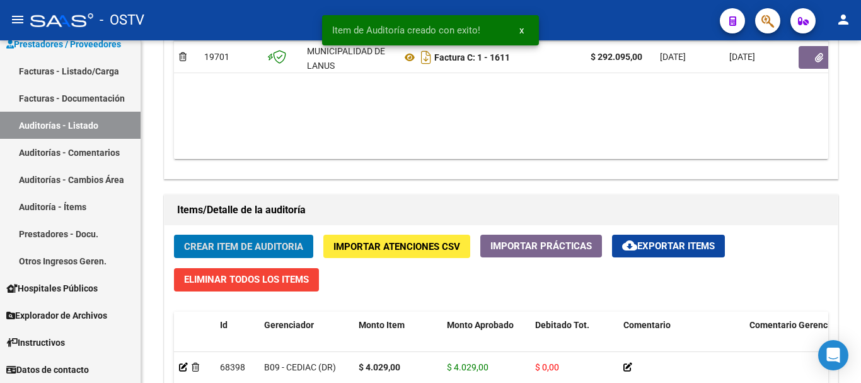
click at [174, 234] on button "Crear Item de Auditoria" at bounding box center [243, 245] width 139 height 23
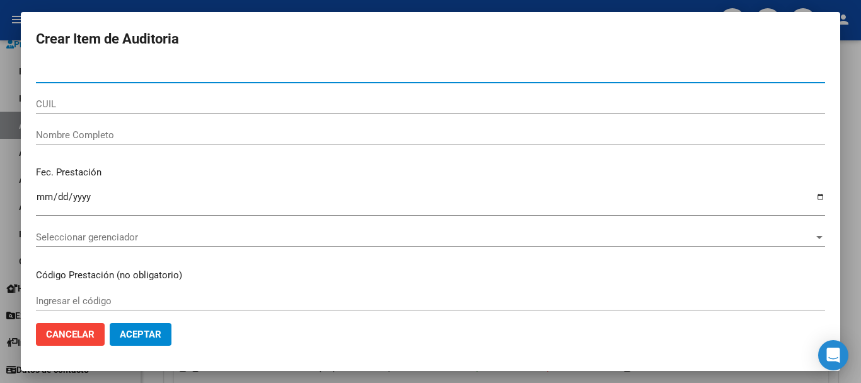
paste input "27853854"
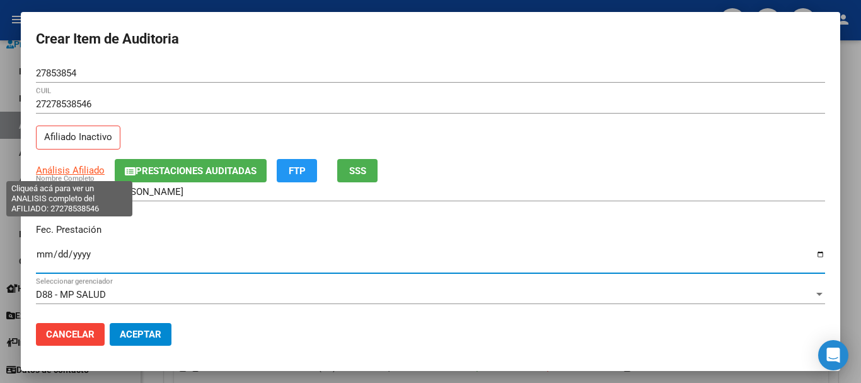
click at [70, 166] on span "Análisis Afiliado" at bounding box center [70, 169] width 69 height 11
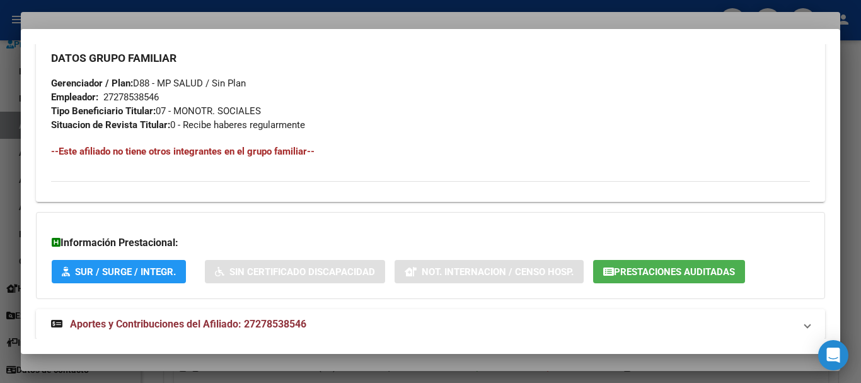
scroll to position [664, 0]
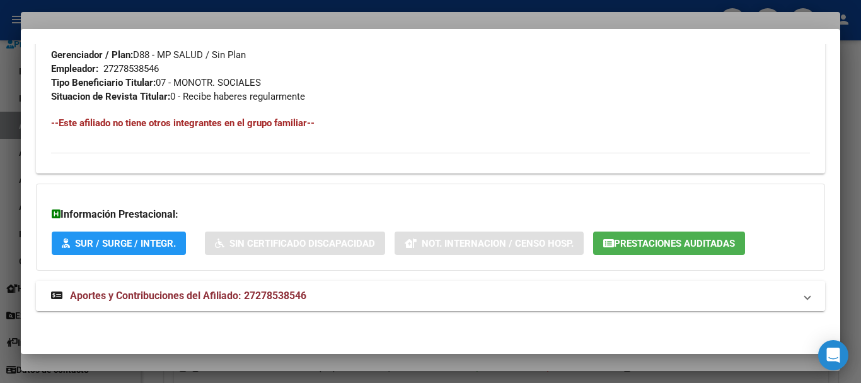
click at [246, 294] on span "Aportes y Contribuciones del Afiliado: 27278538546" at bounding box center [188, 295] width 236 height 12
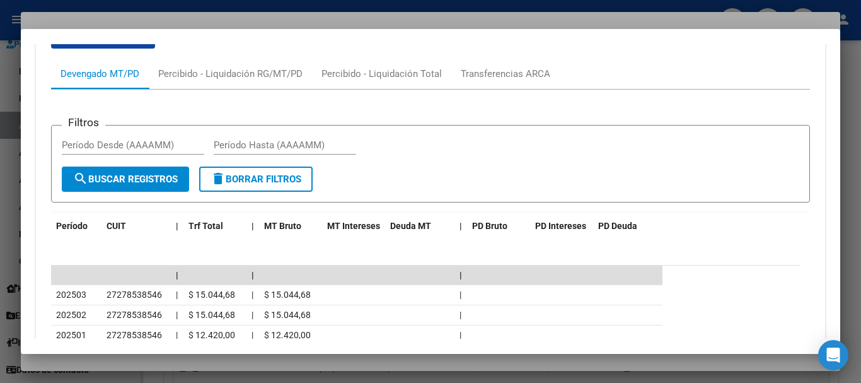
scroll to position [1135, 0]
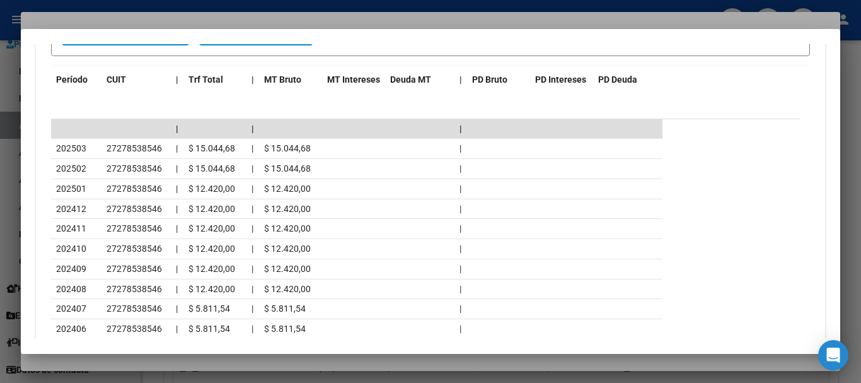
click at [180, 14] on div at bounding box center [430, 191] width 861 height 383
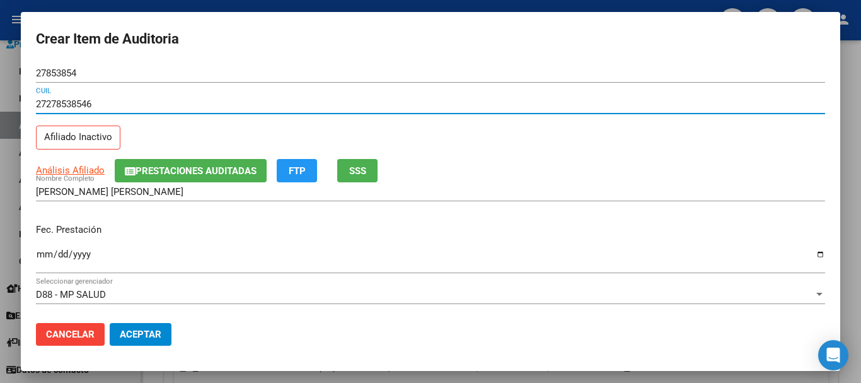
click at [487, 101] on input "27278538546" at bounding box center [430, 103] width 789 height 11
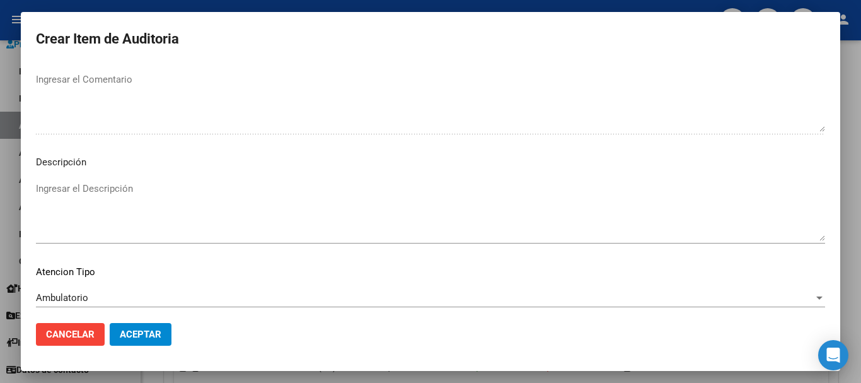
scroll to position [777, 0]
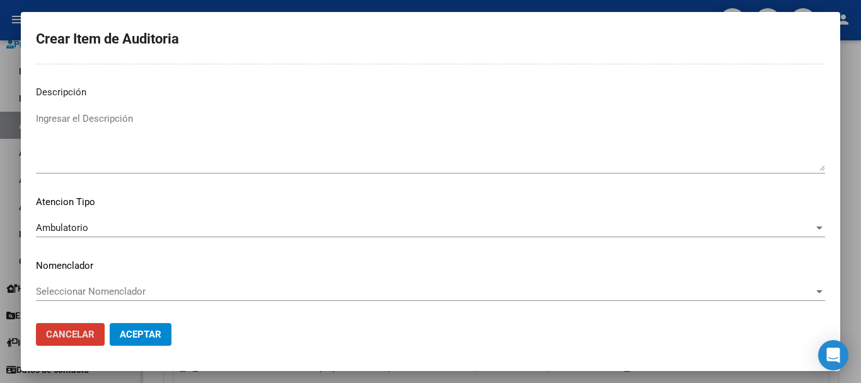
click at [110, 323] on button "Aceptar" at bounding box center [141, 334] width 62 height 23
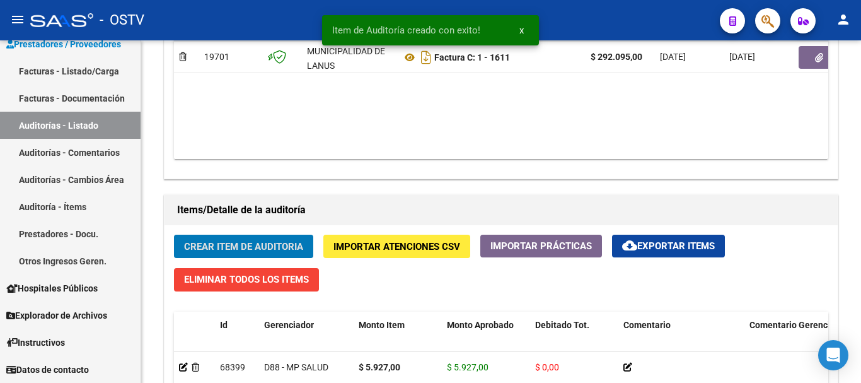
click at [174, 234] on button "Crear Item de Auditoria" at bounding box center [243, 245] width 139 height 23
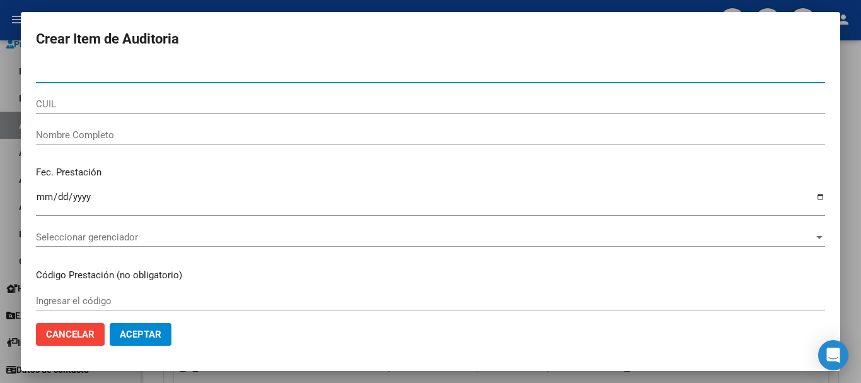
paste input "95308993"
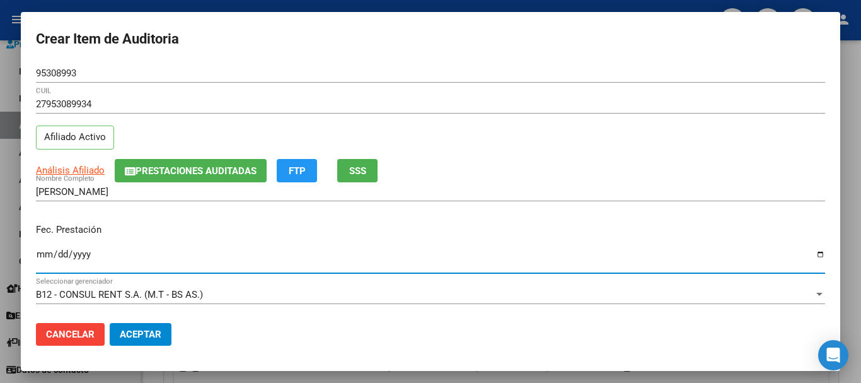
click at [94, 167] on span "Análisis Afiliado" at bounding box center [70, 169] width 69 height 11
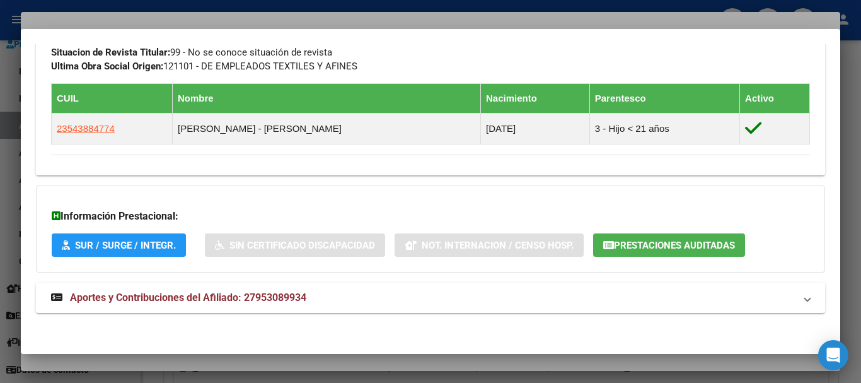
scroll to position [682, 0]
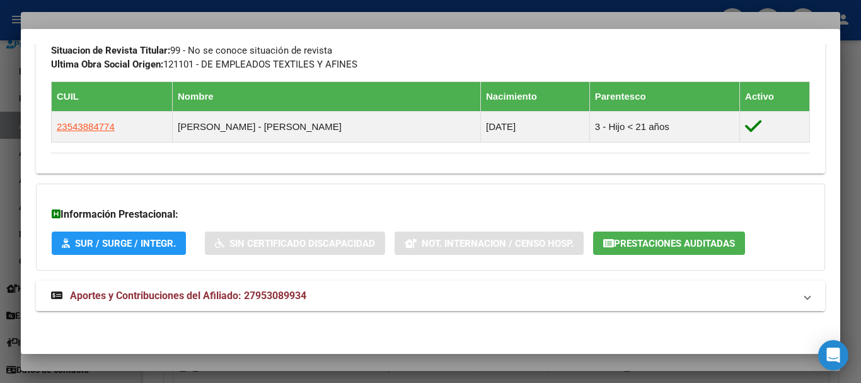
click at [243, 288] on strong "Aportes y Contribuciones del Afiliado: 27953089934" at bounding box center [178, 295] width 255 height 15
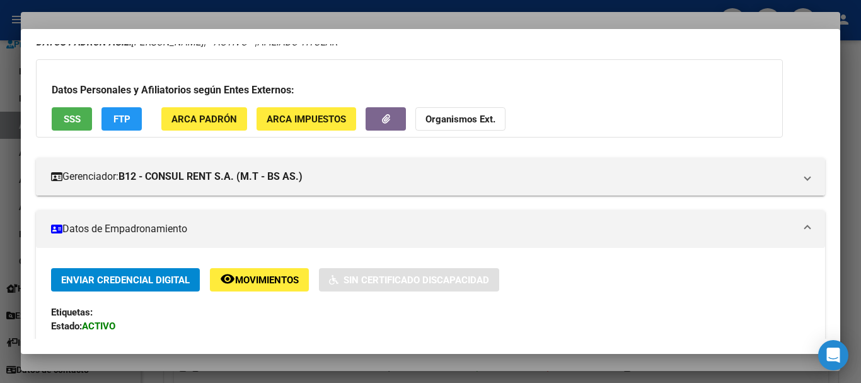
scroll to position [0, 0]
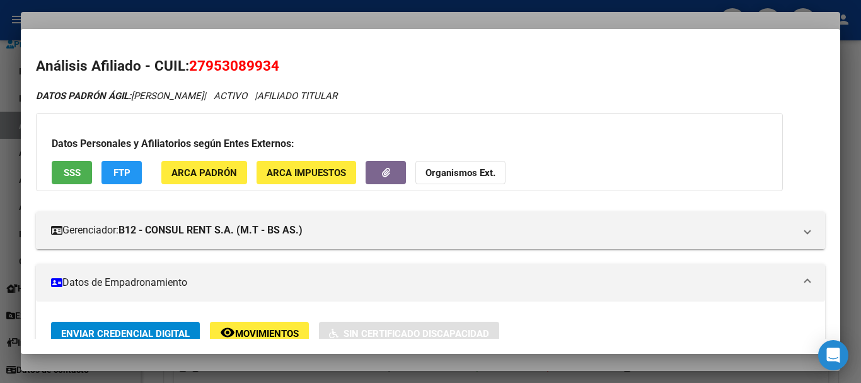
click at [471, 163] on button "Organismos Ext." at bounding box center [460, 172] width 90 height 23
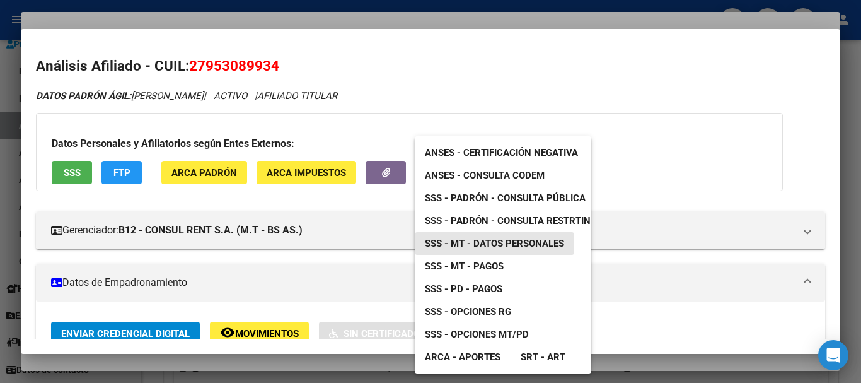
click at [528, 247] on span "SSS - MT - Datos Personales" at bounding box center [494, 243] width 139 height 11
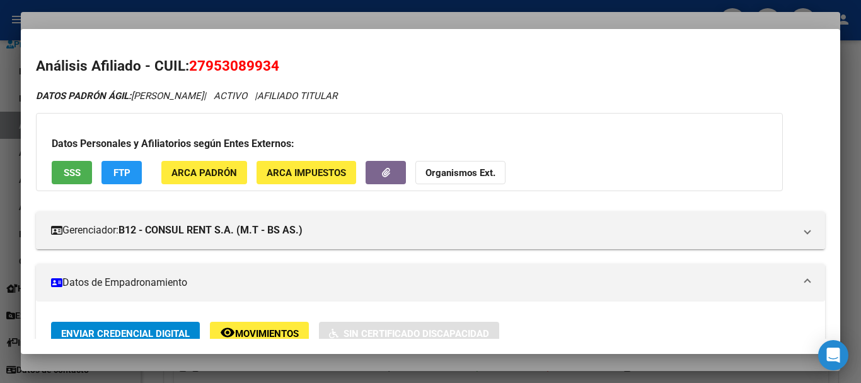
click at [253, 15] on div at bounding box center [430, 191] width 861 height 383
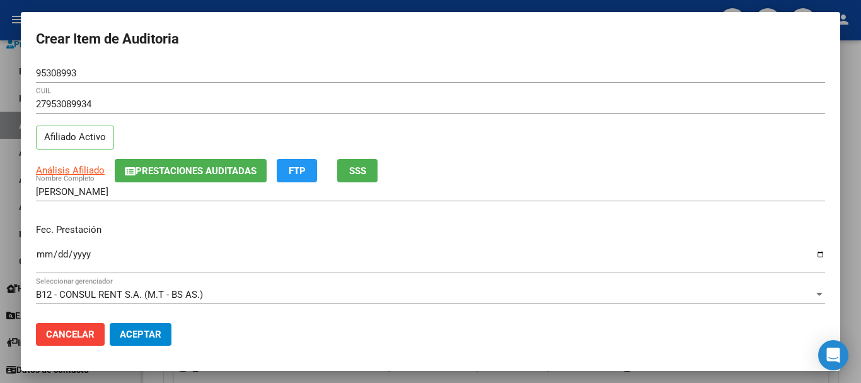
click at [413, 113] on div "27953089934 CUIL" at bounding box center [430, 110] width 789 height 31
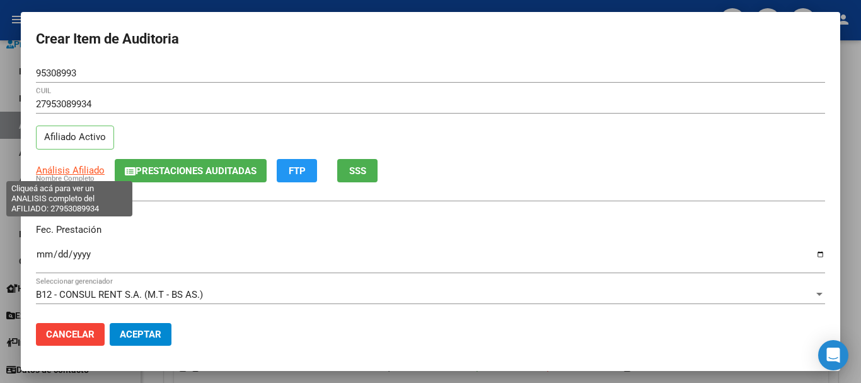
click at [75, 161] on div "Análisis Afiliado Prestaciones Auditadas FTP SSS" at bounding box center [430, 170] width 789 height 23
click at [80, 168] on span "Análisis Afiliado" at bounding box center [70, 169] width 69 height 11
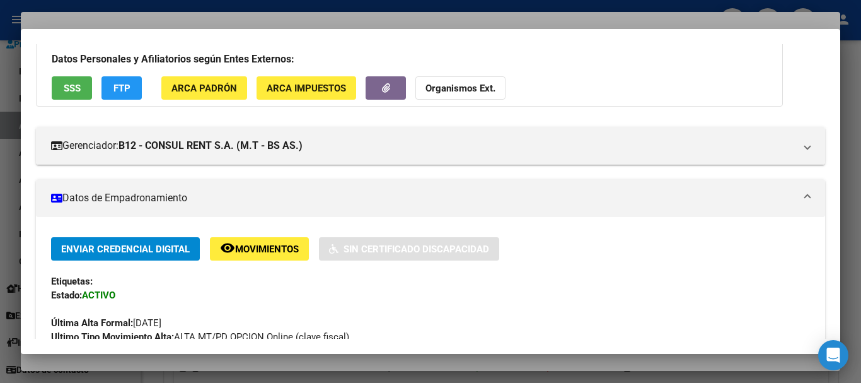
scroll to position [252, 0]
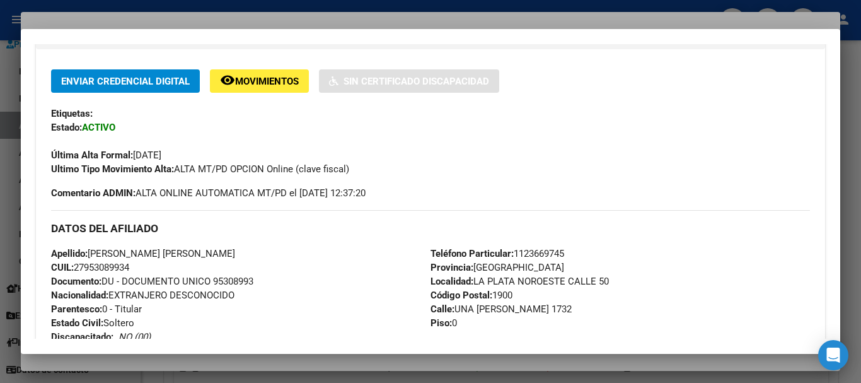
click at [193, 15] on div at bounding box center [430, 191] width 861 height 383
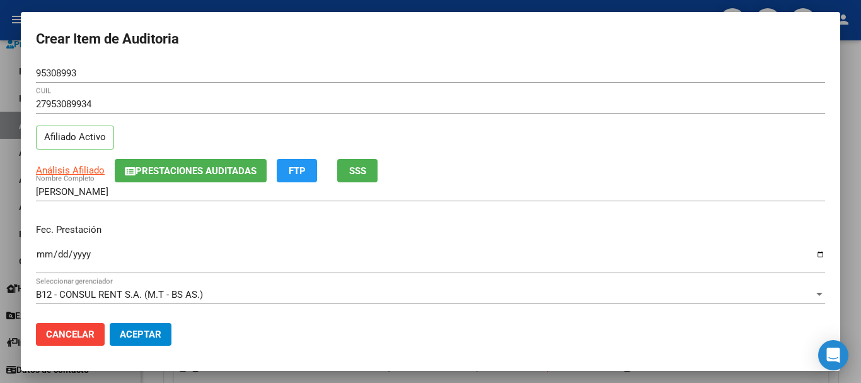
click at [568, 145] on div "27953089934 CUIL Afiliado Activo" at bounding box center [430, 127] width 789 height 64
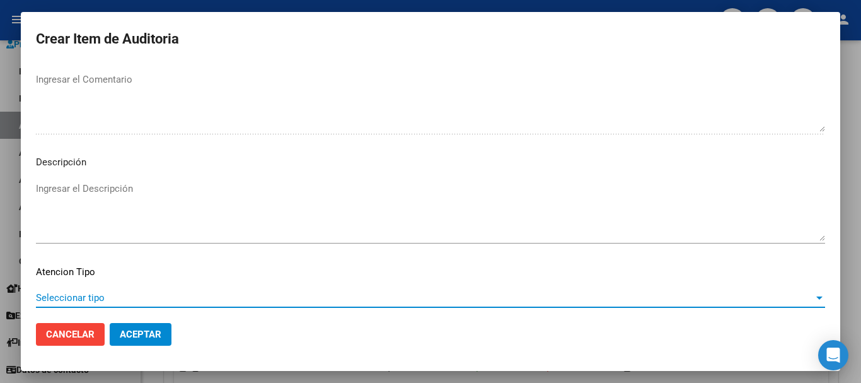
scroll to position [777, 0]
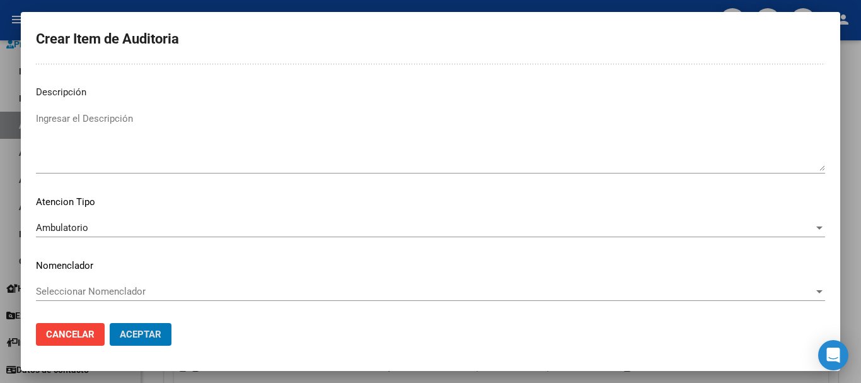
click at [110, 323] on button "Aceptar" at bounding box center [141, 334] width 62 height 23
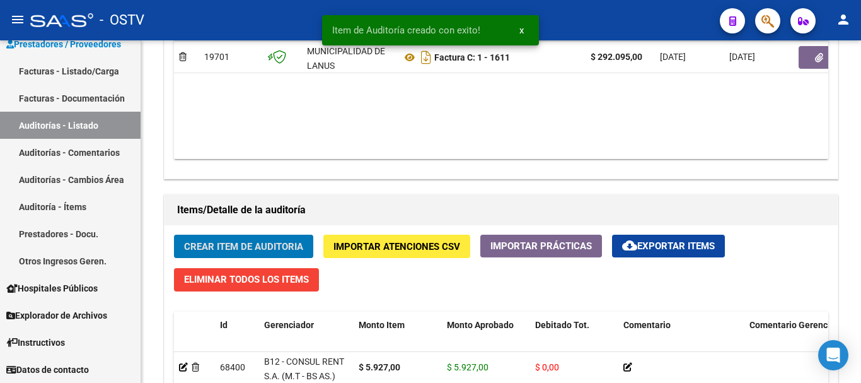
click at [174, 234] on button "Crear Item de Auditoria" at bounding box center [243, 245] width 139 height 23
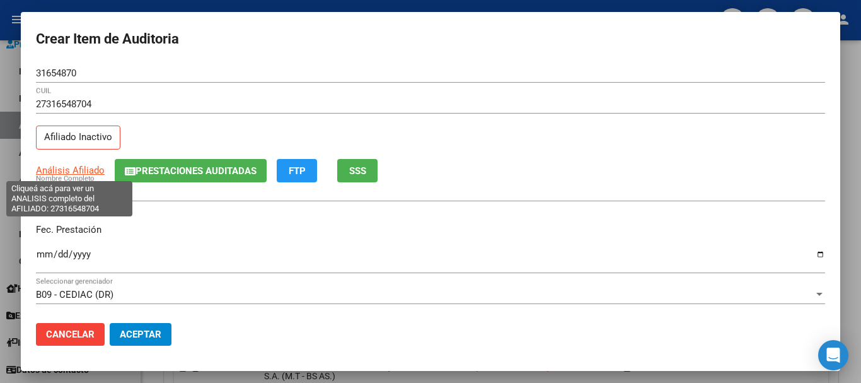
click at [91, 167] on span "Análisis Afiliado" at bounding box center [70, 169] width 69 height 11
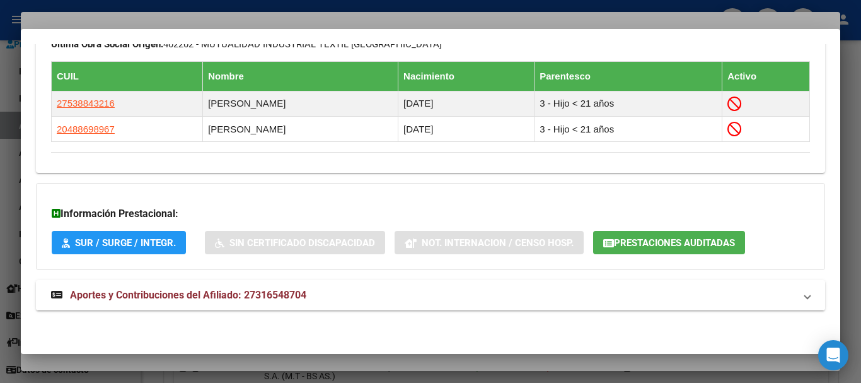
click at [219, 305] on mat-expansion-panel-header "Aportes y Contribuciones del Afiliado: 27316548704" at bounding box center [430, 295] width 789 height 30
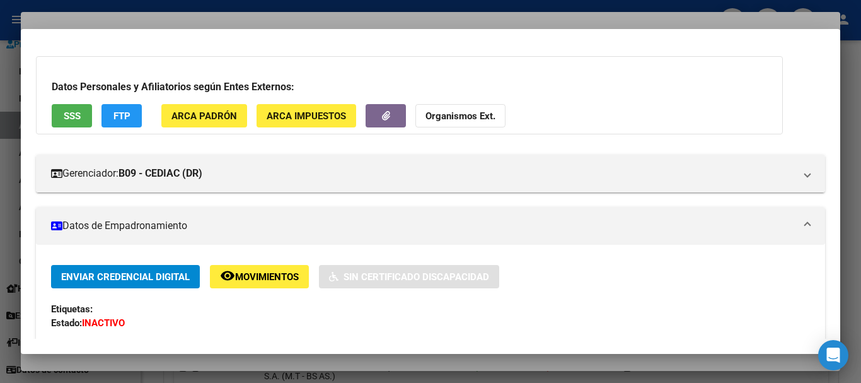
scroll to position [0, 0]
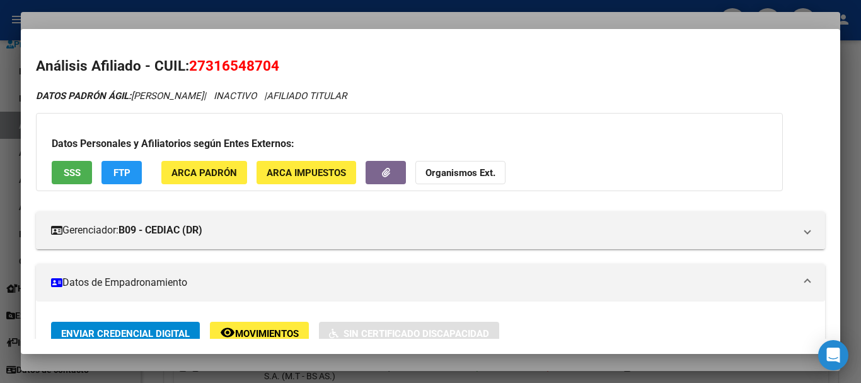
click at [458, 170] on strong "Organismos Ext." at bounding box center [460, 172] width 70 height 11
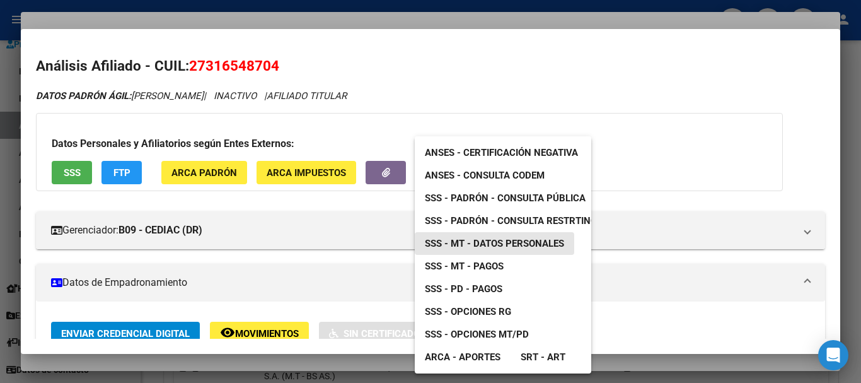
click at [503, 246] on span "SSS - MT - Datos Personales" at bounding box center [494, 243] width 139 height 11
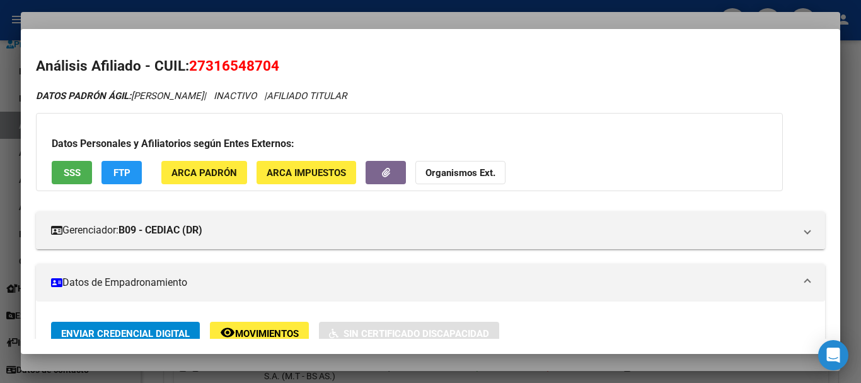
click at [285, 20] on div at bounding box center [430, 191] width 861 height 383
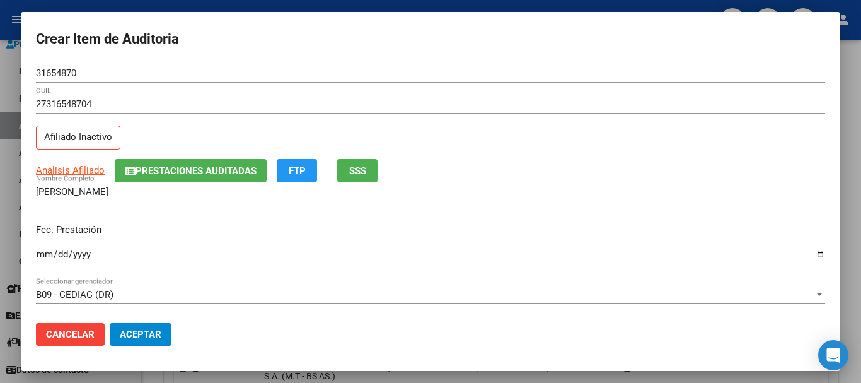
click at [474, 74] on input "31654870" at bounding box center [430, 72] width 789 height 11
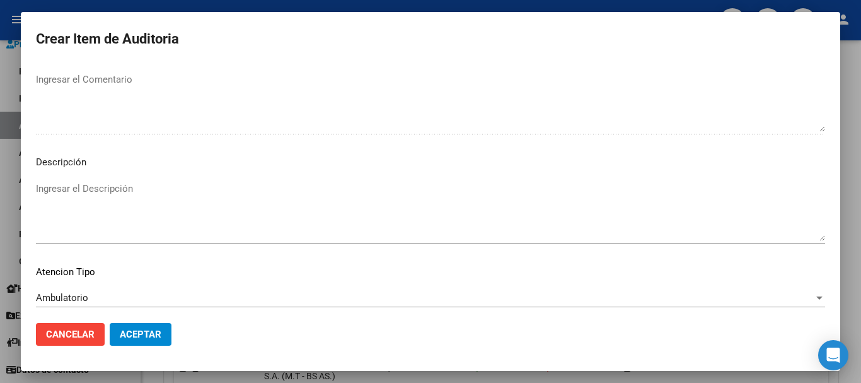
scroll to position [777, 0]
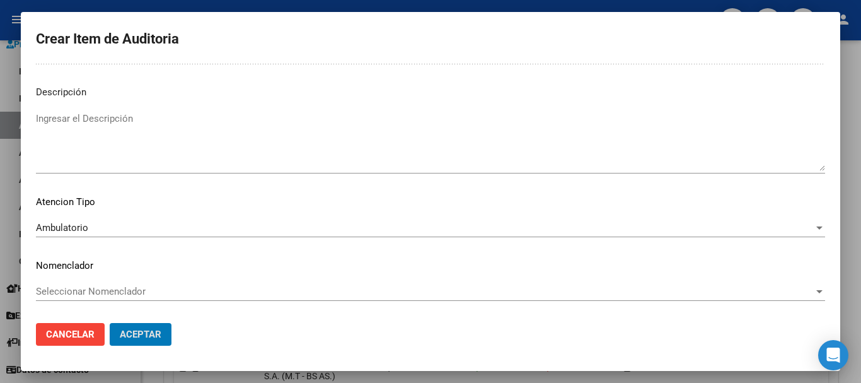
click at [110, 323] on button "Aceptar" at bounding box center [141, 334] width 62 height 23
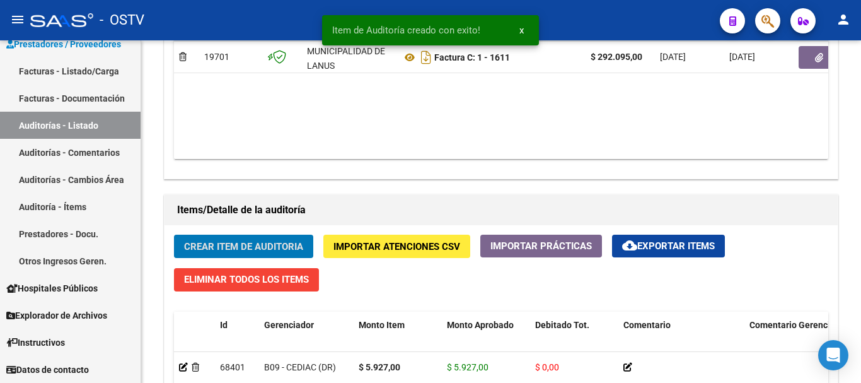
click at [174, 234] on button "Crear Item de Auditoria" at bounding box center [243, 245] width 139 height 23
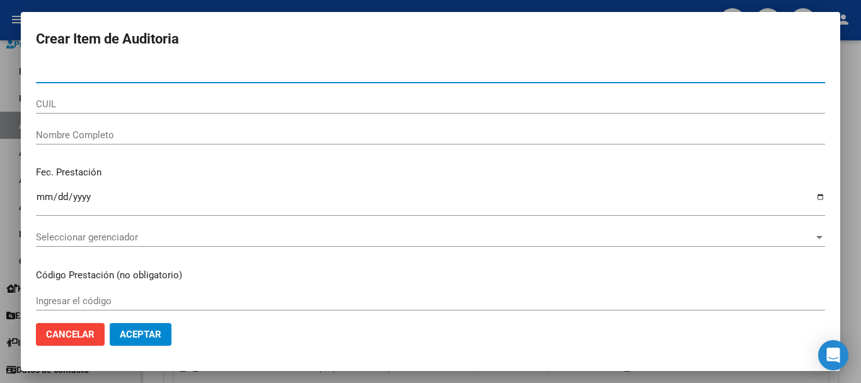
paste input "94195537"
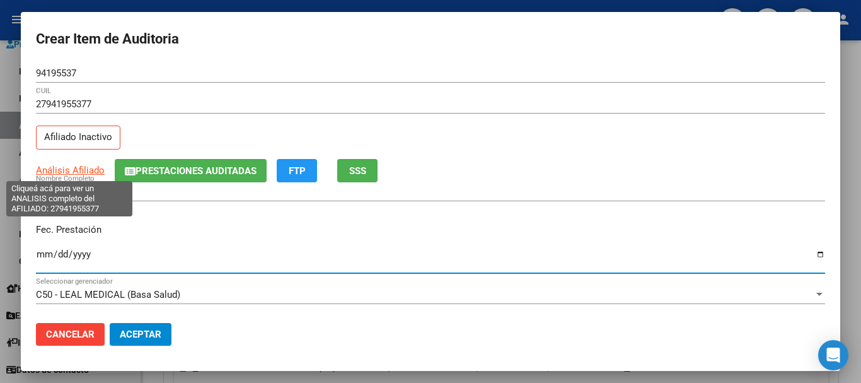
click at [71, 168] on span "Análisis Afiliado" at bounding box center [70, 169] width 69 height 11
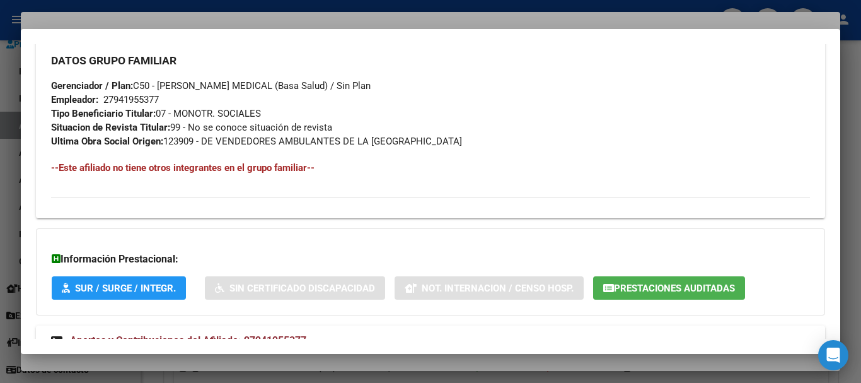
scroll to position [678, 0]
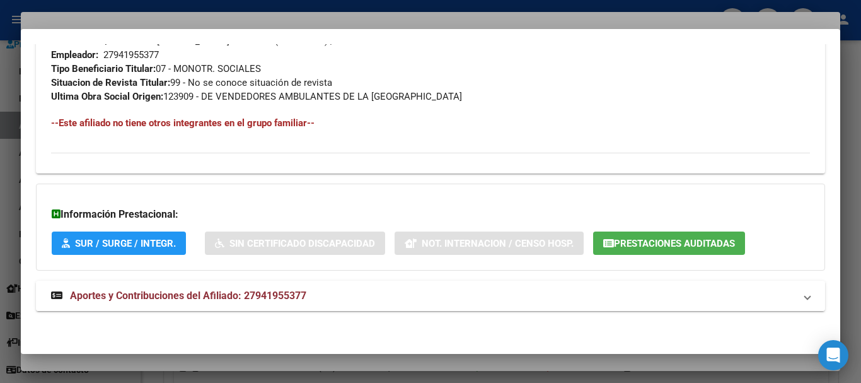
click at [224, 293] on span "Aportes y Contribuciones del Afiliado: 27941955377" at bounding box center [188, 295] width 236 height 12
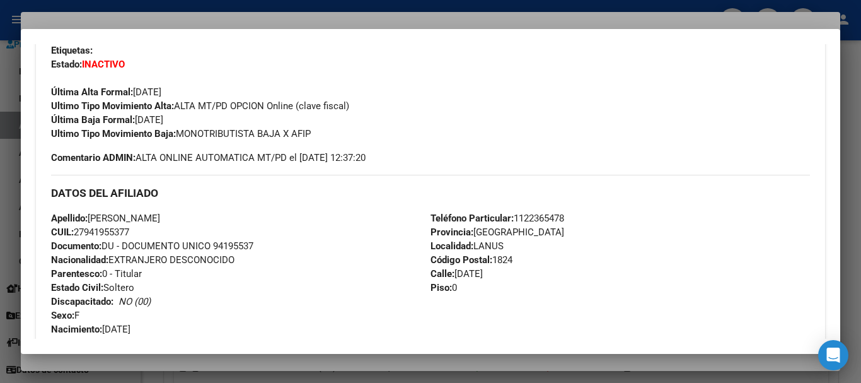
scroll to position [0, 0]
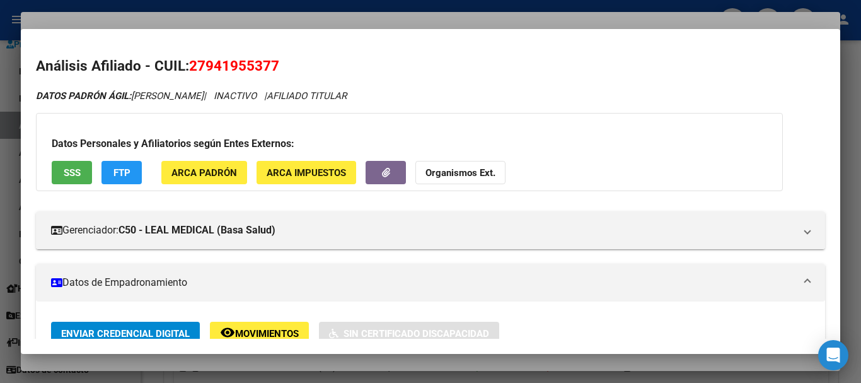
click at [470, 180] on button "Organismos Ext." at bounding box center [460, 172] width 90 height 23
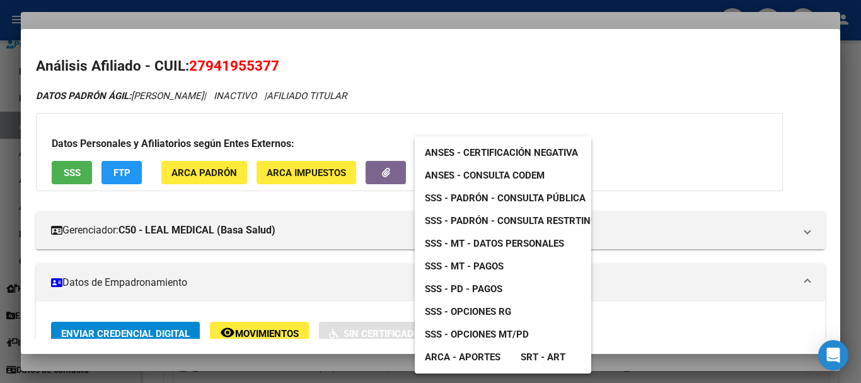
click at [516, 243] on span "SSS - MT - Datos Personales" at bounding box center [494, 243] width 139 height 11
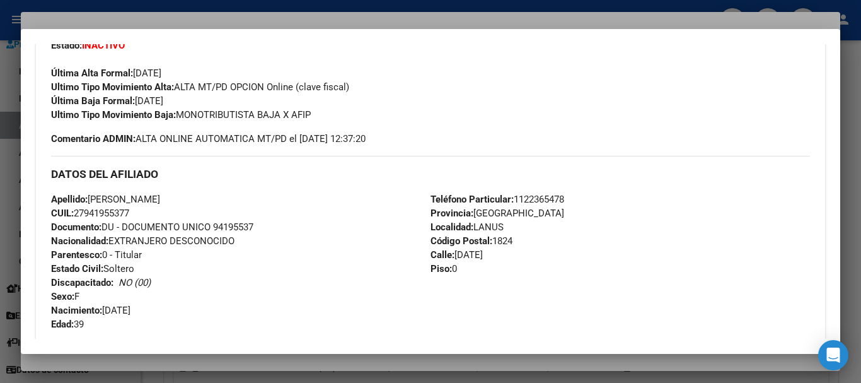
scroll to position [315, 0]
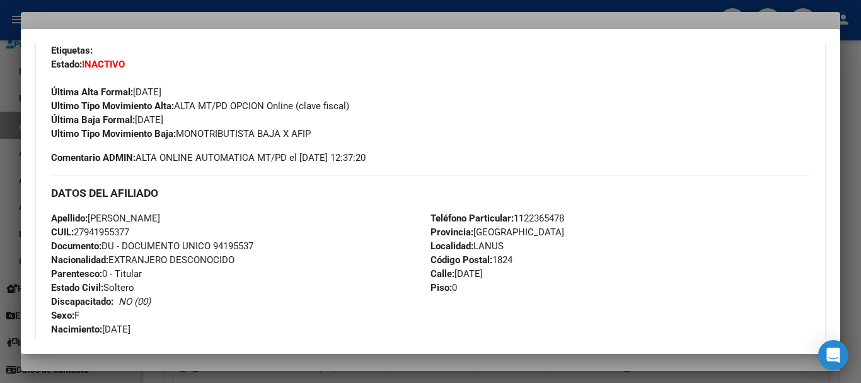
click at [293, 16] on div at bounding box center [430, 191] width 861 height 383
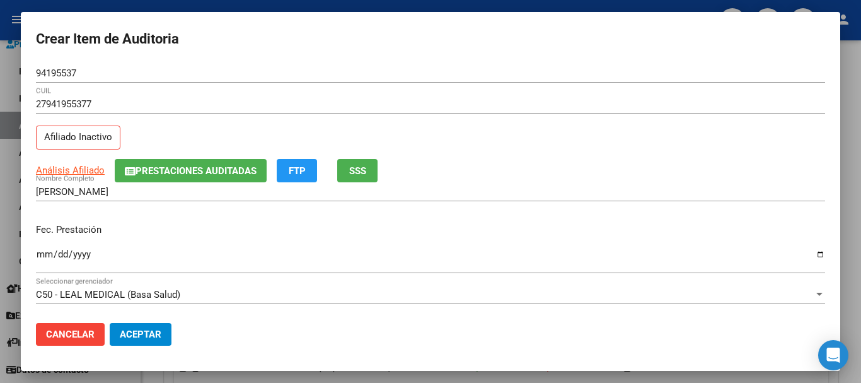
click at [470, 153] on div "27941955377 CUIL Afiliado Inactivo" at bounding box center [430, 127] width 789 height 64
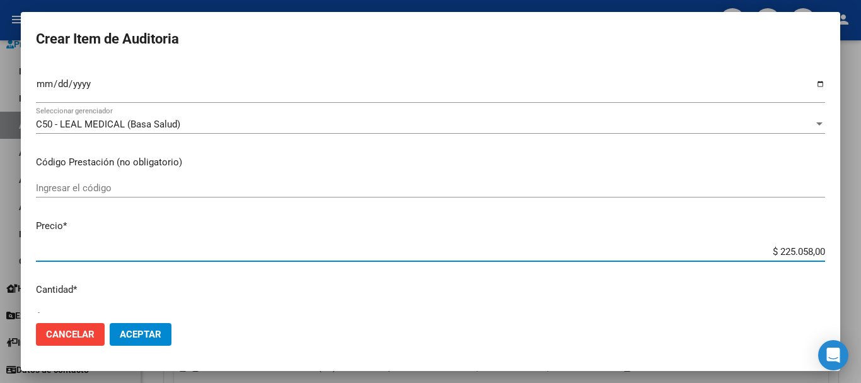
type input "$ 0,04"
type input "$ 0,40"
type input "$ 4,02"
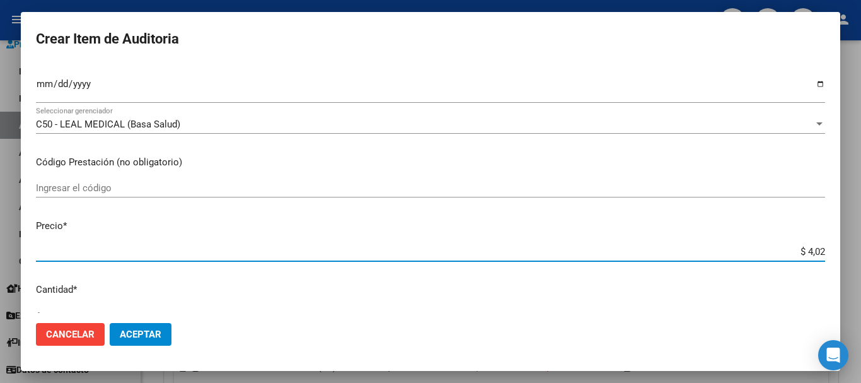
type input "$ 4,02"
type input "$ 40,29"
type input "$ 402,90"
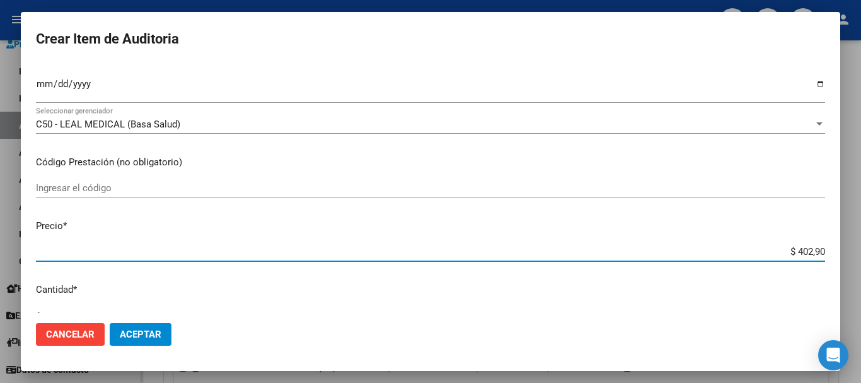
type input "$ 4.029,00"
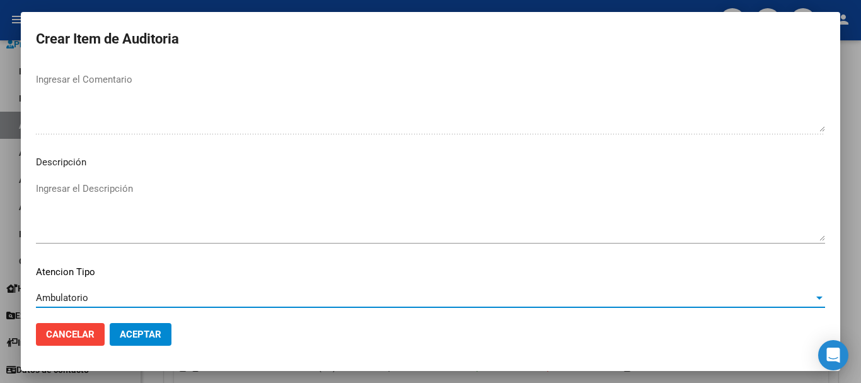
scroll to position [777, 0]
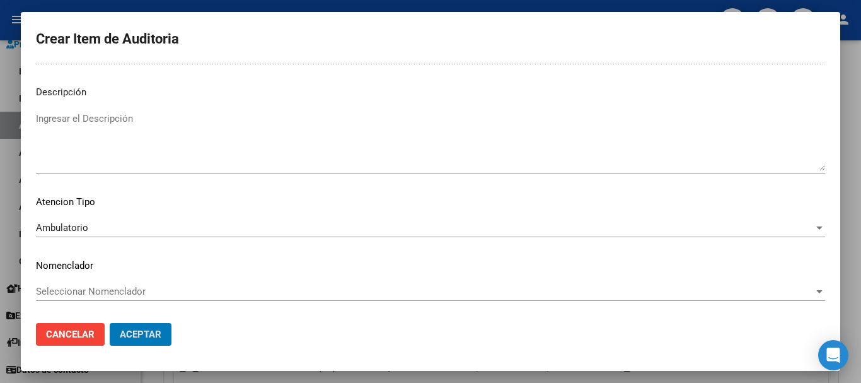
click at [110, 323] on button "Aceptar" at bounding box center [141, 334] width 62 height 23
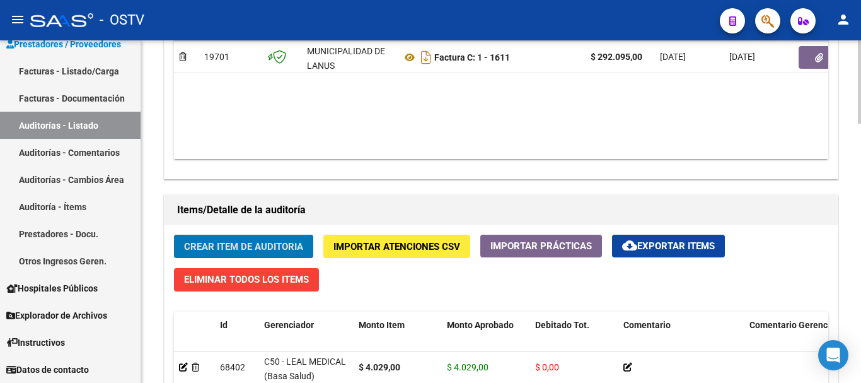
click at [247, 239] on button "Crear Item de Auditoria" at bounding box center [243, 245] width 139 height 23
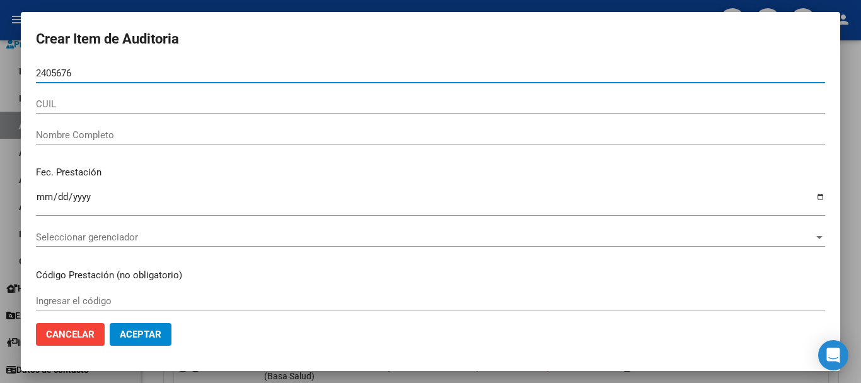
type input "24056764"
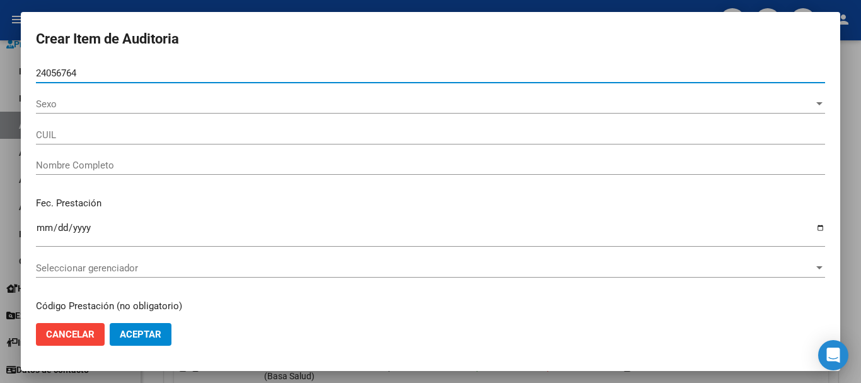
type input "23240567644"
type input "JIMENEZ ARGENTINA DEL ROSARIO"
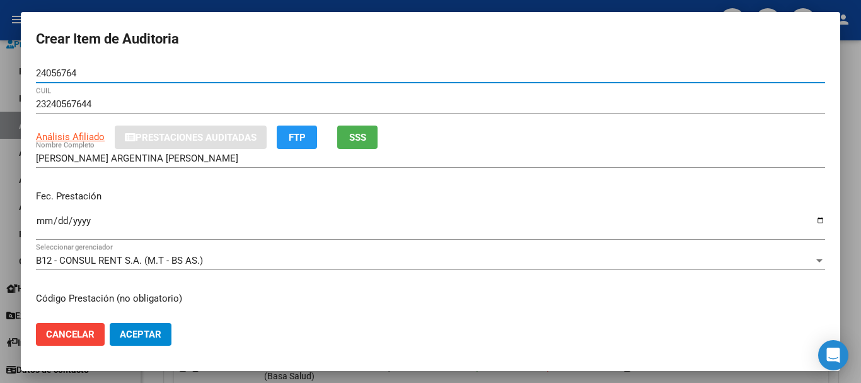
type input "24056764"
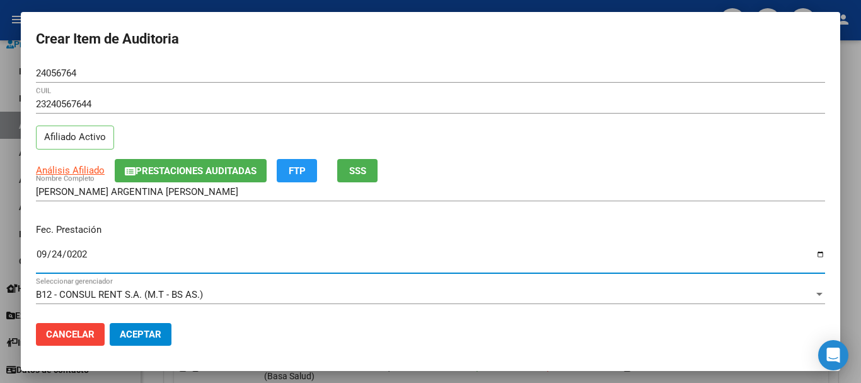
type input "[DATE]"
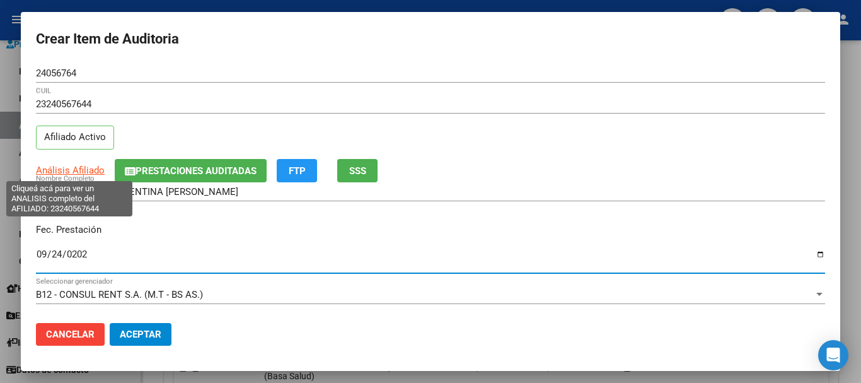
click at [81, 168] on span "Análisis Afiliado" at bounding box center [70, 169] width 69 height 11
type textarea "23240567644"
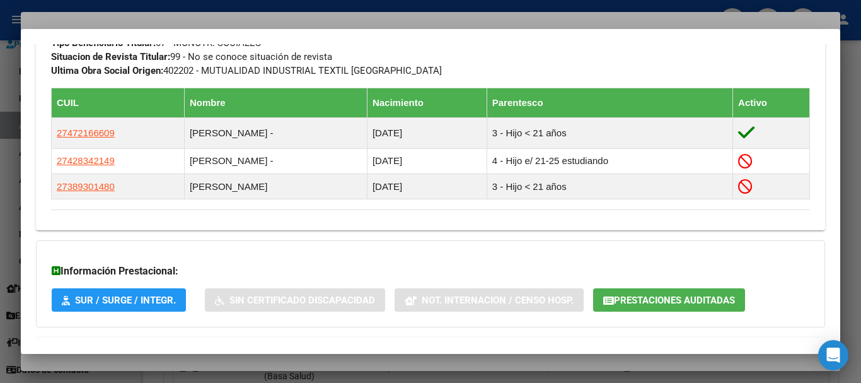
scroll to position [733, 0]
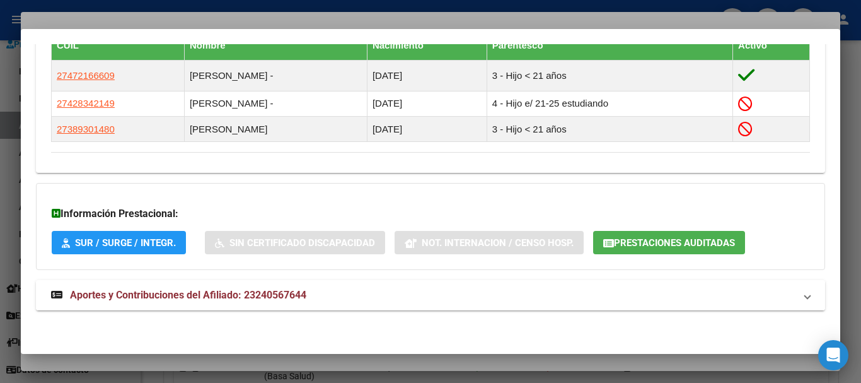
click at [258, 296] on span "Aportes y Contribuciones del Afiliado: 23240567644" at bounding box center [188, 295] width 236 height 12
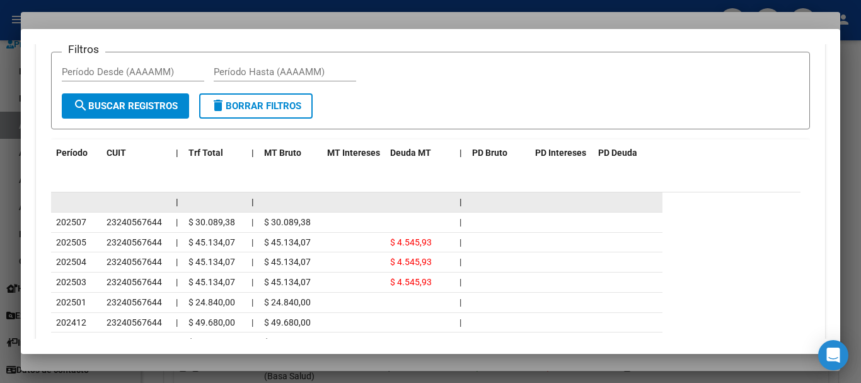
scroll to position [1299, 0]
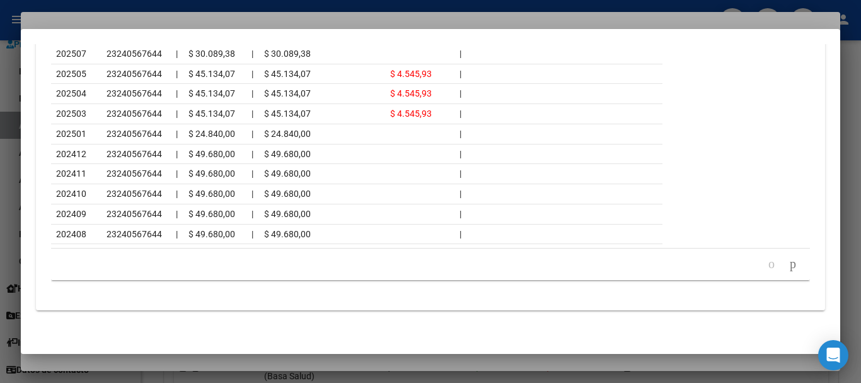
click at [137, 18] on div at bounding box center [430, 191] width 861 height 383
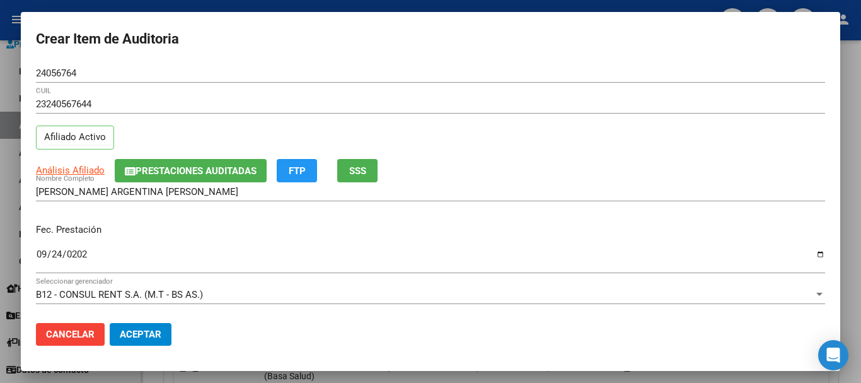
click at [490, 96] on div "23240567644 CUIL" at bounding box center [430, 104] width 789 height 19
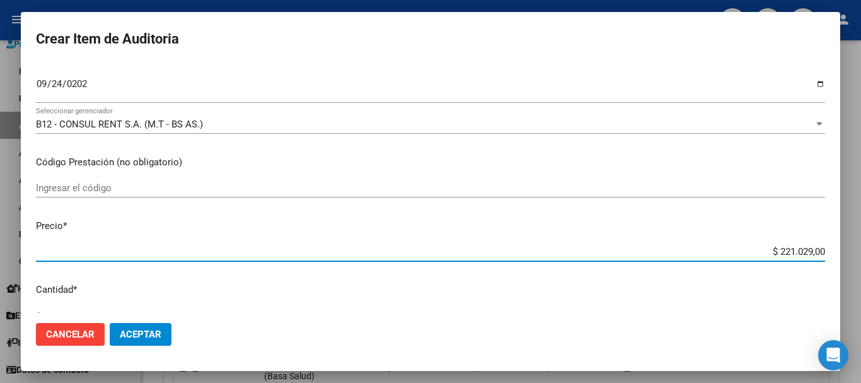
type input "$ 0,04"
type input "$ 0,40"
type input "$ 4,02"
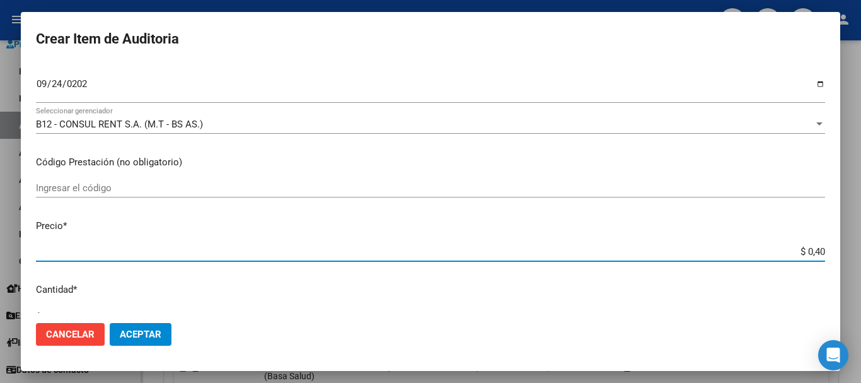
type input "$ 4,02"
type input "$ 40,29"
type input "$ 402,90"
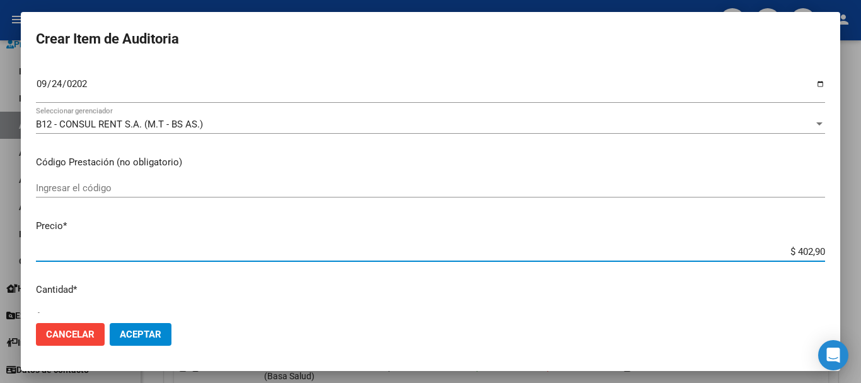
type input "$ 4.029,00"
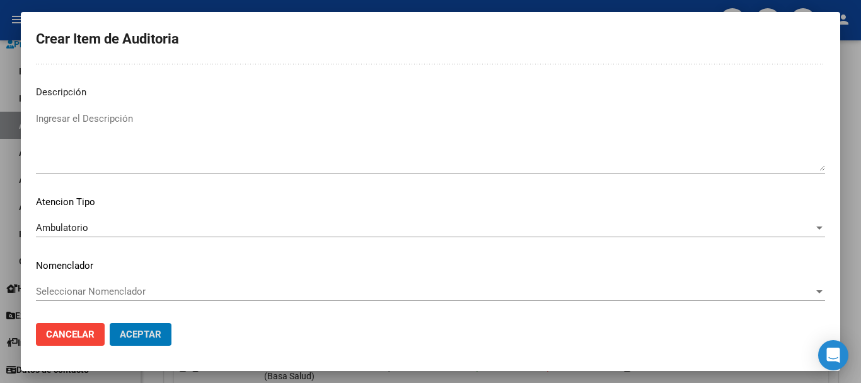
scroll to position [0, 0]
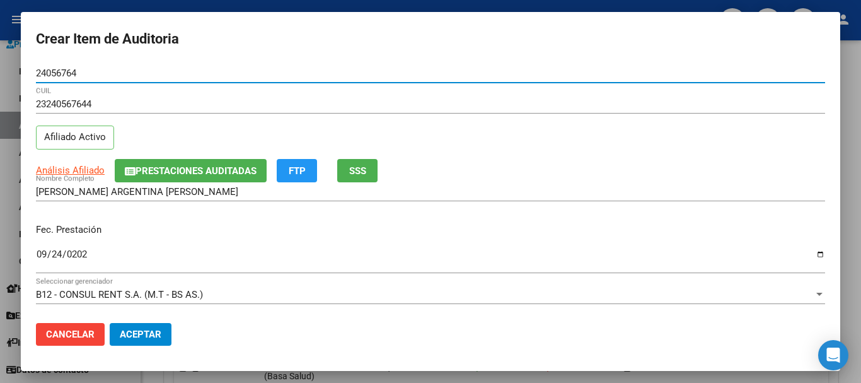
click at [110, 323] on button "Aceptar" at bounding box center [141, 334] width 62 height 23
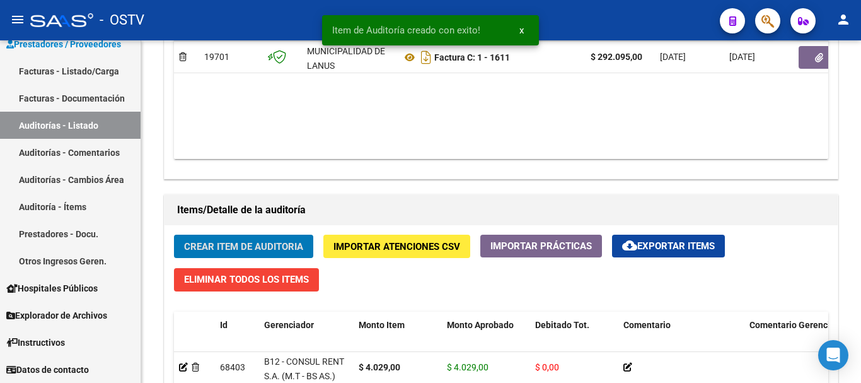
click at [174, 234] on button "Crear Item de Auditoria" at bounding box center [243, 245] width 139 height 23
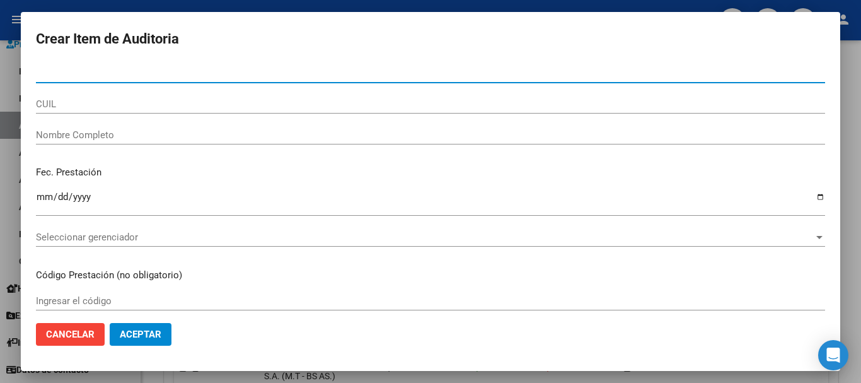
paste input "55750006"
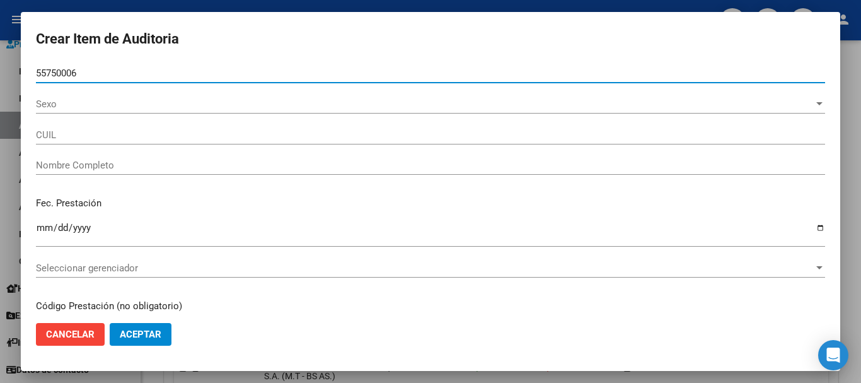
type input "55750006"
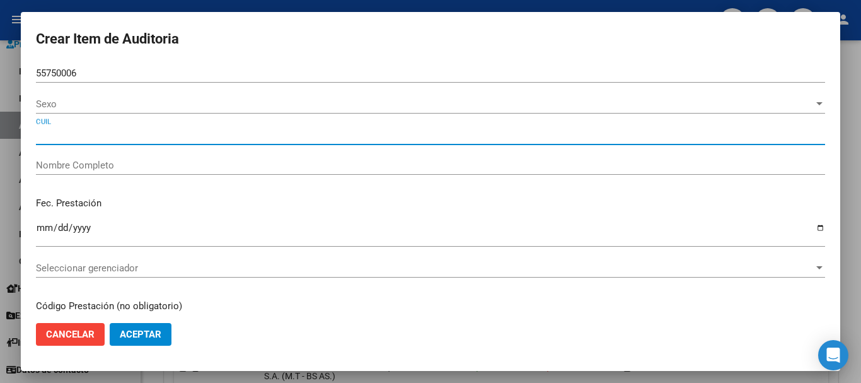
type input "27557500060"
type input "MENA LISSA CONSTANZA"
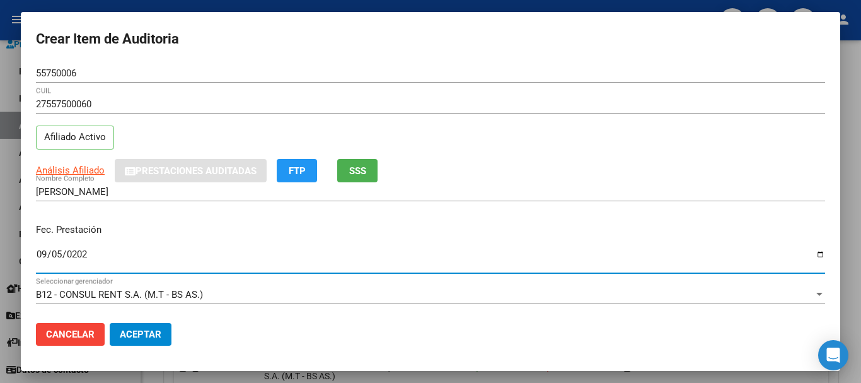
type input "2024-09-05"
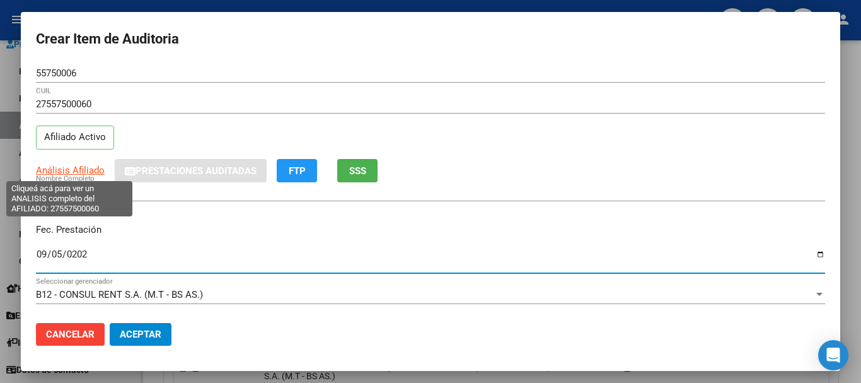
click at [55, 170] on span "Análisis Afiliado" at bounding box center [70, 169] width 69 height 11
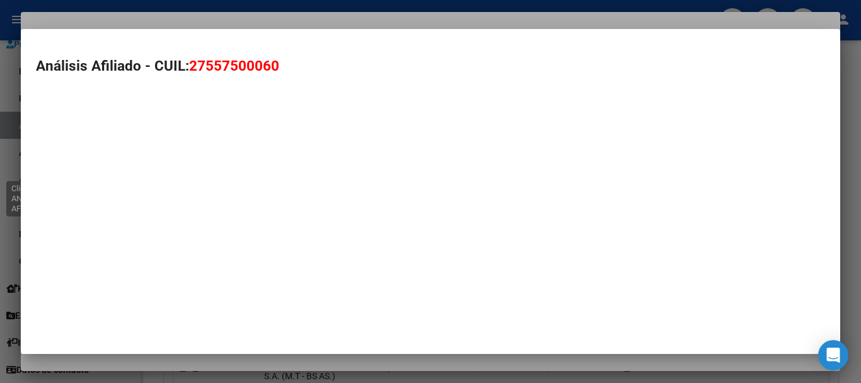
type textarea "27557500060"
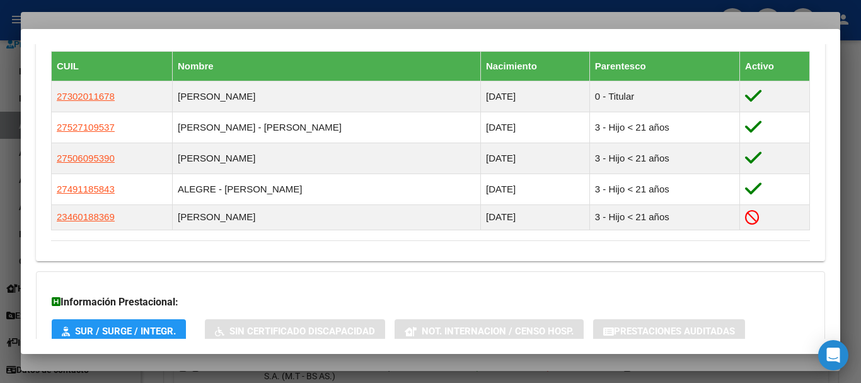
scroll to position [845, 0]
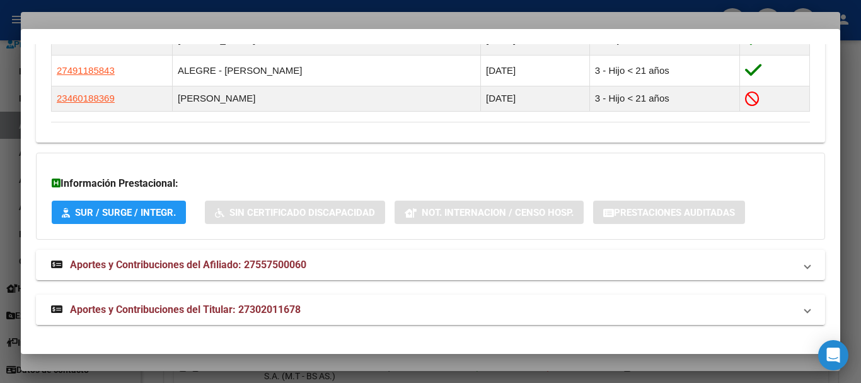
click at [266, 311] on span "Aportes y Contribuciones del Titular: 27302011678" at bounding box center [185, 309] width 231 height 12
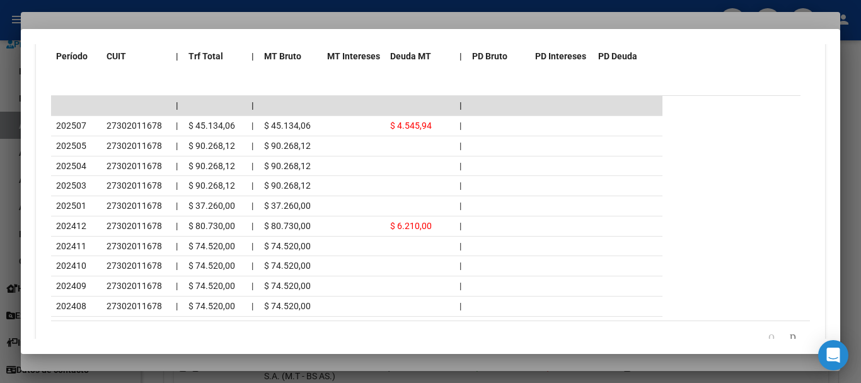
scroll to position [1379, 0]
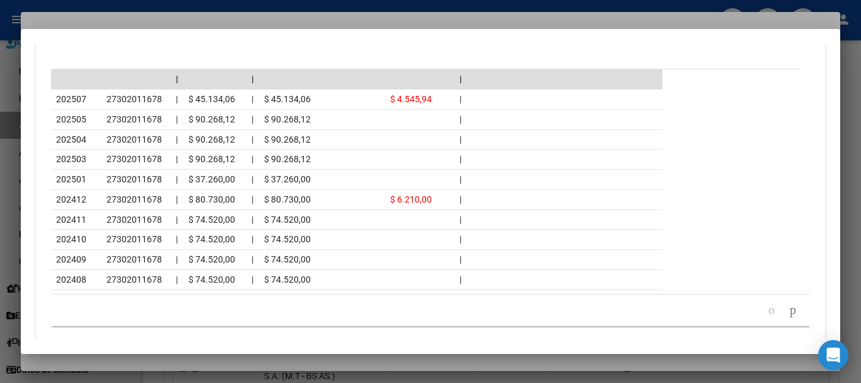
click at [149, 25] on div at bounding box center [430, 191] width 861 height 383
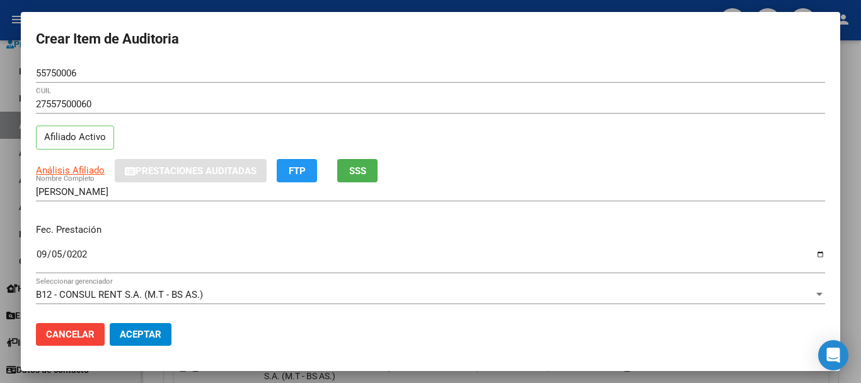
click at [325, 72] on input "55750006" at bounding box center [430, 72] width 789 height 11
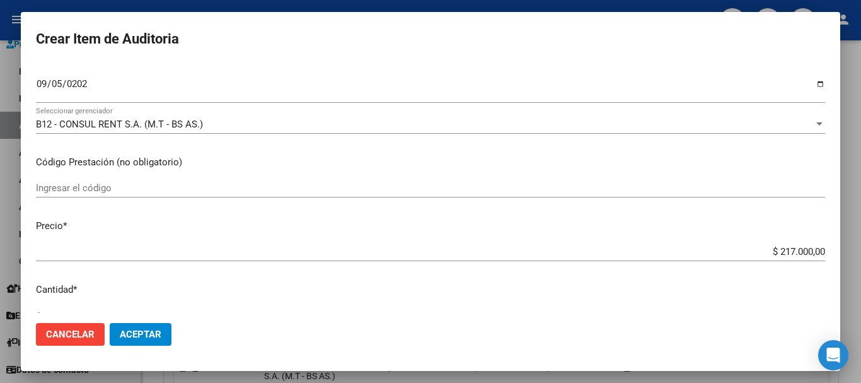
scroll to position [179, 0]
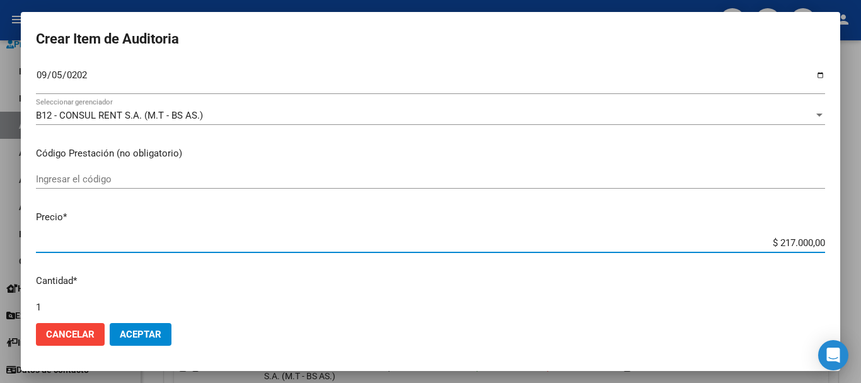
type input "$ 0,06"
type input "$ 0,66"
type input "$ 6,61"
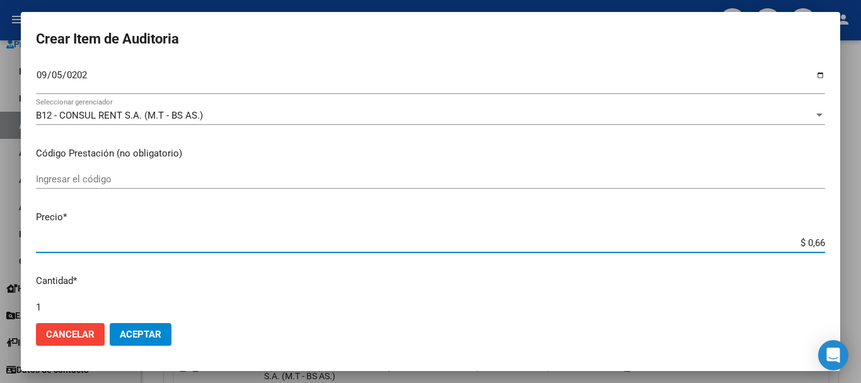
type input "$ 6,61"
type input "$ 66,14"
type input "$ 661,40"
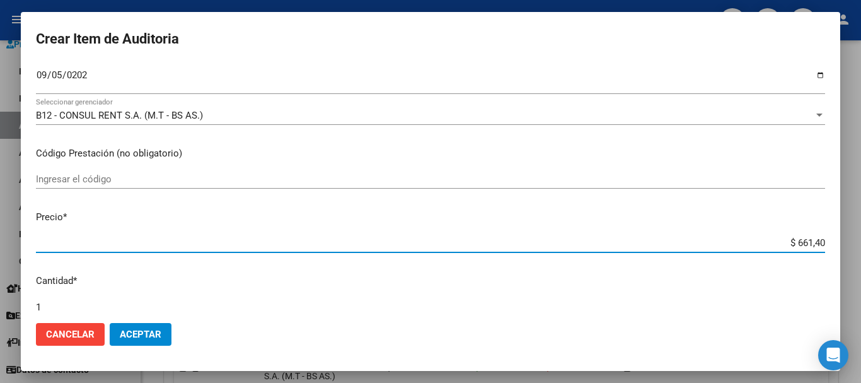
type input "$ 6.614,00"
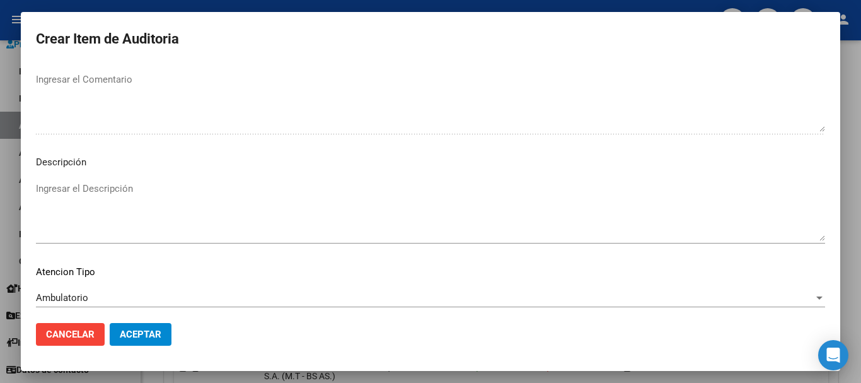
scroll to position [777, 0]
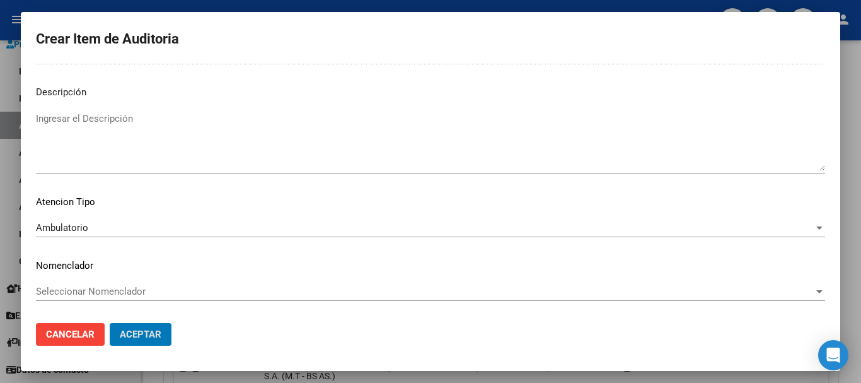
click at [110, 323] on button "Aceptar" at bounding box center [141, 334] width 62 height 23
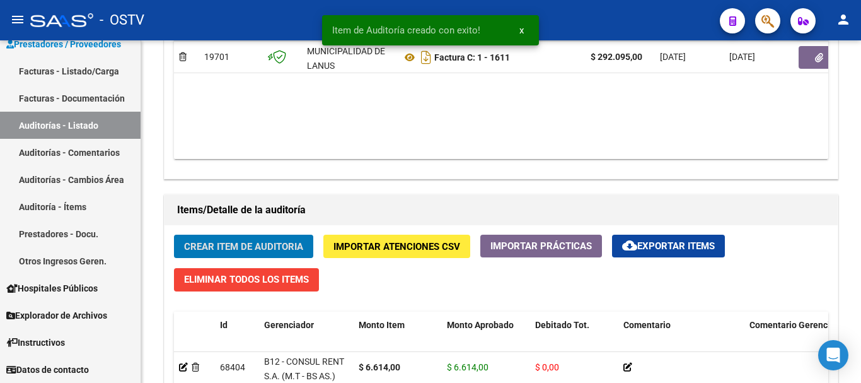
click at [174, 234] on button "Crear Item de Auditoria" at bounding box center [243, 245] width 139 height 23
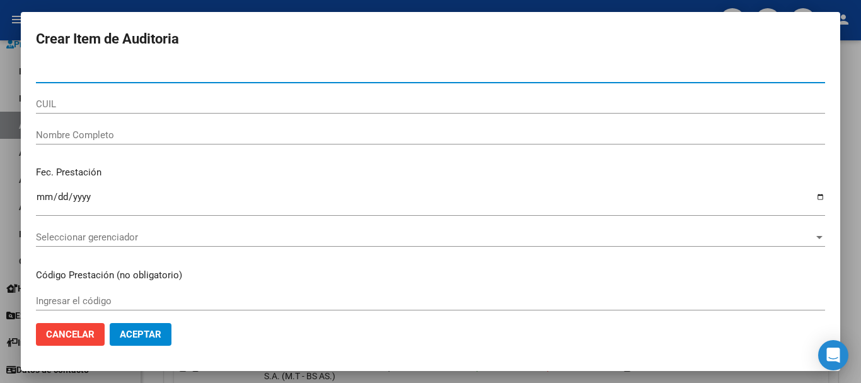
paste input "49831622"
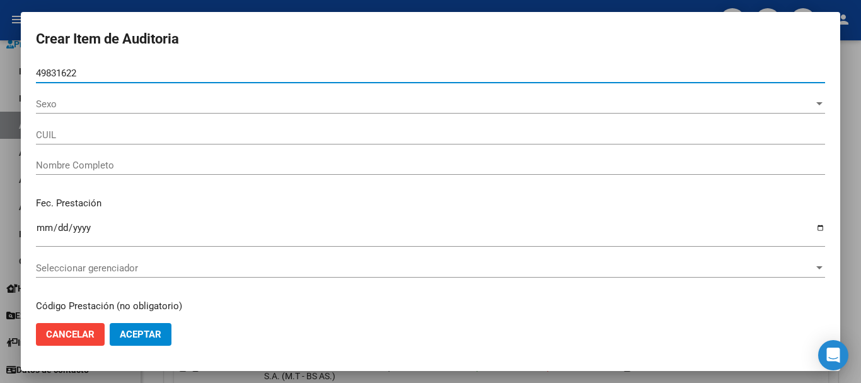
type input "49831622"
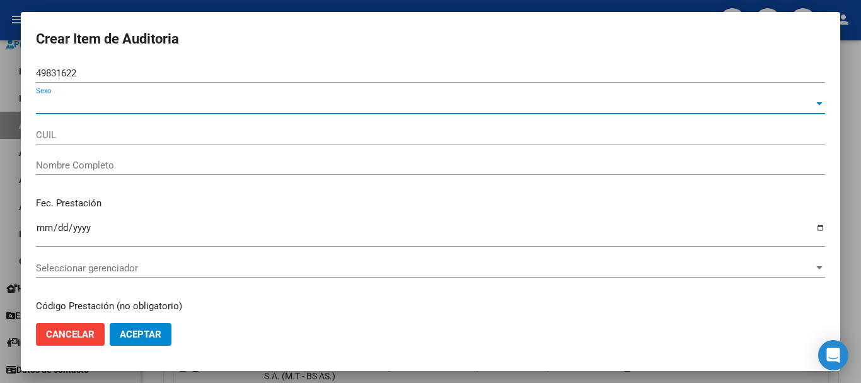
type input "27498316226"
type input "CANDIA GERALDINE NAHIARA"
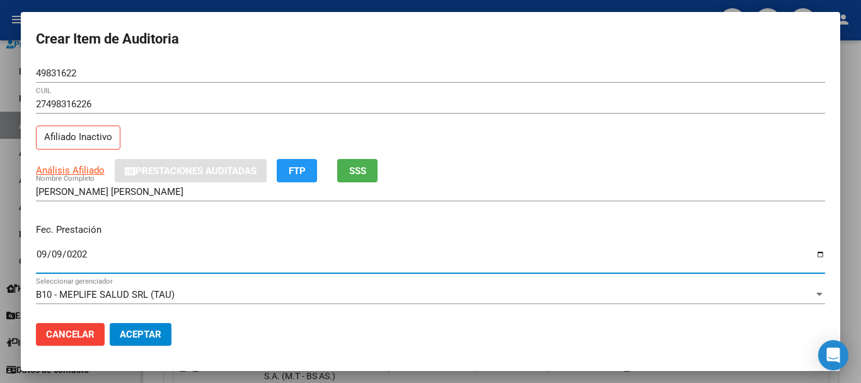
type input "2024-09-09"
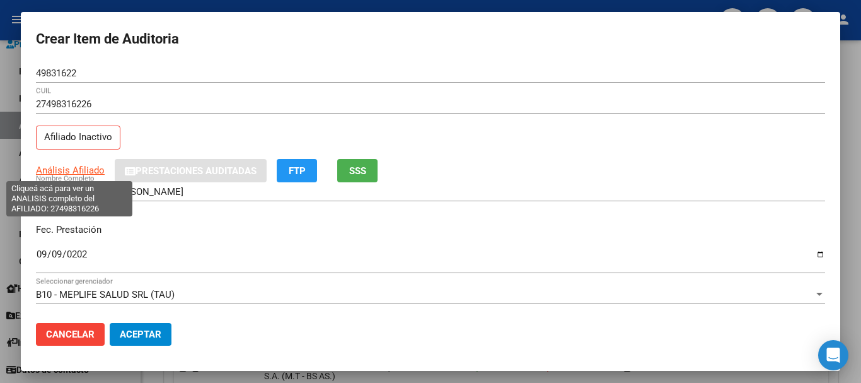
click at [87, 166] on span "Análisis Afiliado" at bounding box center [70, 169] width 69 height 11
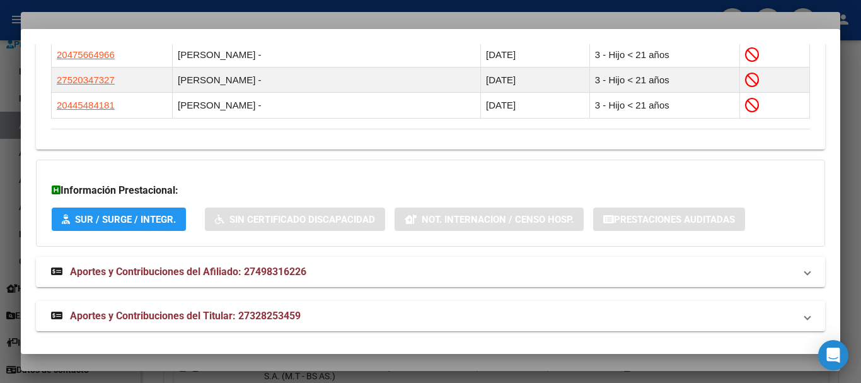
scroll to position [810, 0]
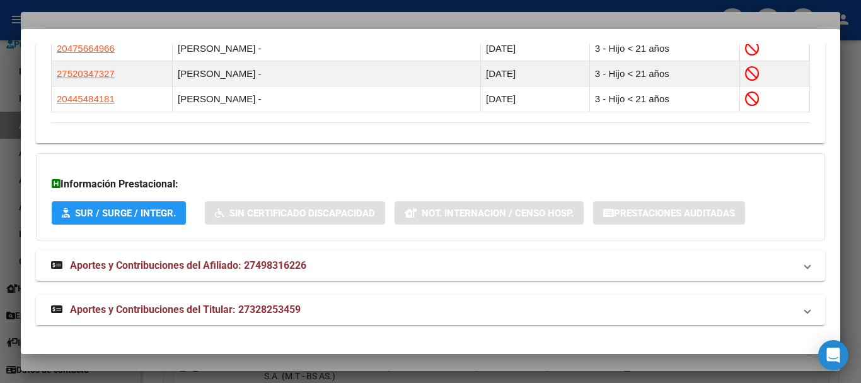
click at [214, 311] on span "Aportes y Contribuciones del Titular: 27328253459" at bounding box center [185, 309] width 231 height 12
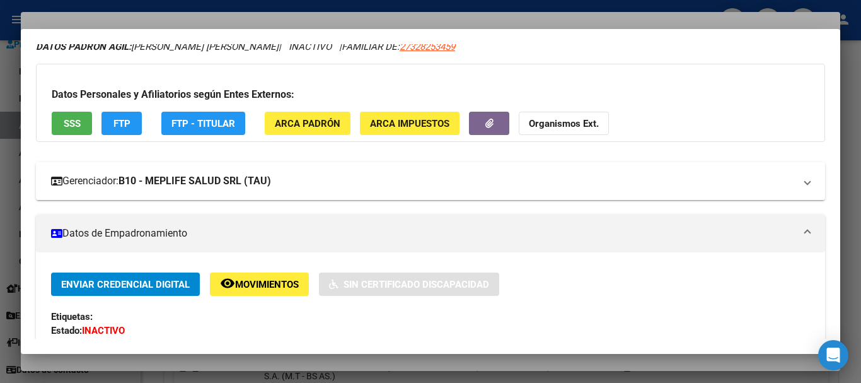
scroll to position [0, 0]
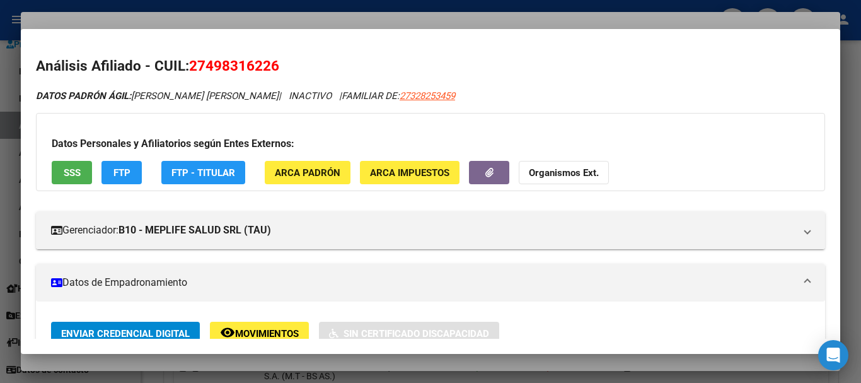
click at [431, 89] on app-link-go-to "27328253459" at bounding box center [427, 96] width 55 height 14
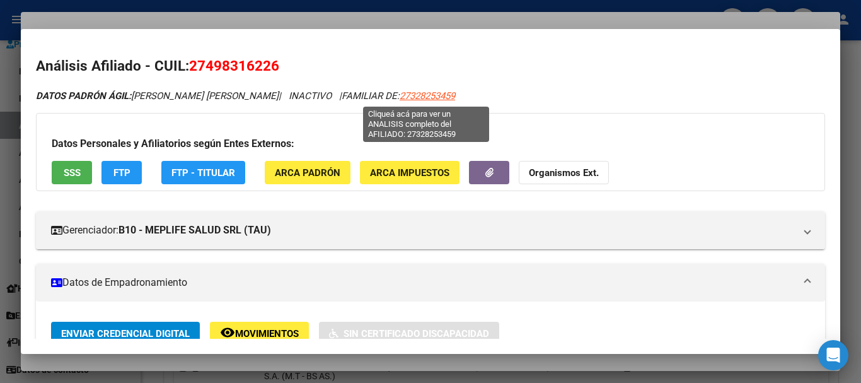
click at [441, 94] on span "27328253459" at bounding box center [427, 95] width 55 height 11
type textarea "27328253459"
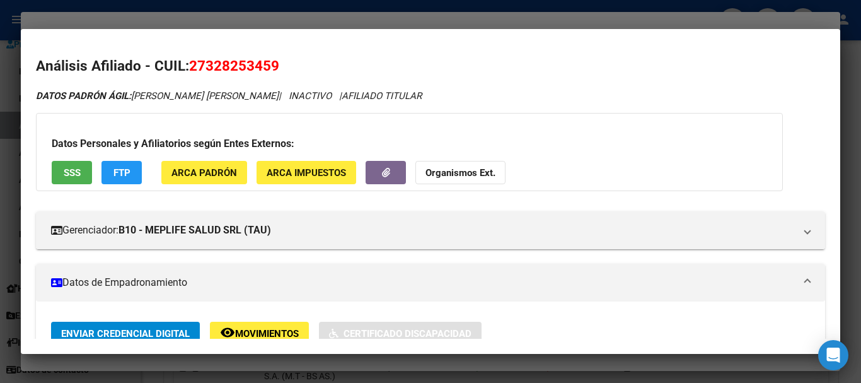
click at [481, 174] on strong "Organismos Ext." at bounding box center [460, 172] width 70 height 11
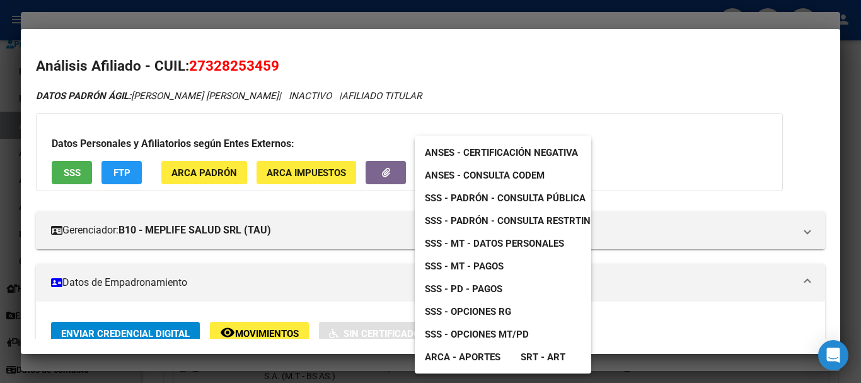
click at [542, 246] on span "SSS - MT - Datos Personales" at bounding box center [494, 243] width 139 height 11
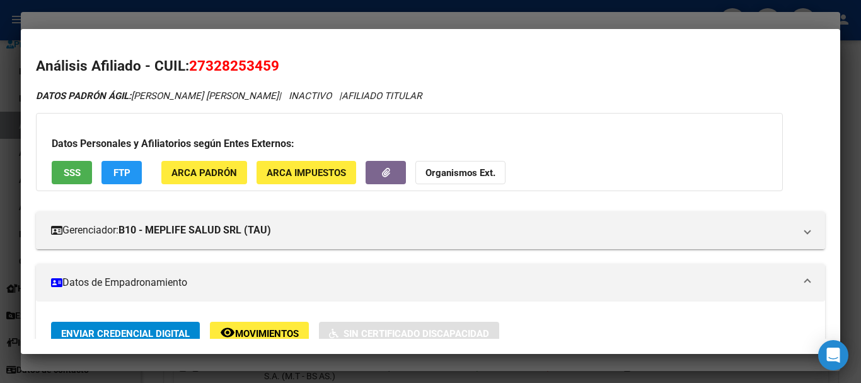
drag, startPoint x: 238, startPoint y: 20, endPoint x: 305, endPoint y: 41, distance: 70.2
click at [238, 20] on div at bounding box center [430, 191] width 861 height 383
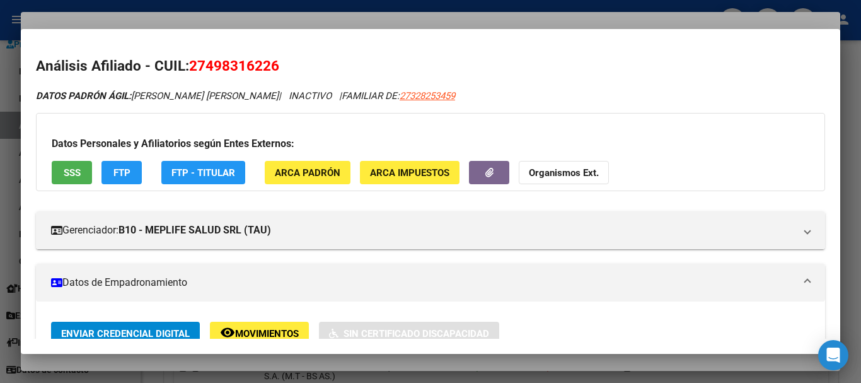
click at [396, 26] on div at bounding box center [430, 191] width 861 height 383
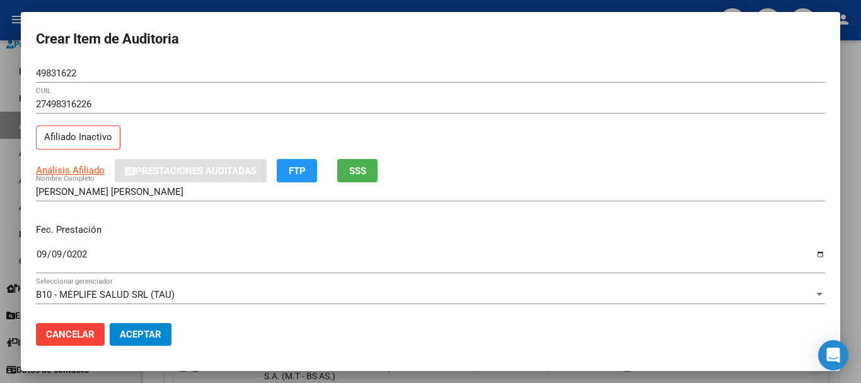
click at [488, 122] on div "27498316226 CUIL" at bounding box center [430, 110] width 789 height 31
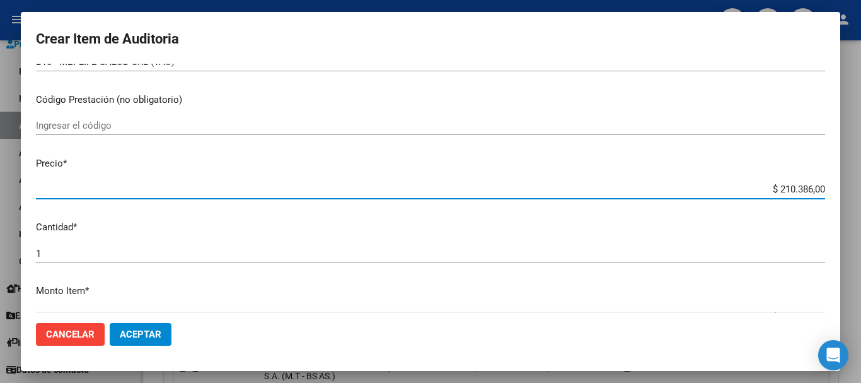
scroll to position [233, 0]
type input "$ 0,06"
type input "$ 0,66"
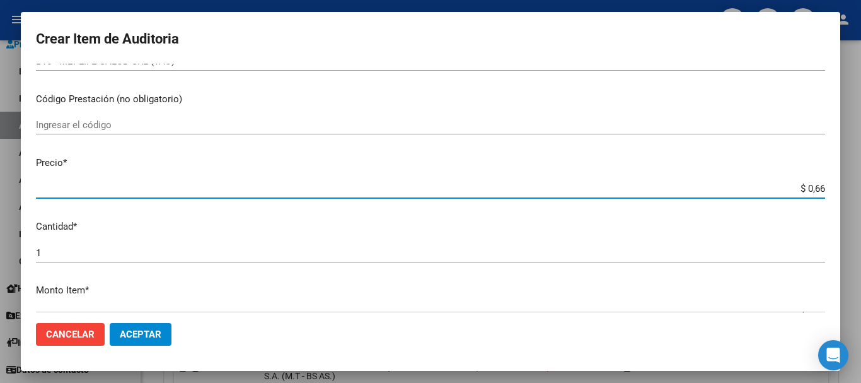
type input "$ 6,61"
type input "$ 66,14"
type input "$ 661,40"
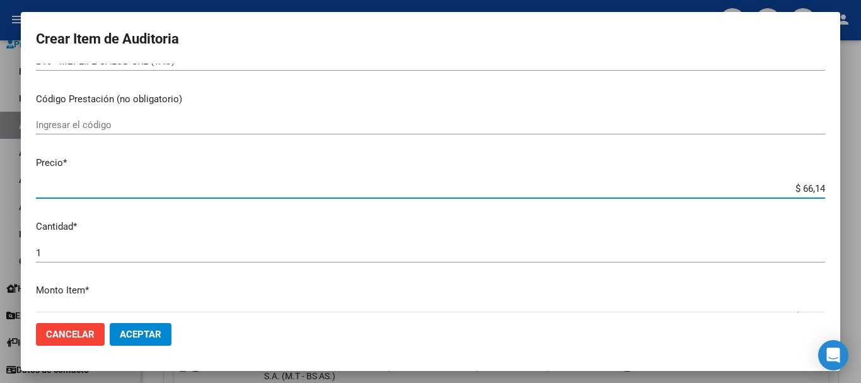
type input "$ 661,40"
type input "$ 6.614,00"
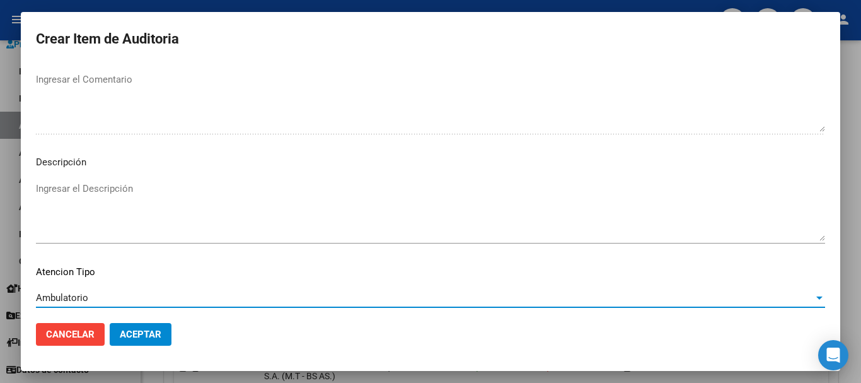
scroll to position [777, 0]
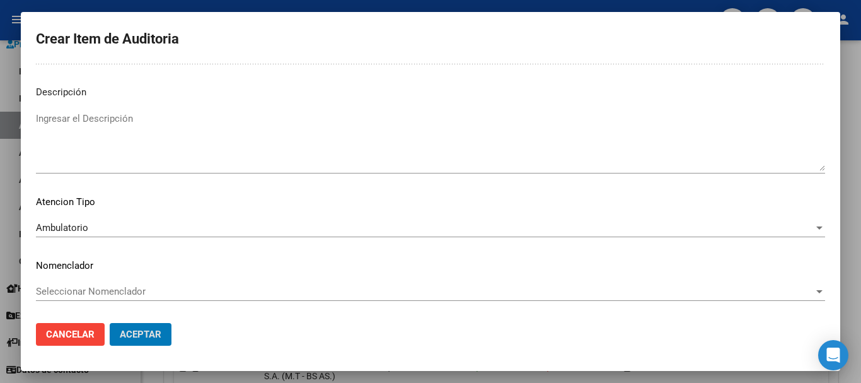
click at [110, 323] on button "Aceptar" at bounding box center [141, 334] width 62 height 23
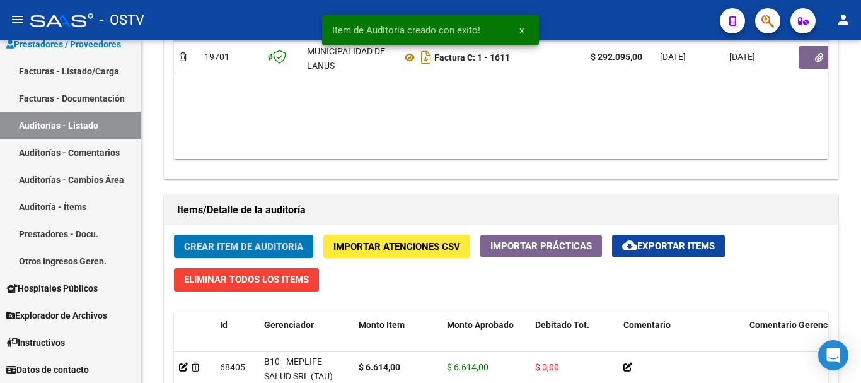
click at [174, 234] on button "Crear Item de Auditoria" at bounding box center [243, 245] width 139 height 23
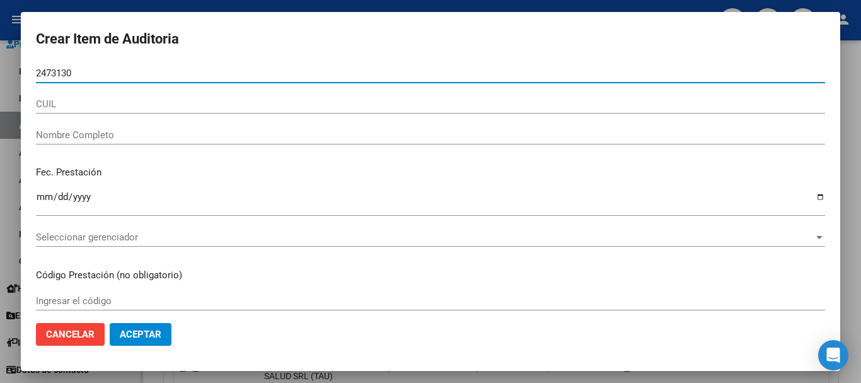
type input "24731305"
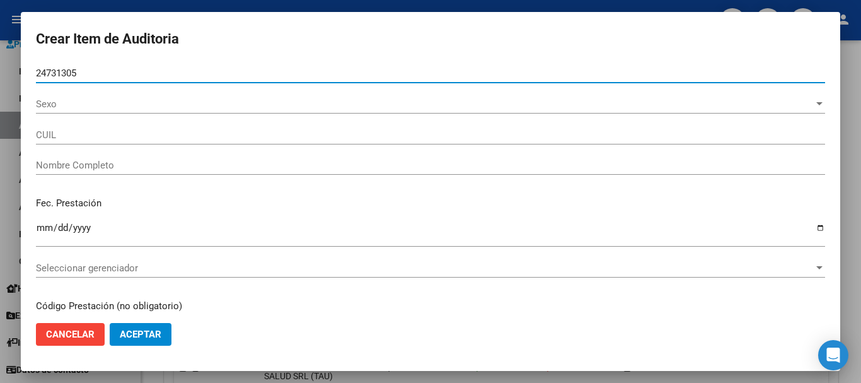
type input "27247313058"
type input "IBARRA MARIA ROSA"
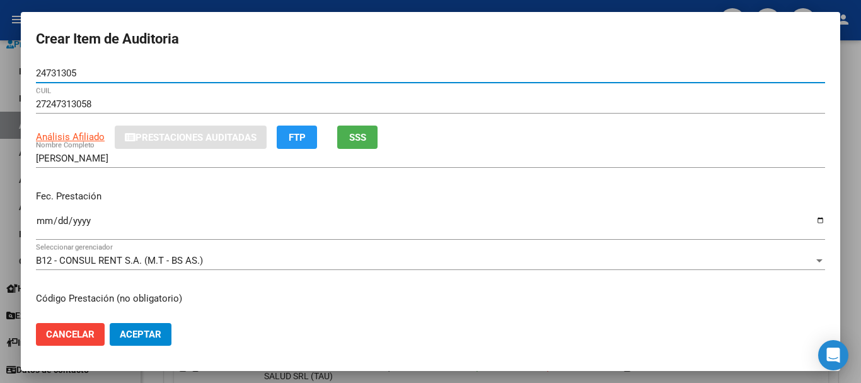
type input "24731305"
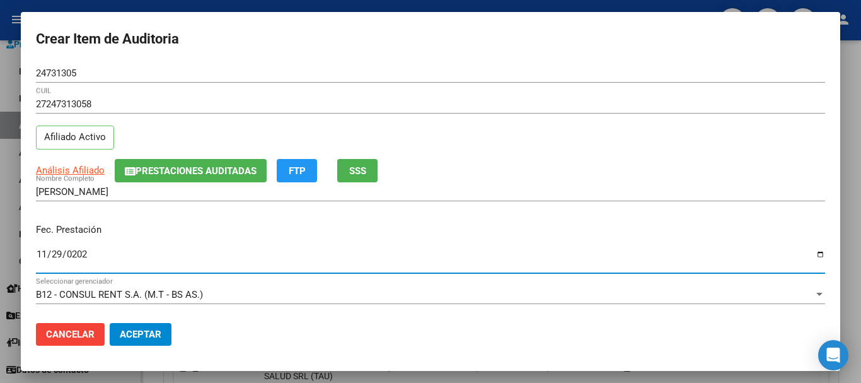
type input "2024-11-29"
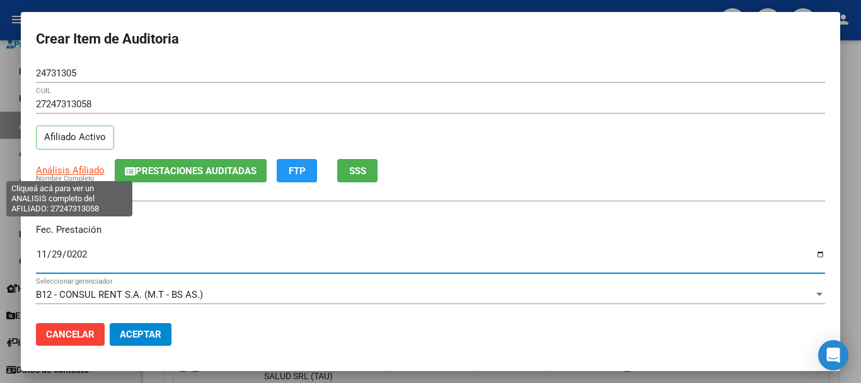
click at [70, 169] on span "Análisis Afiliado" at bounding box center [70, 169] width 69 height 11
type textarea "27247313058"
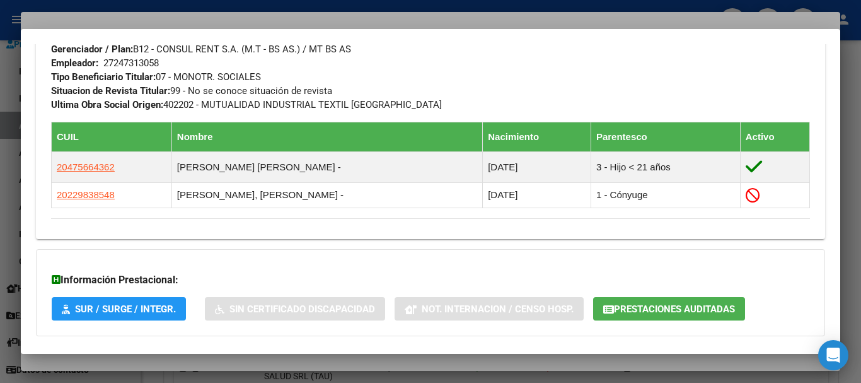
scroll to position [708, 0]
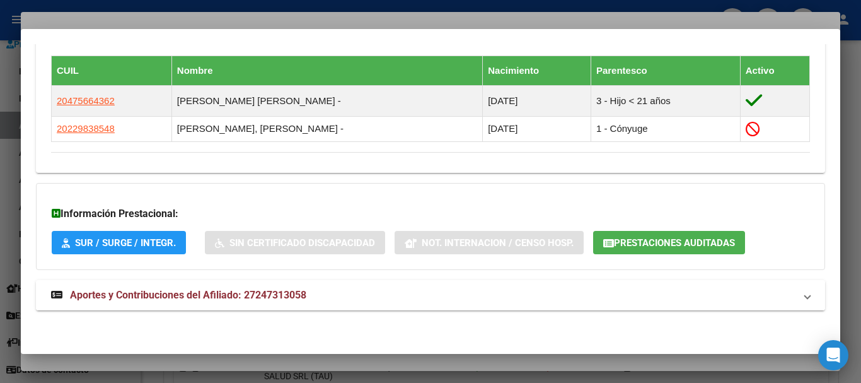
drag, startPoint x: 268, startPoint y: 300, endPoint x: 277, endPoint y: 298, distance: 8.4
click at [270, 301] on strong "Aportes y Contribuciones del Afiliado: 27247313058" at bounding box center [178, 294] width 255 height 15
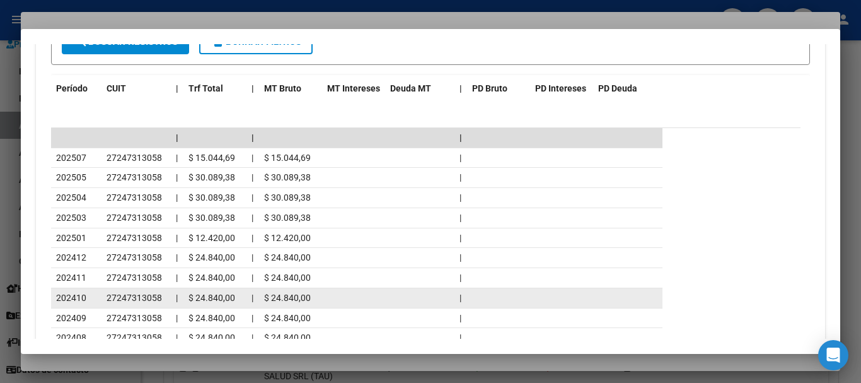
scroll to position [1179, 0]
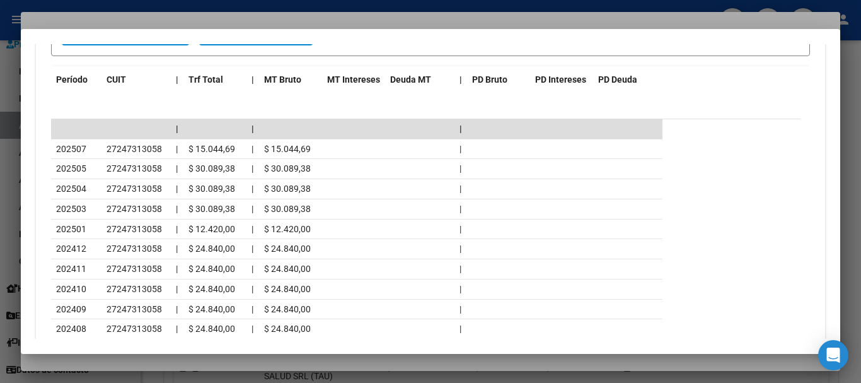
click at [192, 15] on div at bounding box center [430, 191] width 861 height 383
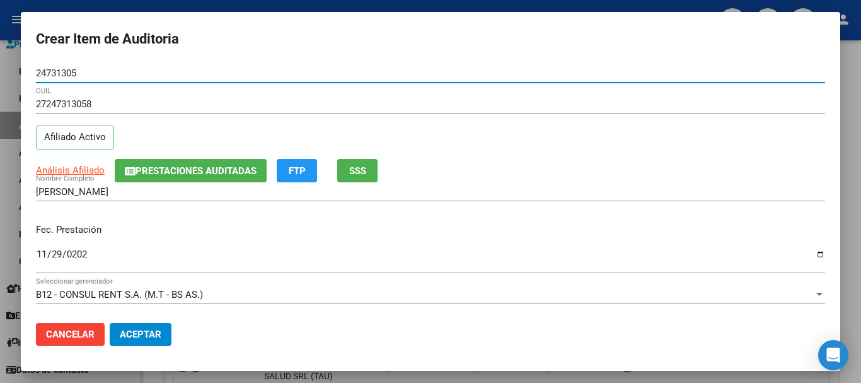
drag, startPoint x: 480, startPoint y: 74, endPoint x: 483, endPoint y: 81, distance: 6.8
click at [482, 76] on input "24731305" at bounding box center [430, 72] width 789 height 11
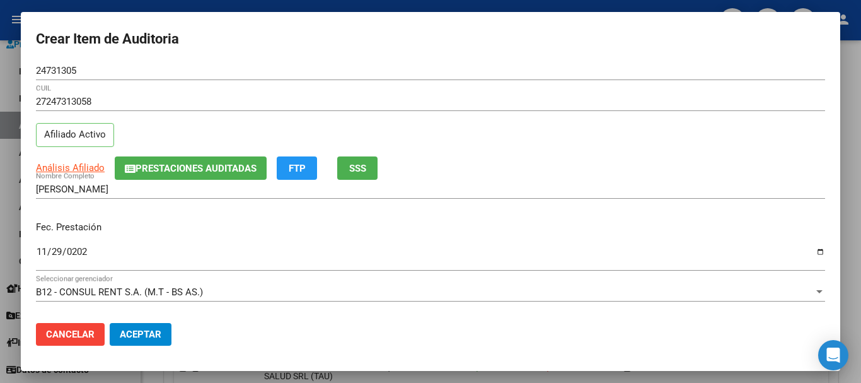
scroll to position [0, 0]
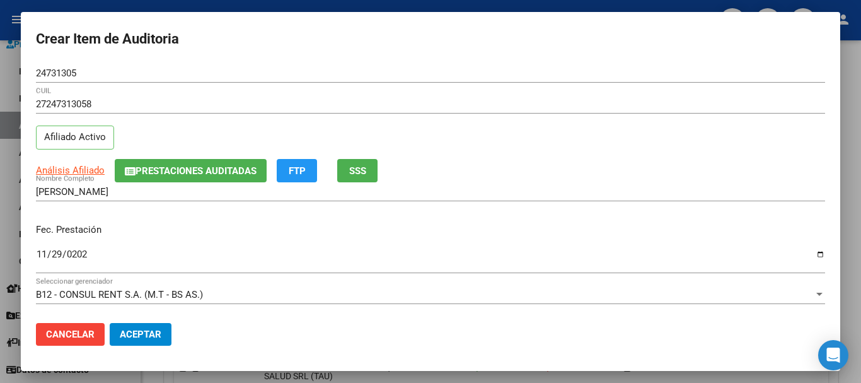
type input "$ 0,07"
type input "$ 0,72"
type input "$ 7,24"
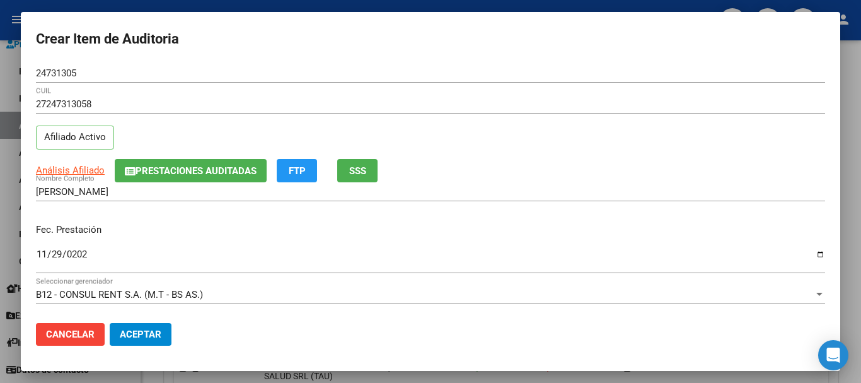
type input "$ 7,24"
type input "$ 72,44"
type input "$ 724,40"
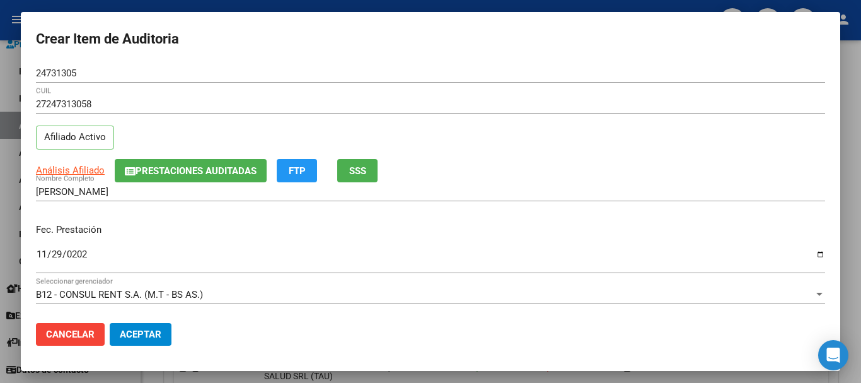
scroll to position [297, 0]
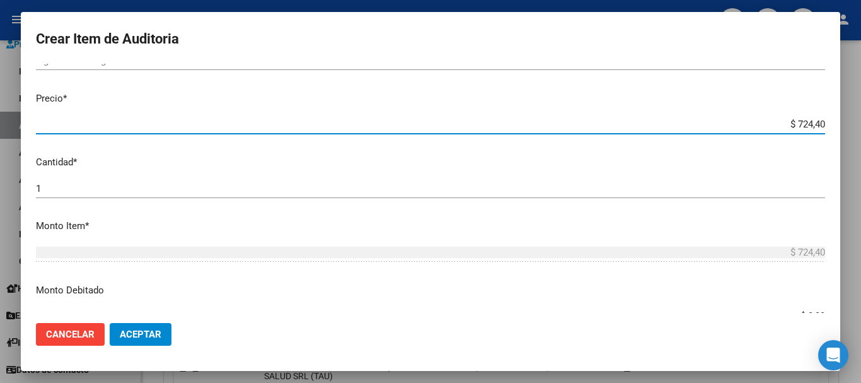
type input "$ 0,07"
type input "$ 0,72"
type input "$ 7,24"
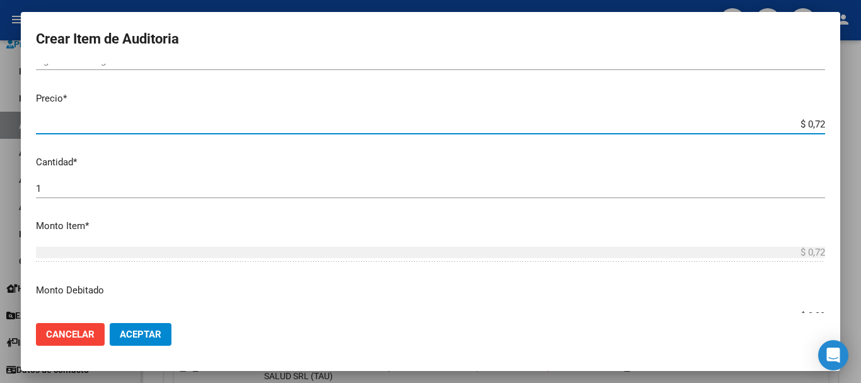
type input "$ 7,24"
type input "$ 72,44"
type input "$ 724,40"
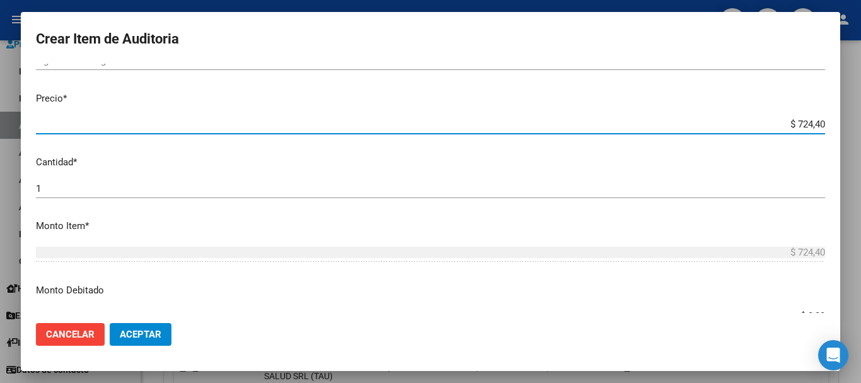
type input "$ 7.244,00"
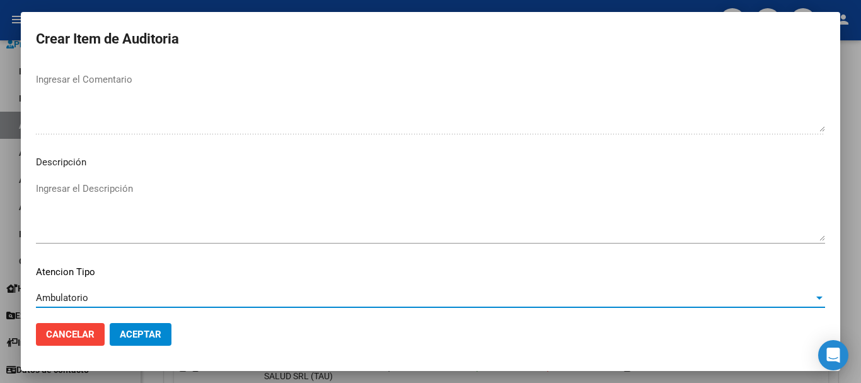
scroll to position [777, 0]
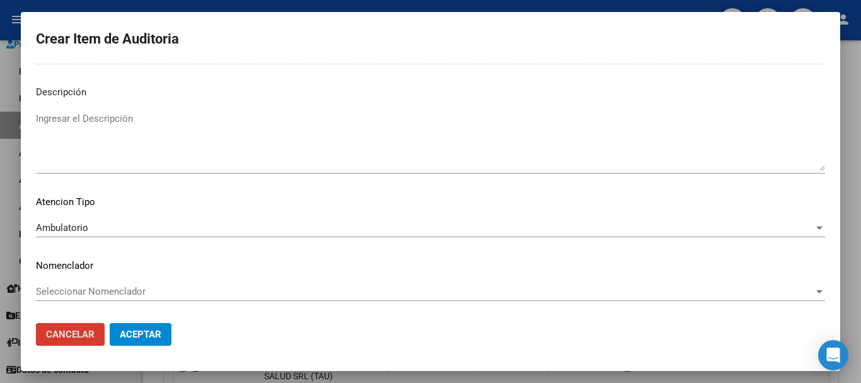
click at [110, 323] on button "Aceptar" at bounding box center [141, 334] width 62 height 23
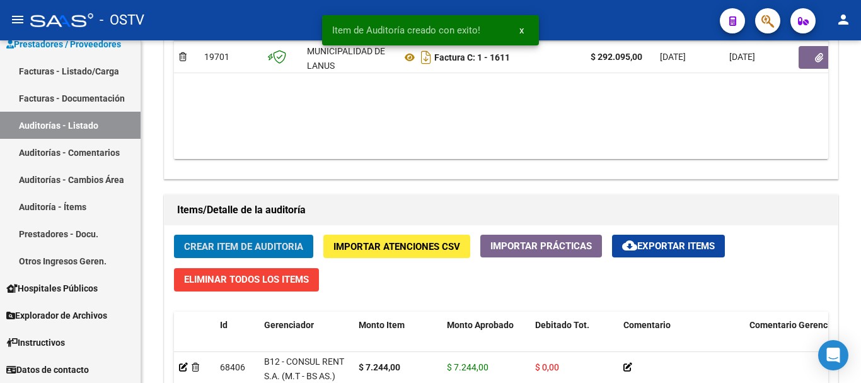
click at [174, 234] on button "Crear Item de Auditoria" at bounding box center [243, 245] width 139 height 23
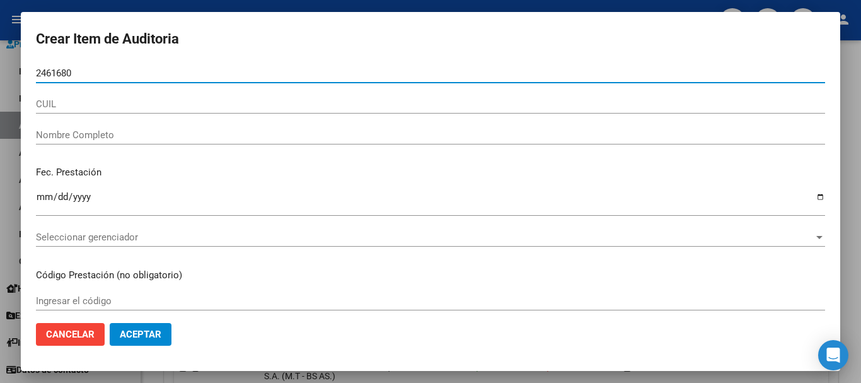
type input "24616809"
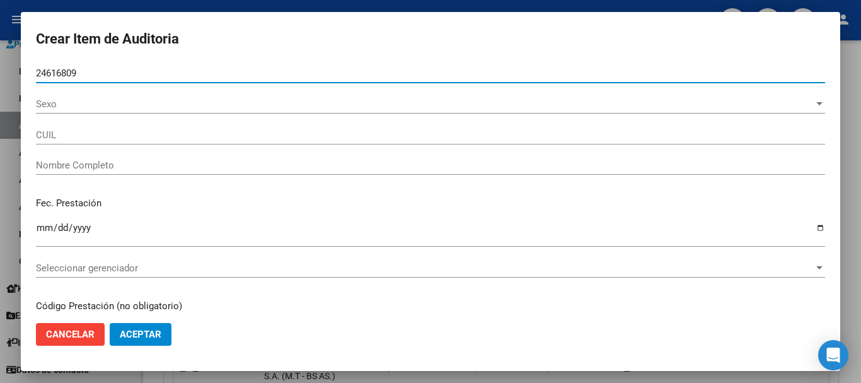
type input "27246168097"
type input "VASQUEZ CLAUDIA"
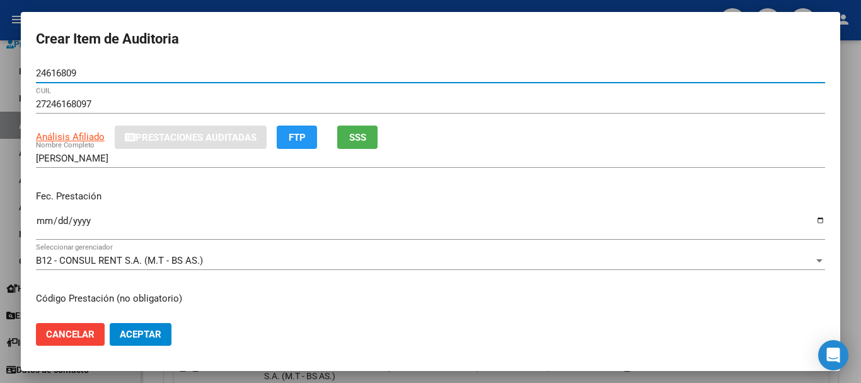
type input "24616809"
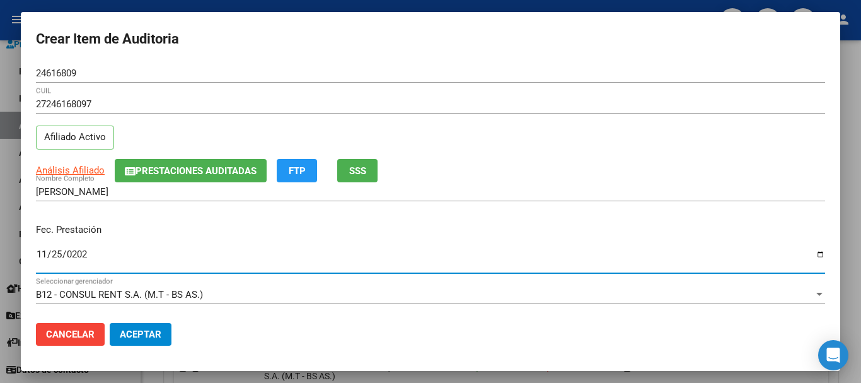
type input "2024-11-25"
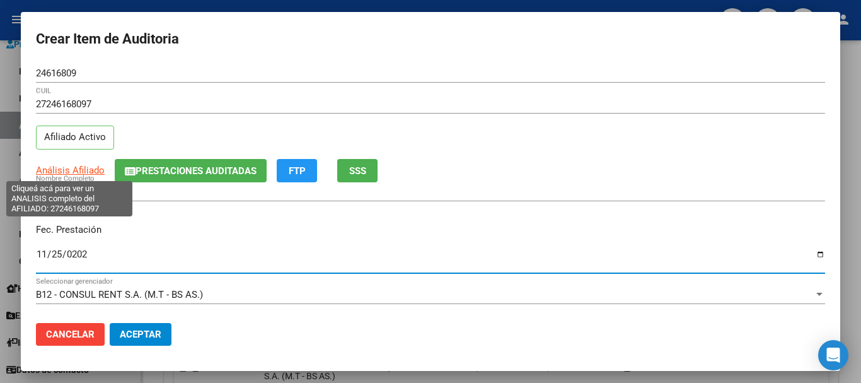
click at [80, 173] on span "Análisis Afiliado" at bounding box center [70, 169] width 69 height 11
type textarea "27246168097"
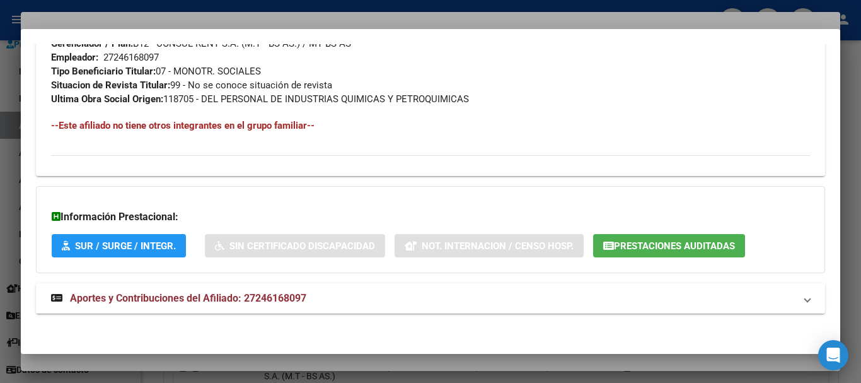
scroll to position [650, 0]
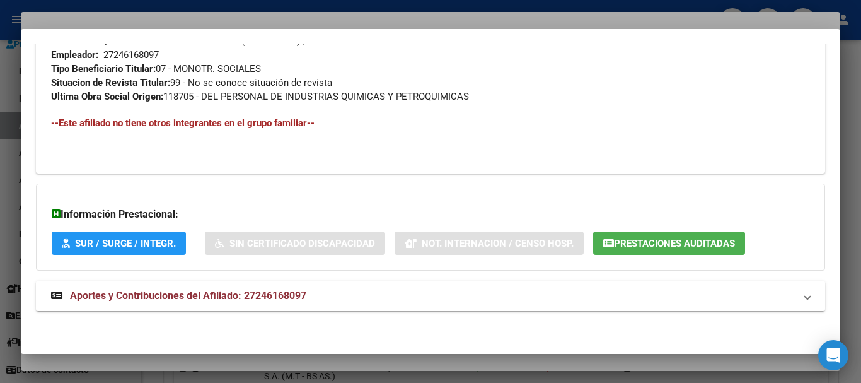
click at [284, 288] on strong "Aportes y Contribuciones del Afiliado: 27246168097" at bounding box center [178, 295] width 255 height 15
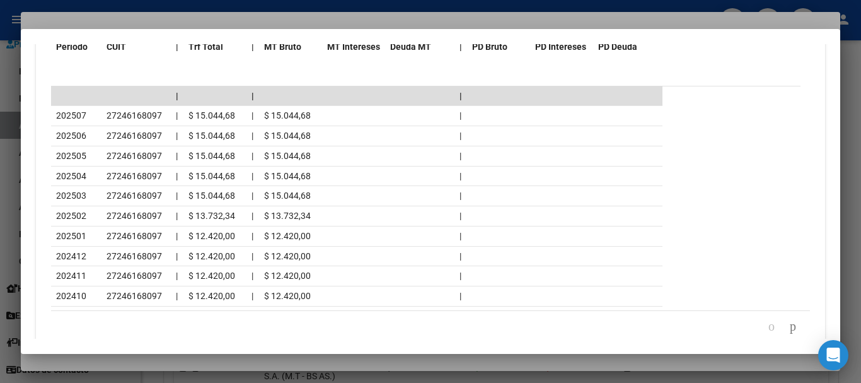
scroll to position [1184, 0]
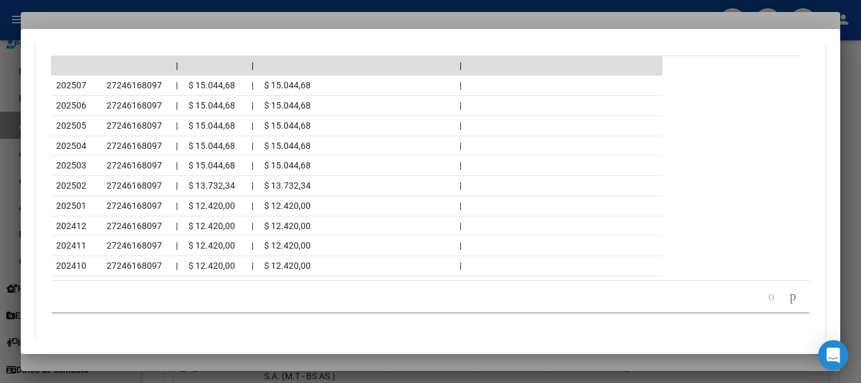
click at [185, 8] on div at bounding box center [430, 191] width 861 height 383
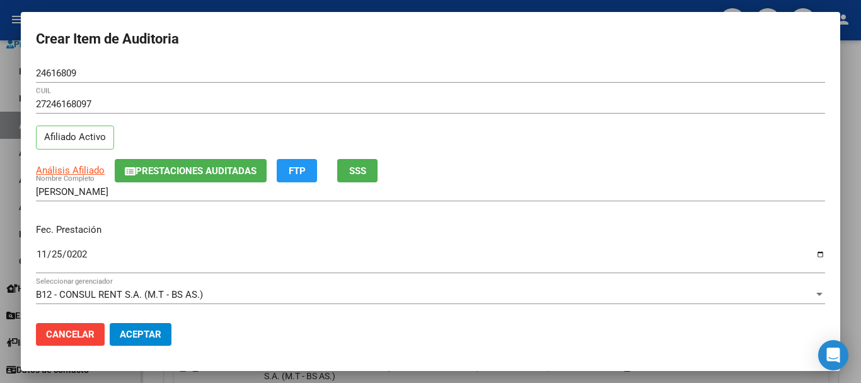
click at [378, 96] on div "27246168097 CUIL" at bounding box center [430, 104] width 789 height 19
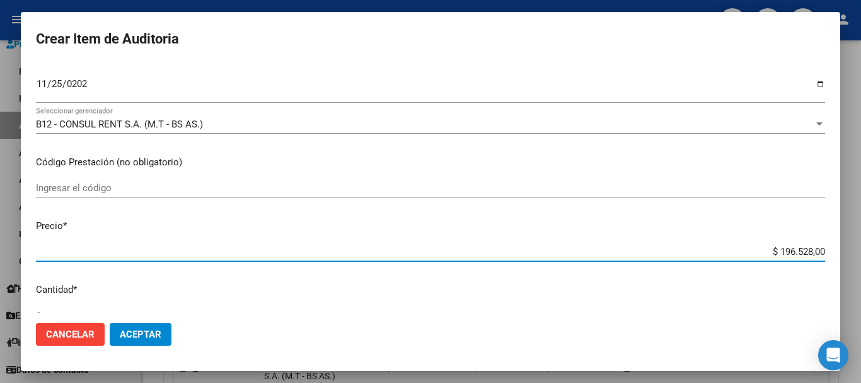
type input "$ 0,07"
type input "$ 0,72"
type input "$ 7,24"
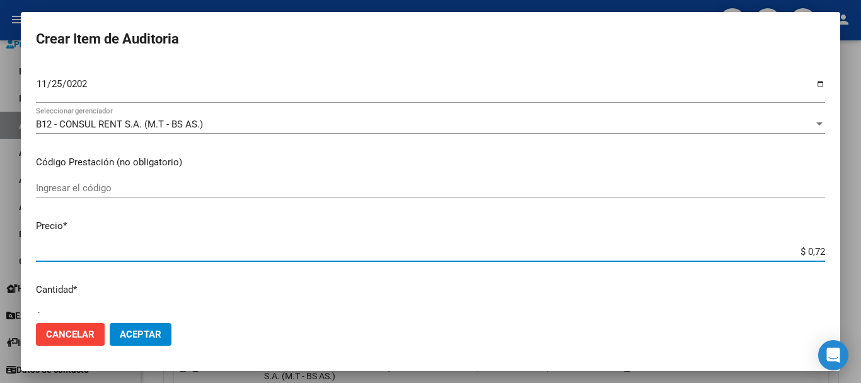
type input "$ 7,24"
type input "$ 72,44"
type input "$ 724,40"
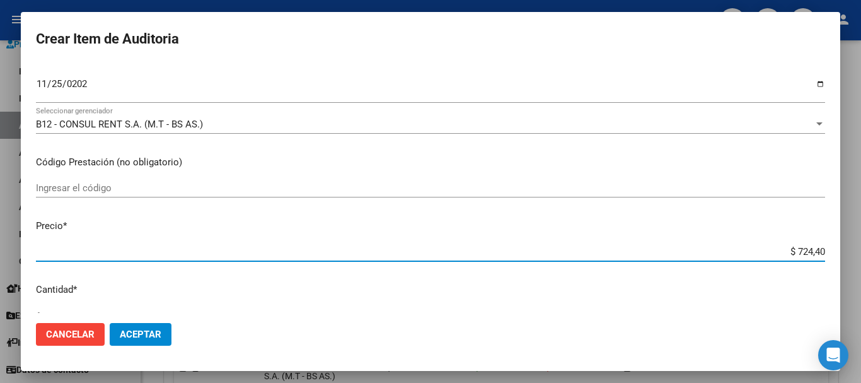
type input "$ 7.244,00"
type input "$ 72.440,00"
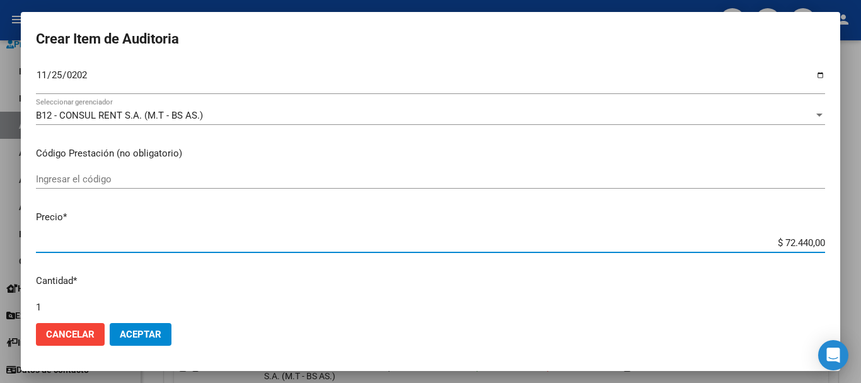
type input "$ 0,07"
type input "$ 0,72"
type input "$ 7,24"
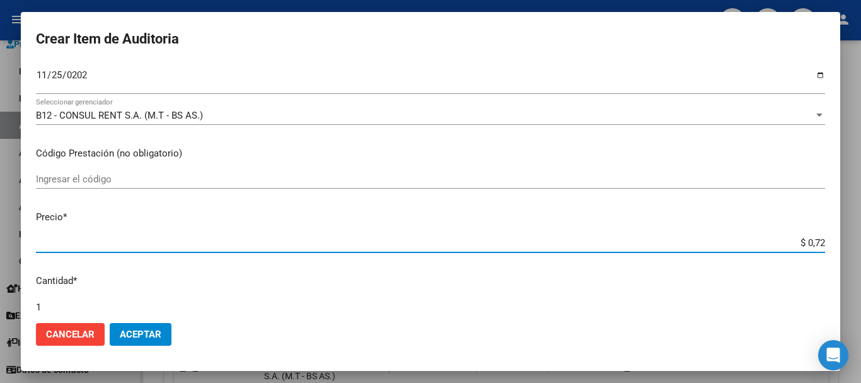
type input "$ 7,24"
type input "$ 72,44"
type input "$ 724,40"
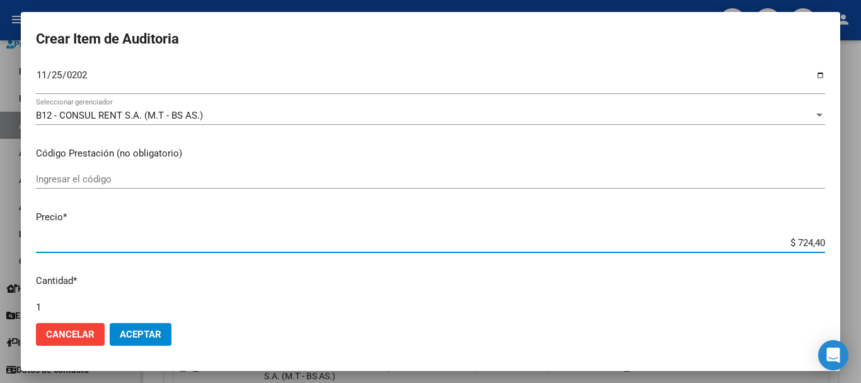
type input "$ 7.244,00"
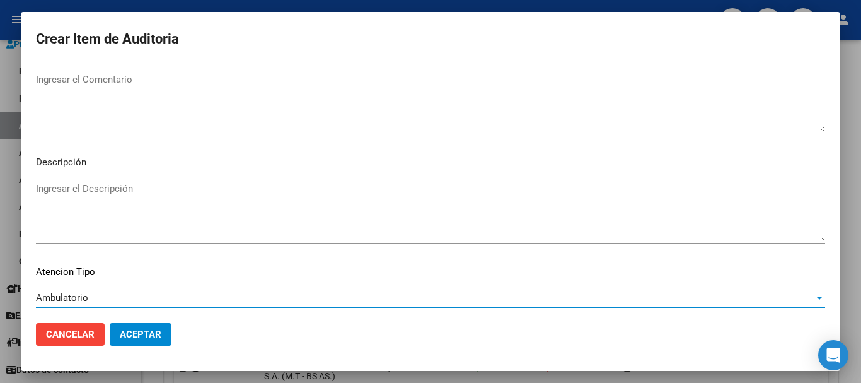
scroll to position [777, 0]
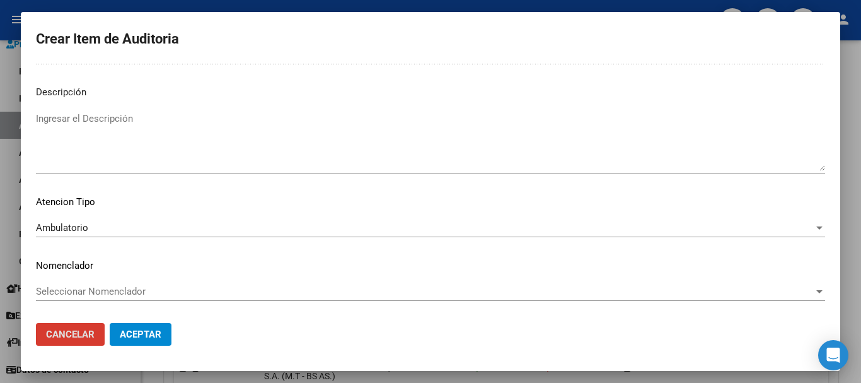
click at [110, 323] on button "Aceptar" at bounding box center [141, 334] width 62 height 23
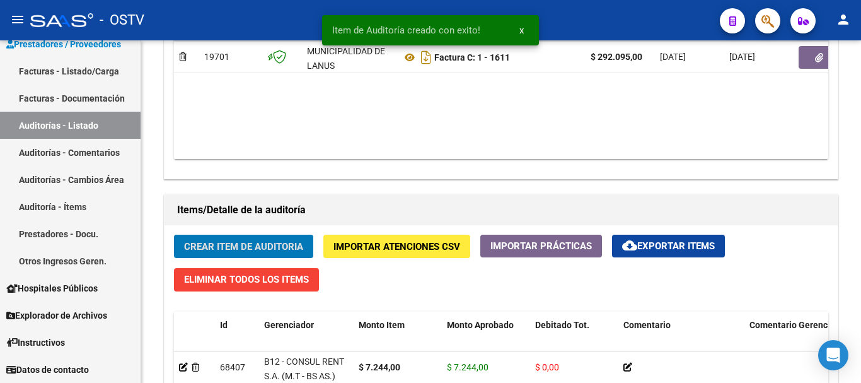
click at [174, 234] on button "Crear Item de Auditoria" at bounding box center [243, 245] width 139 height 23
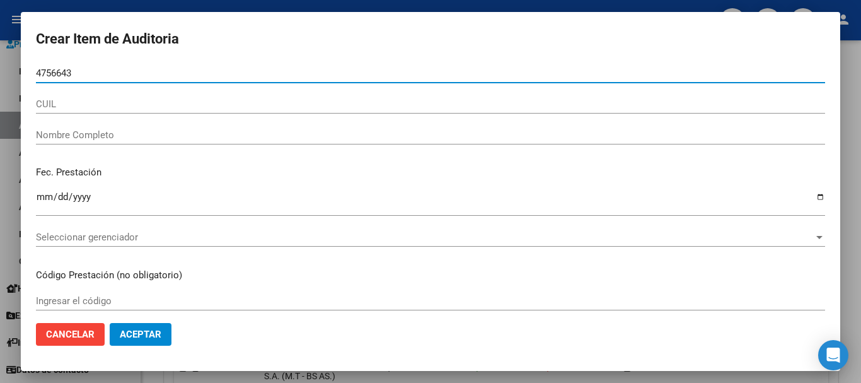
type input "47566436"
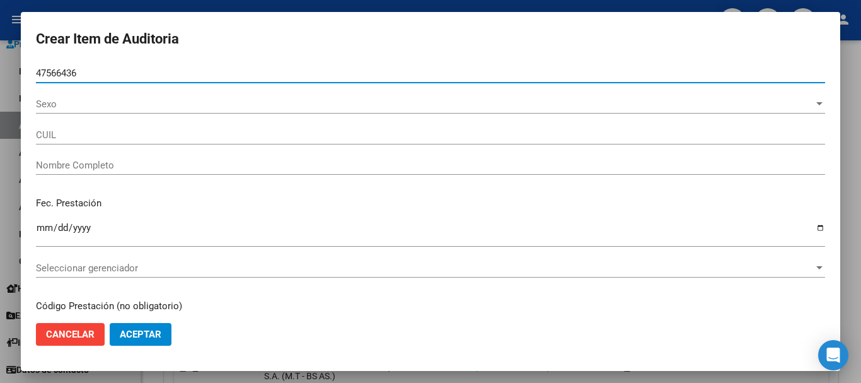
type input "20475664362"
type input "VILLALBA, THIAGO DIONEL -"
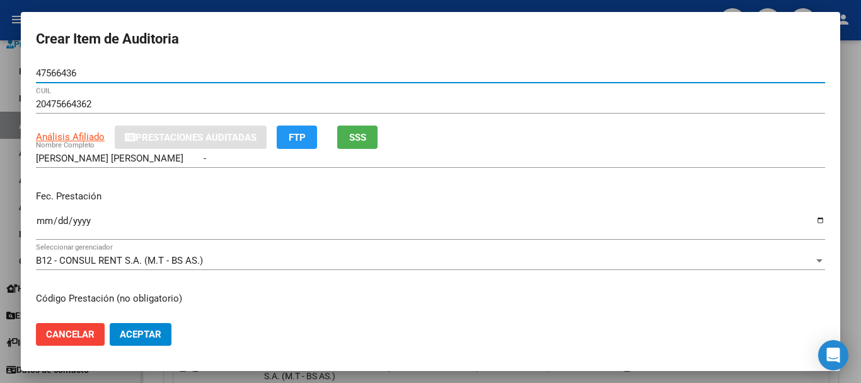
type input "47566436"
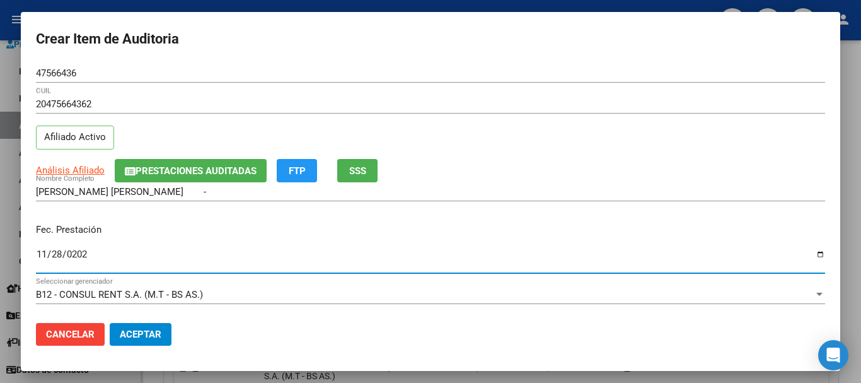
type input "2024-11-28"
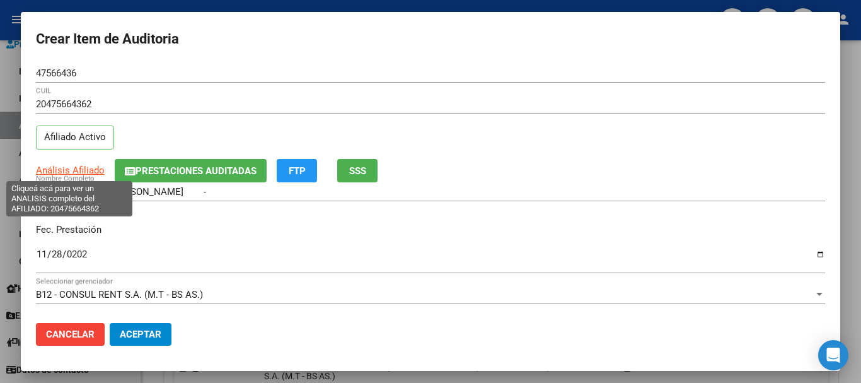
click at [81, 170] on span "Análisis Afiliado" at bounding box center [70, 169] width 69 height 11
type textarea "20475664362"
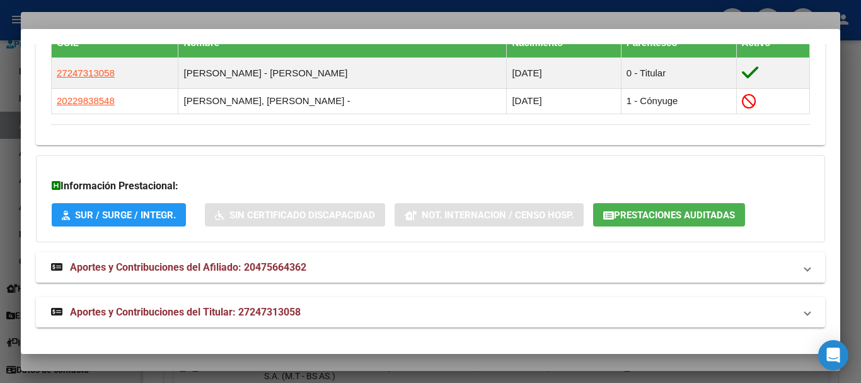
scroll to position [738, 0]
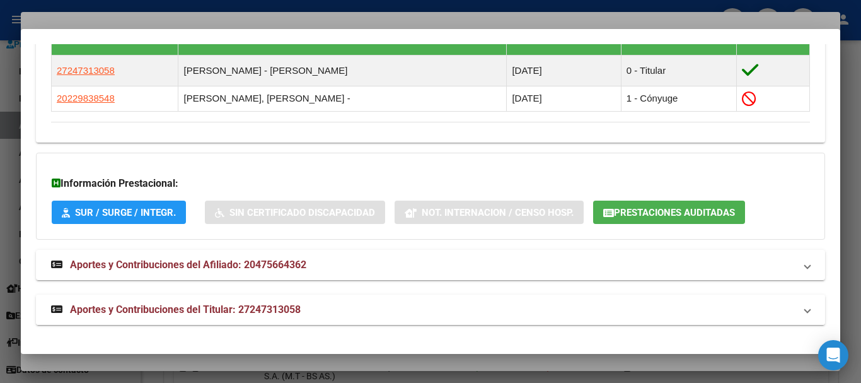
click at [260, 309] on span "Aportes y Contribuciones del Titular: 27247313058" at bounding box center [185, 309] width 231 height 12
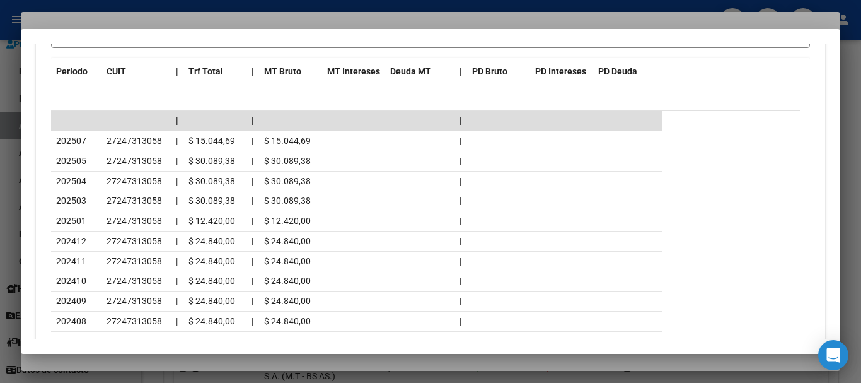
scroll to position [1304, 0]
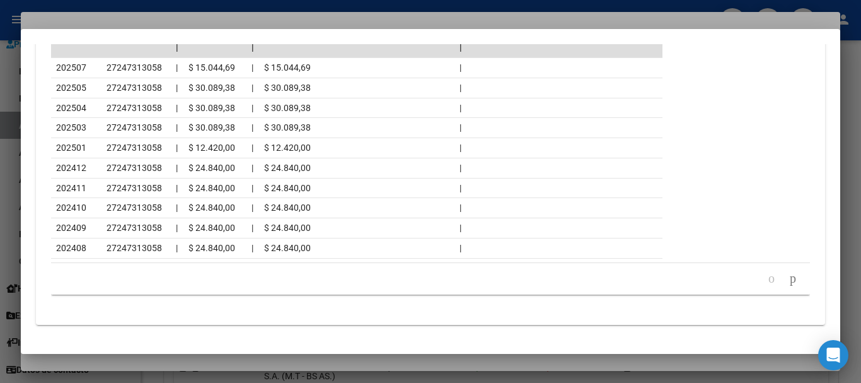
click at [183, 17] on div at bounding box center [430, 191] width 861 height 383
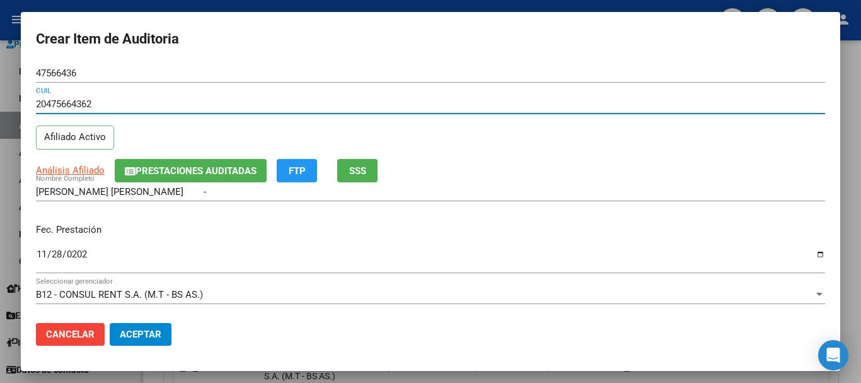
click at [397, 107] on input "20475664362" at bounding box center [430, 103] width 789 height 11
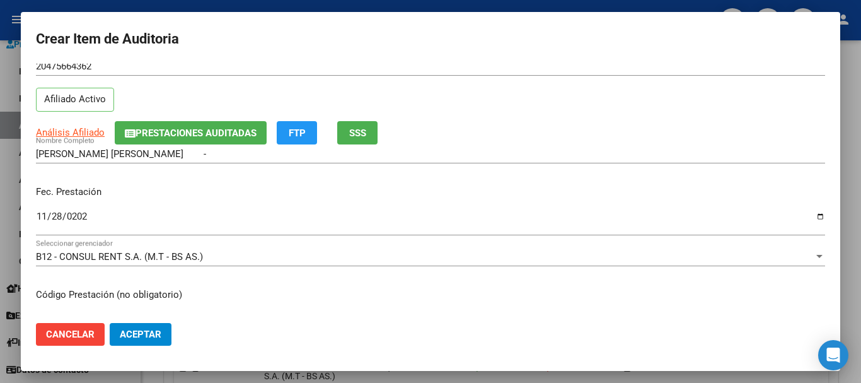
scroll to position [0, 0]
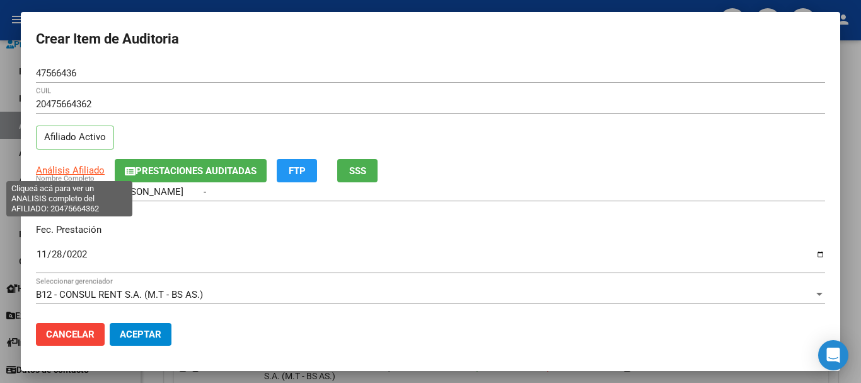
click at [53, 171] on span "Análisis Afiliado" at bounding box center [70, 169] width 69 height 11
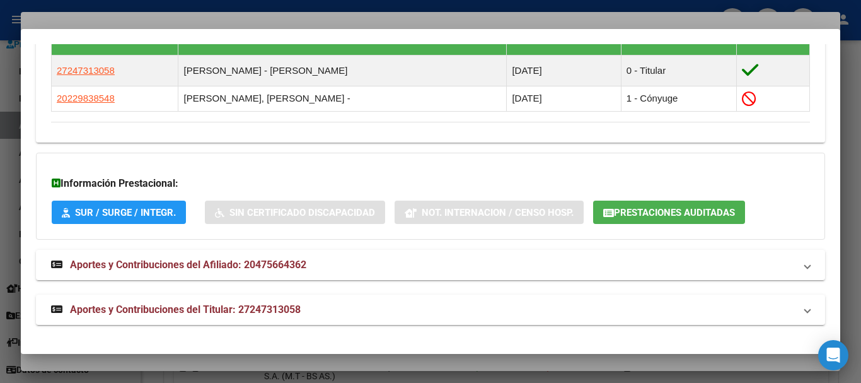
click at [197, 299] on mat-expansion-panel-header "Aportes y Contribuciones del Titular: 27247313058" at bounding box center [430, 309] width 789 height 30
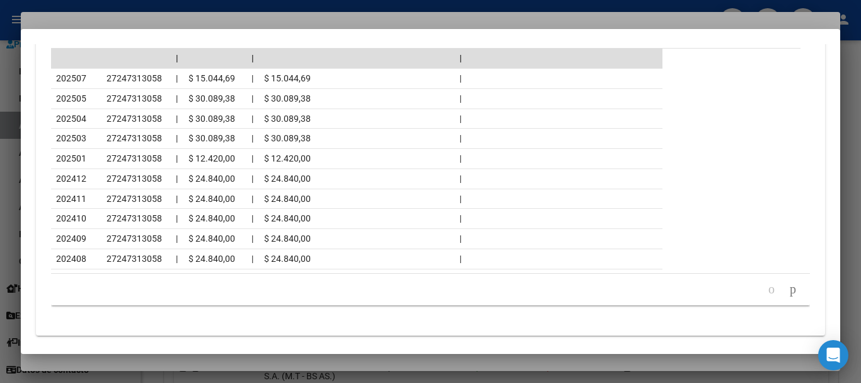
scroll to position [1304, 0]
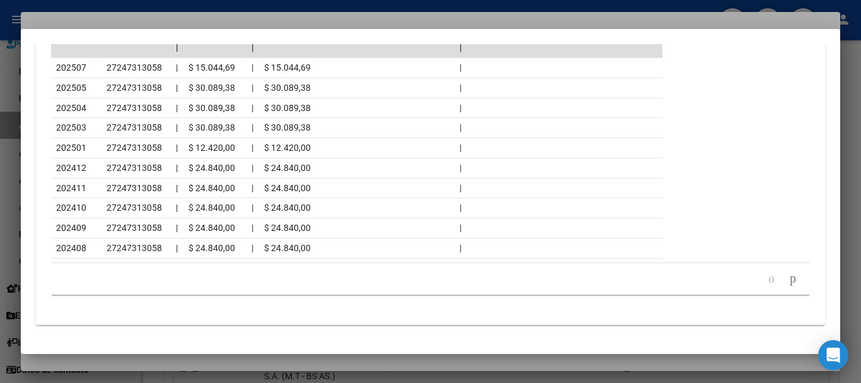
click at [178, 17] on div at bounding box center [430, 191] width 861 height 383
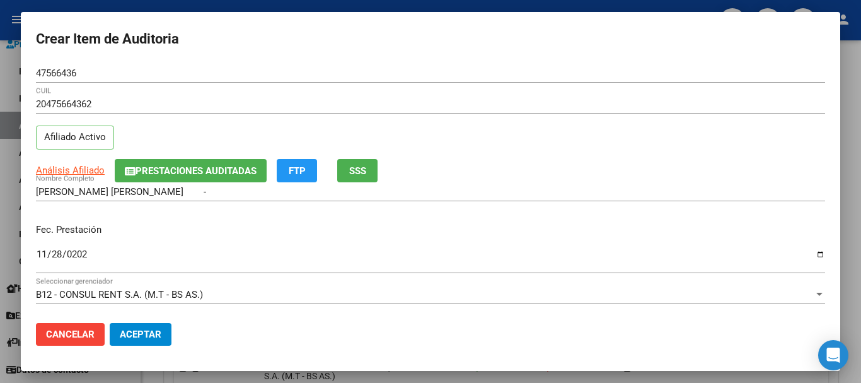
click at [532, 222] on div "Fec. Prestación 2024-11-28 Ingresar la fecha" at bounding box center [430, 249] width 789 height 72
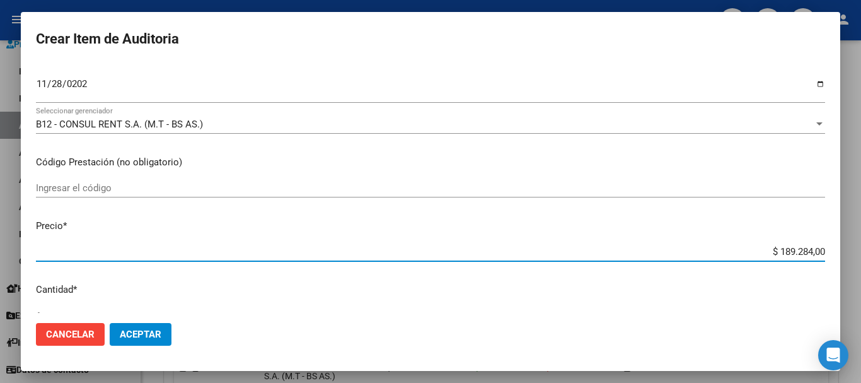
type input "$ 0,01"
type input "$ 0,11"
type input "$ 1,18"
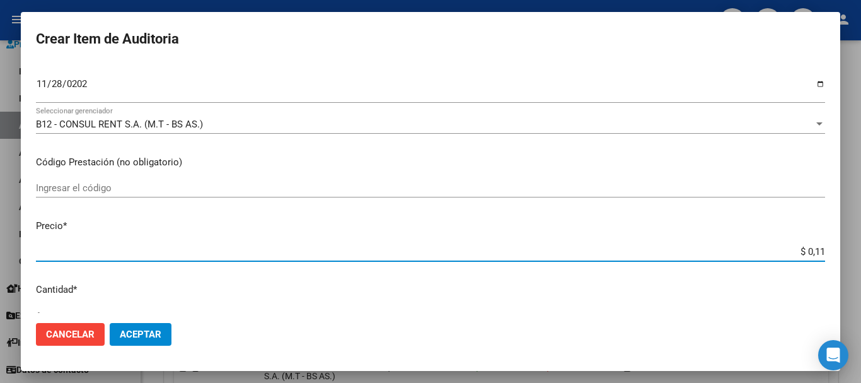
type input "$ 1,18"
type input "$ 11,88"
type input "$ 118,89"
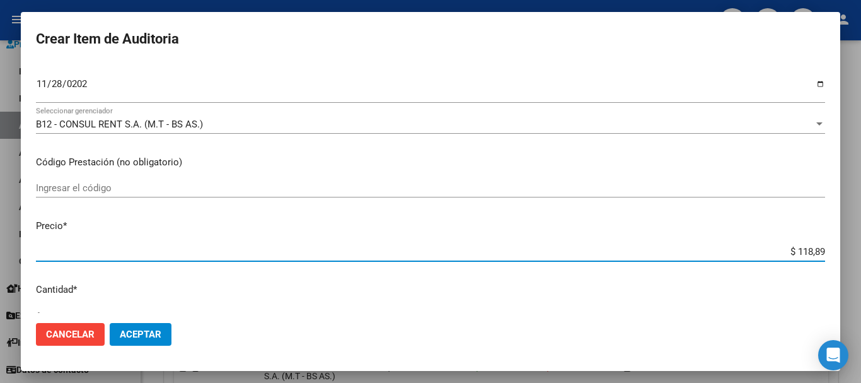
type input "$ 1.188,90"
type input "$ 11.889,00"
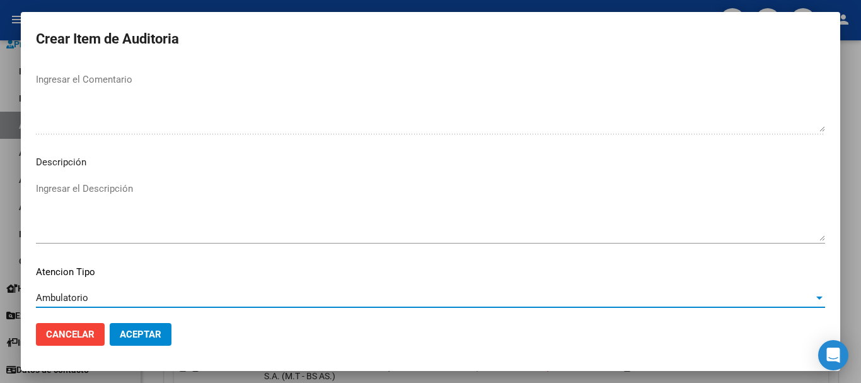
scroll to position [777, 0]
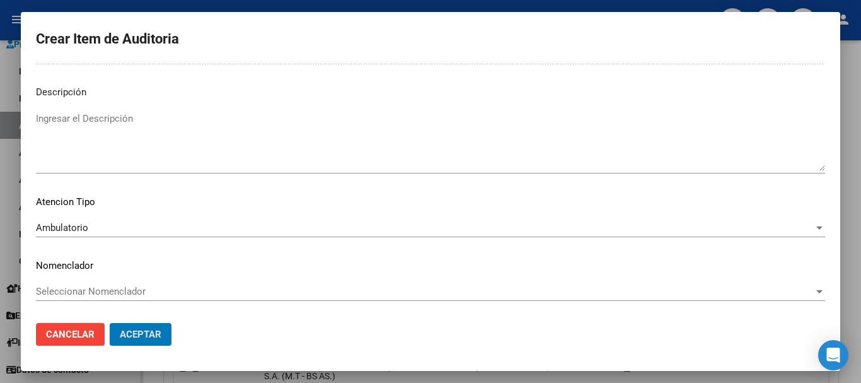
click at [110, 323] on button "Aceptar" at bounding box center [141, 334] width 62 height 23
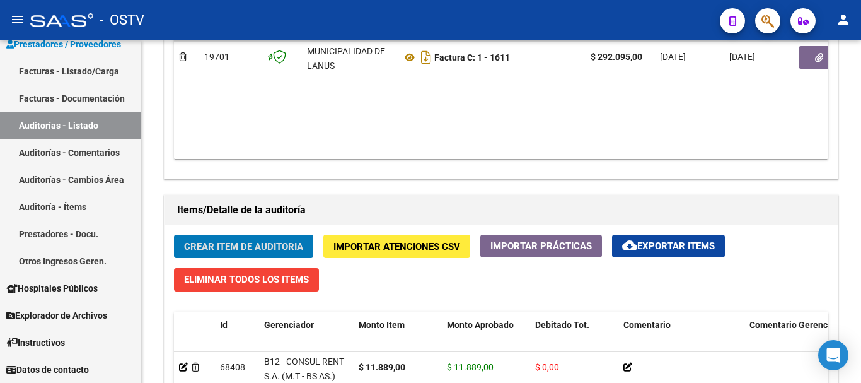
click at [174, 234] on button "Crear Item de Auditoria" at bounding box center [243, 245] width 139 height 23
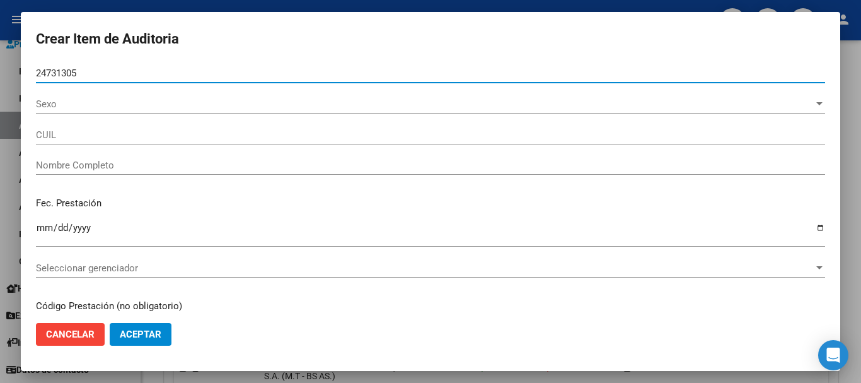
type input "24731305"
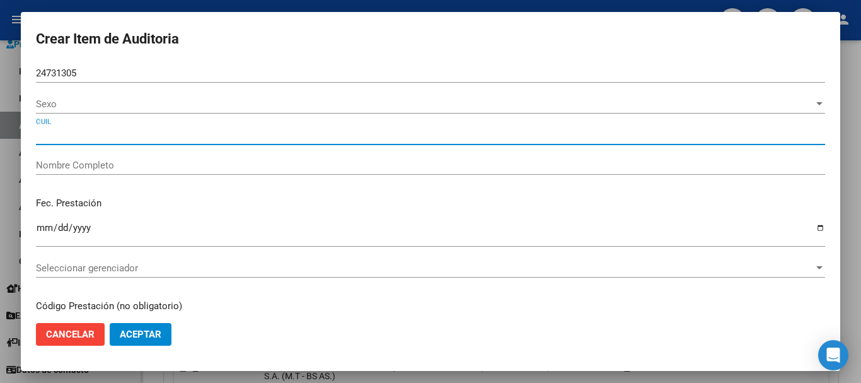
type input "27247313058"
type input "IBARRA MARIA ROSA"
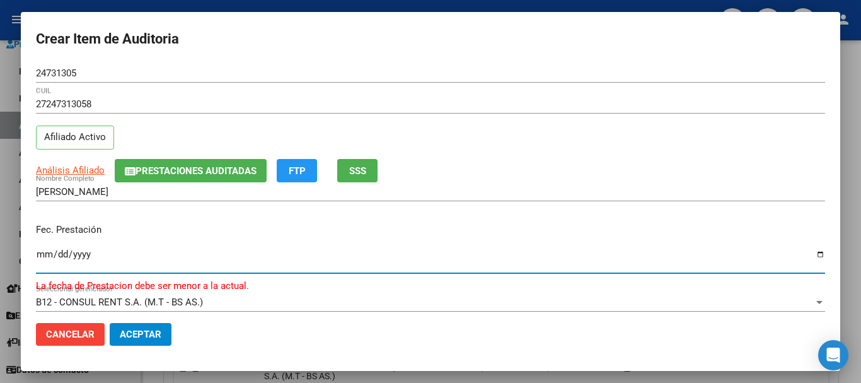
type input "2024-11-28"
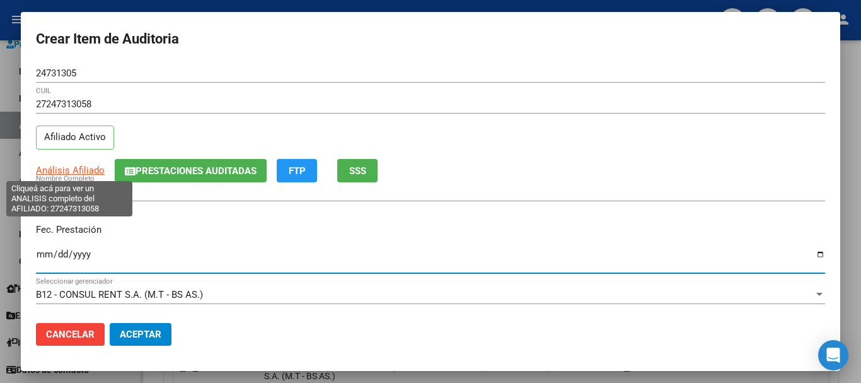
click at [78, 173] on span "Análisis Afiliado" at bounding box center [70, 169] width 69 height 11
type textarea "27247313058"
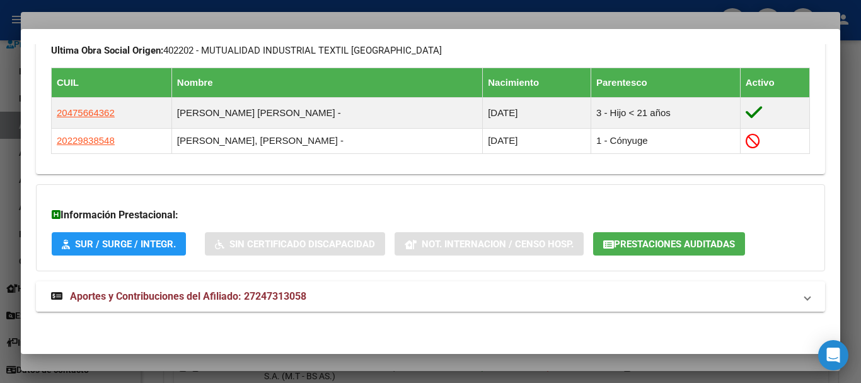
scroll to position [697, 0]
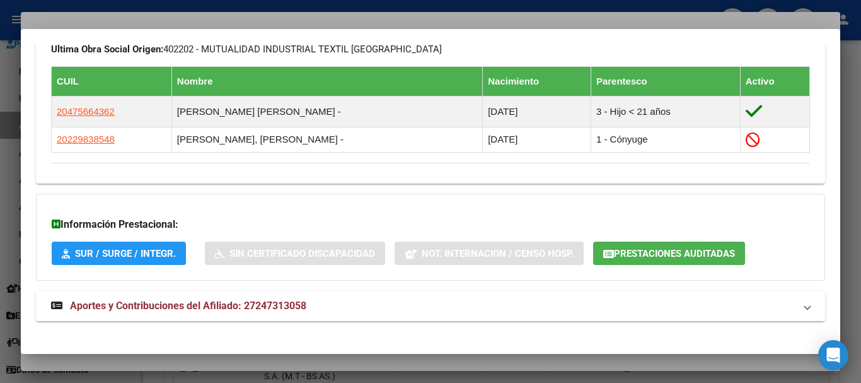
click at [262, 291] on mat-expansion-panel-header "Aportes y Contribuciones del Afiliado: 27247313058" at bounding box center [430, 306] width 789 height 30
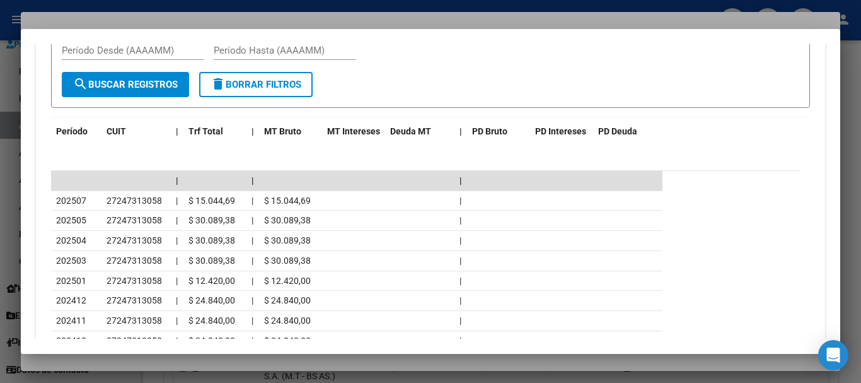
scroll to position [1242, 0]
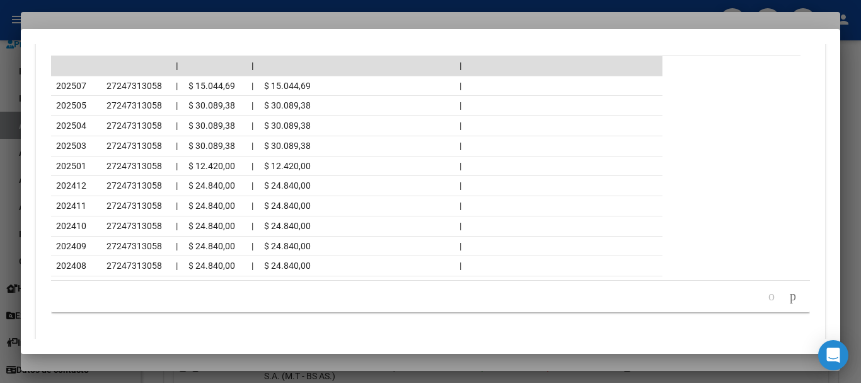
click at [154, 16] on div at bounding box center [430, 191] width 861 height 383
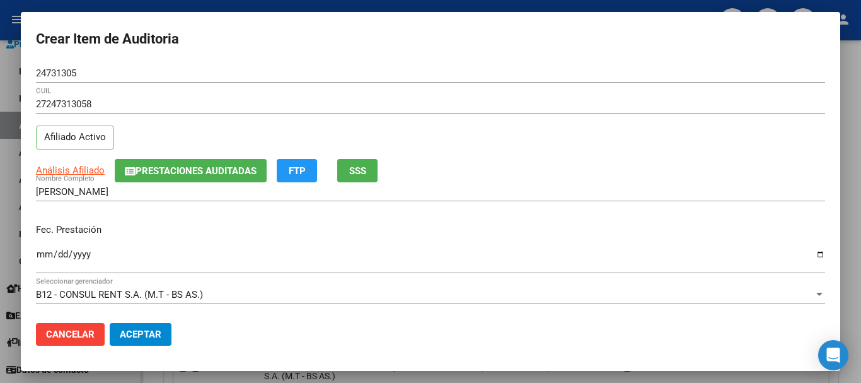
click at [434, 125] on div "27247313058 CUIL Afiliado Activo" at bounding box center [430, 127] width 789 height 64
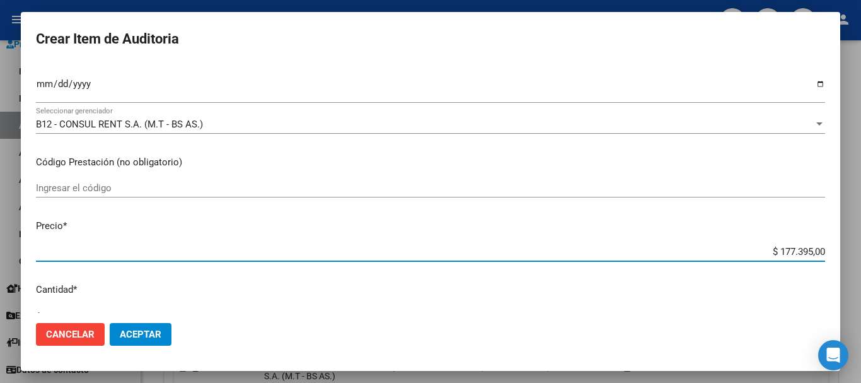
type input "$ 0,01"
type input "$ 0,11"
type input "$ 1,18"
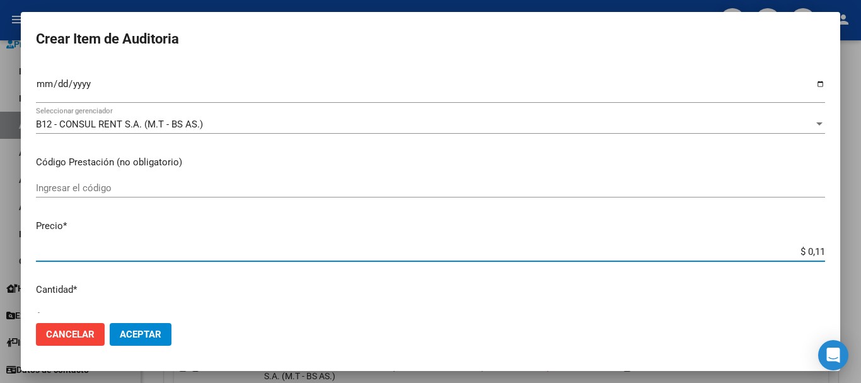
type input "$ 1,18"
type input "$ 11,88"
type input "$ 118,89"
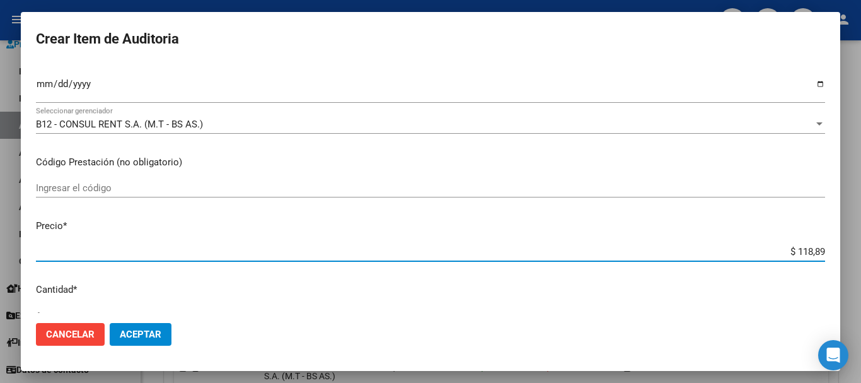
type input "$ 1.188,90"
type input "$ 11.889,00"
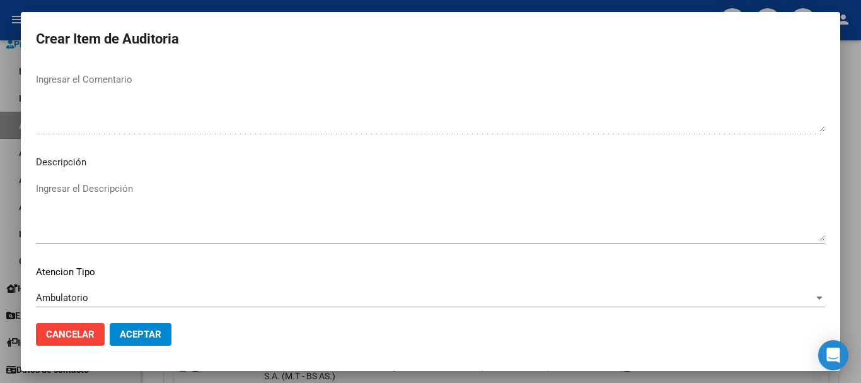
scroll to position [777, 0]
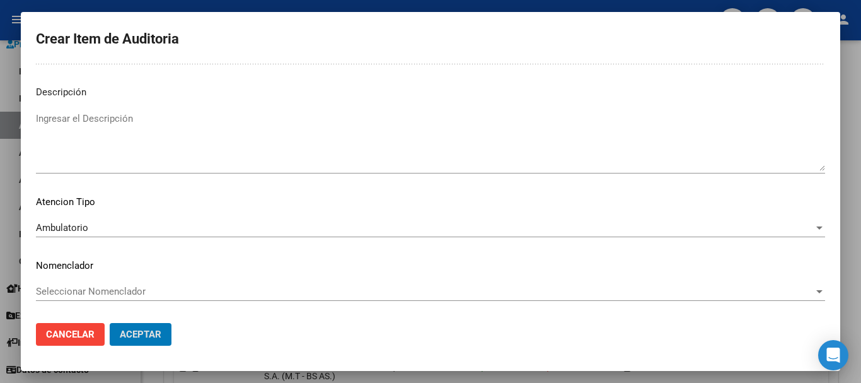
click at [110, 323] on button "Aceptar" at bounding box center [141, 334] width 62 height 23
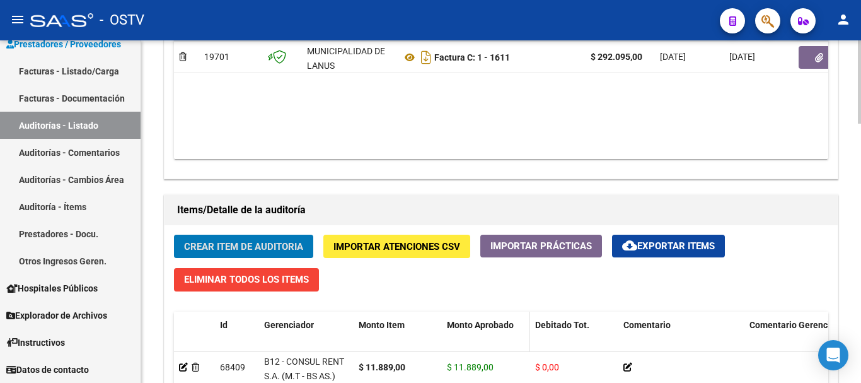
click at [174, 234] on button "Crear Item de Auditoria" at bounding box center [243, 245] width 139 height 23
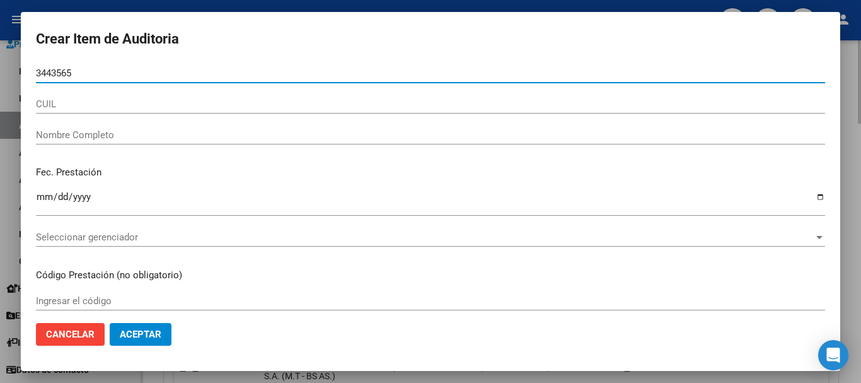
type input "34435658"
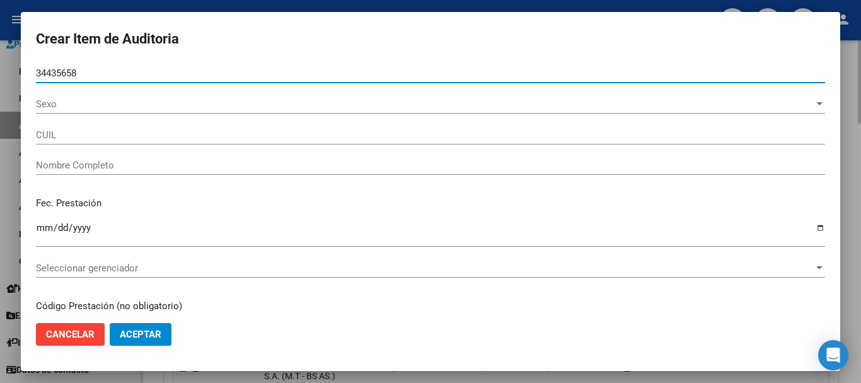
type input "27344356586"
type input "DEL CANTO NATALIA NOEMI"
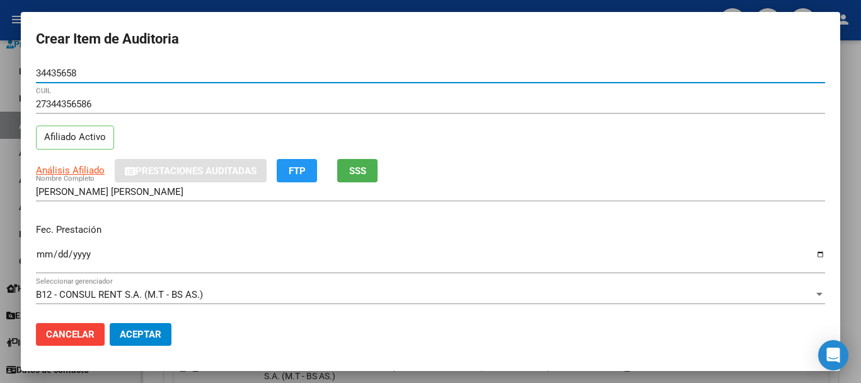
type input "34435658"
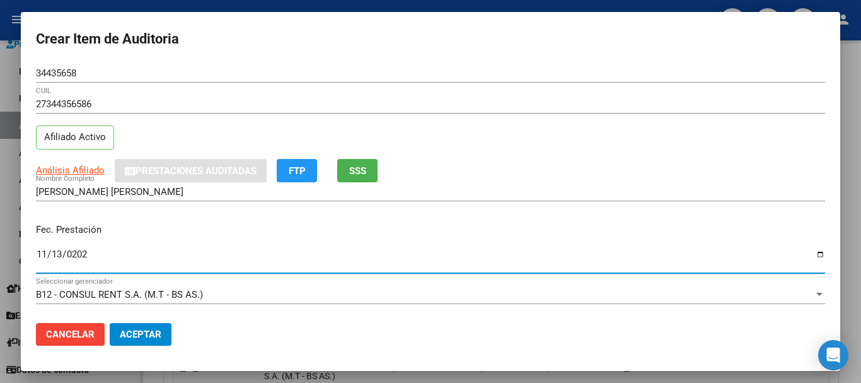
type input "2024-11-13"
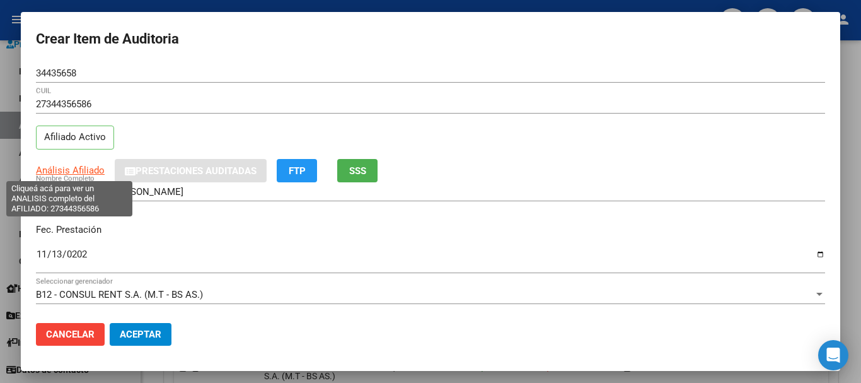
click at [89, 169] on span "Análisis Afiliado" at bounding box center [70, 169] width 69 height 11
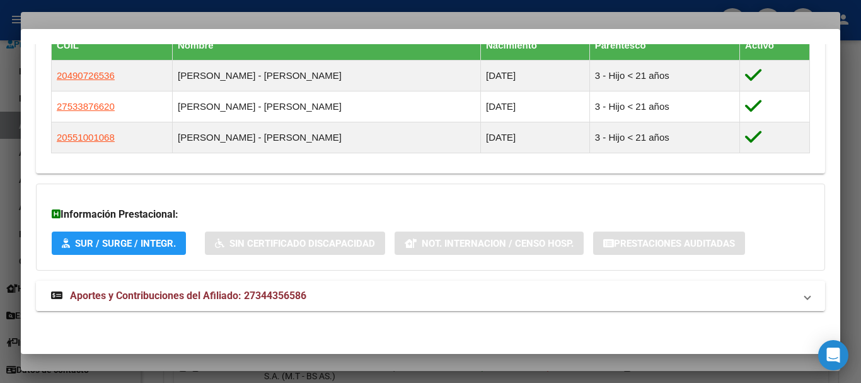
scroll to position [734, 0]
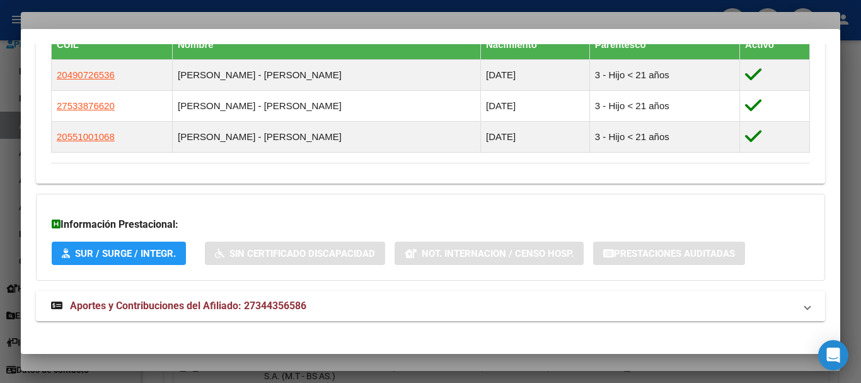
click at [216, 295] on mat-expansion-panel-header "Aportes y Contribuciones del Afiliado: 27344356586" at bounding box center [430, 306] width 789 height 30
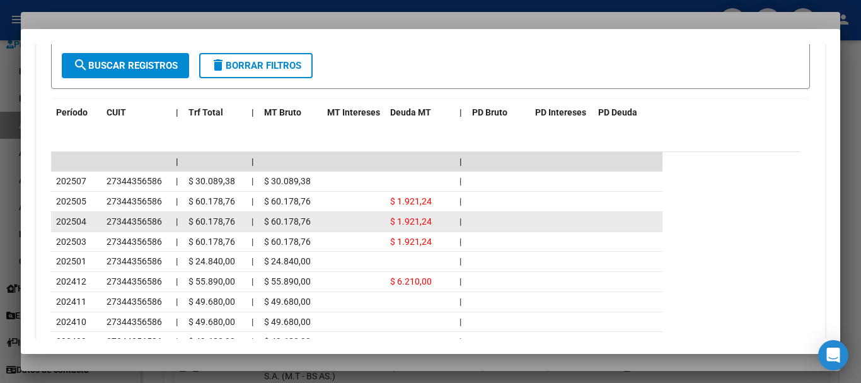
scroll to position [1215, 0]
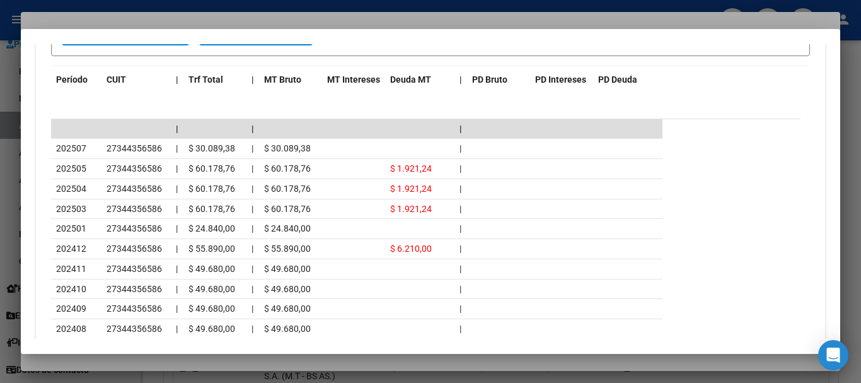
click at [181, 18] on div at bounding box center [430, 191] width 861 height 383
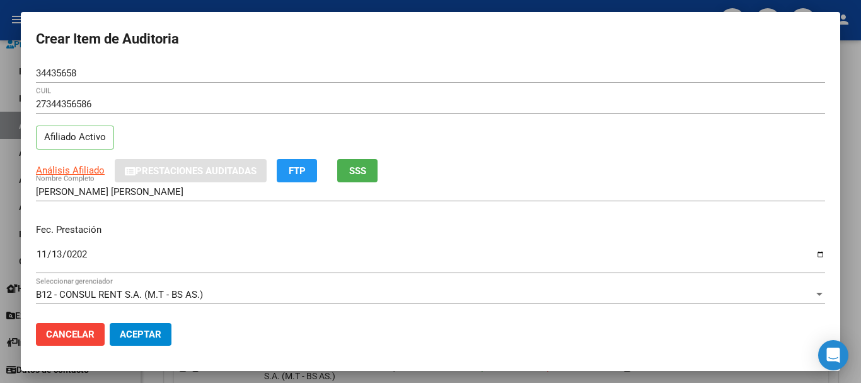
click at [472, 141] on div "27344356586 CUIL Afiliado Activo" at bounding box center [430, 127] width 789 height 64
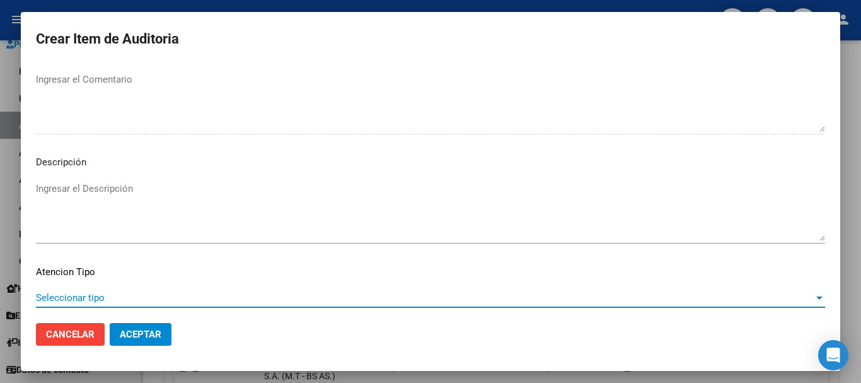
scroll to position [777, 0]
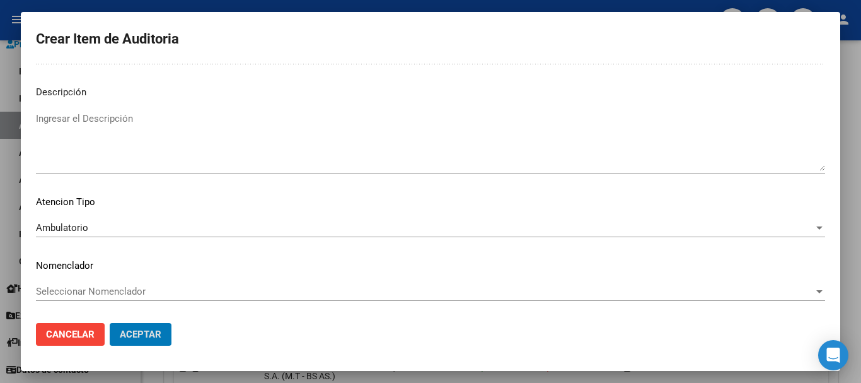
click at [110, 323] on button "Aceptar" at bounding box center [141, 334] width 62 height 23
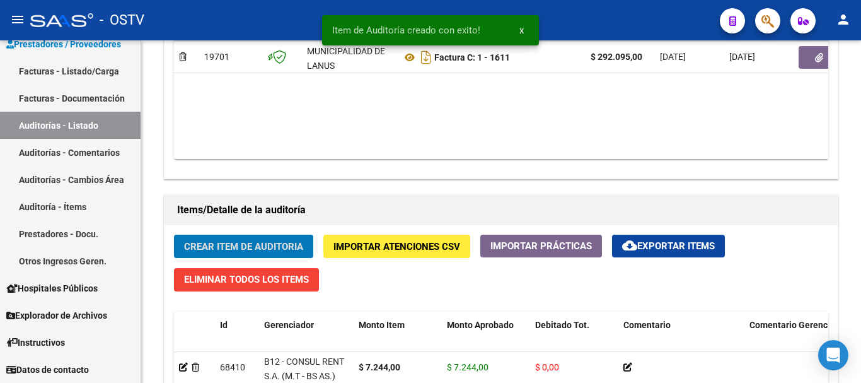
click at [174, 234] on button "Crear Item de Auditoria" at bounding box center [243, 245] width 139 height 23
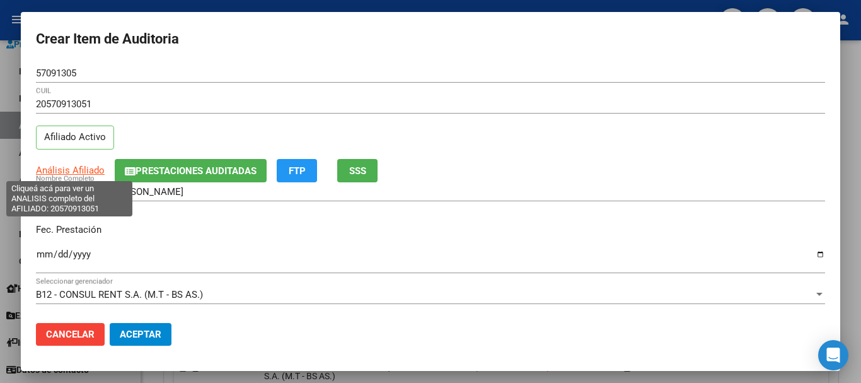
click at [80, 169] on span "Análisis Afiliado" at bounding box center [70, 169] width 69 height 11
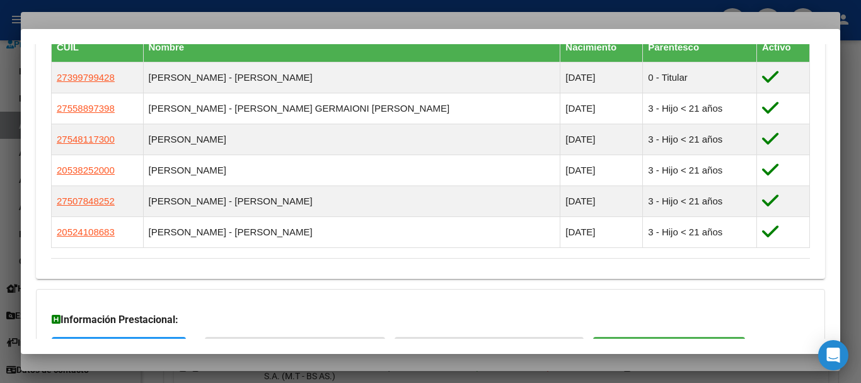
scroll to position [880, 0]
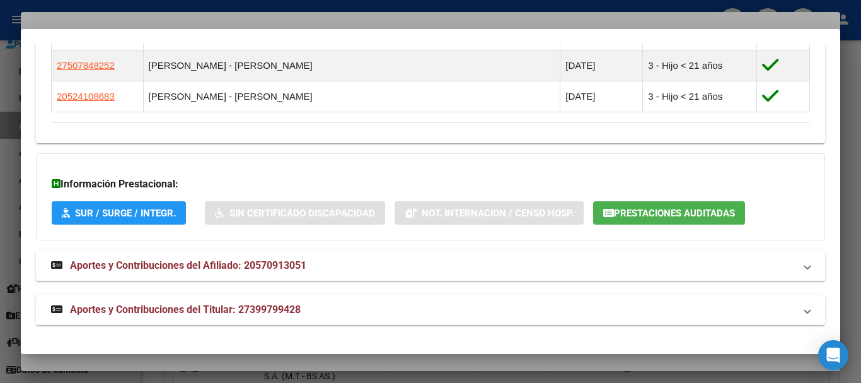
click at [274, 304] on span "Aportes y Contribuciones del Titular: 27399799428" at bounding box center [185, 309] width 231 height 12
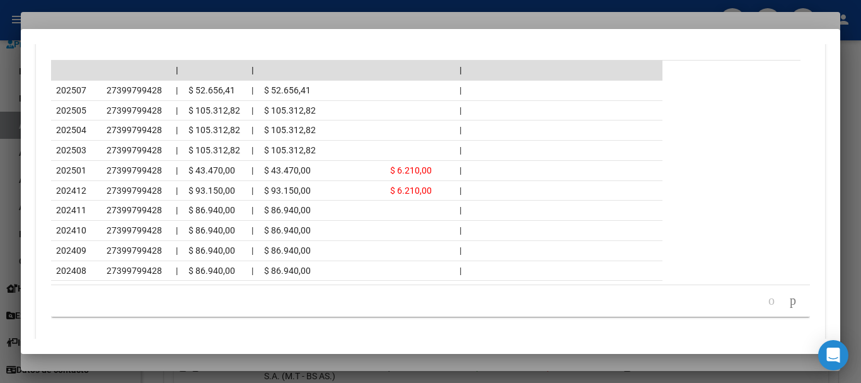
scroll to position [1446, 0]
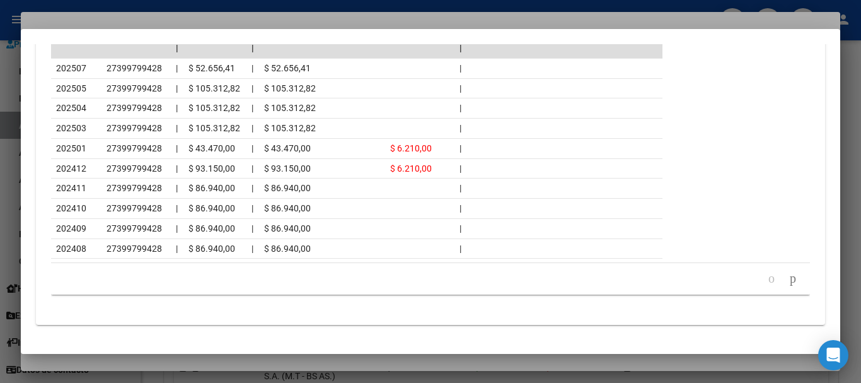
click at [156, 18] on div at bounding box center [430, 191] width 861 height 383
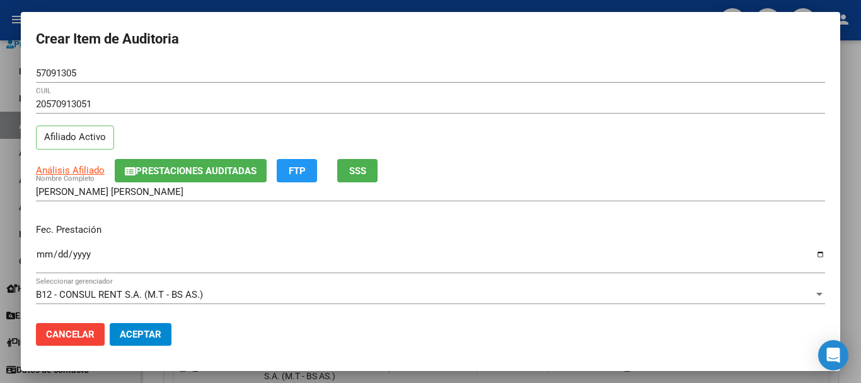
click at [492, 128] on div "20570913051 CUIL Afiliado Activo" at bounding box center [430, 127] width 789 height 64
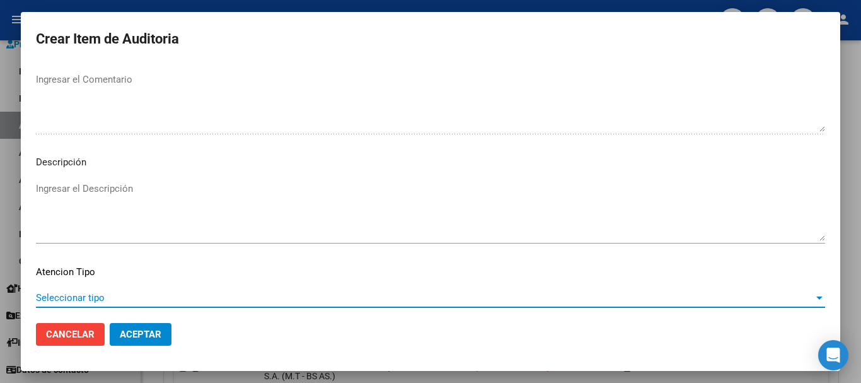
scroll to position [777, 0]
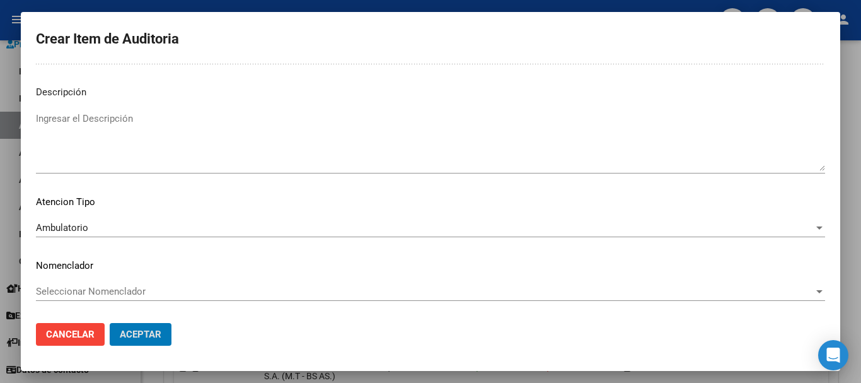
click at [110, 323] on button "Aceptar" at bounding box center [141, 334] width 62 height 23
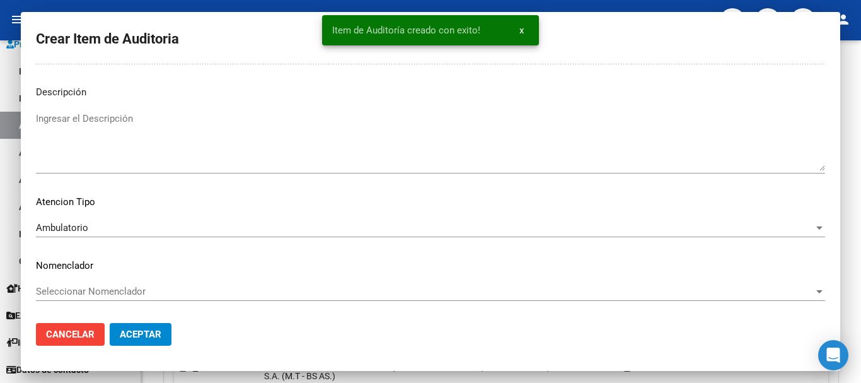
click at [174, 234] on button "Crear Item de Auditoria" at bounding box center [243, 245] width 139 height 23
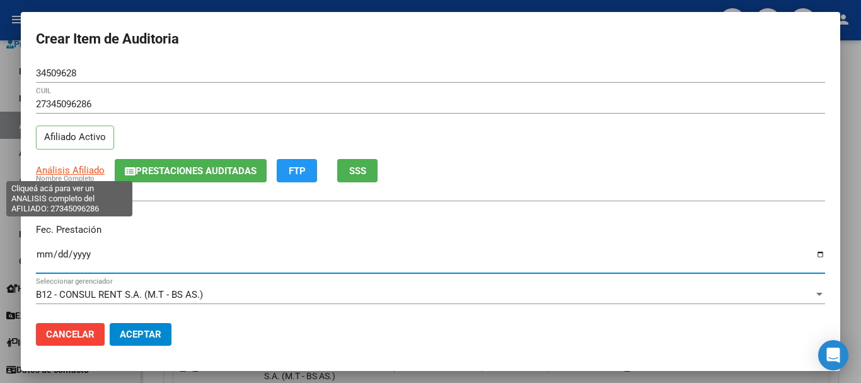
click at [71, 171] on span "Análisis Afiliado" at bounding box center [70, 169] width 69 height 11
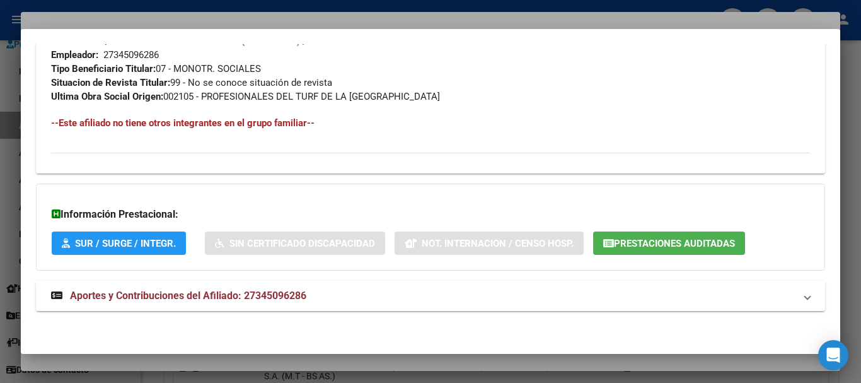
click at [280, 294] on span "Aportes y Contribuciones del Afiliado: 27345096286" at bounding box center [188, 295] width 236 height 12
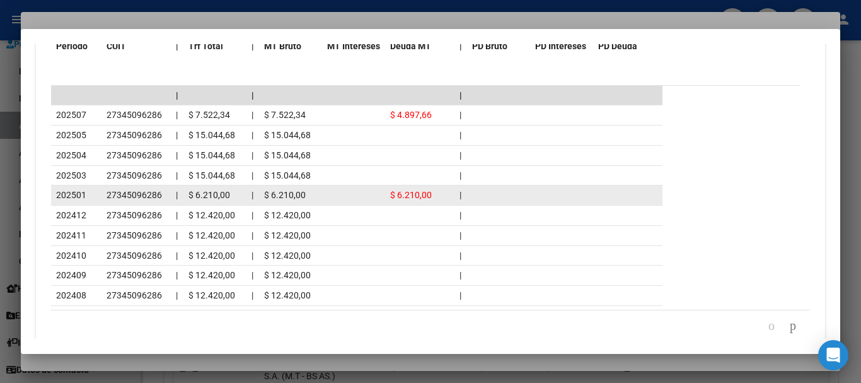
scroll to position [1185, 0]
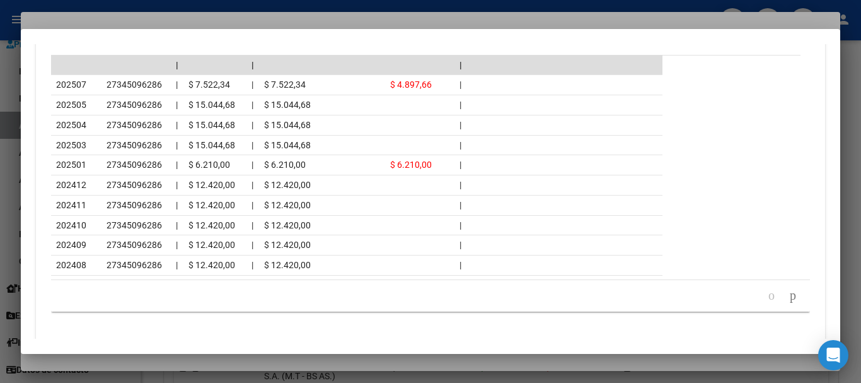
click at [217, 23] on div at bounding box center [430, 191] width 861 height 383
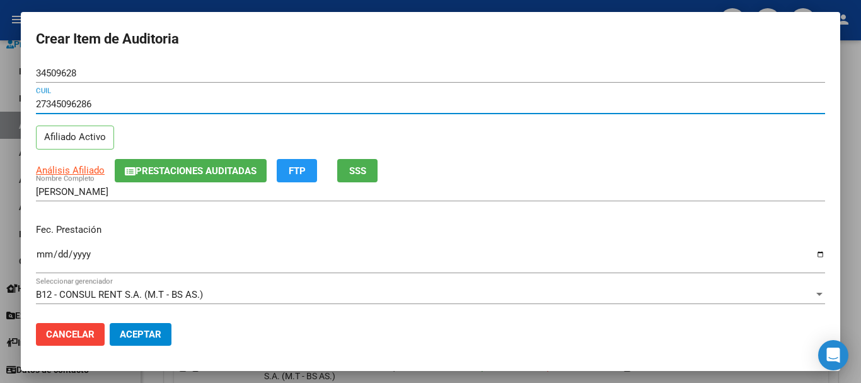
click at [386, 102] on input "27345096286" at bounding box center [430, 103] width 789 height 11
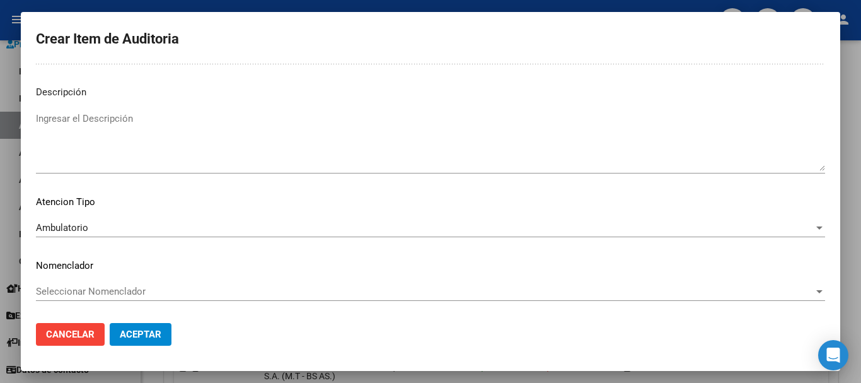
scroll to position [0, 0]
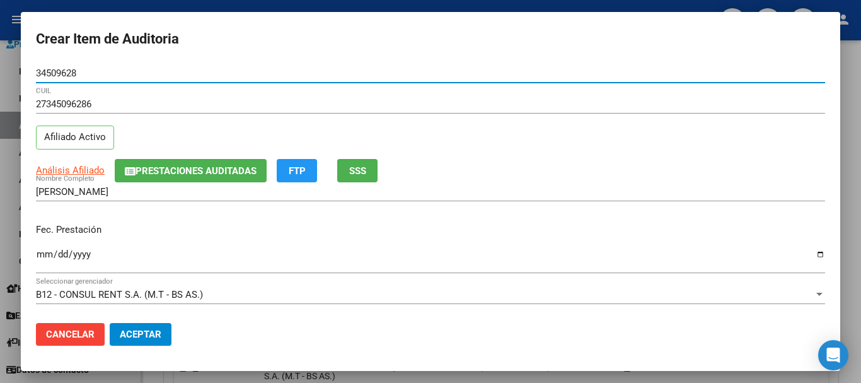
click at [110, 323] on button "Aceptar" at bounding box center [141, 334] width 62 height 23
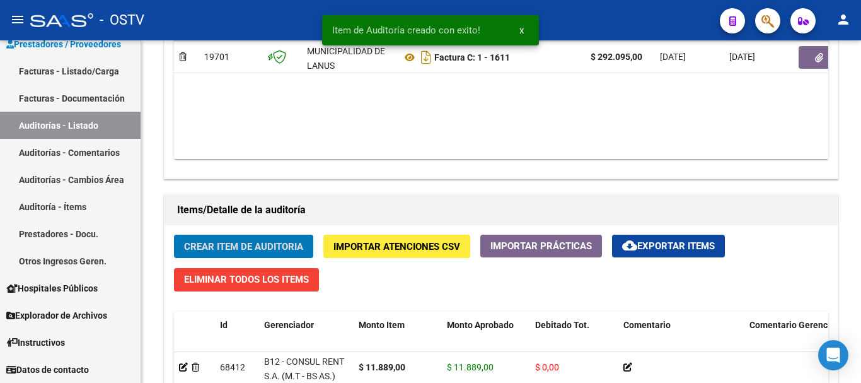
click at [174, 234] on button "Crear Item de Auditoria" at bounding box center [243, 245] width 139 height 23
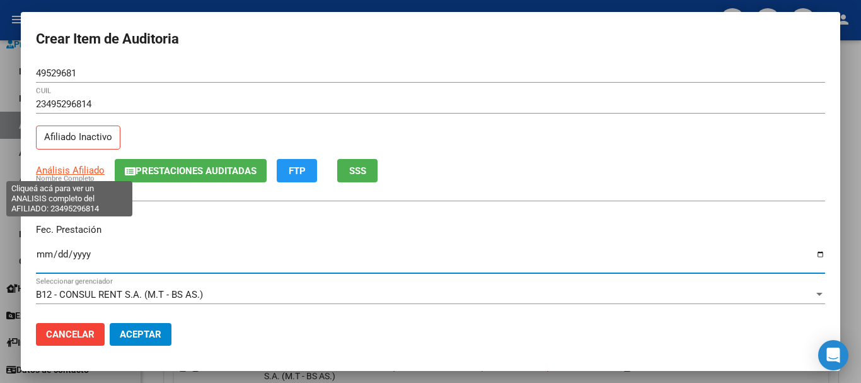
click at [71, 169] on span "Análisis Afiliado" at bounding box center [70, 169] width 69 height 11
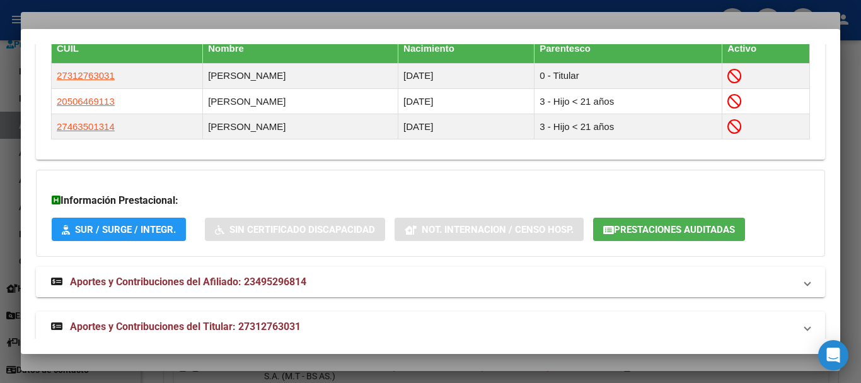
scroll to position [788, 0]
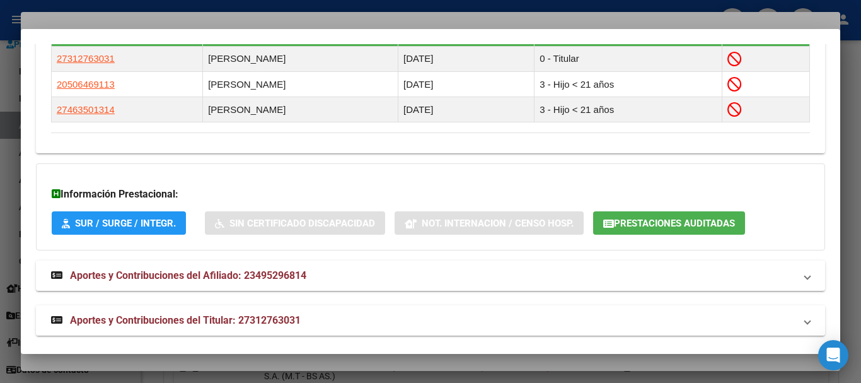
click at [310, 309] on mat-expansion-panel-header "Aportes y Contribuciones del Titular: 27312763031" at bounding box center [430, 320] width 789 height 30
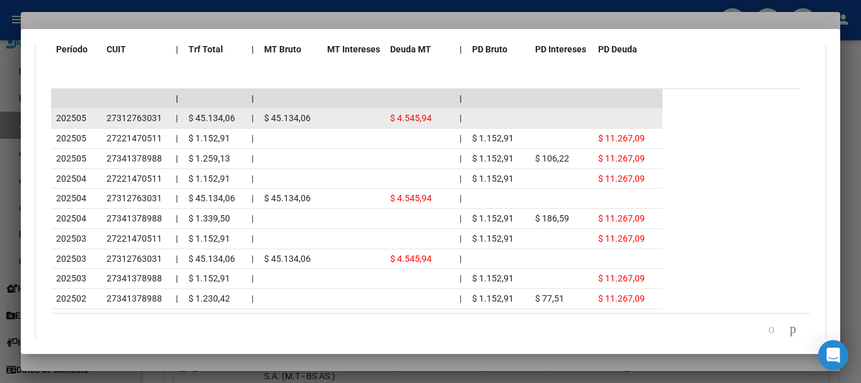
scroll to position [1334, 0]
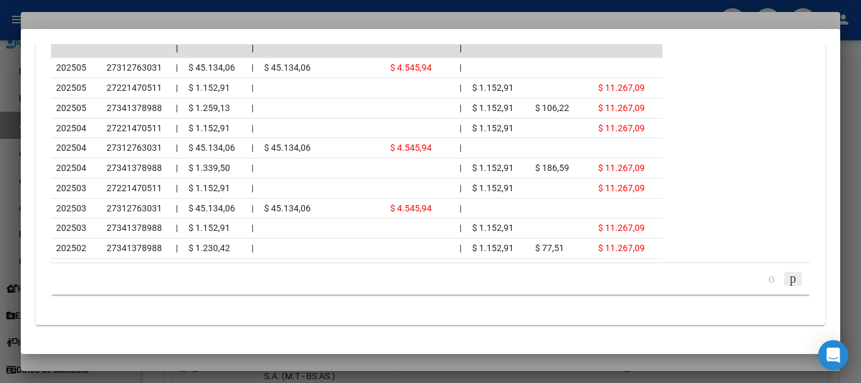
click at [788, 275] on icon "go to next page" at bounding box center [793, 277] width 10 height 15
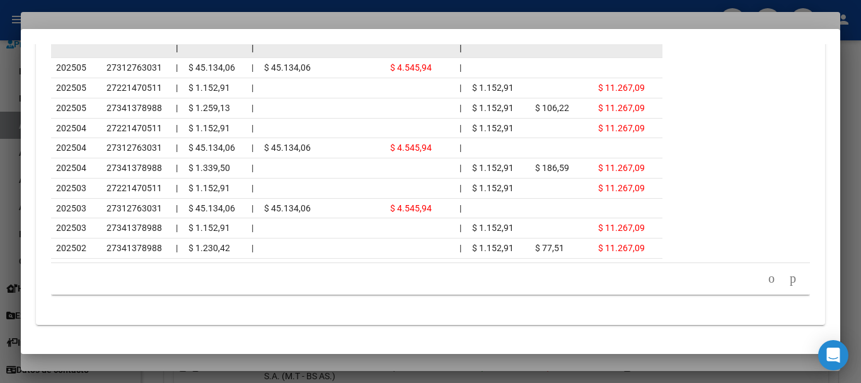
scroll to position [1365, 0]
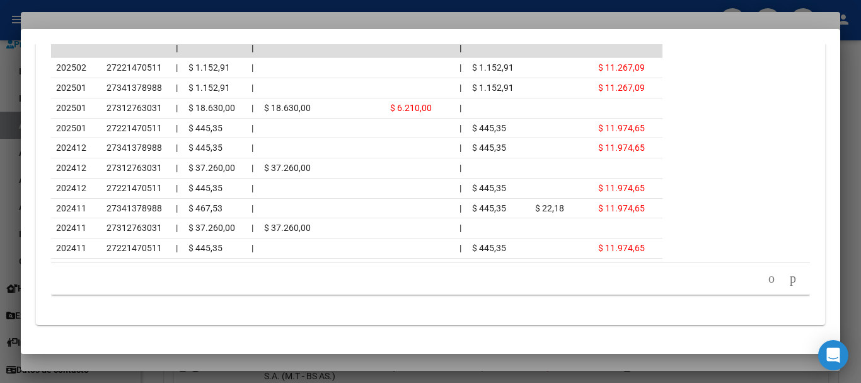
click at [155, 15] on div at bounding box center [430, 191] width 861 height 383
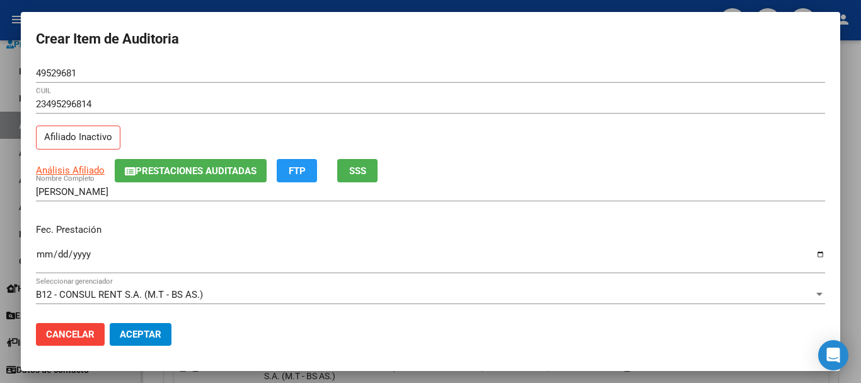
click at [407, 88] on div "49529681 Nro Documento" at bounding box center [430, 79] width 789 height 31
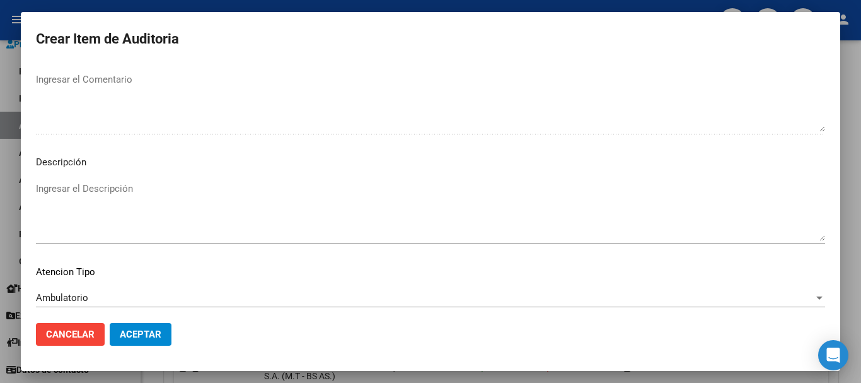
scroll to position [777, 0]
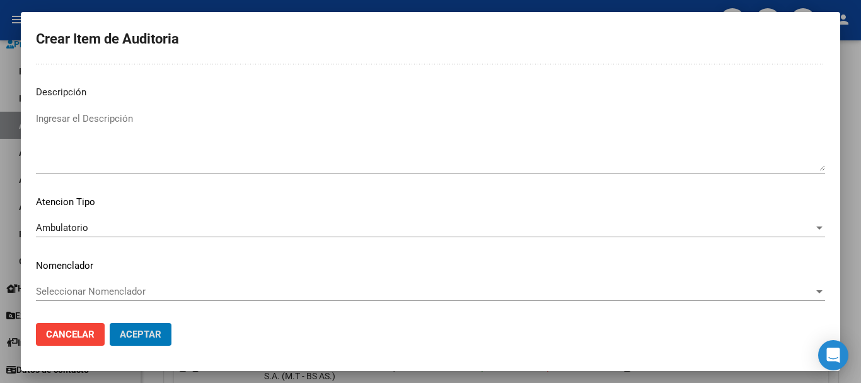
click at [110, 323] on button "Aceptar" at bounding box center [141, 334] width 62 height 23
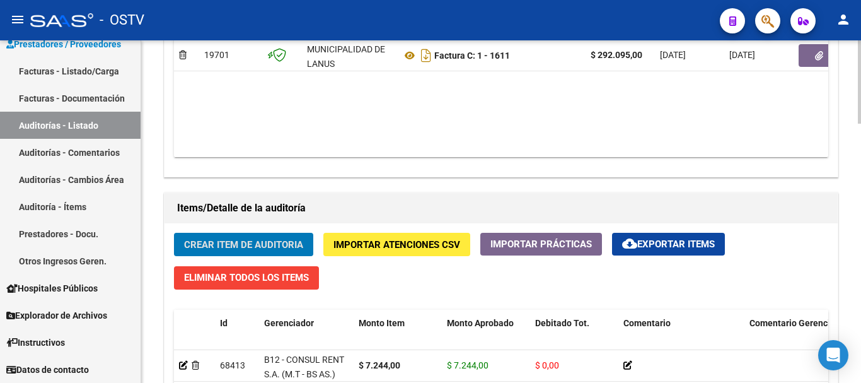
scroll to position [757, 0]
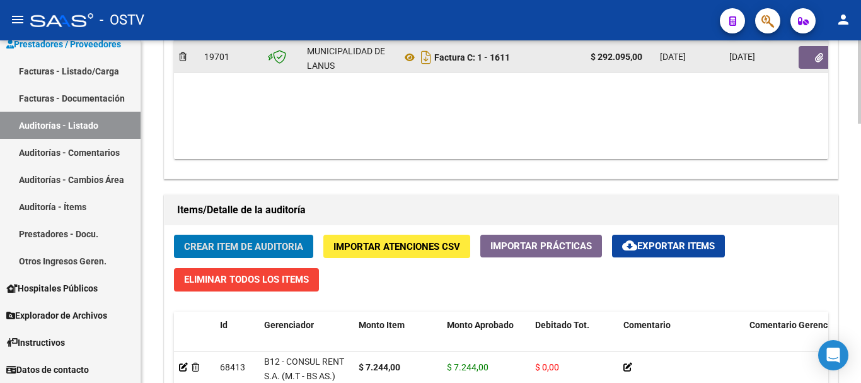
click at [816, 65] on button "button" at bounding box center [819, 57] width 40 height 23
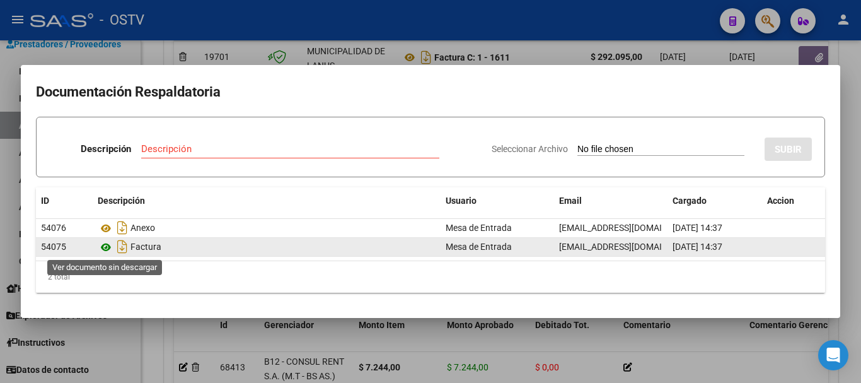
click at [102, 248] on icon at bounding box center [106, 246] width 16 height 15
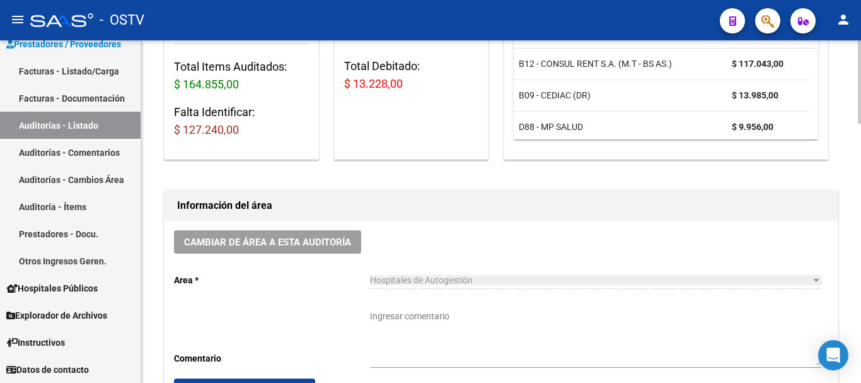
scroll to position [190, 0]
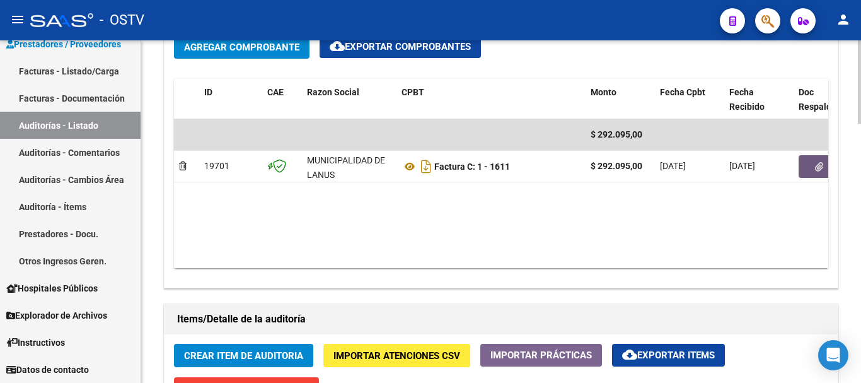
scroll to position [792, 0]
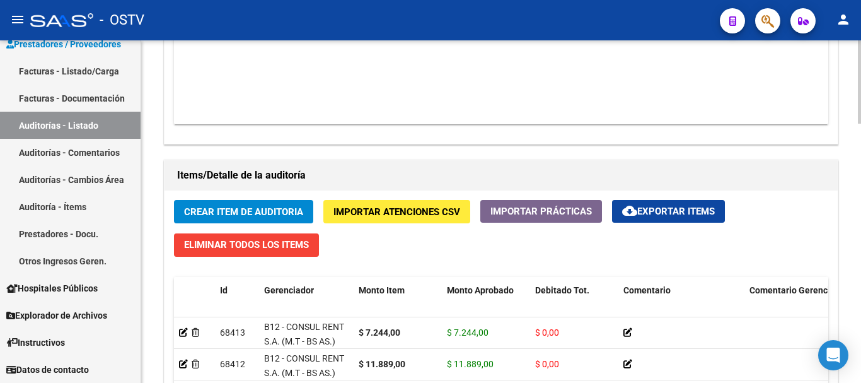
click at [220, 208] on span "Crear Item de Auditoria" at bounding box center [243, 211] width 119 height 11
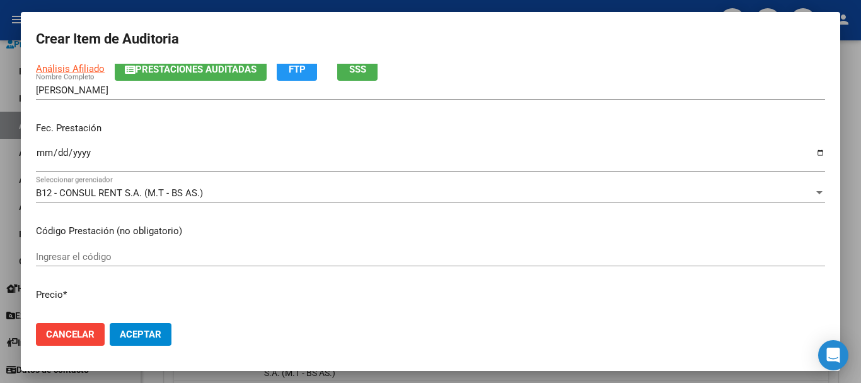
scroll to position [0, 0]
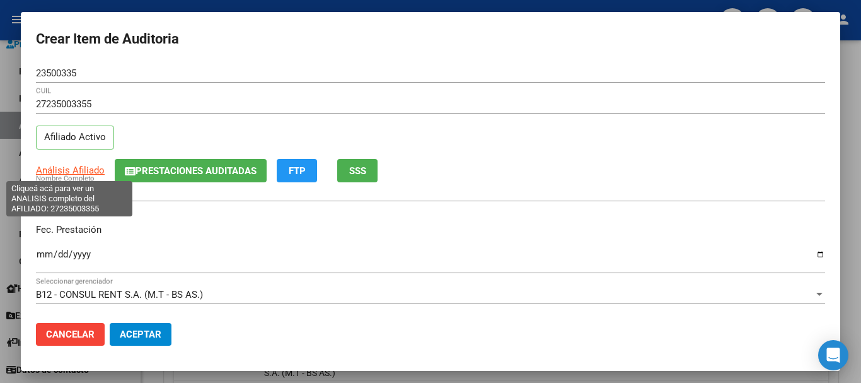
click at [79, 168] on span "Análisis Afiliado" at bounding box center [70, 169] width 69 height 11
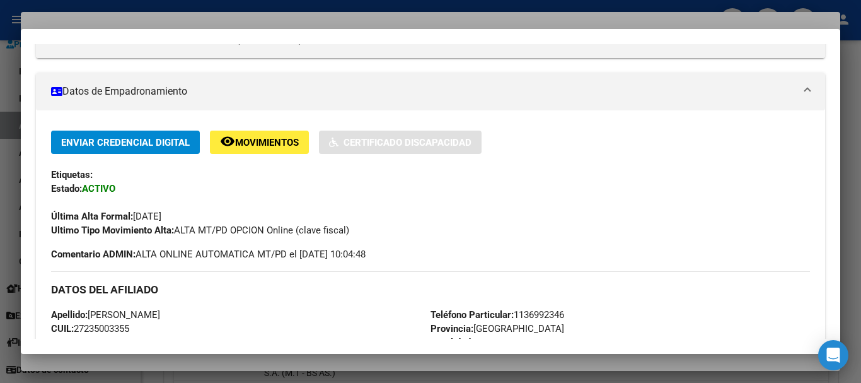
scroll to position [671, 0]
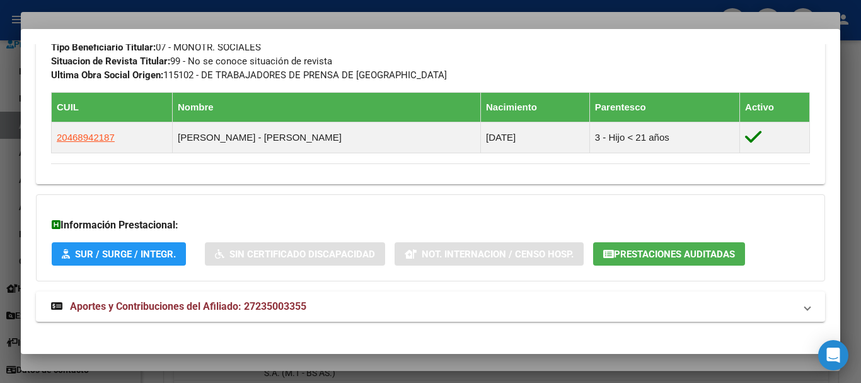
drag, startPoint x: 246, startPoint y: 286, endPoint x: 254, endPoint y: 286, distance: 7.6
click at [272, 300] on span "Aportes y Contribuciones del Afiliado: 27235003355" at bounding box center [188, 306] width 236 height 12
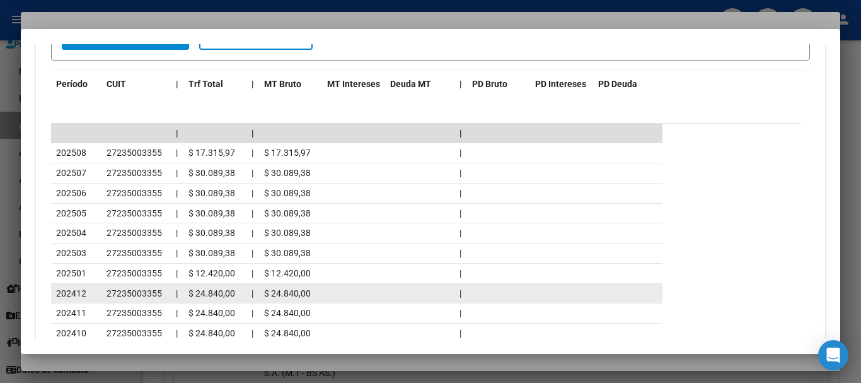
scroll to position [1153, 0]
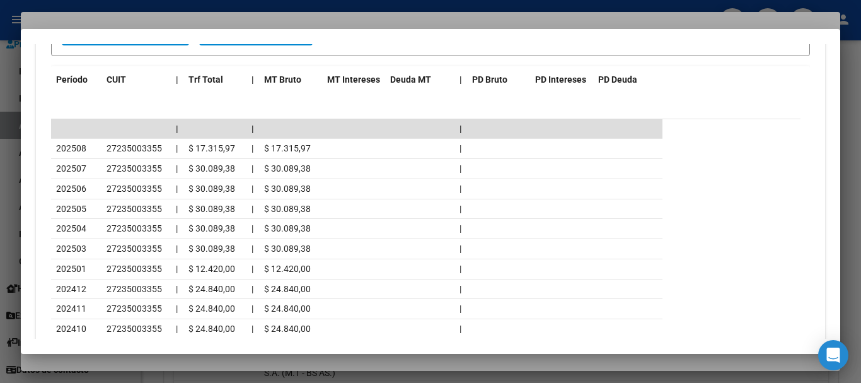
click at [226, 20] on div at bounding box center [430, 191] width 861 height 383
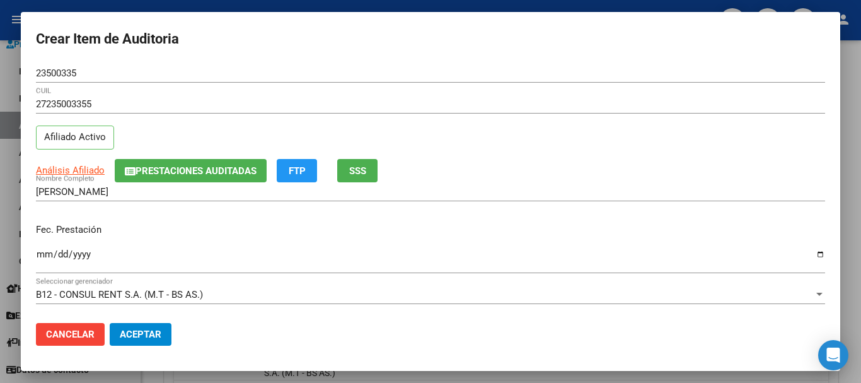
click at [466, 138] on div "27235003355 CUIL Afiliado Activo" at bounding box center [430, 127] width 789 height 64
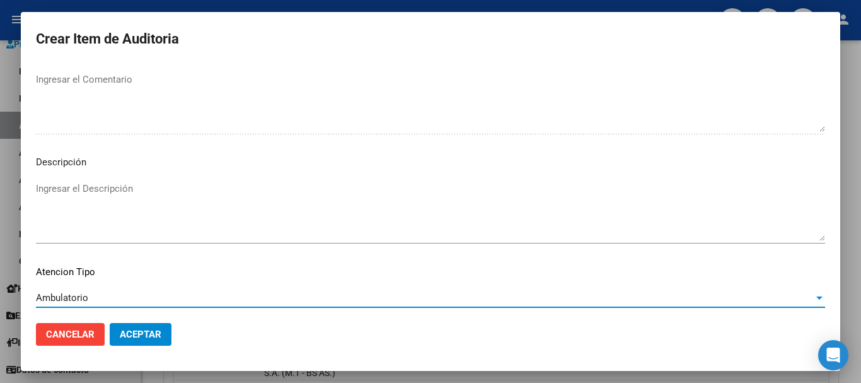
scroll to position [777, 0]
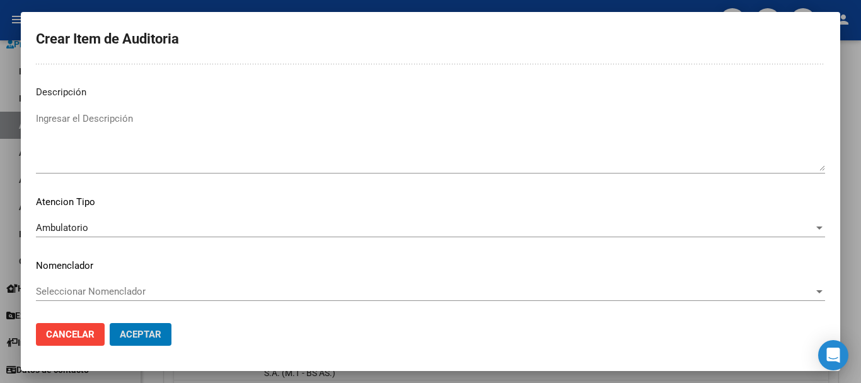
click at [110, 323] on button "Aceptar" at bounding box center [141, 334] width 62 height 23
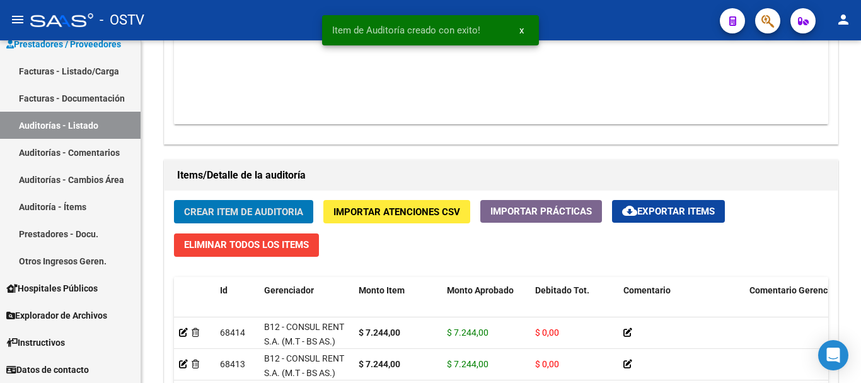
click at [174, 200] on button "Crear Item de Auditoria" at bounding box center [243, 211] width 139 height 23
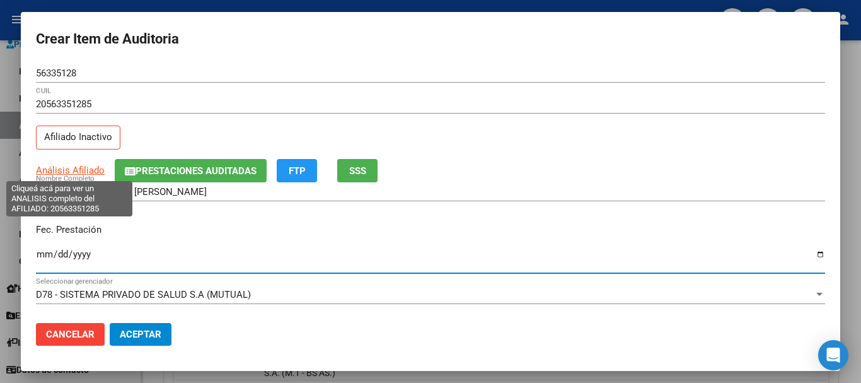
click at [57, 175] on span "Análisis Afiliado" at bounding box center [70, 169] width 69 height 11
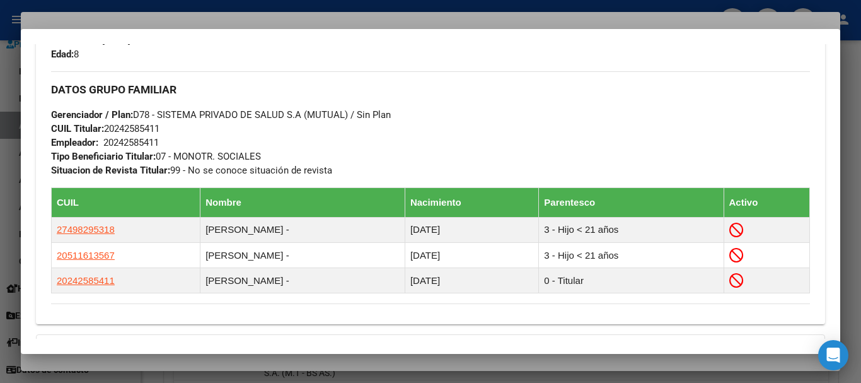
scroll to position [785, 0]
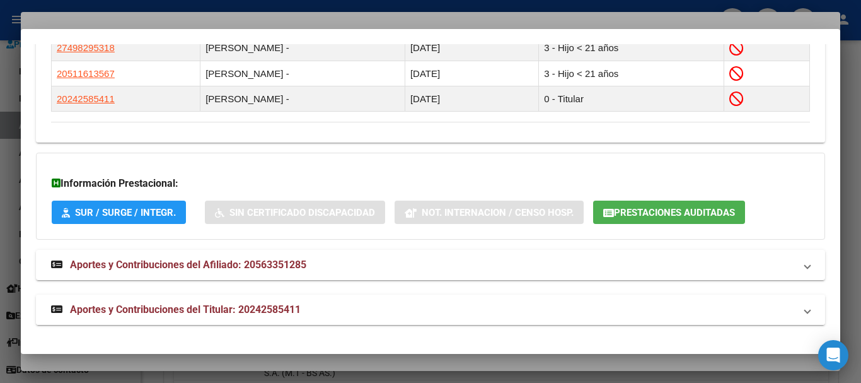
click at [282, 314] on strong "Aportes y Contribuciones del Titular: 20242585411" at bounding box center [176, 309] width 250 height 15
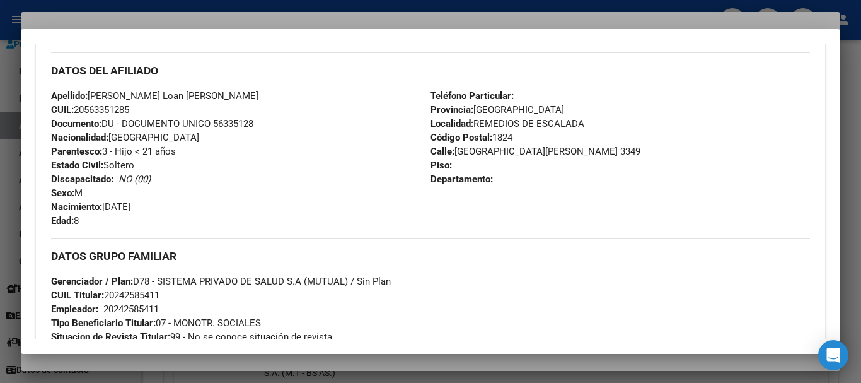
scroll to position [0, 0]
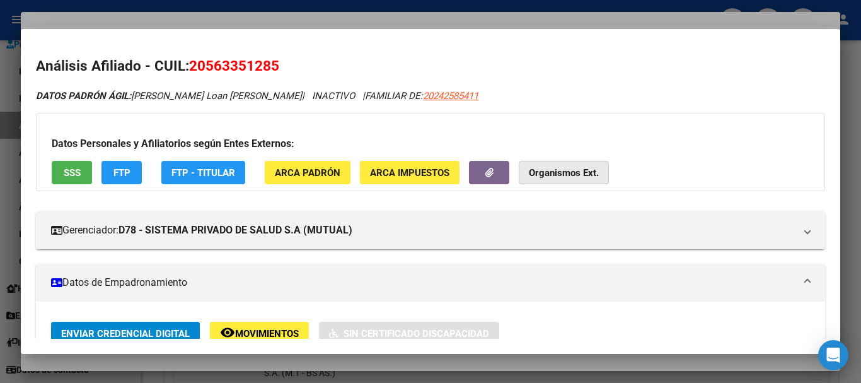
click at [589, 163] on button "Organismos Ext." at bounding box center [564, 172] width 90 height 23
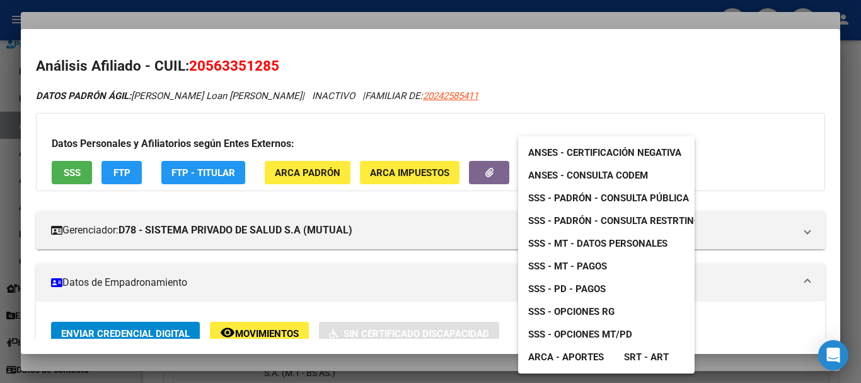
click at [532, 90] on div at bounding box center [430, 191] width 861 height 383
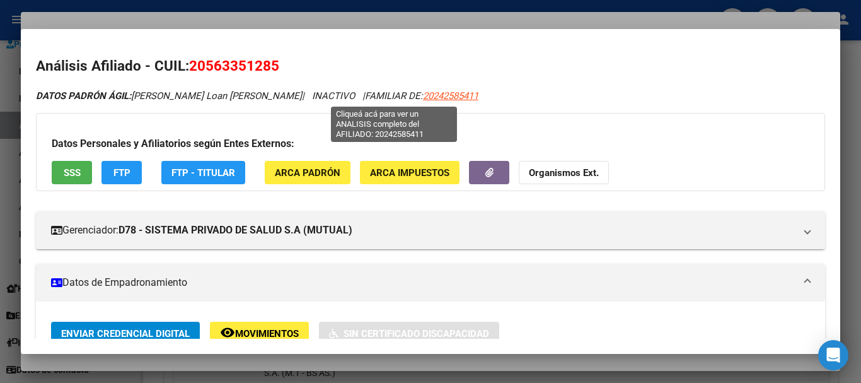
click at [423, 91] on span "20242585411" at bounding box center [450, 95] width 55 height 11
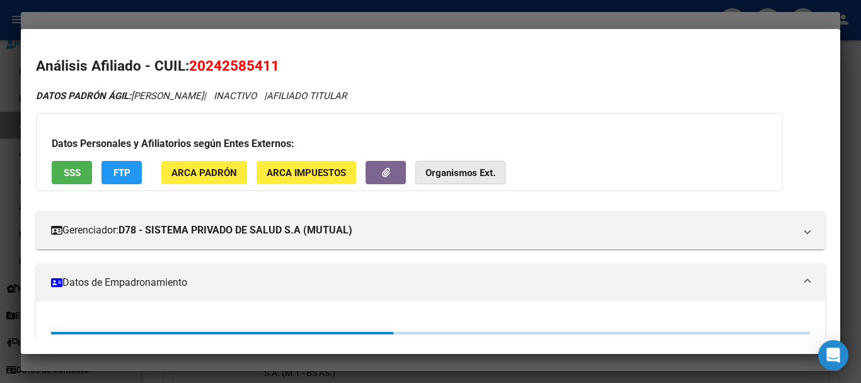
click at [459, 173] on strong "Organismos Ext." at bounding box center [460, 172] width 70 height 11
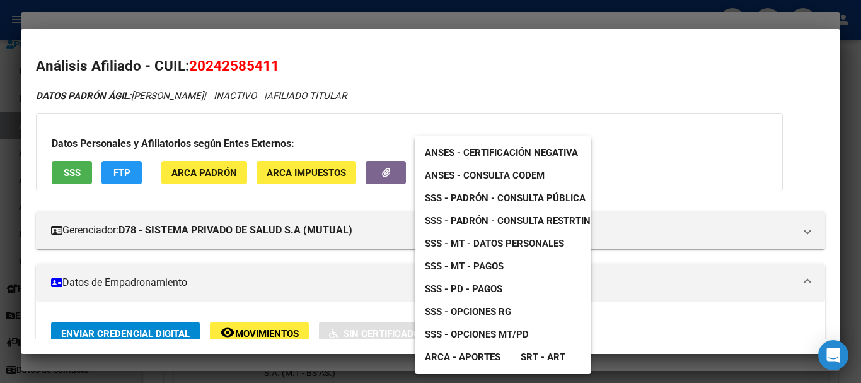
click at [507, 248] on span "SSS - MT - Datos Personales" at bounding box center [494, 243] width 139 height 11
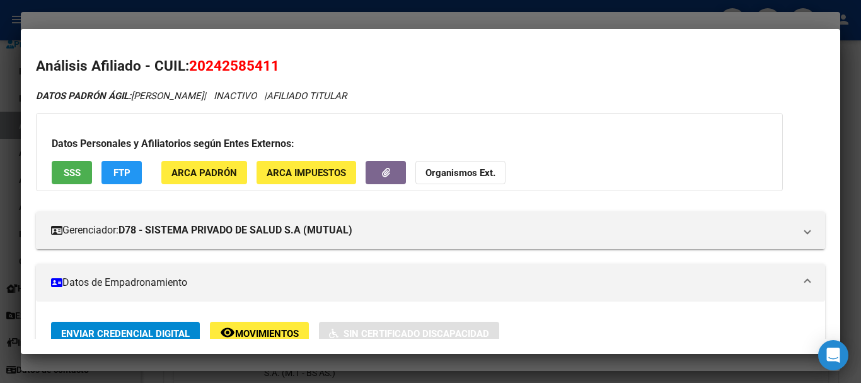
click at [444, 179] on button "Organismos Ext." at bounding box center [460, 172] width 90 height 23
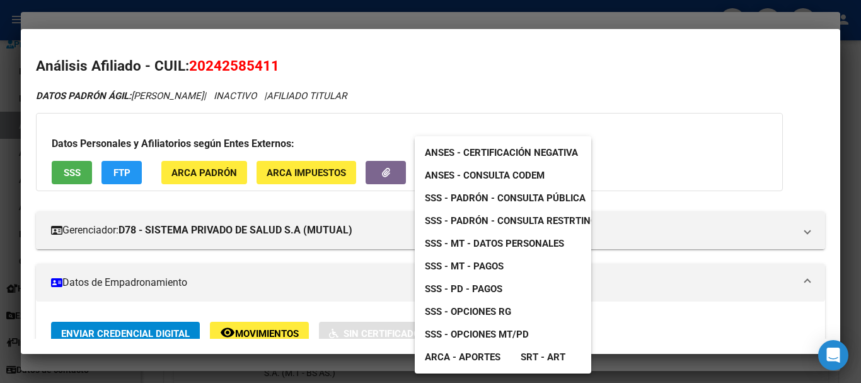
click at [515, 193] on span "SSS - Padrón - Consulta Pública" at bounding box center [505, 197] width 161 height 11
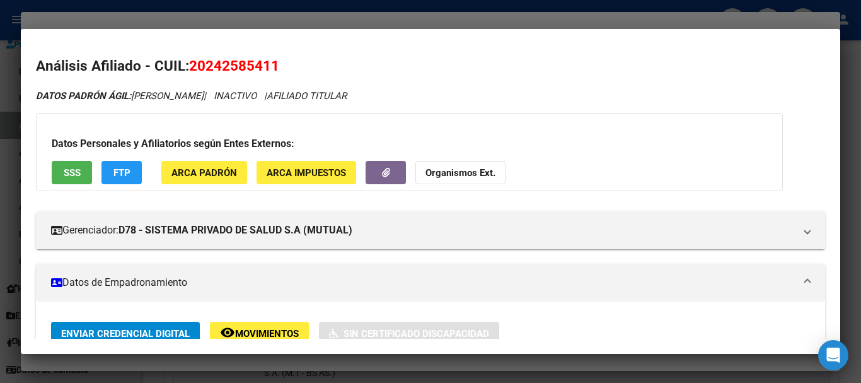
click at [274, 21] on div at bounding box center [430, 191] width 861 height 383
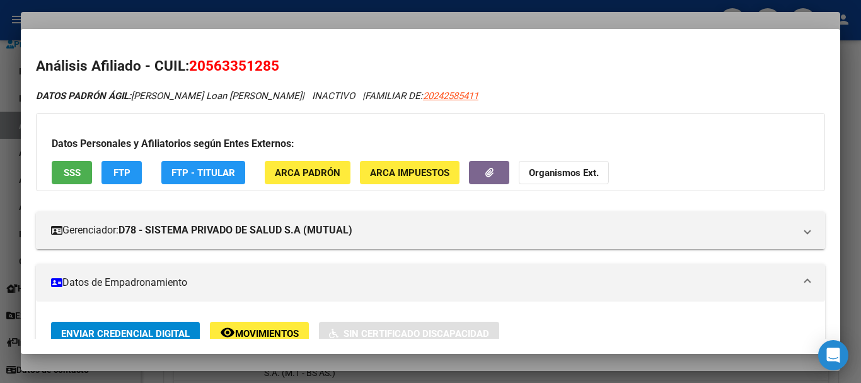
click at [364, 15] on div at bounding box center [430, 191] width 861 height 383
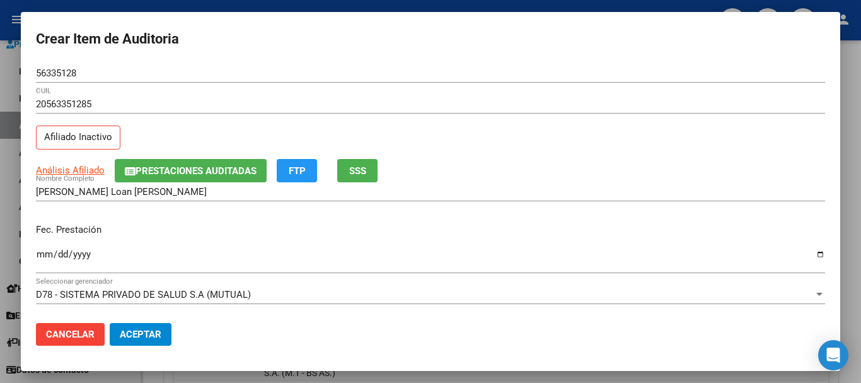
click at [156, 161] on button "Prestaciones Auditadas" at bounding box center [191, 170] width 152 height 23
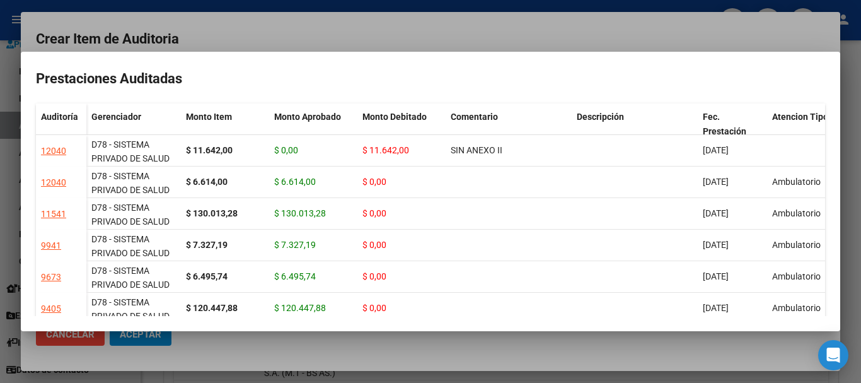
click at [313, 32] on div at bounding box center [430, 191] width 861 height 383
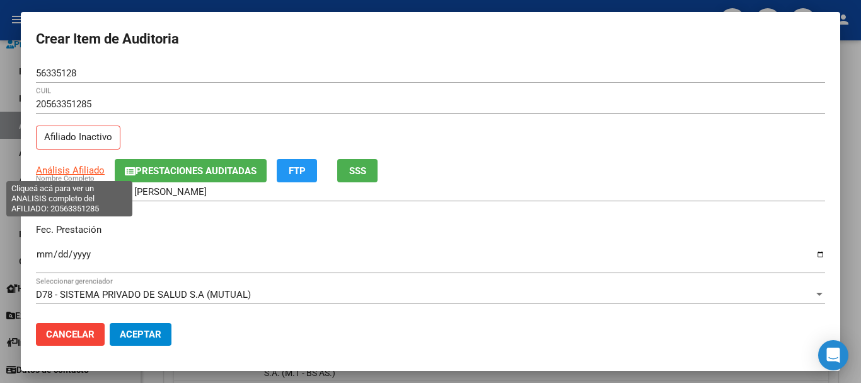
click at [90, 167] on span "Análisis Afiliado" at bounding box center [70, 169] width 69 height 11
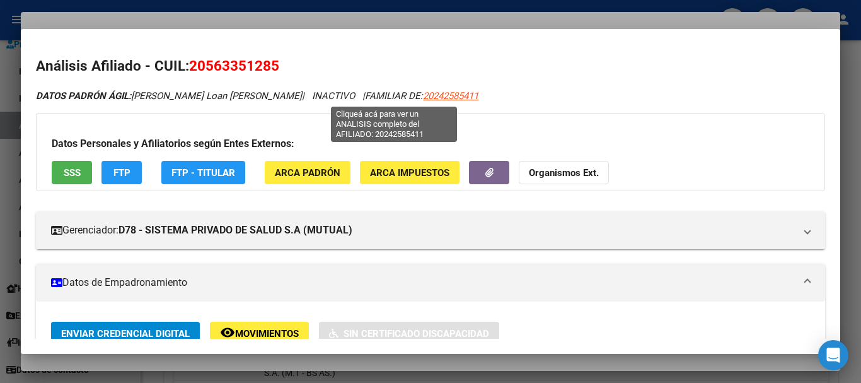
click at [423, 97] on span "20242585411" at bounding box center [450, 95] width 55 height 11
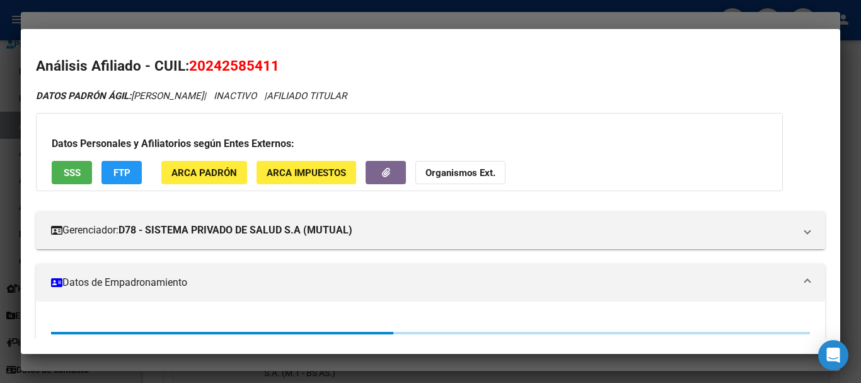
click at [468, 175] on strong "Organismos Ext." at bounding box center [460, 172] width 70 height 11
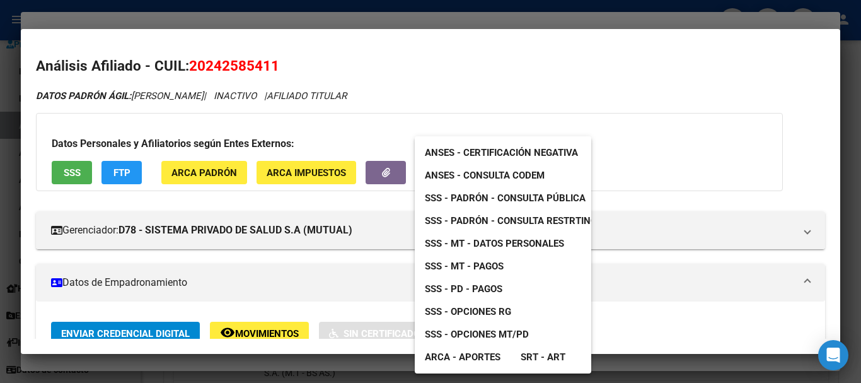
click at [458, 268] on span "SSS - MT - Pagos" at bounding box center [464, 265] width 79 height 11
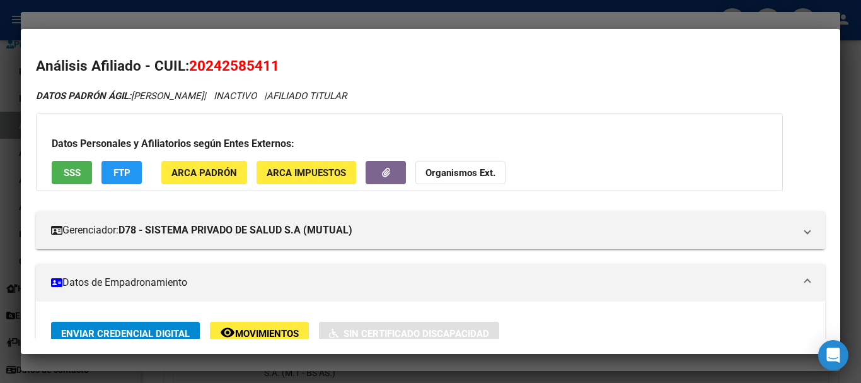
click at [297, 21] on div at bounding box center [430, 191] width 861 height 383
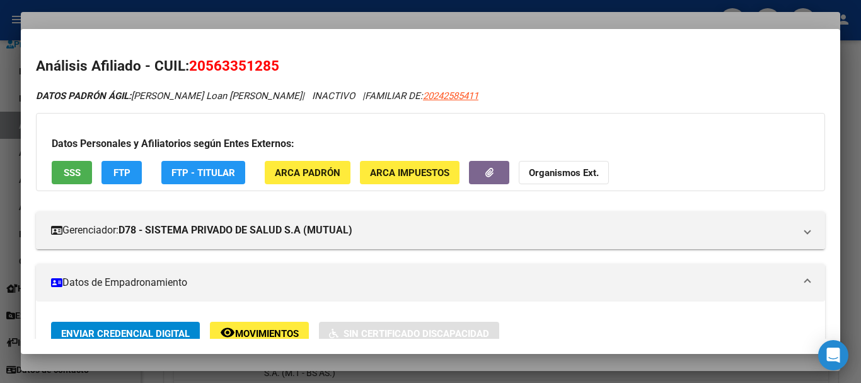
click at [470, 100] on div "DATOS PADRÓN ÁGIL: ROLDAN Loan Bautista | INACTIVO | FAMILIAR DE: 20242585411" at bounding box center [430, 96] width 789 height 14
click at [379, 23] on div at bounding box center [430, 191] width 861 height 383
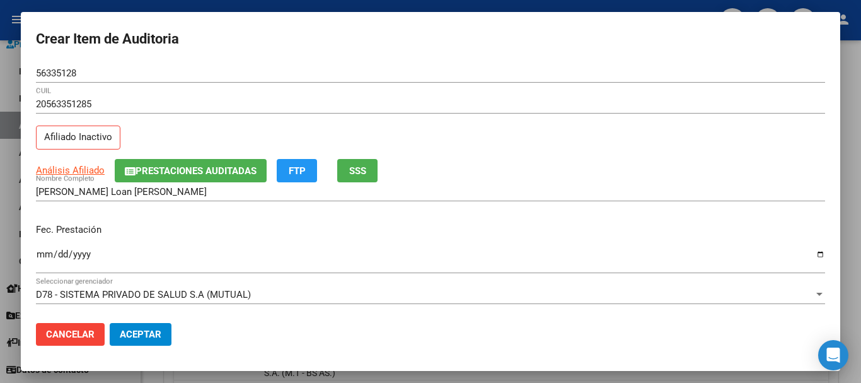
click at [508, 72] on input "56335128" at bounding box center [430, 72] width 789 height 11
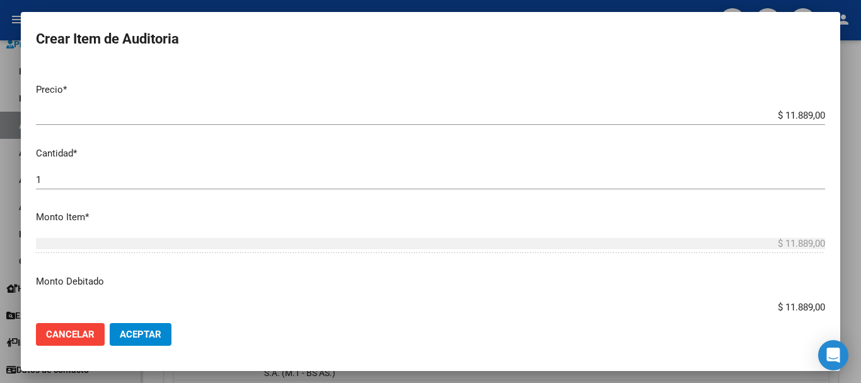
scroll to position [489, 0]
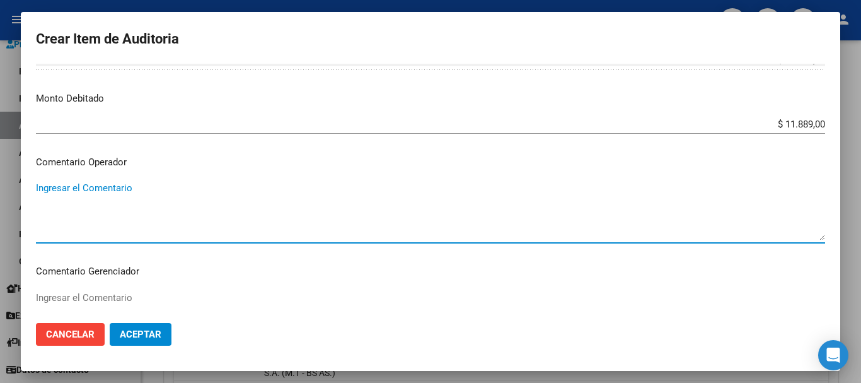
click at [155, 211] on textarea "Ingresar el Comentario" at bounding box center [430, 210] width 789 height 59
paste textarea "BAJA AL 01/10/2024 POR FALTA DE PAGO CORRESPONDIENTE PARA CONTAR CON COBERTURA"
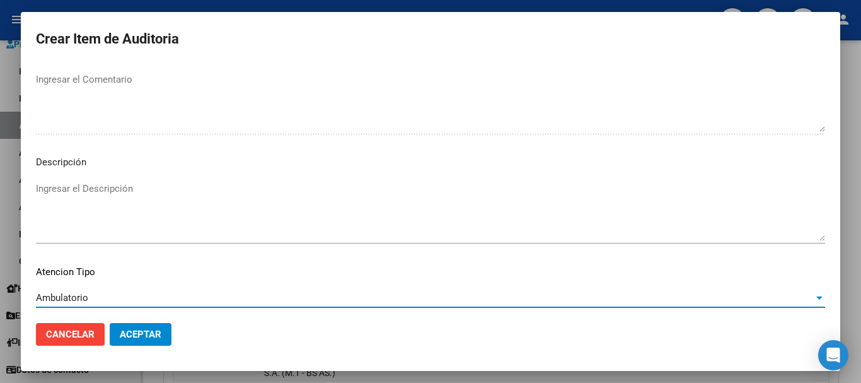
scroll to position [777, 0]
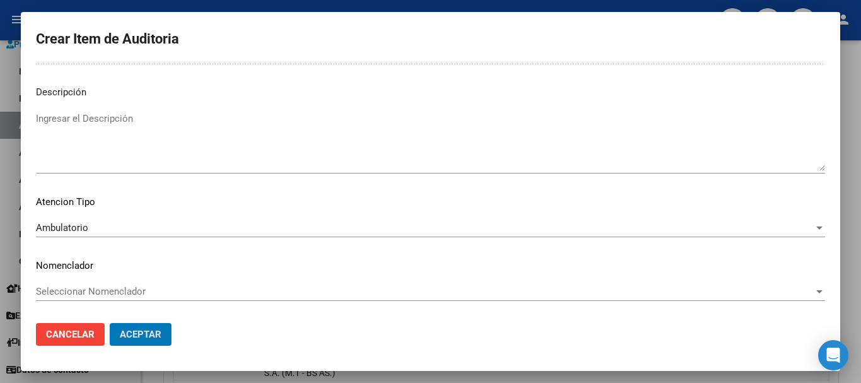
click at [110, 323] on button "Aceptar" at bounding box center [141, 334] width 62 height 23
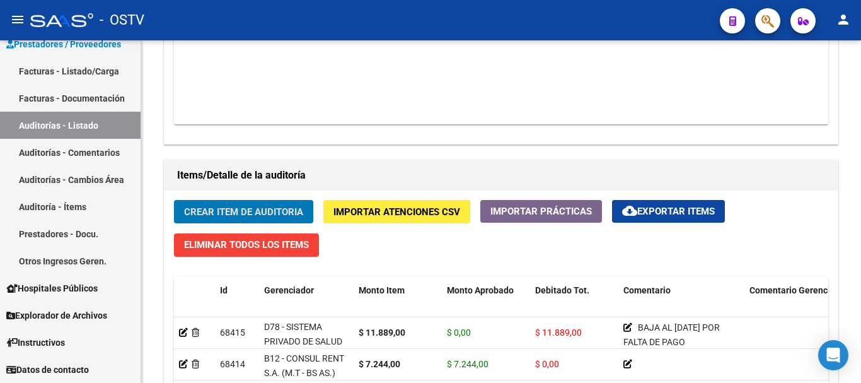
click at [174, 200] on button "Crear Item de Auditoria" at bounding box center [243, 211] width 139 height 23
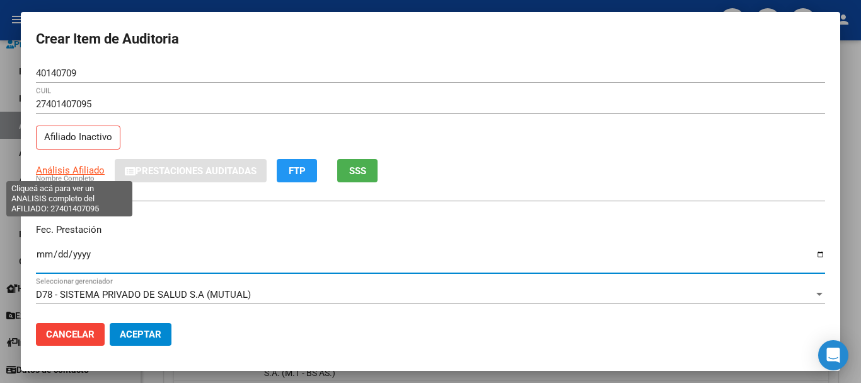
click at [65, 171] on span "Análisis Afiliado" at bounding box center [70, 169] width 69 height 11
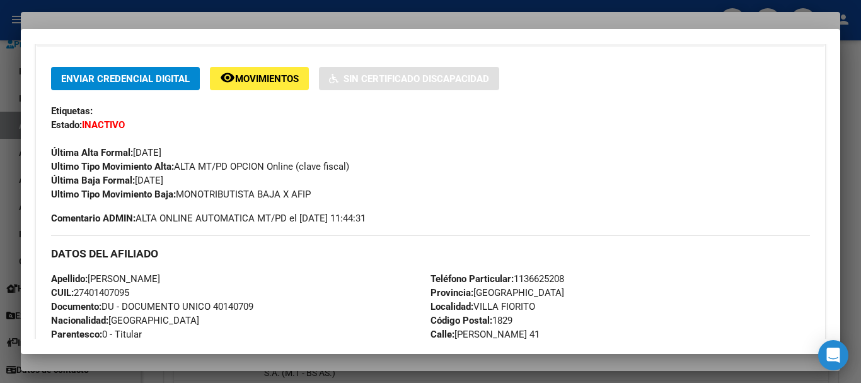
scroll to position [667, 0]
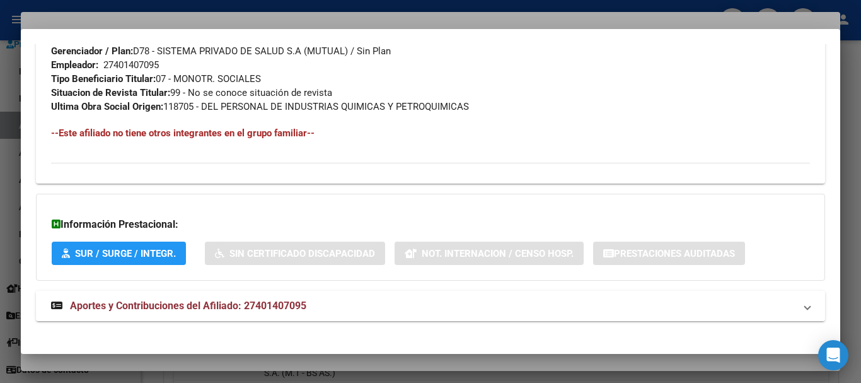
click at [229, 304] on span "Aportes y Contribuciones del Afiliado: 27401407095" at bounding box center [188, 305] width 236 height 12
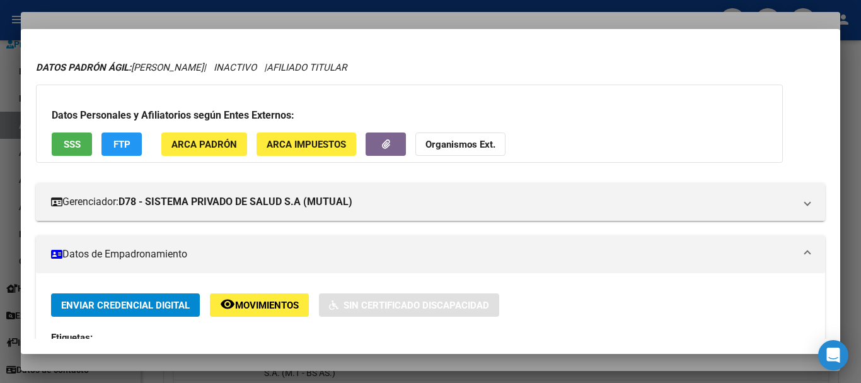
scroll to position [0, 0]
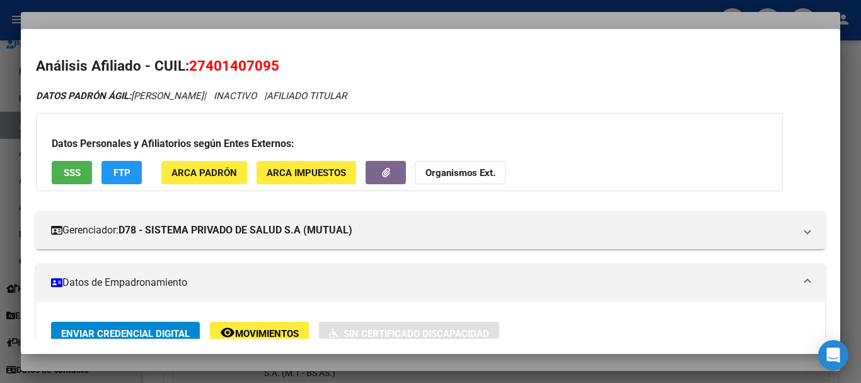
click at [452, 170] on strong "Organismos Ext." at bounding box center [460, 172] width 70 height 11
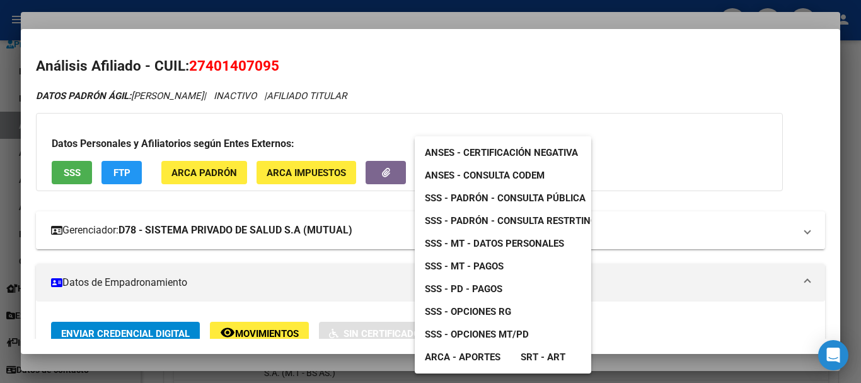
click at [476, 245] on span "SSS - MT - Datos Personales" at bounding box center [494, 243] width 139 height 11
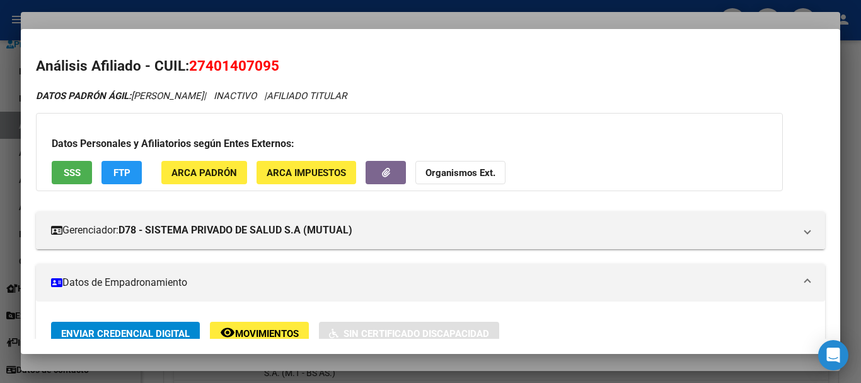
drag, startPoint x: 273, startPoint y: 23, endPoint x: 291, endPoint y: 29, distance: 18.7
click at [273, 22] on div at bounding box center [430, 191] width 861 height 383
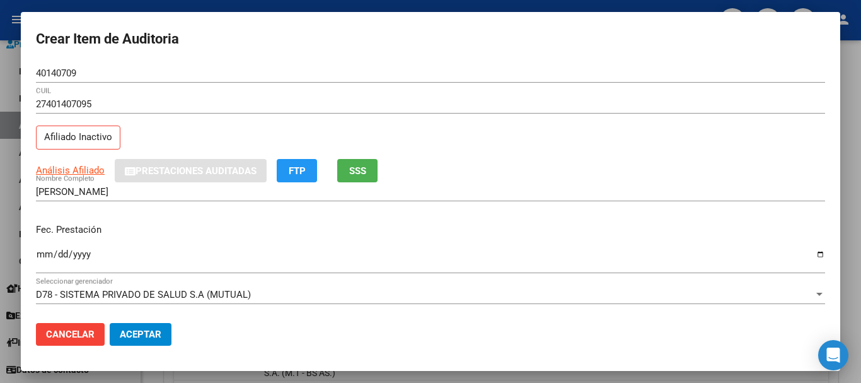
click at [534, 229] on p "Fec. Prestación" at bounding box center [430, 229] width 789 height 14
click at [483, 50] on h2 "Crear Item de Auditoria" at bounding box center [430, 39] width 789 height 24
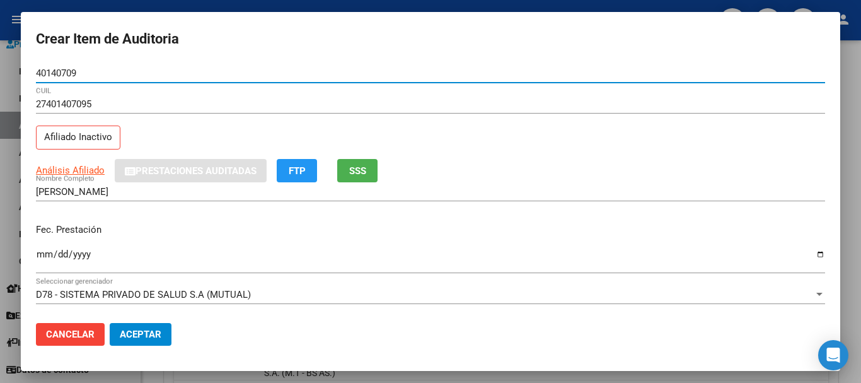
click at [110, 323] on button "Aceptar" at bounding box center [141, 334] width 62 height 23
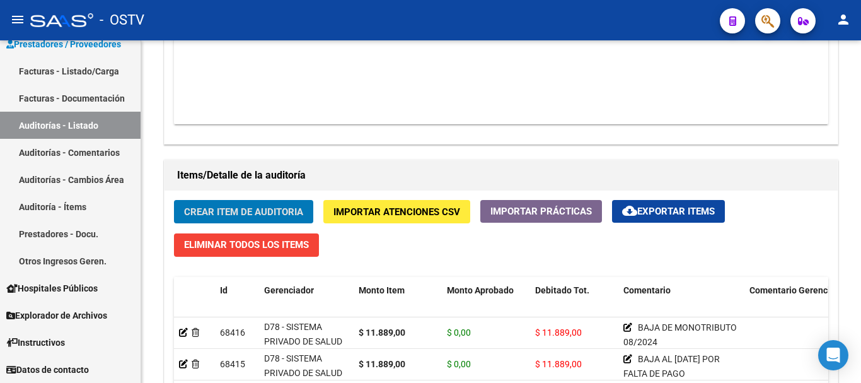
click at [174, 200] on button "Crear Item de Auditoria" at bounding box center [243, 211] width 139 height 23
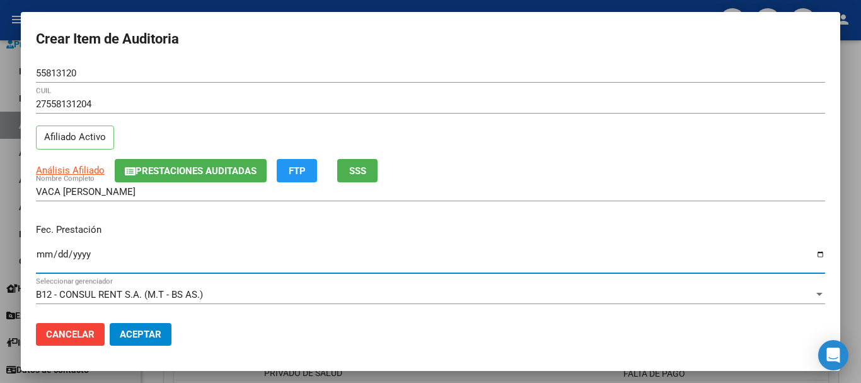
click at [92, 160] on div "Análisis Afiliado Prestaciones Auditadas FTP SSS" at bounding box center [430, 170] width 789 height 23
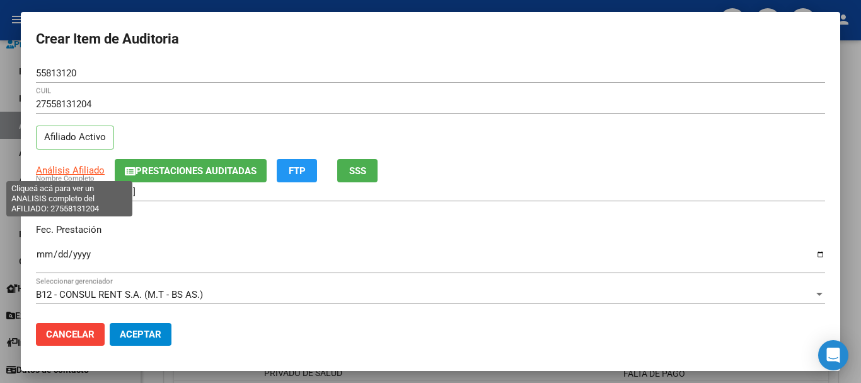
click at [83, 175] on span "Análisis Afiliado" at bounding box center [70, 169] width 69 height 11
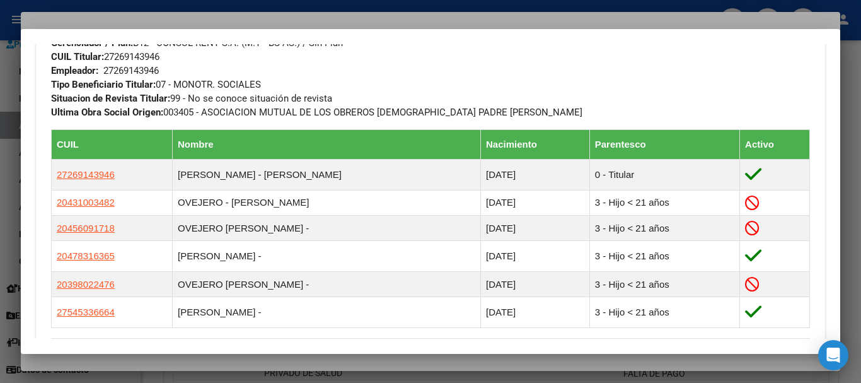
scroll to position [878, 0]
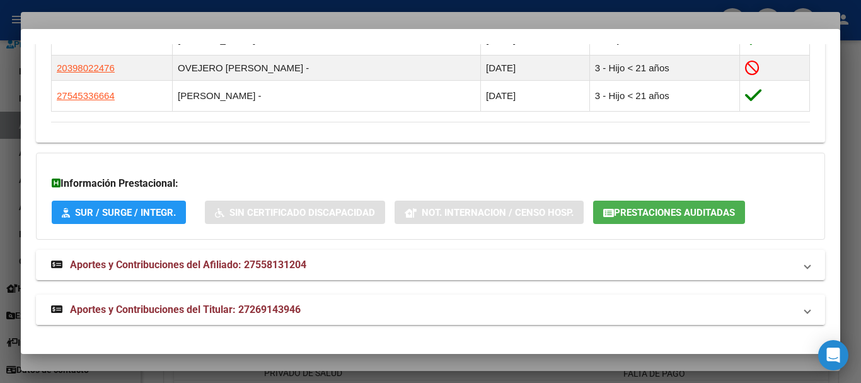
drag, startPoint x: 297, startPoint y: 315, endPoint x: 304, endPoint y: 306, distance: 11.4
click at [296, 318] on mat-expansion-panel-header "Aportes y Contribuciones del Titular: 27269143946" at bounding box center [430, 309] width 789 height 30
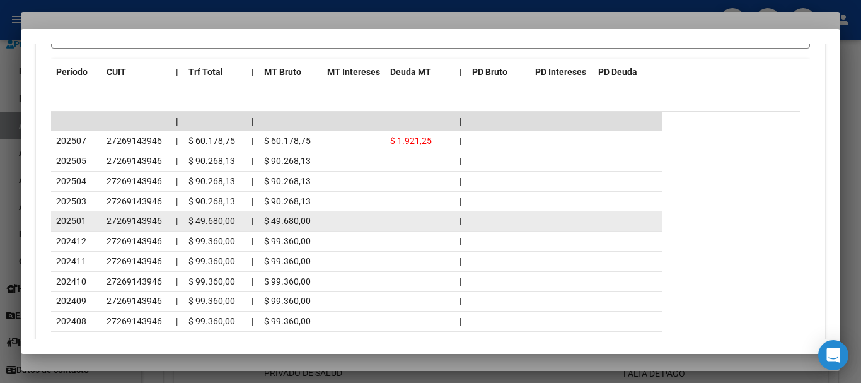
scroll to position [1393, 0]
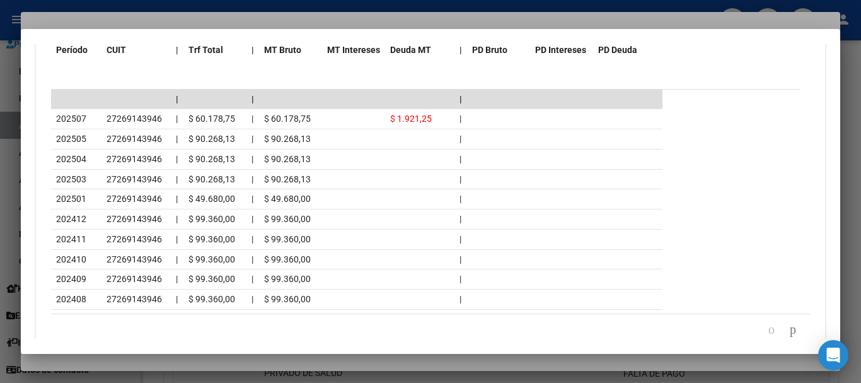
click at [173, 20] on div at bounding box center [430, 191] width 861 height 383
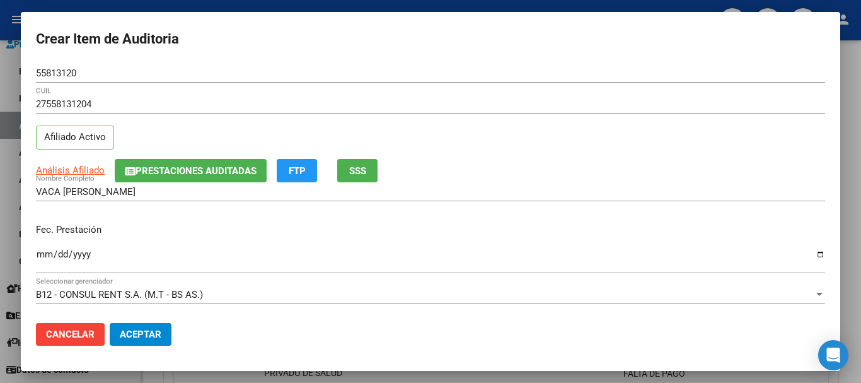
click at [445, 52] on form "Crear Item de Auditoria 55813120 Nro Documento 27558131204 CUIL Afiliado Activo…" at bounding box center [430, 191] width 789 height 328
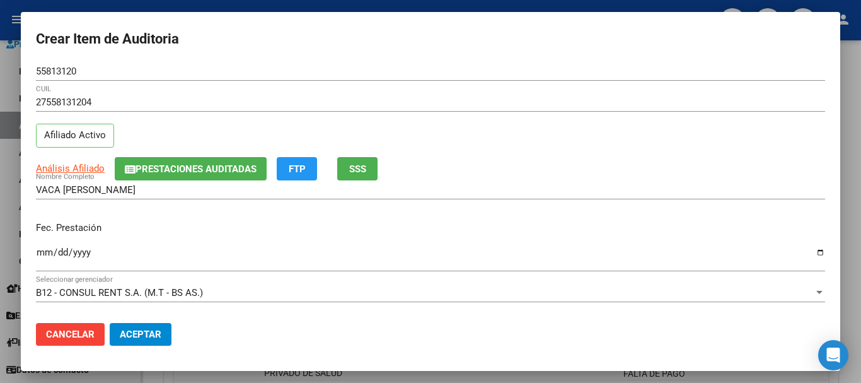
scroll to position [0, 0]
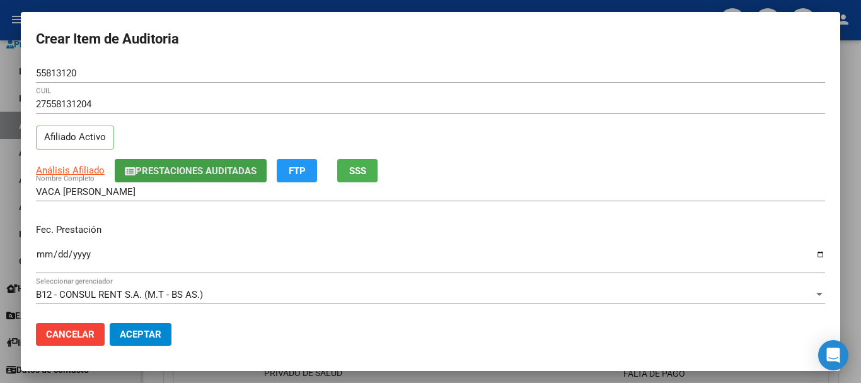
click at [165, 175] on span "Prestaciones Auditadas" at bounding box center [196, 170] width 121 height 11
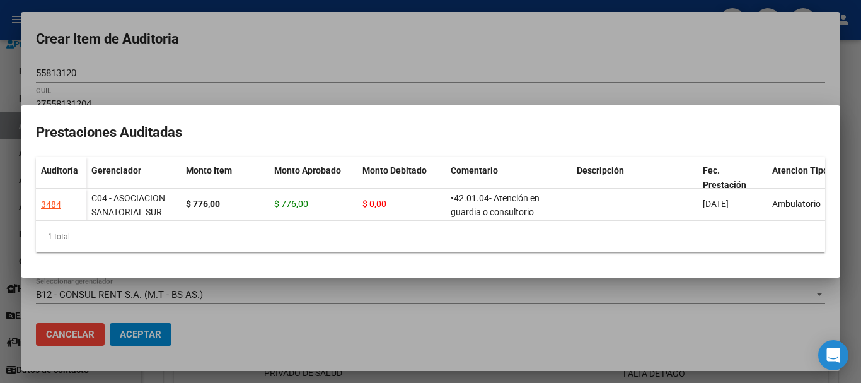
click at [272, 20] on div at bounding box center [430, 191] width 861 height 383
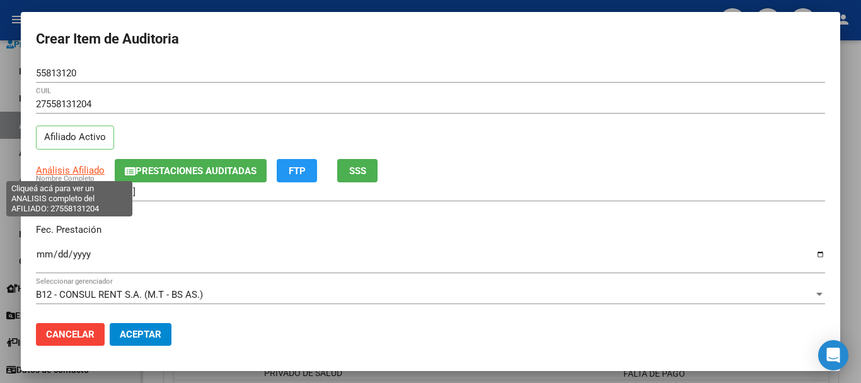
click at [86, 171] on span "Análisis Afiliado" at bounding box center [70, 169] width 69 height 11
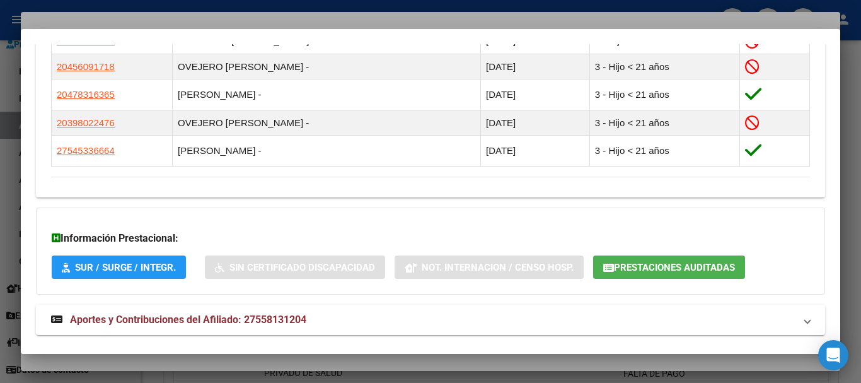
scroll to position [878, 0]
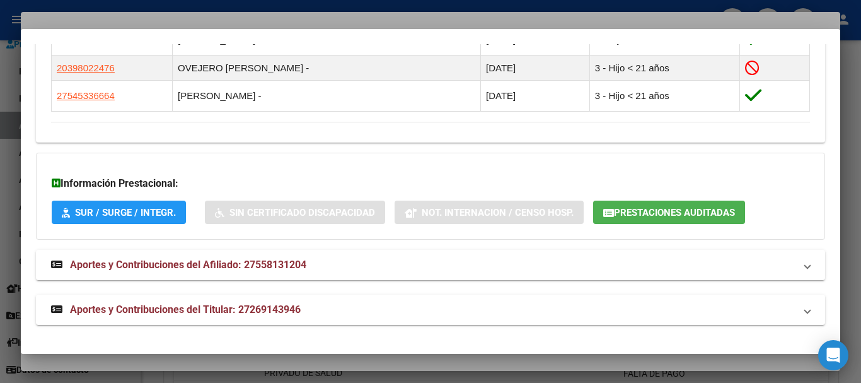
click at [280, 304] on span "Aportes y Contribuciones del Titular: 27269143946" at bounding box center [185, 309] width 231 height 12
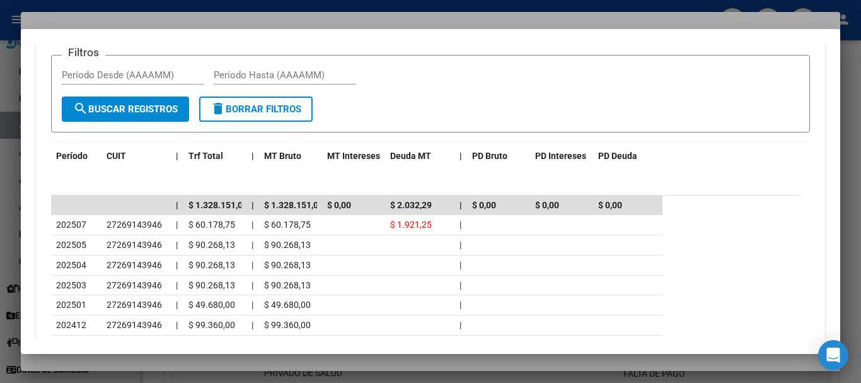
scroll to position [1319, 0]
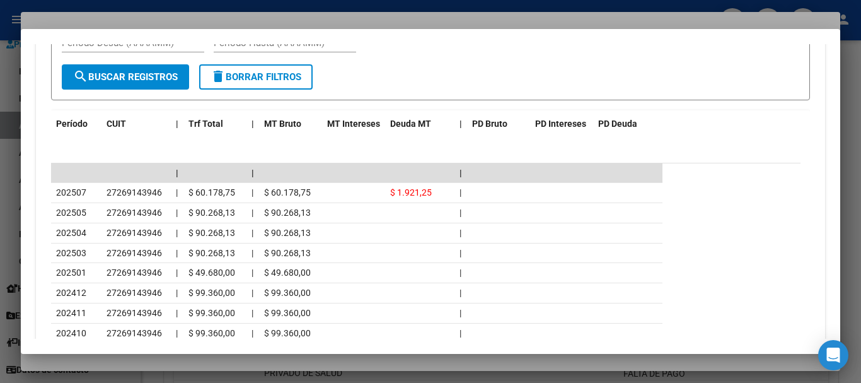
click at [224, 13] on div at bounding box center [430, 191] width 861 height 383
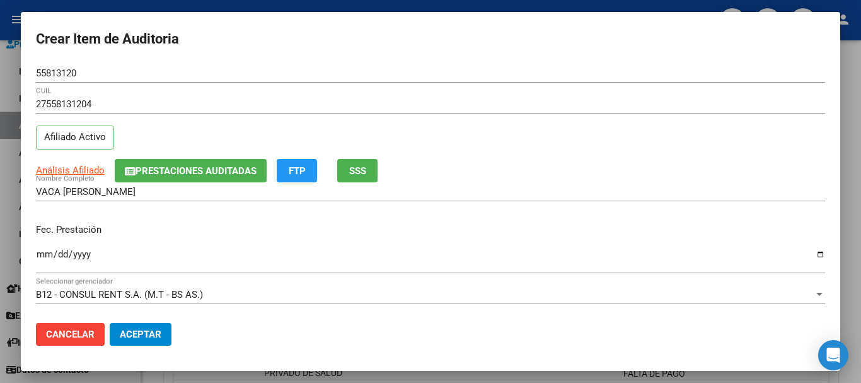
click at [559, 171] on div "Análisis Afiliado Prestaciones Auditadas FTP SSS" at bounding box center [430, 170] width 789 height 23
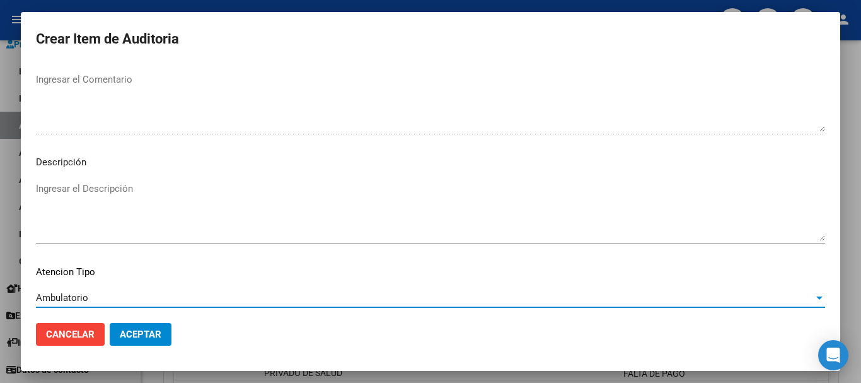
scroll to position [777, 0]
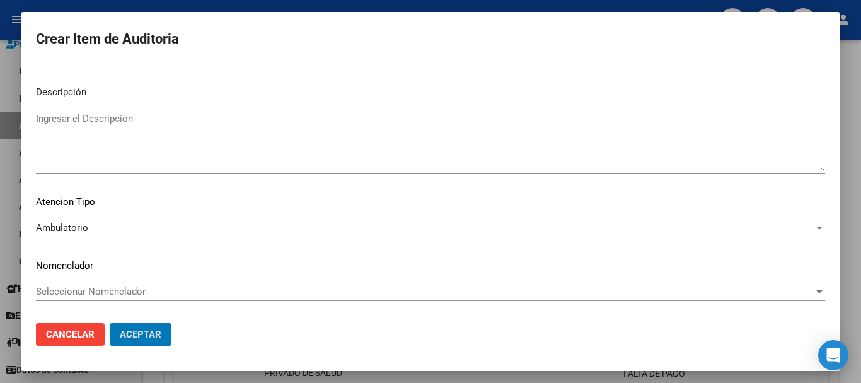
click at [110, 323] on button "Aceptar" at bounding box center [141, 334] width 62 height 23
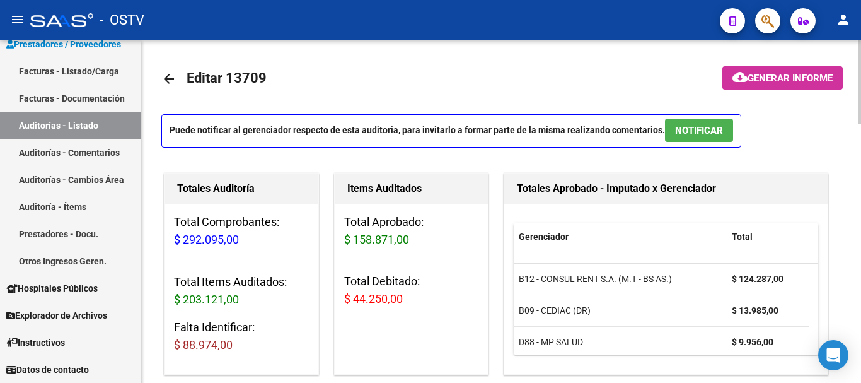
scroll to position [0, 0]
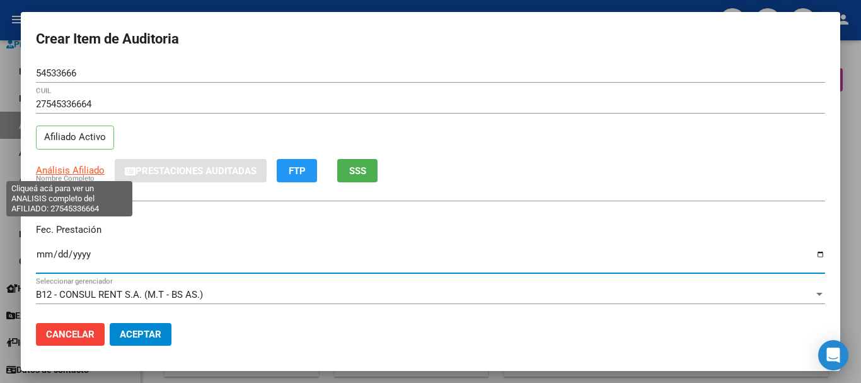
click at [83, 170] on span "Análisis Afiliado" at bounding box center [70, 169] width 69 height 11
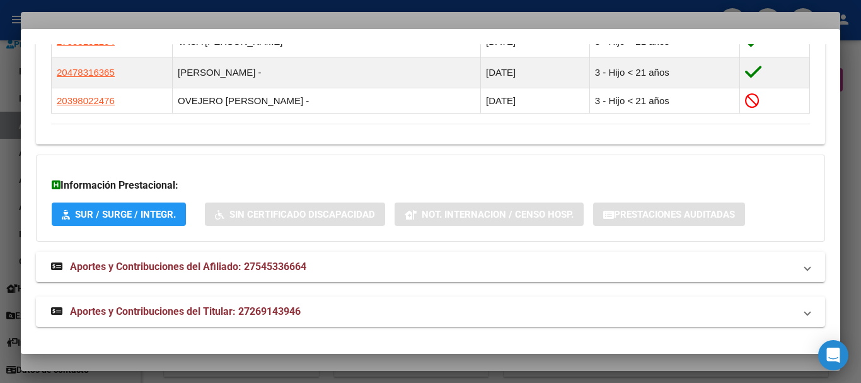
scroll to position [878, 0]
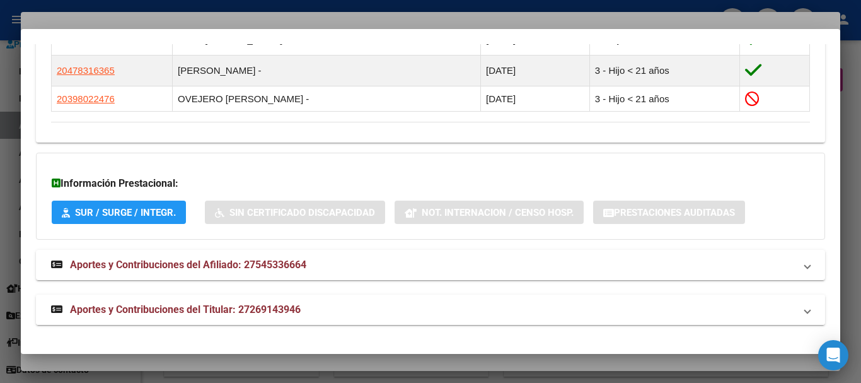
click at [295, 303] on span "Aportes y Contribuciones del Titular: 27269143946" at bounding box center [185, 309] width 231 height 12
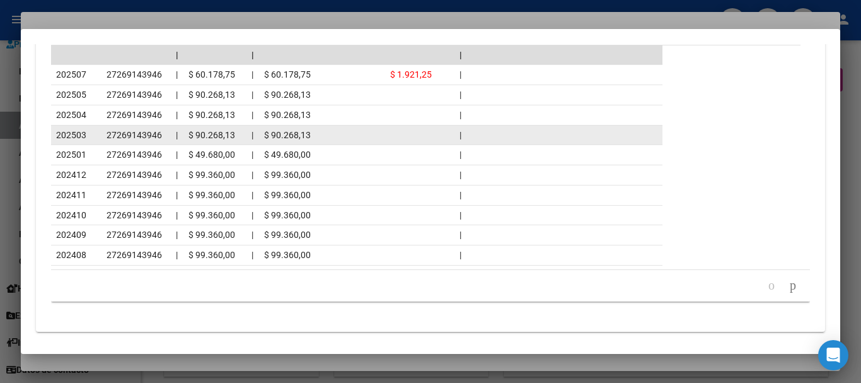
scroll to position [1444, 0]
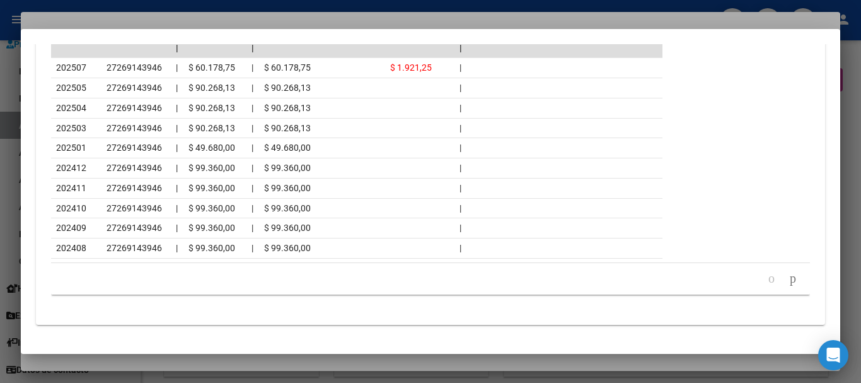
click at [150, 13] on div at bounding box center [430, 191] width 861 height 383
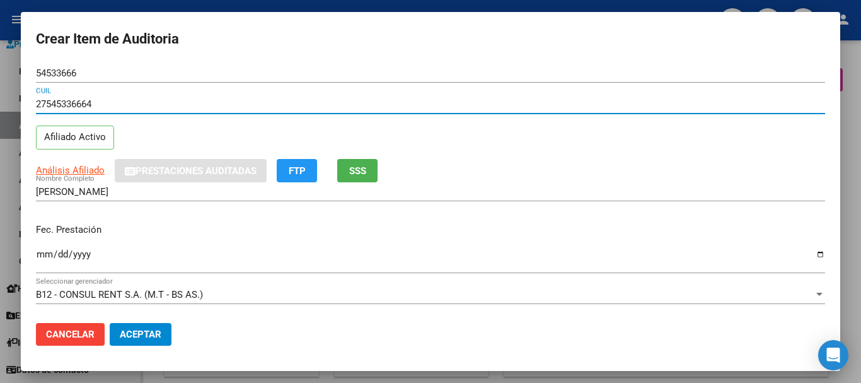
click at [514, 103] on input "27545336664" at bounding box center [430, 103] width 789 height 11
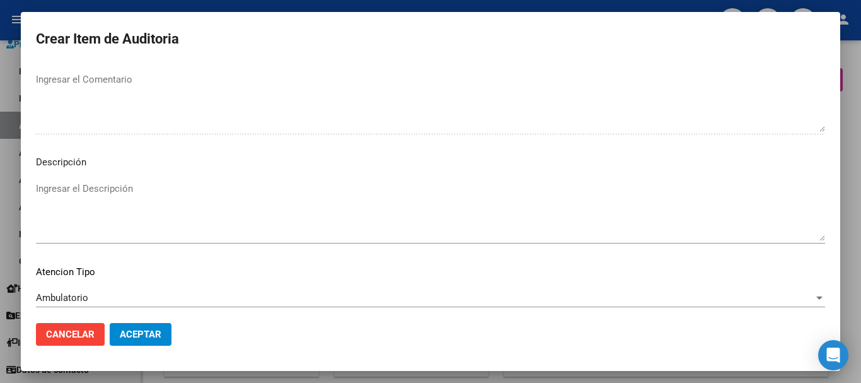
scroll to position [777, 0]
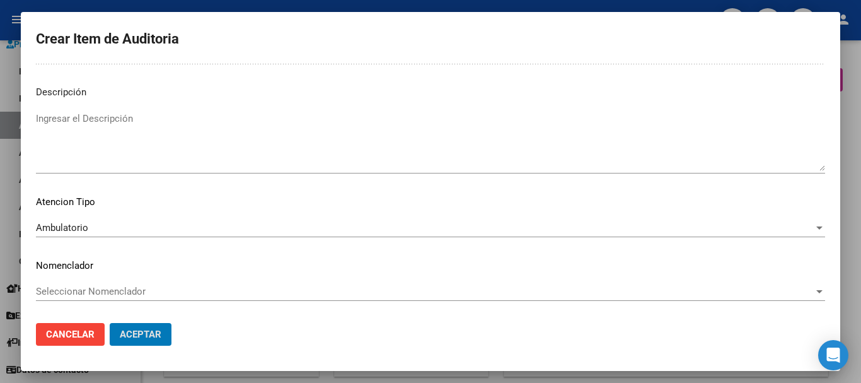
click at [110, 323] on button "Aceptar" at bounding box center [141, 334] width 62 height 23
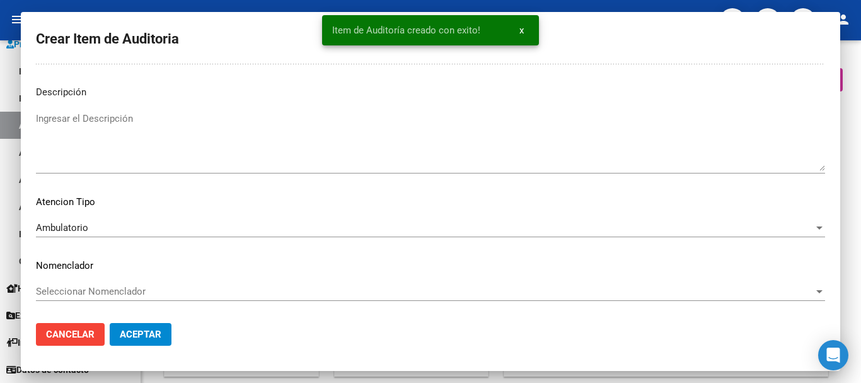
scroll to position [792, 0]
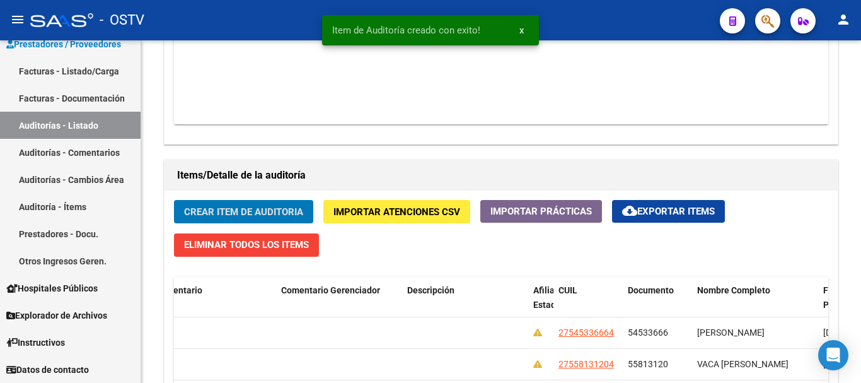
click at [174, 200] on button "Crear Item de Auditoria" at bounding box center [243, 211] width 139 height 23
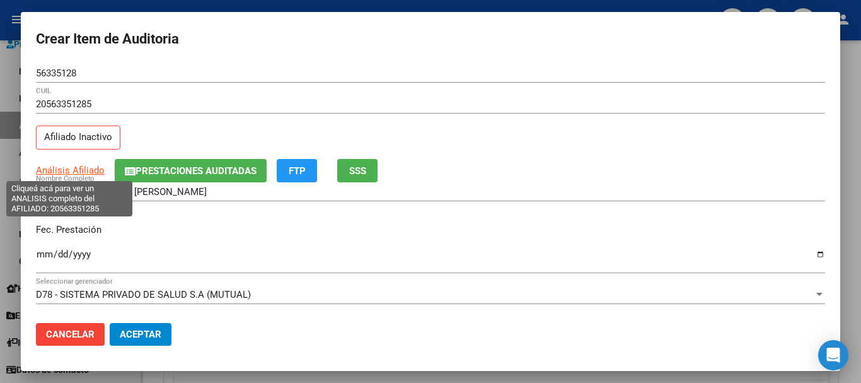
click at [71, 175] on span "Análisis Afiliado" at bounding box center [70, 169] width 69 height 11
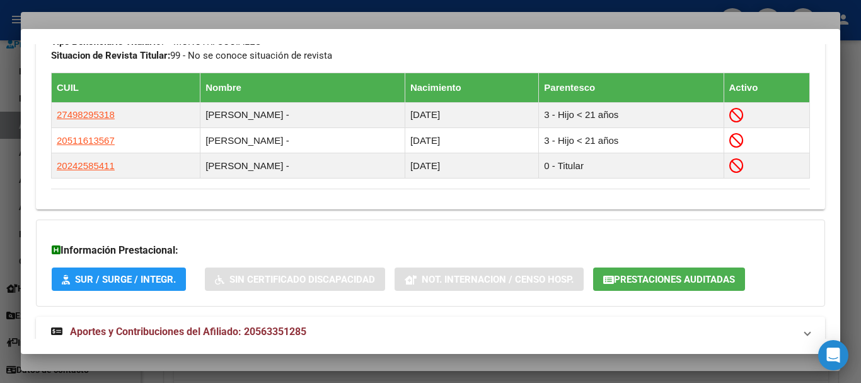
scroll to position [785, 0]
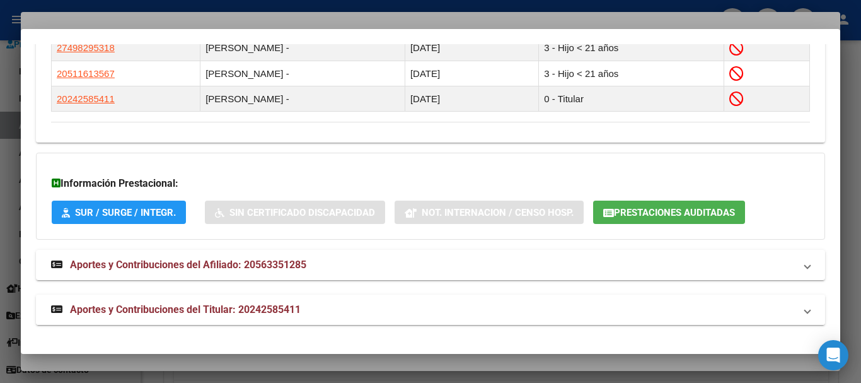
click at [272, 319] on mat-expansion-panel-header "Aportes y Contribuciones del Titular: 20242585411" at bounding box center [430, 309] width 789 height 30
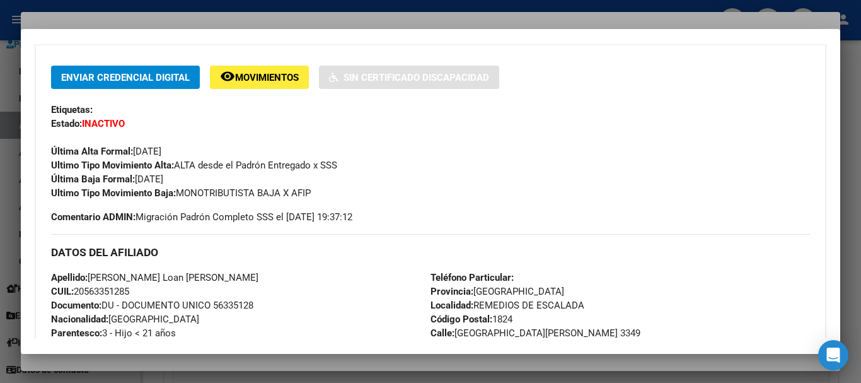
scroll to position [28, 0]
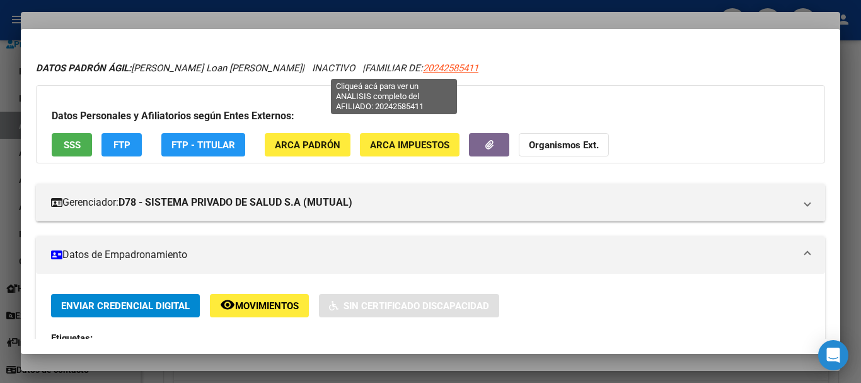
click at [423, 67] on span "20242585411" at bounding box center [450, 67] width 55 height 11
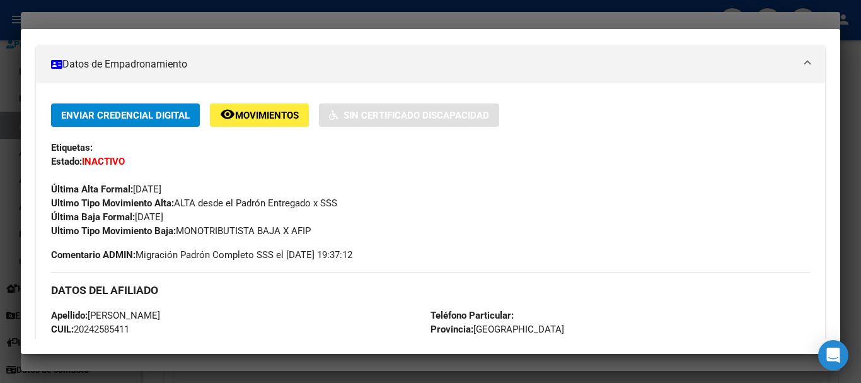
scroll to position [252, 0]
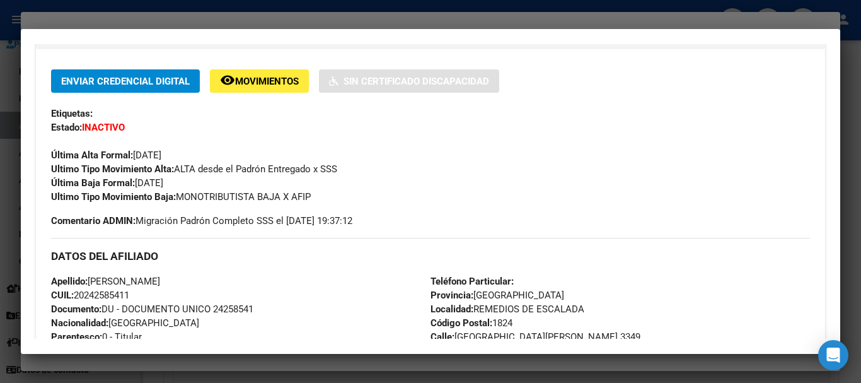
click at [147, 24] on div at bounding box center [430, 191] width 861 height 383
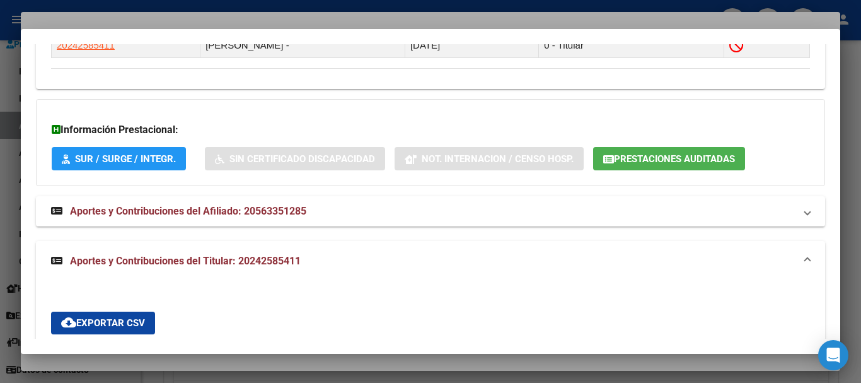
scroll to position [847, 0]
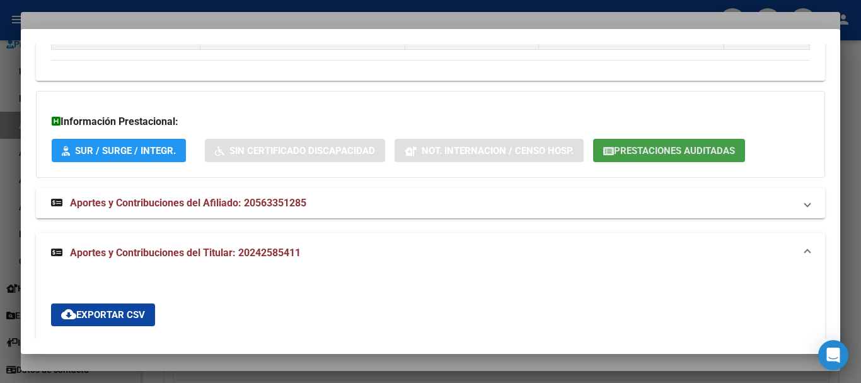
click at [666, 154] on span "Prestaciones Auditadas" at bounding box center [674, 150] width 121 height 11
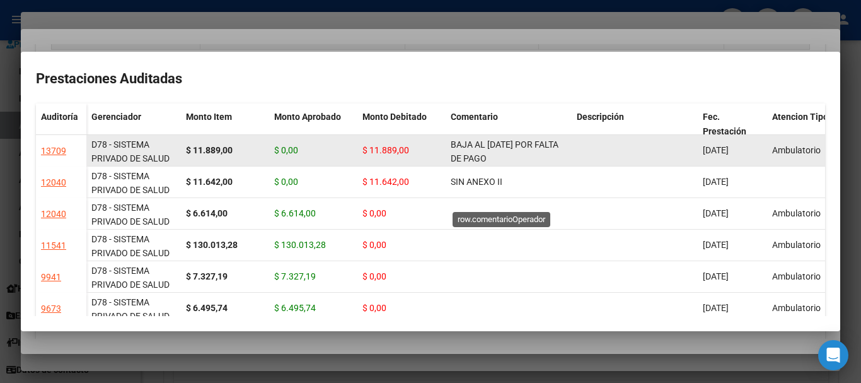
click at [474, 146] on span "BAJA AL 01/10/2024 POR FALTA DE PAGO CORRESPONDIENTE PARA CONTAR CON COBERTURA" at bounding box center [505, 165] width 108 height 53
copy span "BAJA AL 01/10/2024 POR FALTA DE PAGO CORRESPONDIENTE PARA CONTAR CON COBERTURA"
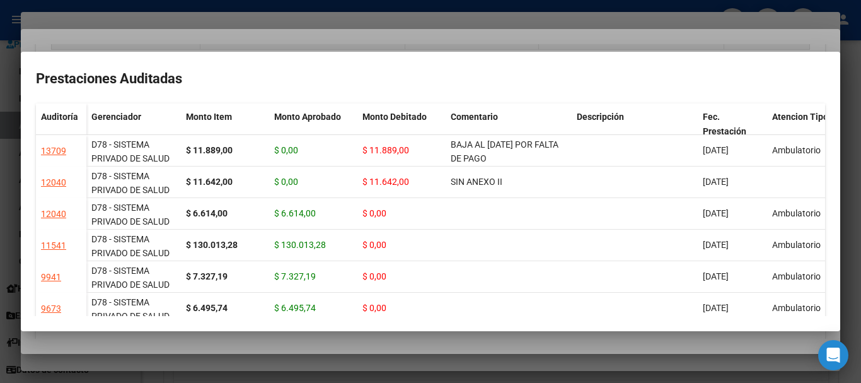
click at [480, 36] on div at bounding box center [430, 191] width 861 height 383
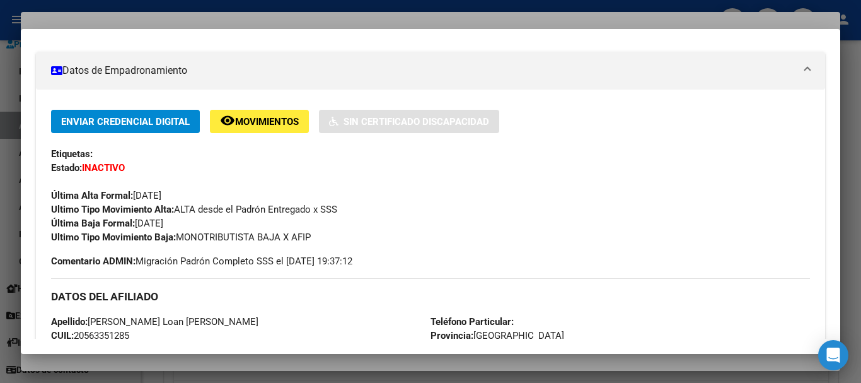
scroll to position [28, 0]
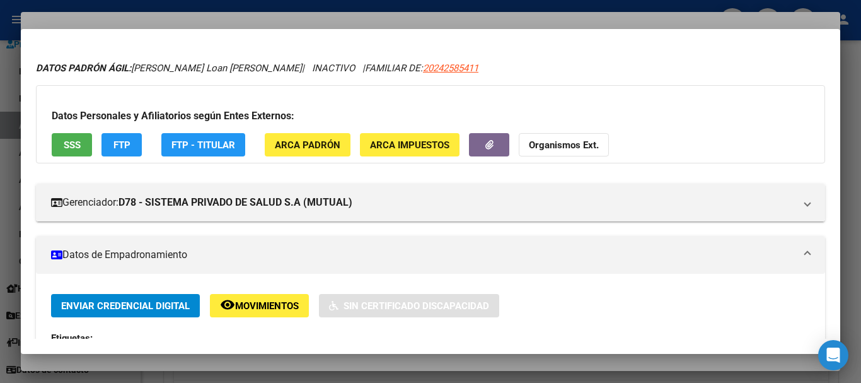
click at [328, 18] on div at bounding box center [430, 191] width 861 height 383
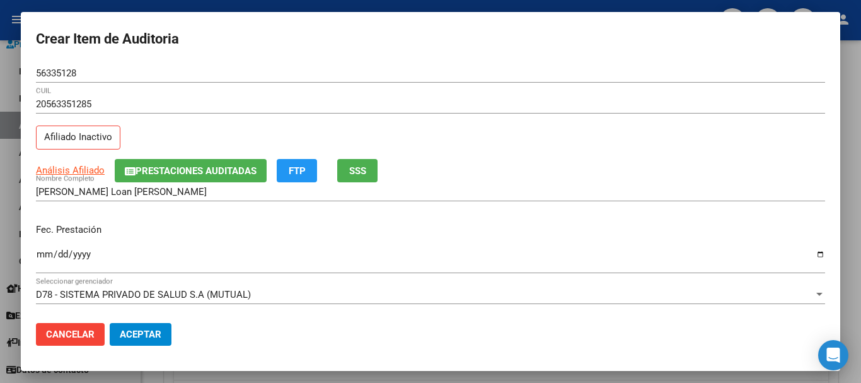
click at [334, 6] on div at bounding box center [430, 191] width 861 height 383
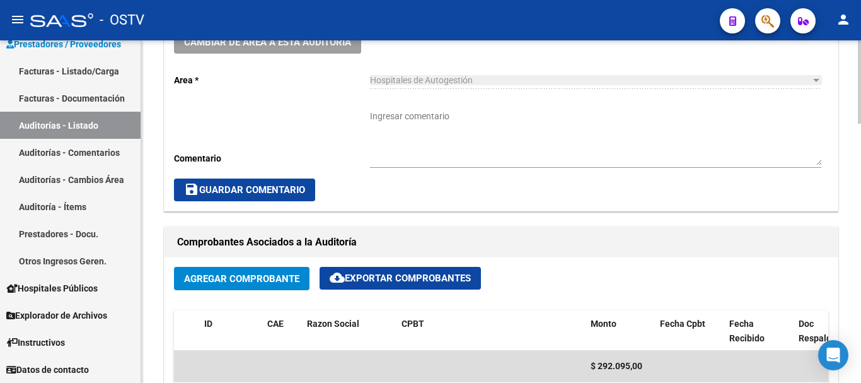
scroll to position [413, 0]
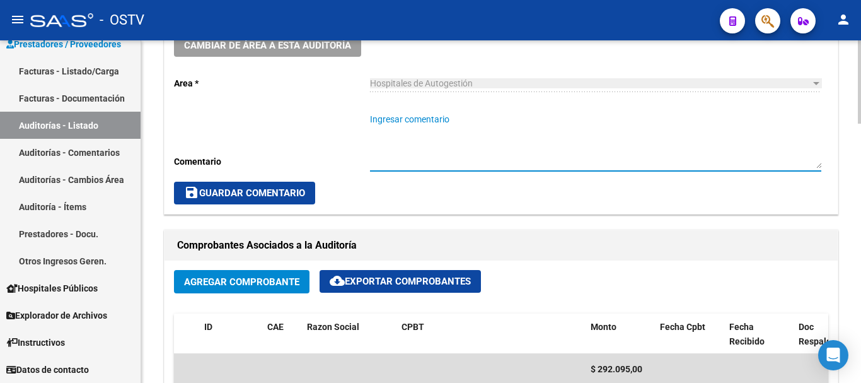
click at [460, 141] on textarea "Ingresar comentario" at bounding box center [595, 140] width 451 height 55
click at [263, 183] on button "save Guardar Comentario" at bounding box center [244, 193] width 141 height 23
click at [420, 117] on textarea "EN ANALISIS" at bounding box center [595, 140] width 451 height 55
click at [413, 118] on textarea "EN ANALISIS" at bounding box center [595, 140] width 451 height 55
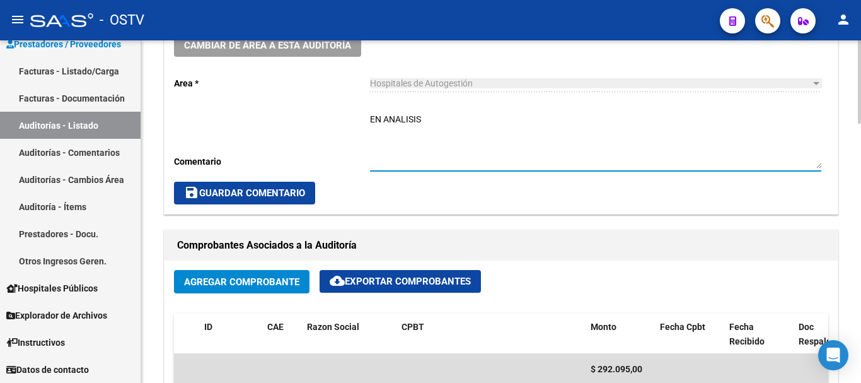
click at [413, 118] on textarea "EN ANALISIS" at bounding box center [595, 140] width 451 height 55
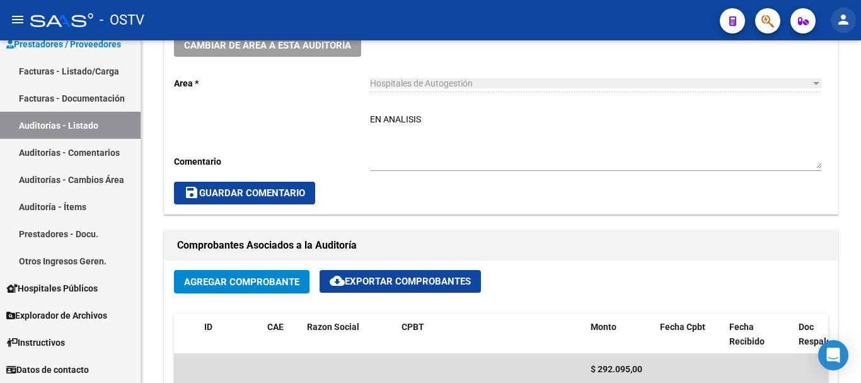
click at [840, 23] on mat-icon "person" at bounding box center [843, 19] width 15 height 15
click at [816, 88] on button "exit_to_app Salir" at bounding box center [817, 83] width 77 height 30
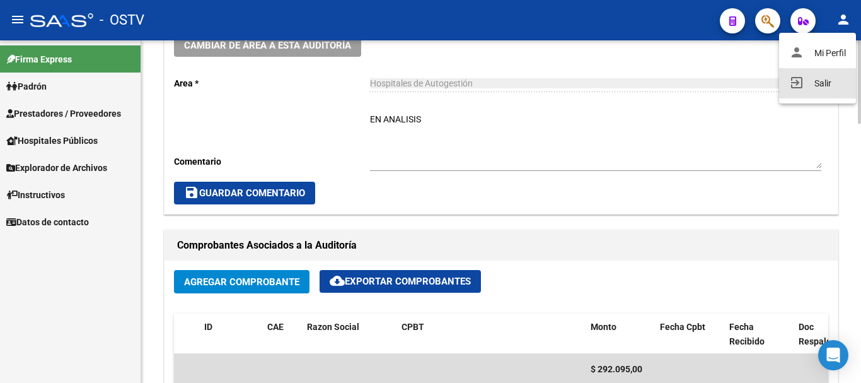
scroll to position [0, 0]
